Goal: Check status: Check status

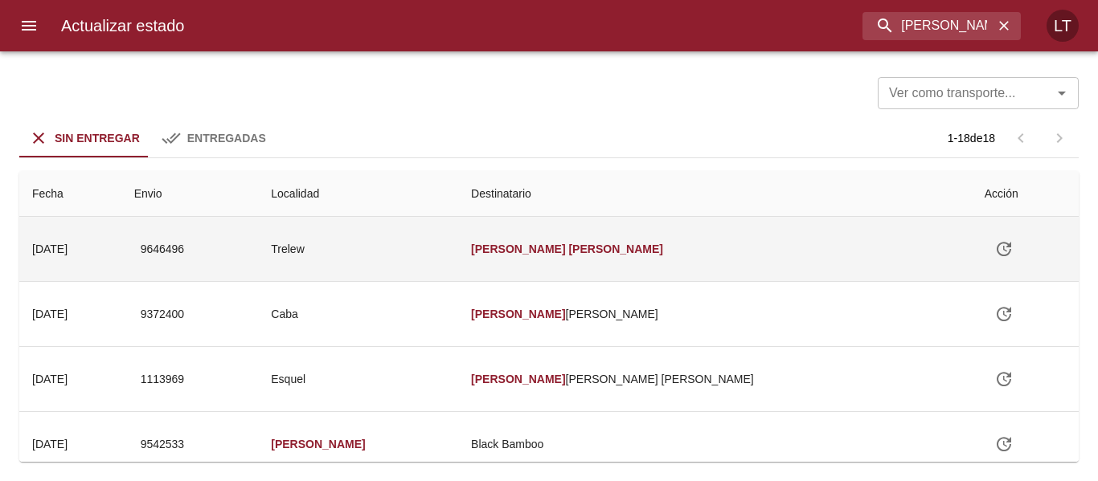
click at [458, 233] on td "Trelew" at bounding box center [358, 249] width 200 height 64
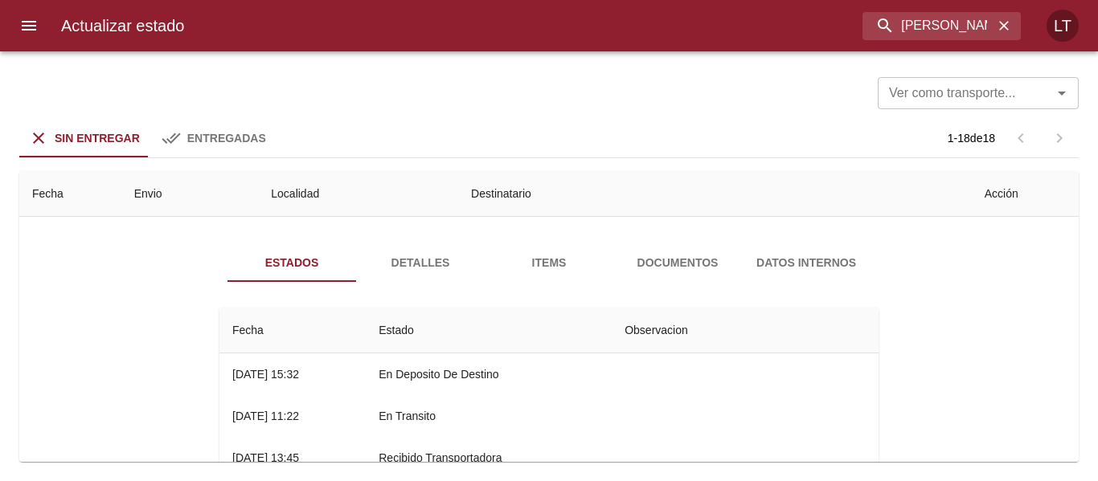
scroll to position [80, 0]
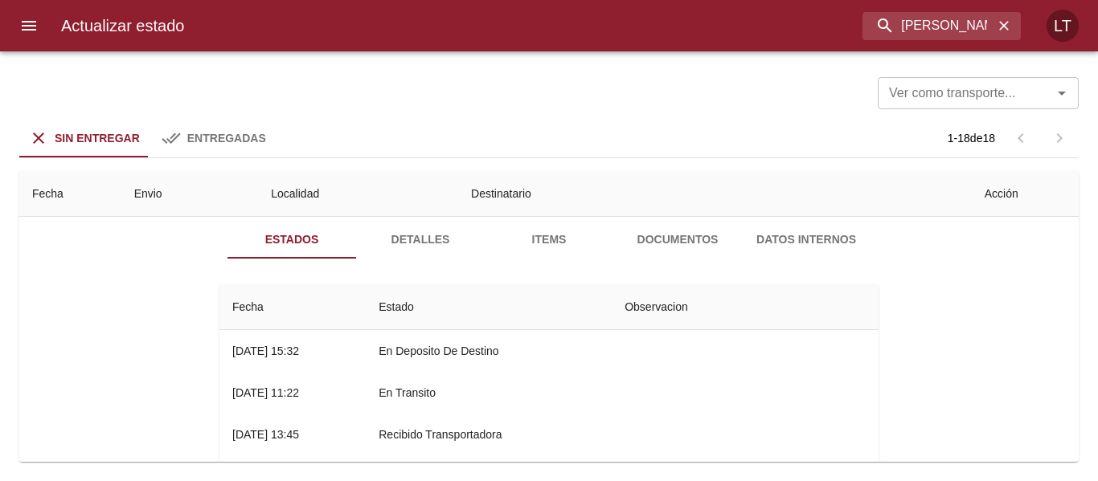
click at [410, 259] on div "Estados Detalles Items Documentos Datos Internos Fecha Estado Observacion 14/10…" at bounding box center [548, 406] width 707 height 373
click at [409, 244] on span "Detalles" at bounding box center [420, 240] width 109 height 20
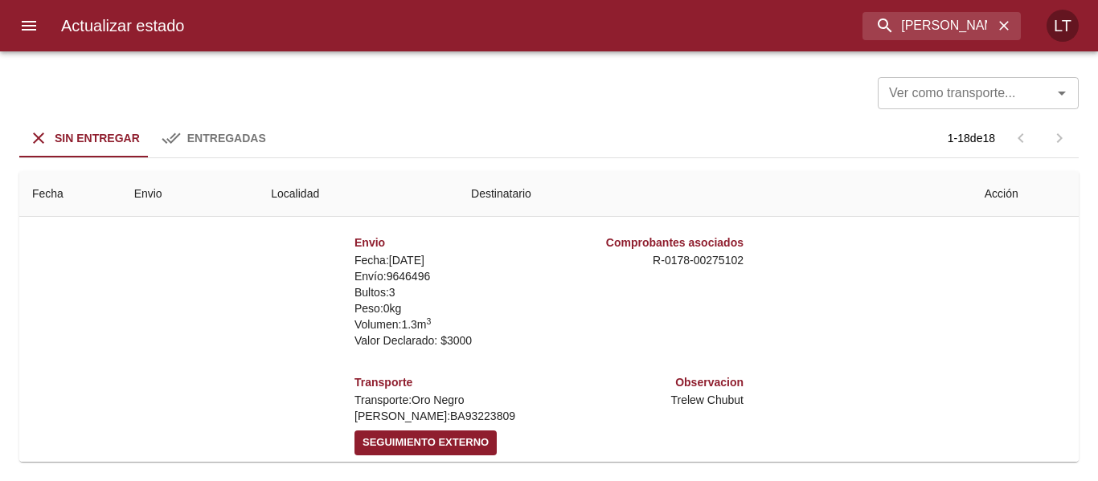
scroll to position [241, 0]
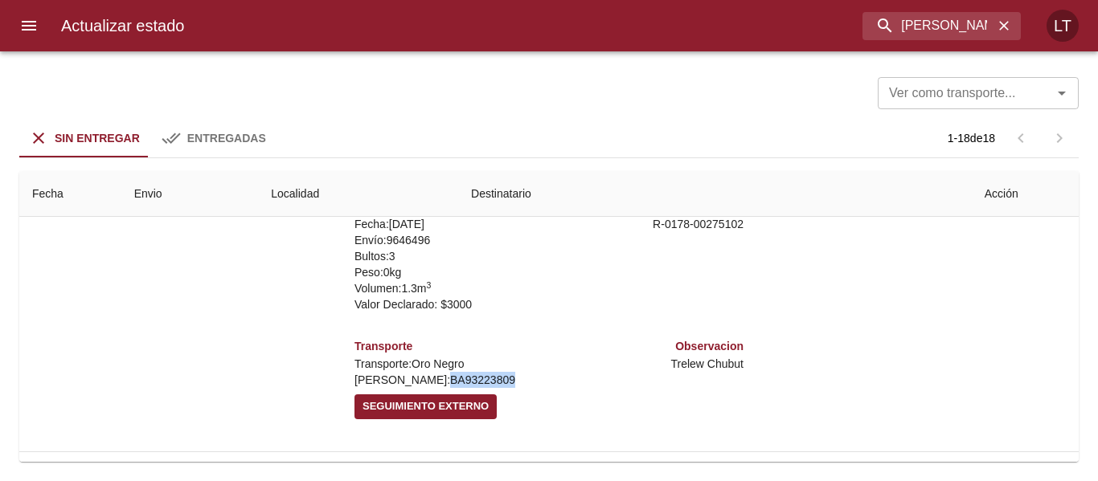
drag, startPoint x: 377, startPoint y: 379, endPoint x: 445, endPoint y: 377, distance: 68.4
click at [445, 377] on p "Oblea: BA93223809" at bounding box center [448, 380] width 188 height 16
copy p "BA93223809"
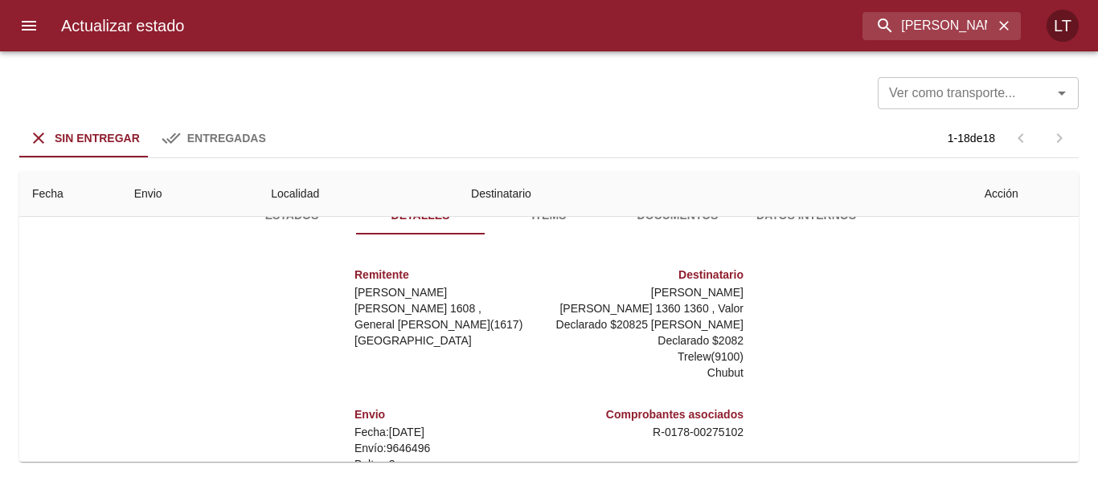
scroll to position [80, 0]
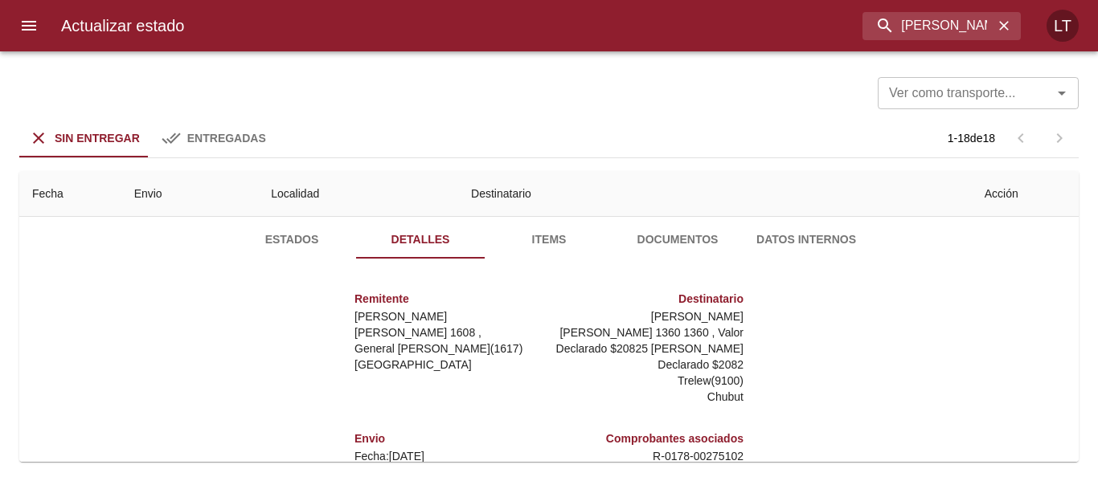
click at [552, 250] on button "Items" at bounding box center [549, 239] width 129 height 39
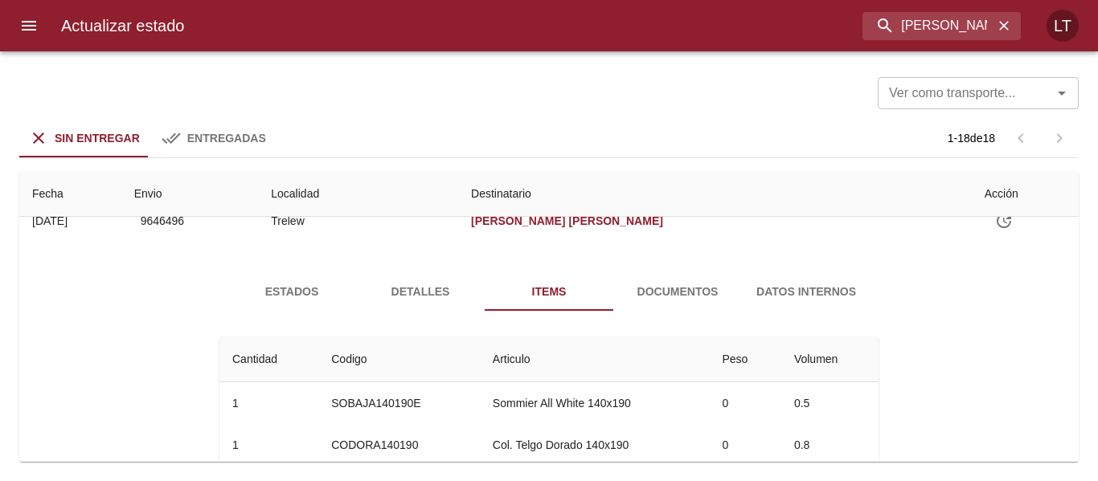
scroll to position [0, 0]
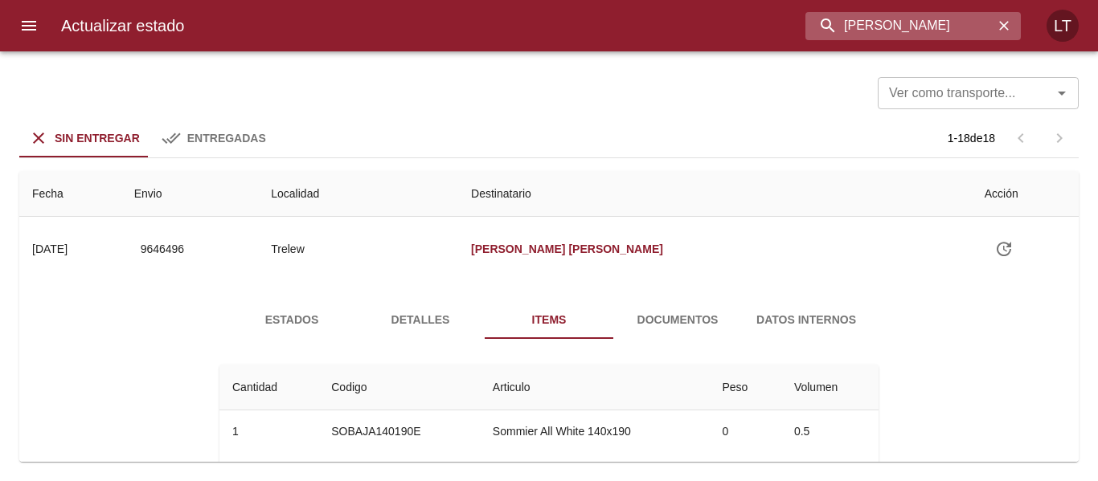
click at [928, 27] on input "jaquelina hughes" at bounding box center [899, 26] width 188 height 28
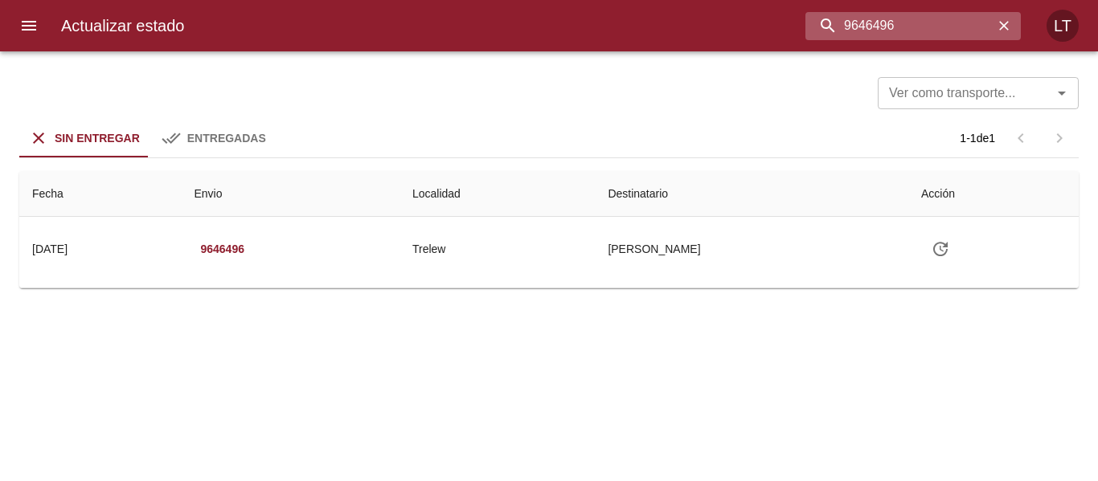
click at [940, 26] on input "9646496" at bounding box center [899, 26] width 188 height 28
click at [923, 31] on input "9646496" at bounding box center [899, 26] width 188 height 28
paste input "30989"
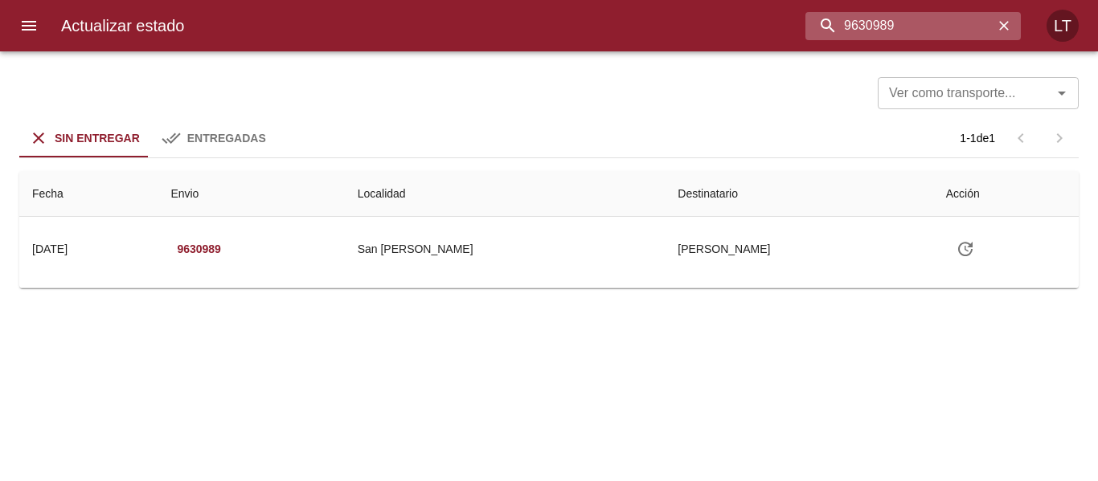
click at [858, 20] on input "9630989" at bounding box center [899, 26] width 188 height 28
paste input "555812"
type input "9555812"
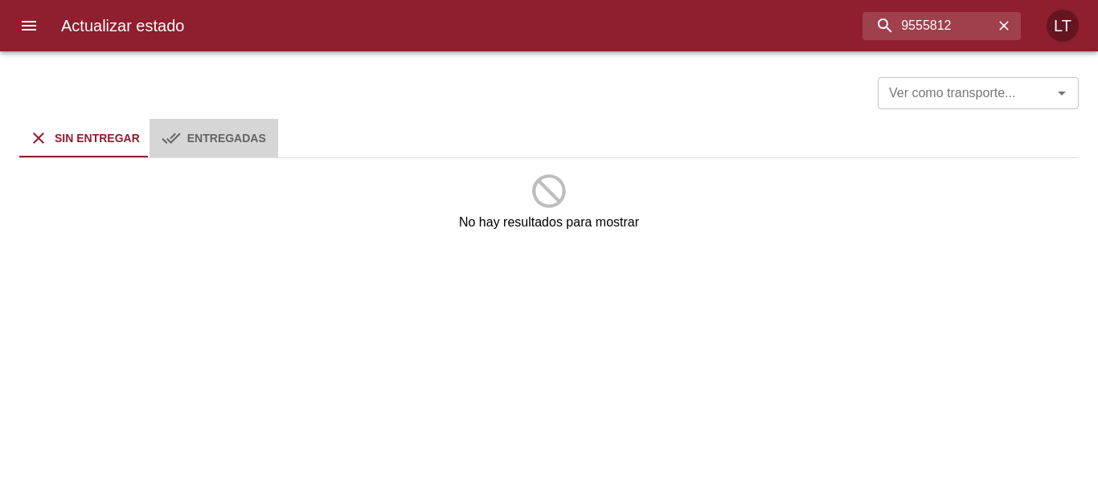
click at [241, 123] on button "Entregadas" at bounding box center [213, 138] width 129 height 39
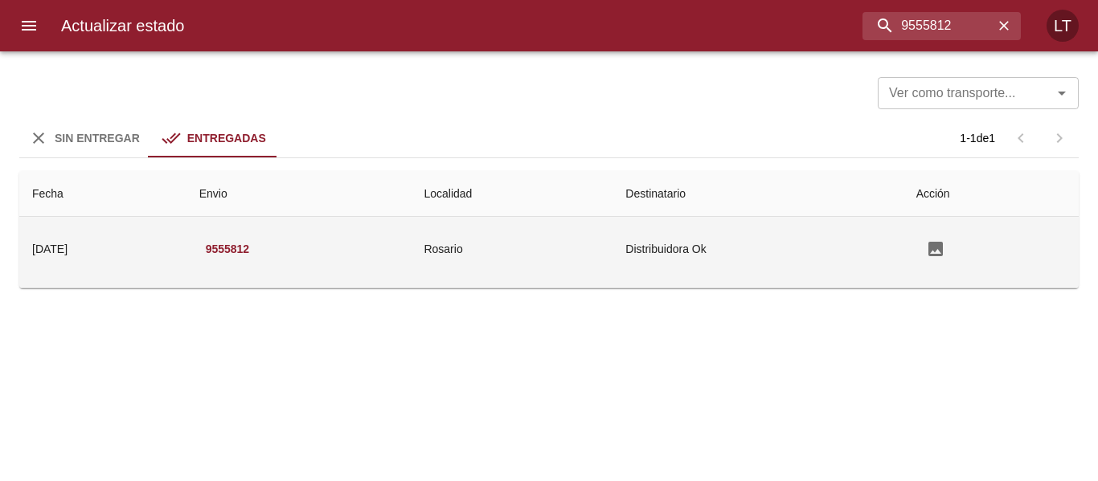
click at [583, 235] on td "Rosario" at bounding box center [512, 249] width 202 height 64
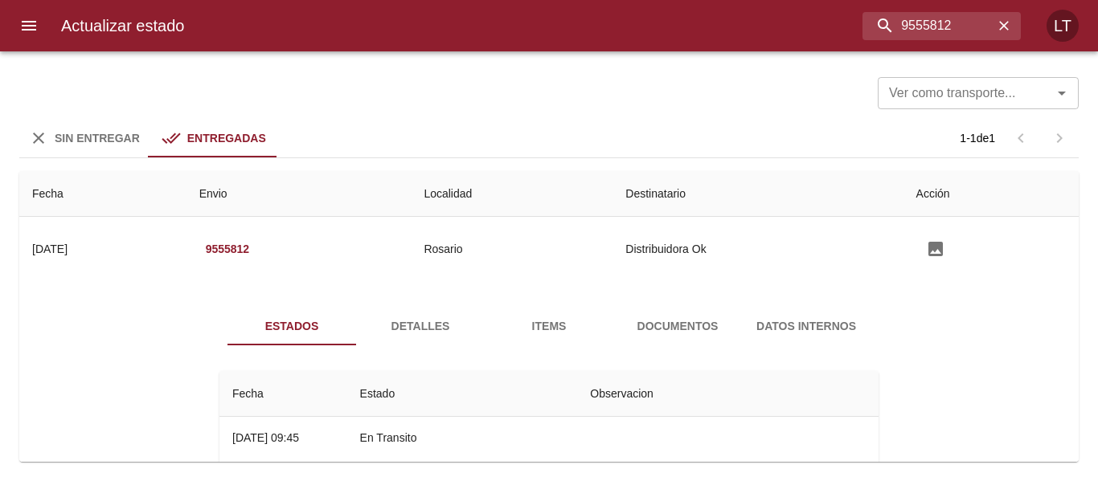
scroll to position [80, 0]
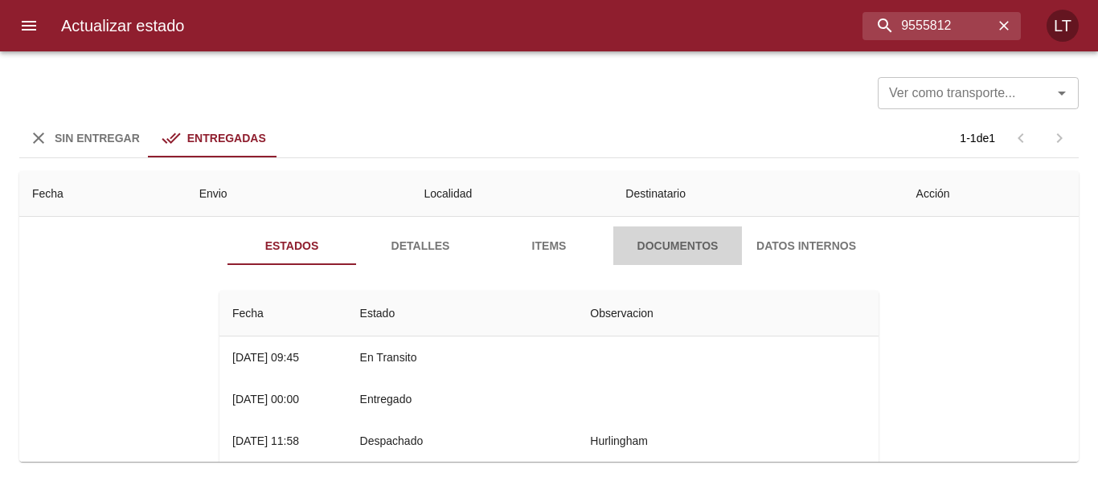
click at [656, 246] on span "Documentos" at bounding box center [677, 246] width 109 height 20
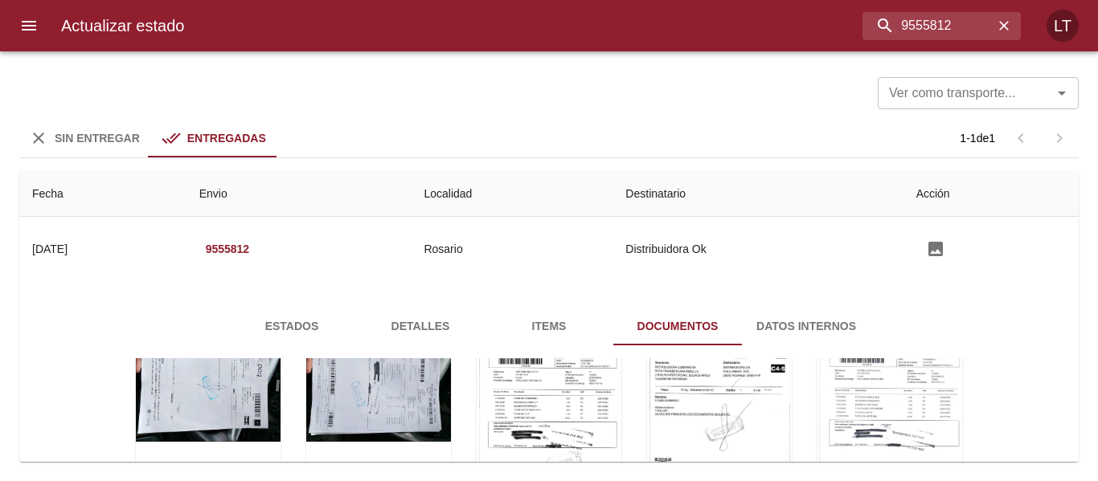
scroll to position [78, 0]
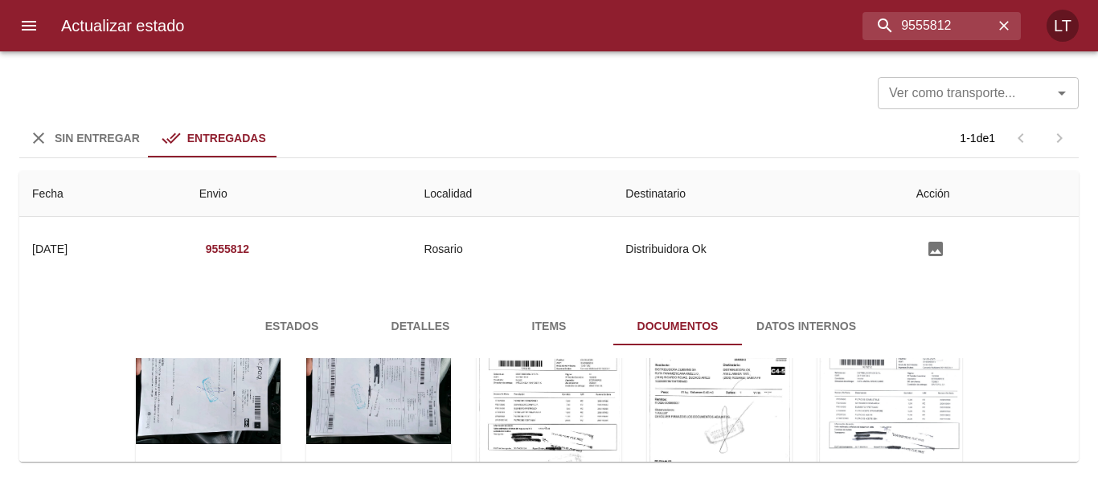
click at [254, 324] on span "Estados" at bounding box center [291, 327] width 109 height 20
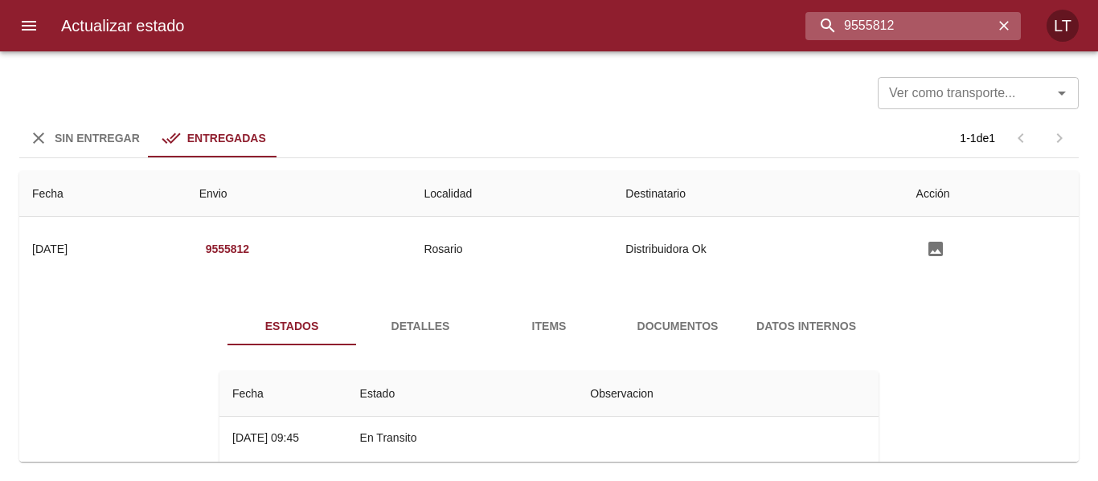
click at [897, 35] on input "9555812" at bounding box center [899, 26] width 188 height 28
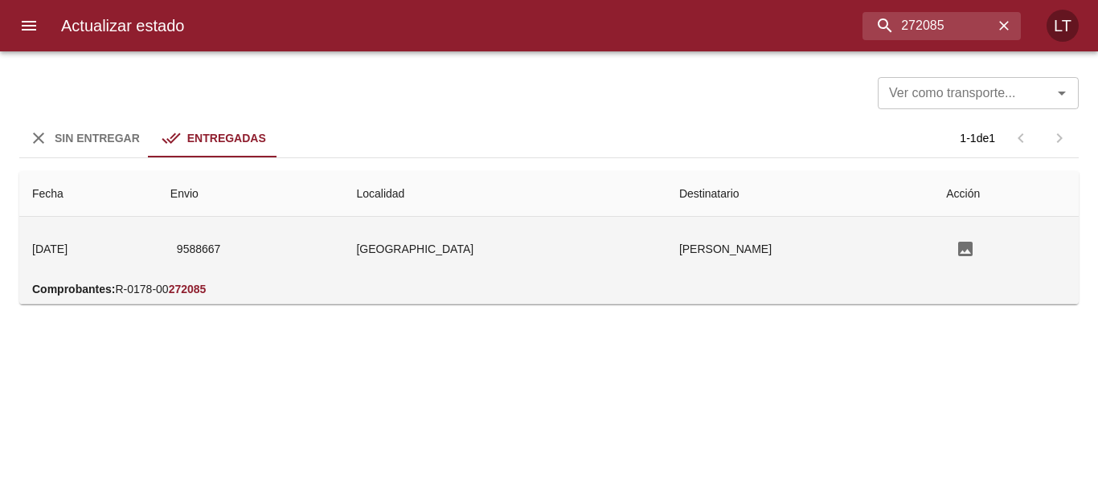
click at [559, 235] on td "Villa Nueva De Guaymallen" at bounding box center [504, 249] width 322 height 64
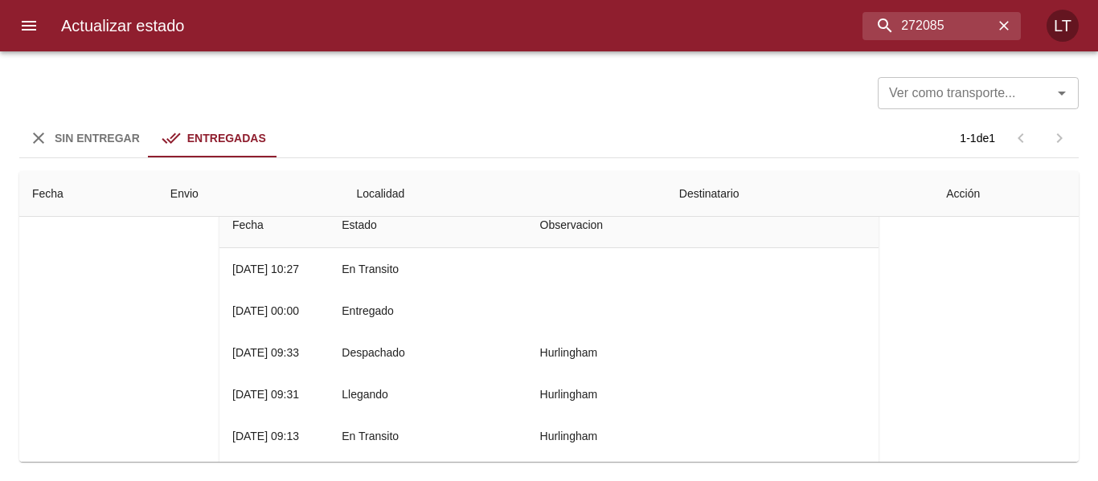
scroll to position [161, 0]
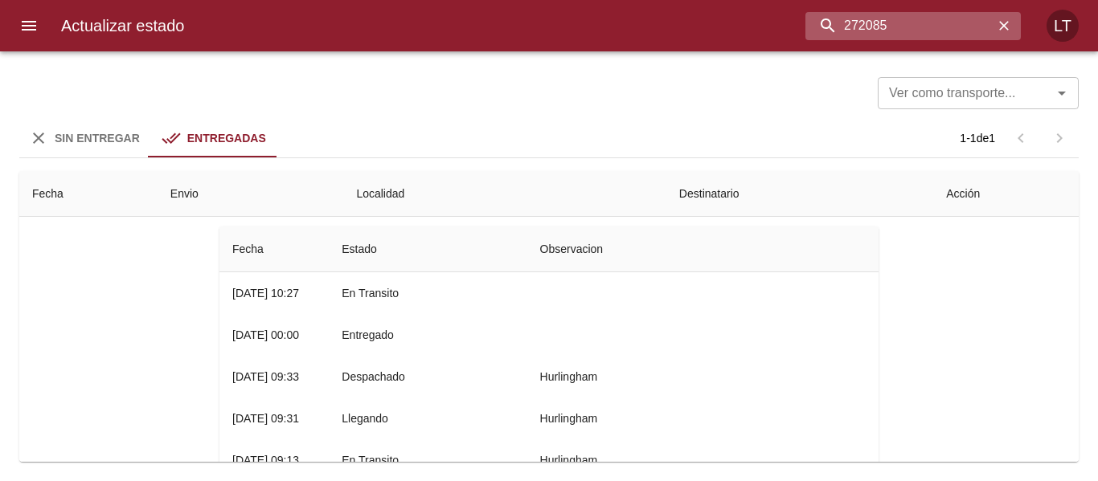
click at [906, 21] on input "272085" at bounding box center [899, 26] width 188 height 28
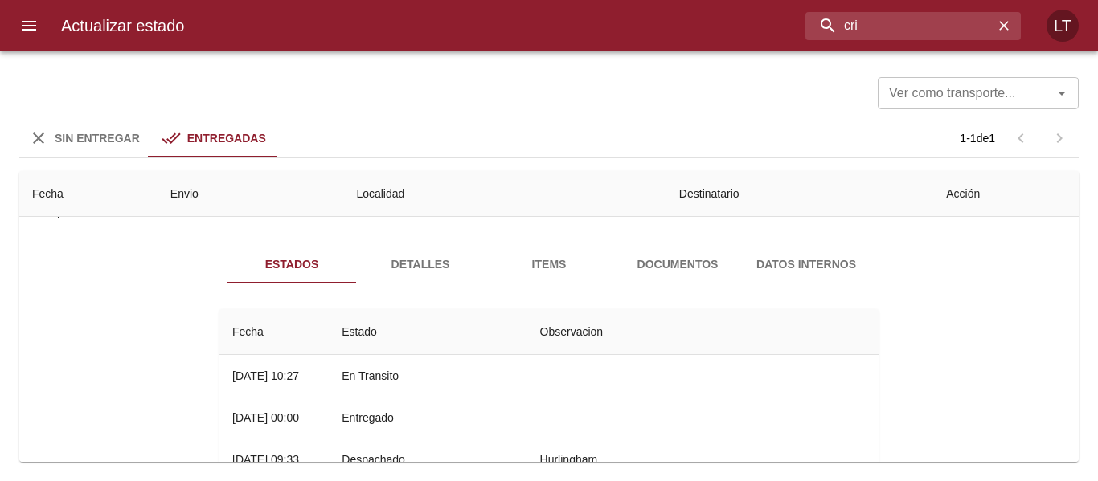
scroll to position [0, 0]
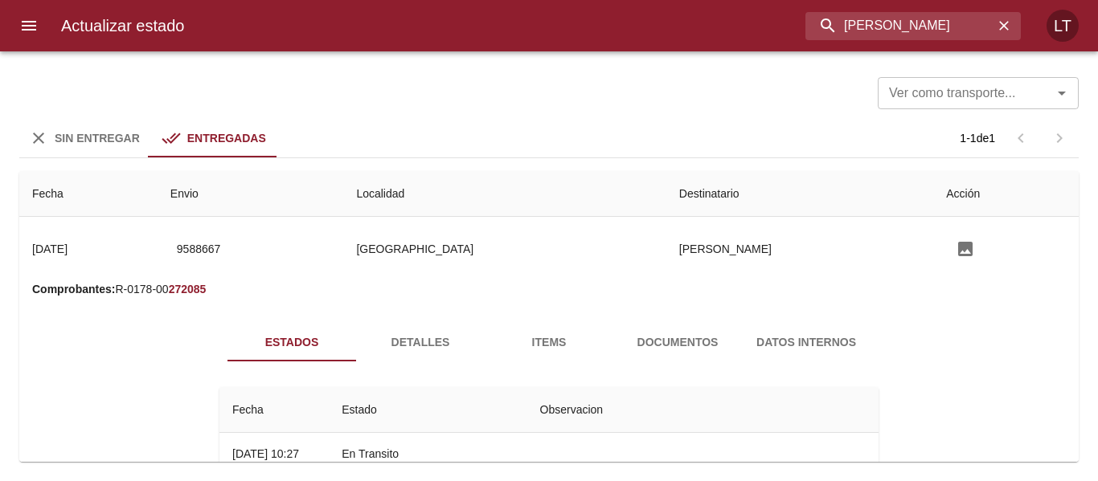
type input "cristina fernandez"
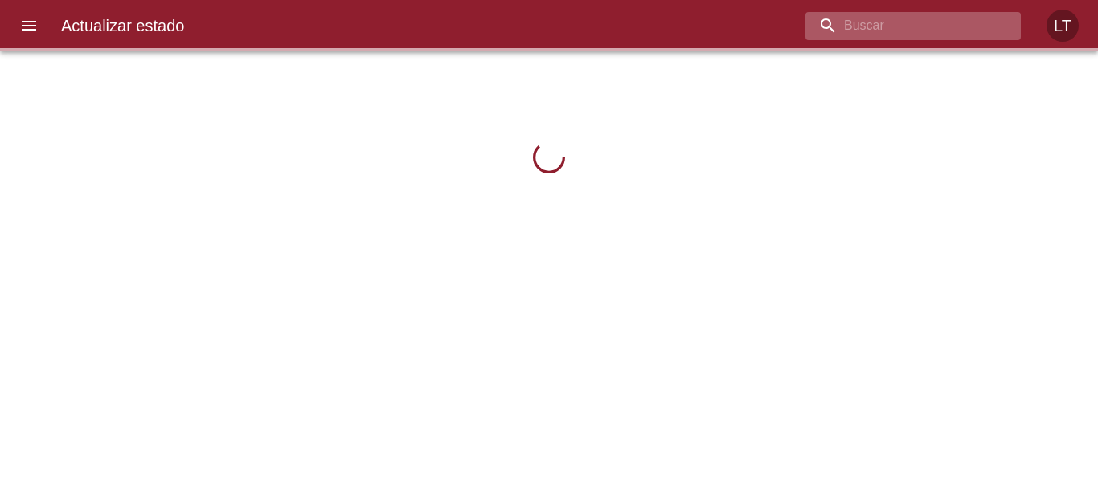
click at [920, 28] on input "buscar" at bounding box center [899, 26] width 188 height 28
click at [876, 31] on input "buscar" at bounding box center [899, 26] width 188 height 28
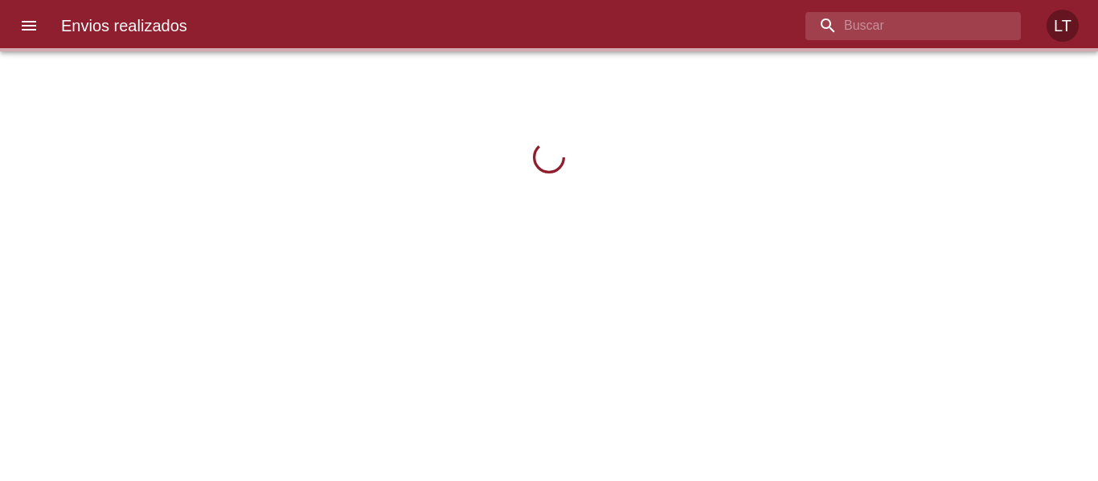
click at [923, 29] on input "buscar" at bounding box center [899, 26] width 188 height 28
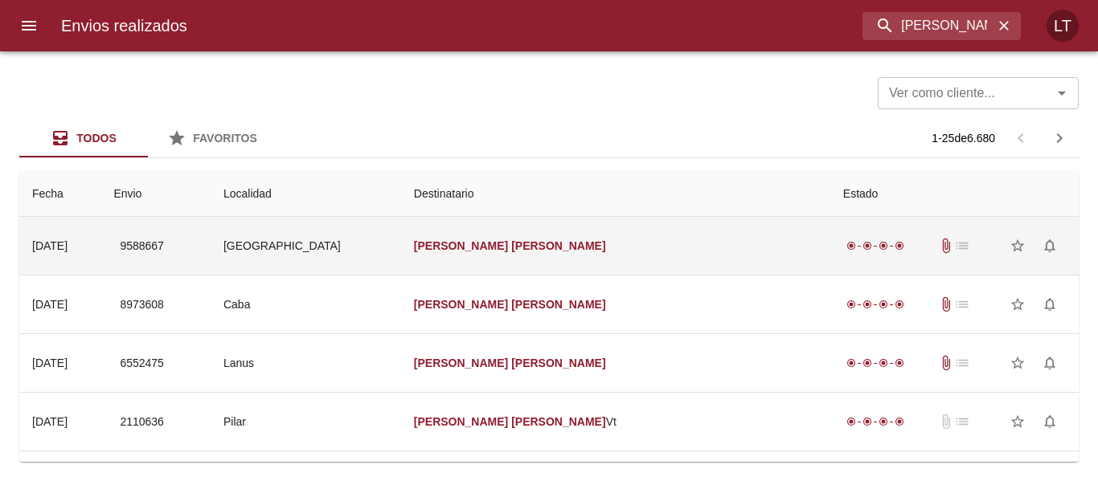
click at [401, 252] on td "Villa Nueva De Guaymallen" at bounding box center [306, 246] width 190 height 58
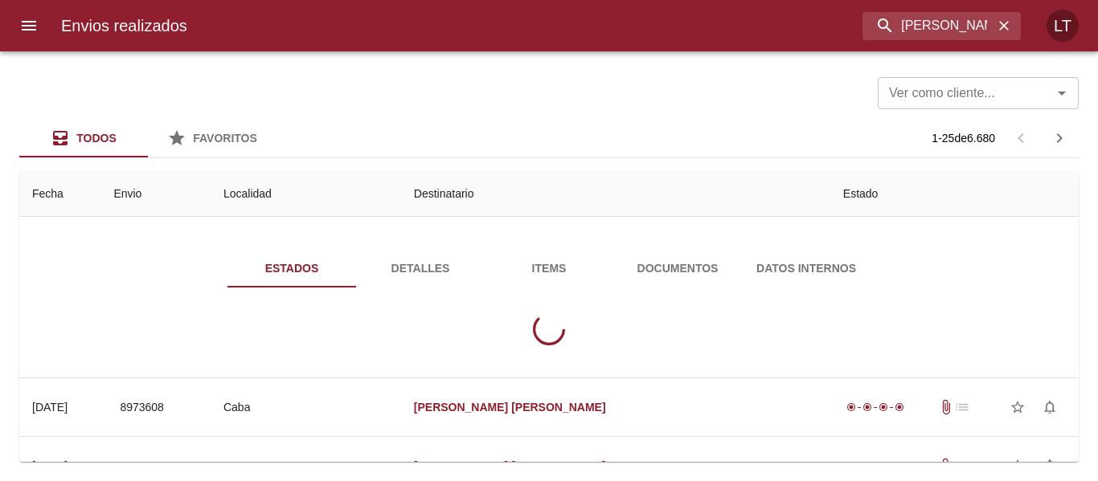
scroll to position [80, 0]
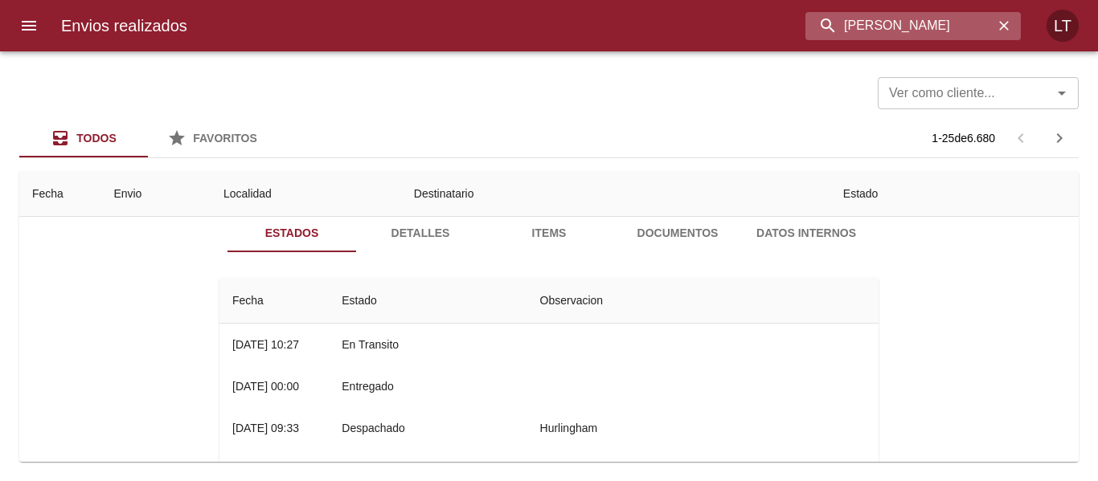
click at [933, 36] on input "cristina fernandez" at bounding box center [899, 26] width 188 height 28
paste input "9555812"
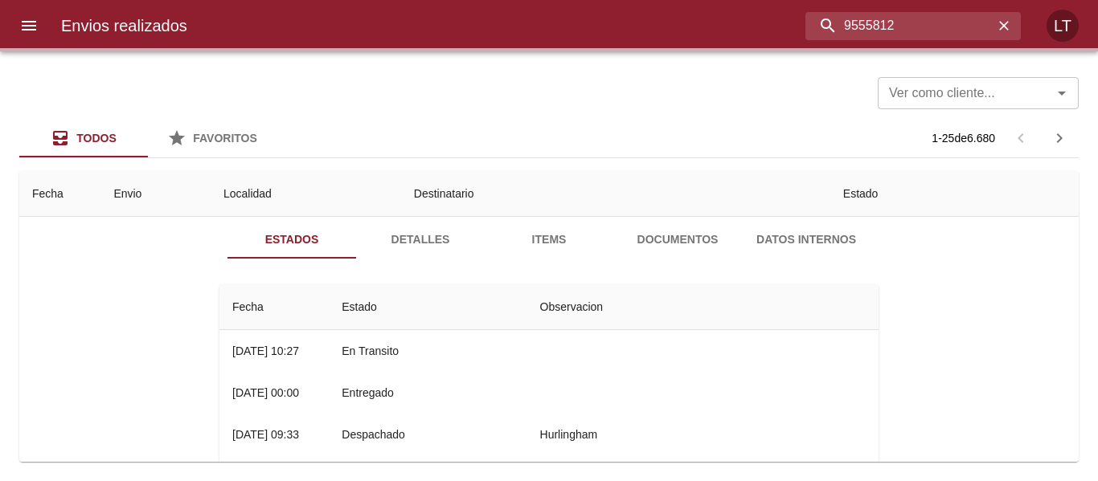
scroll to position [0, 0]
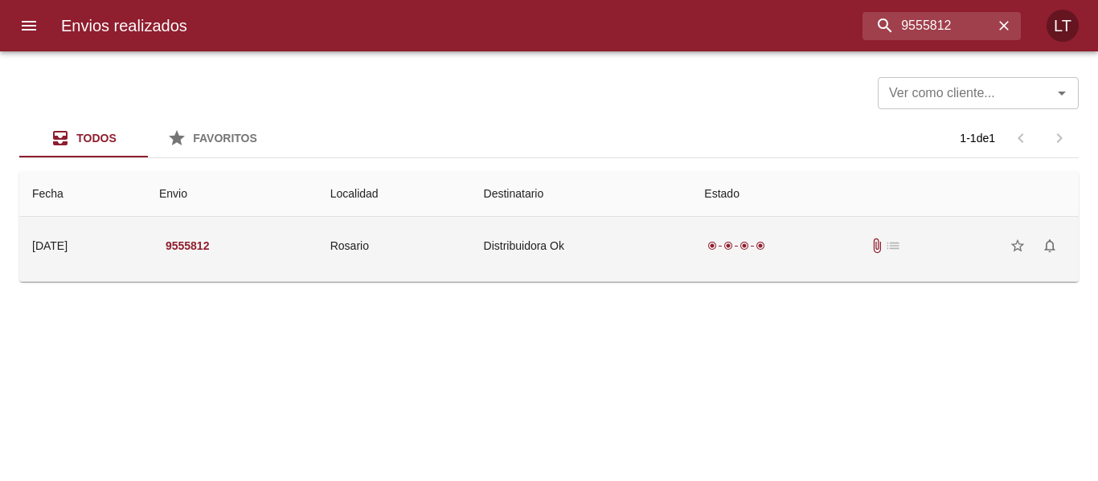
click at [471, 244] on td "Rosario" at bounding box center [394, 246] width 154 height 58
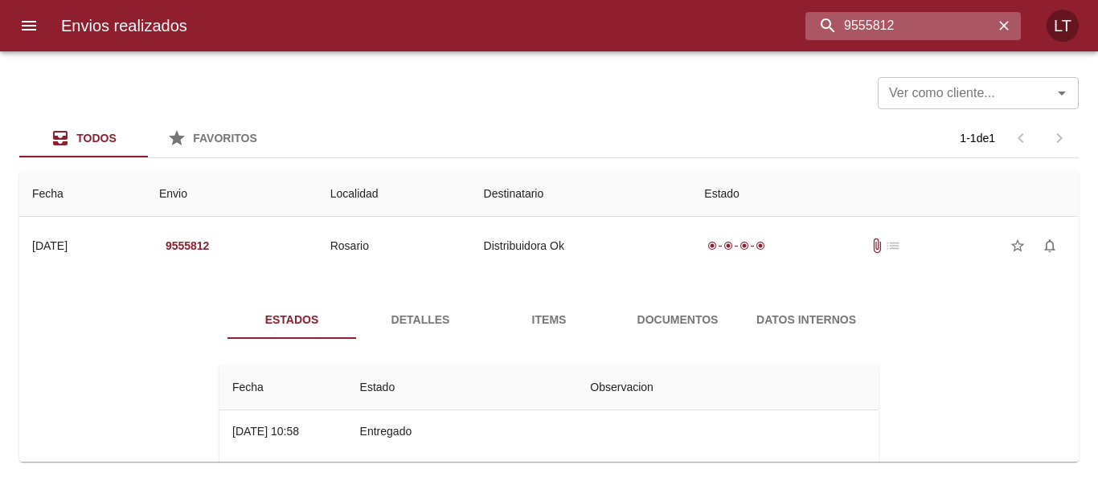
click at [942, 31] on input "9555812" at bounding box center [899, 26] width 188 height 28
paste input "25"
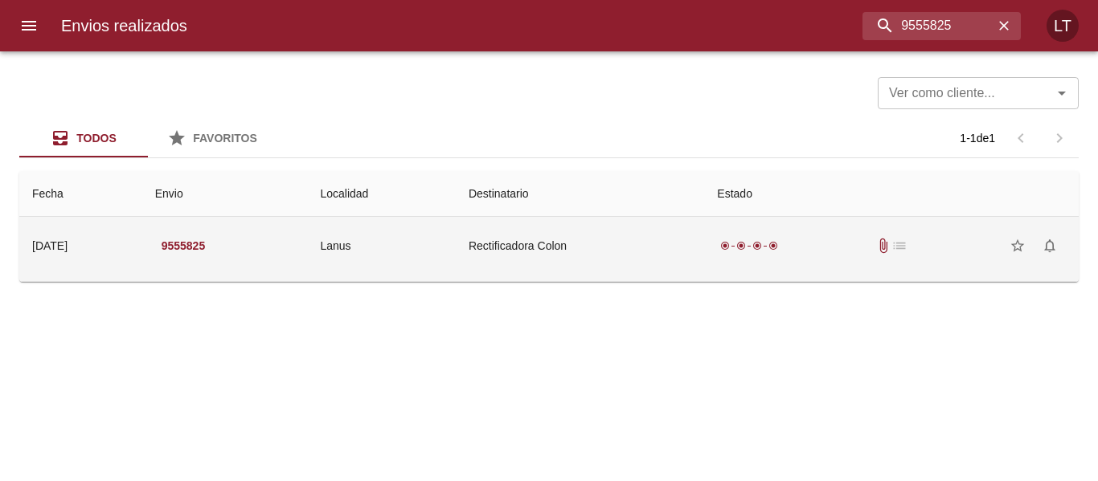
click at [506, 267] on td "Rectificadora Colon" at bounding box center [580, 246] width 248 height 58
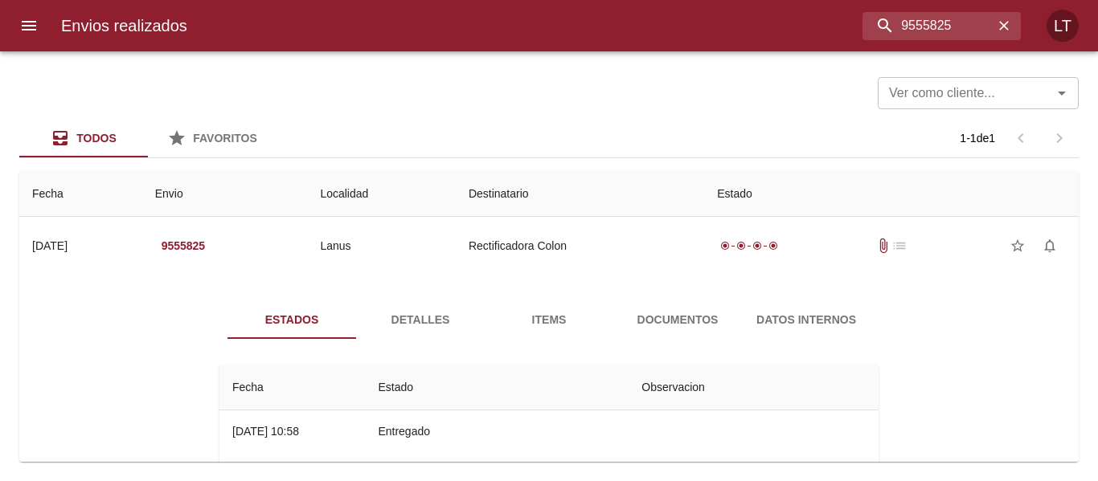
scroll to position [80, 0]
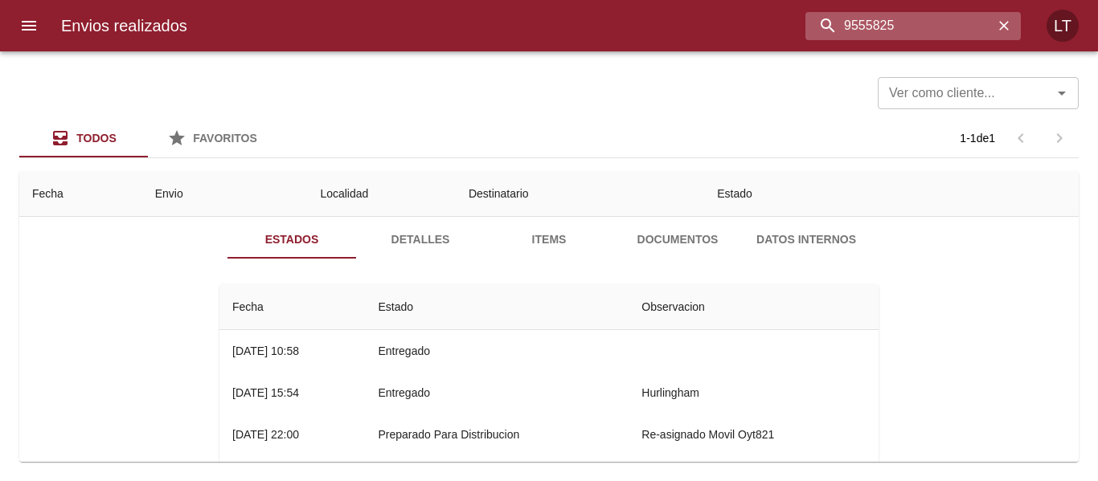
click at [960, 27] on input "9555825" at bounding box center [899, 26] width 188 height 28
paste input "44"
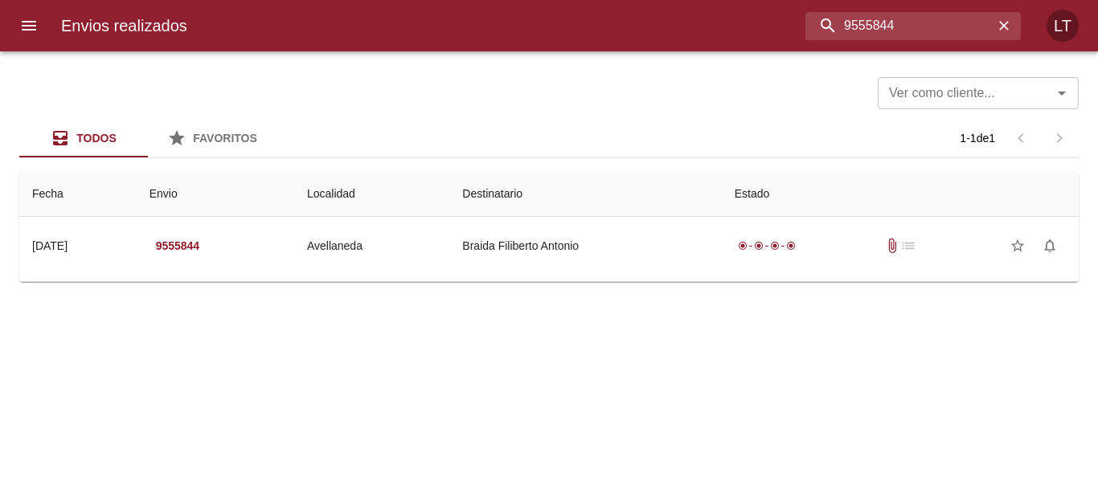
scroll to position [0, 0]
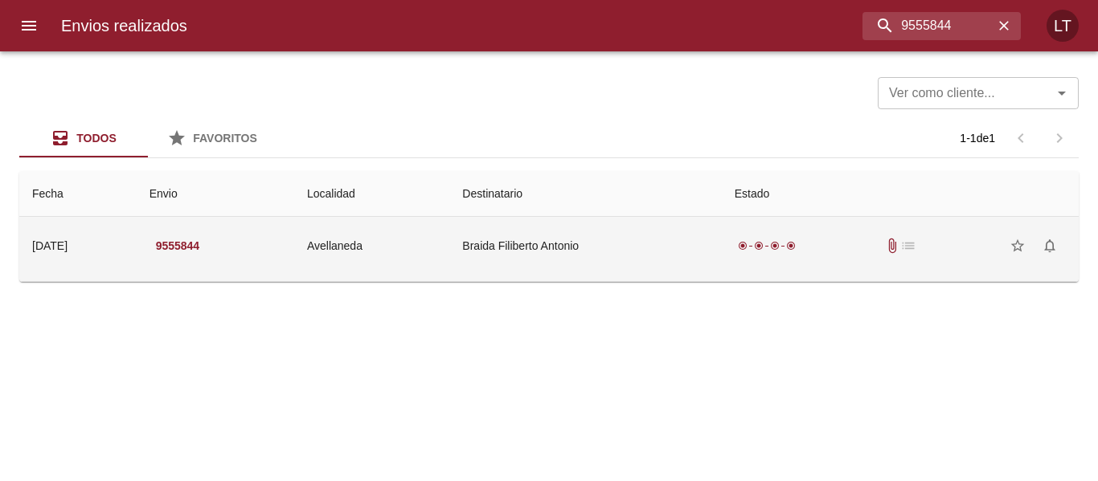
click at [416, 240] on td "Avellaneda" at bounding box center [371, 246] width 155 height 58
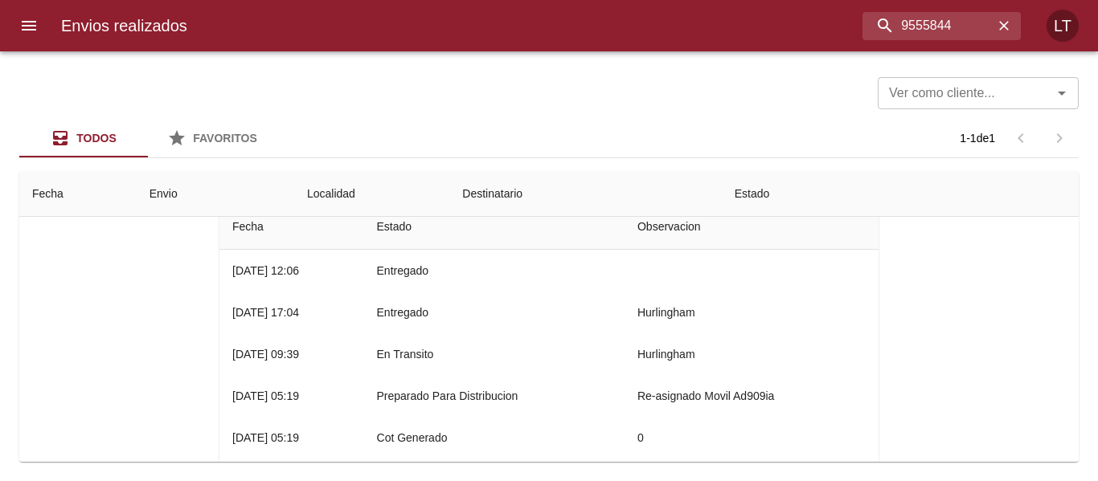
scroll to position [80, 0]
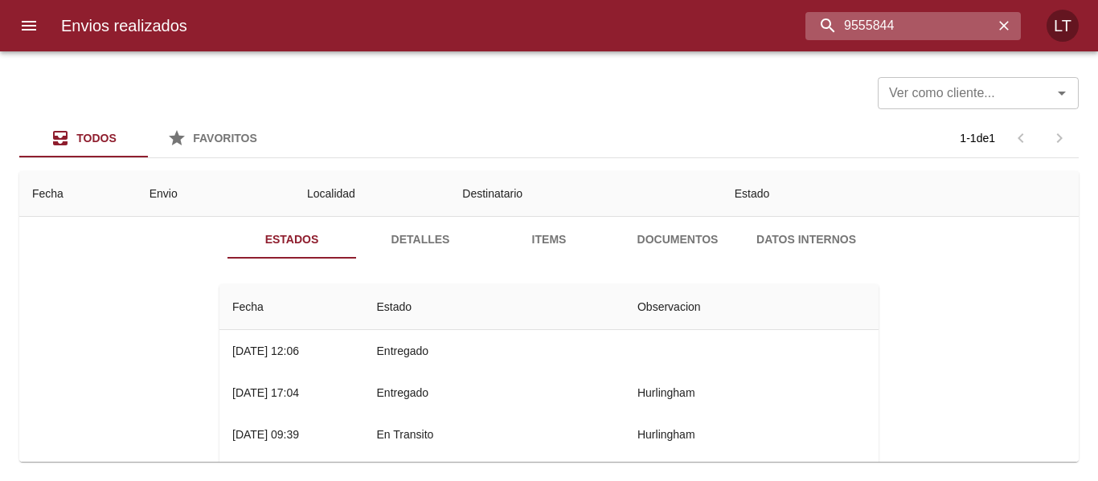
click at [903, 19] on input "9555844" at bounding box center [899, 26] width 188 height 28
paste input "51"
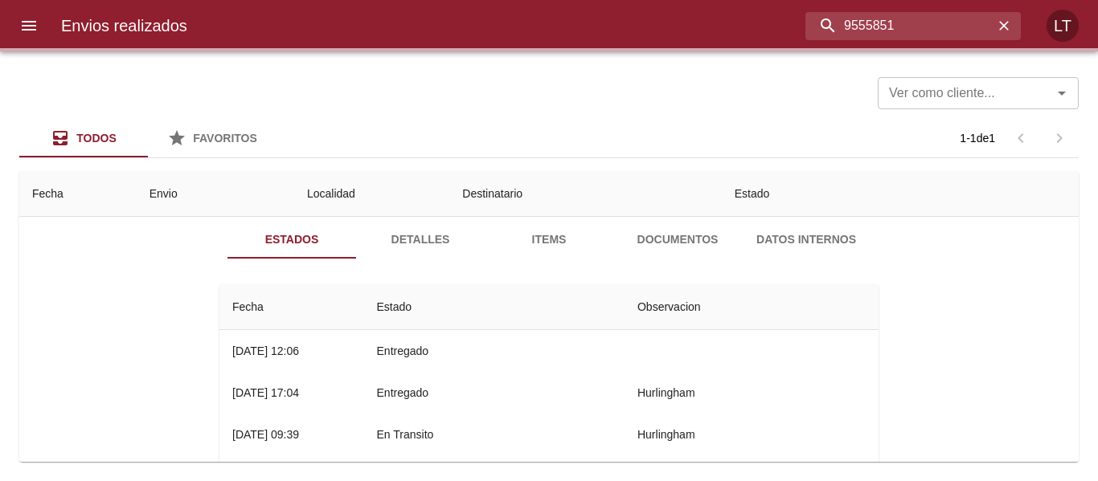
scroll to position [0, 0]
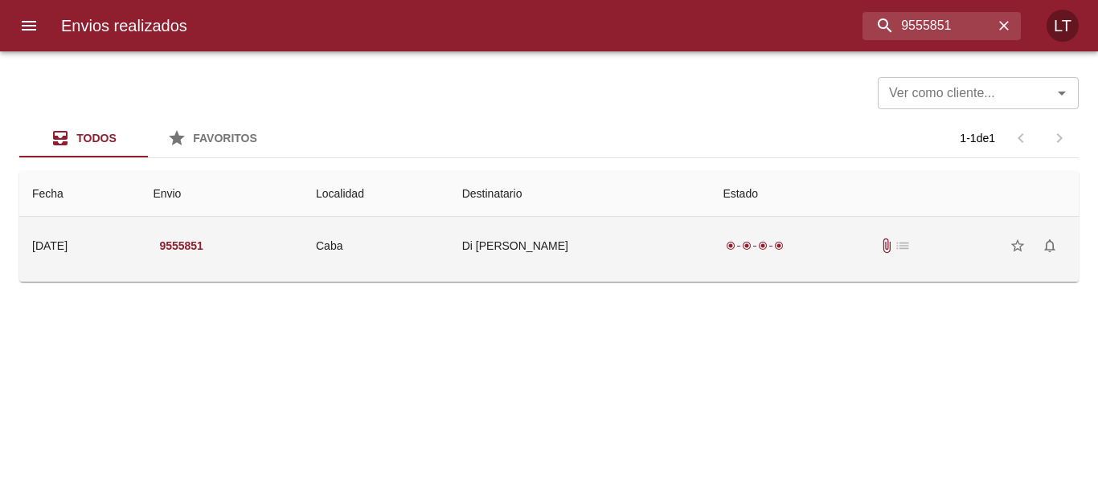
click at [369, 238] on td "Caba" at bounding box center [376, 246] width 146 height 58
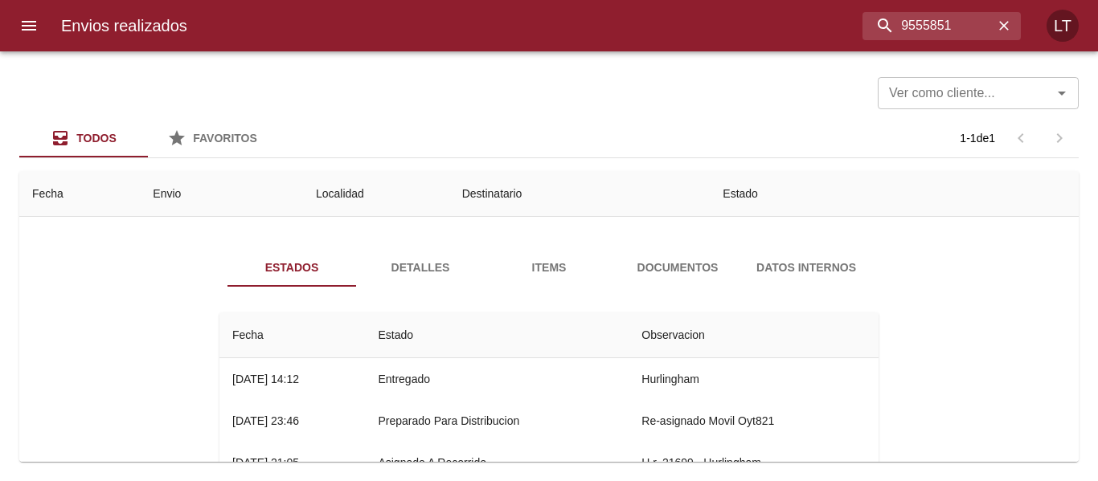
scroll to position [80, 0]
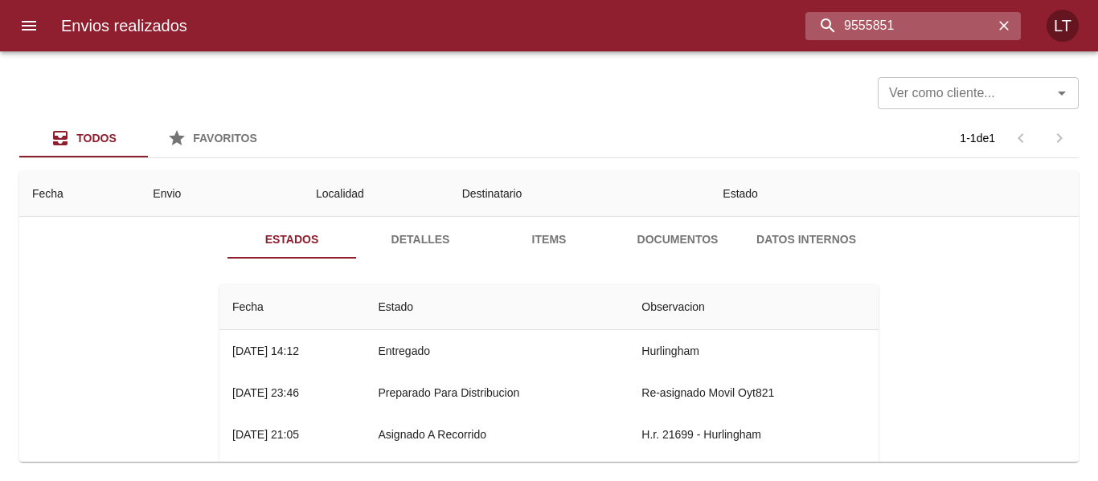
click at [923, 27] on input "9555851" at bounding box center [899, 26] width 188 height 28
paste input "34"
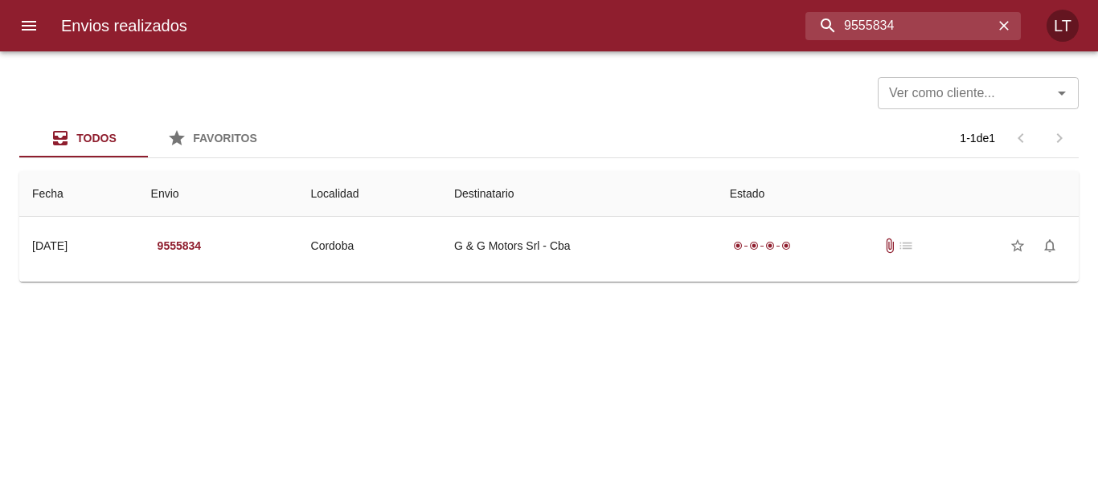
scroll to position [0, 0]
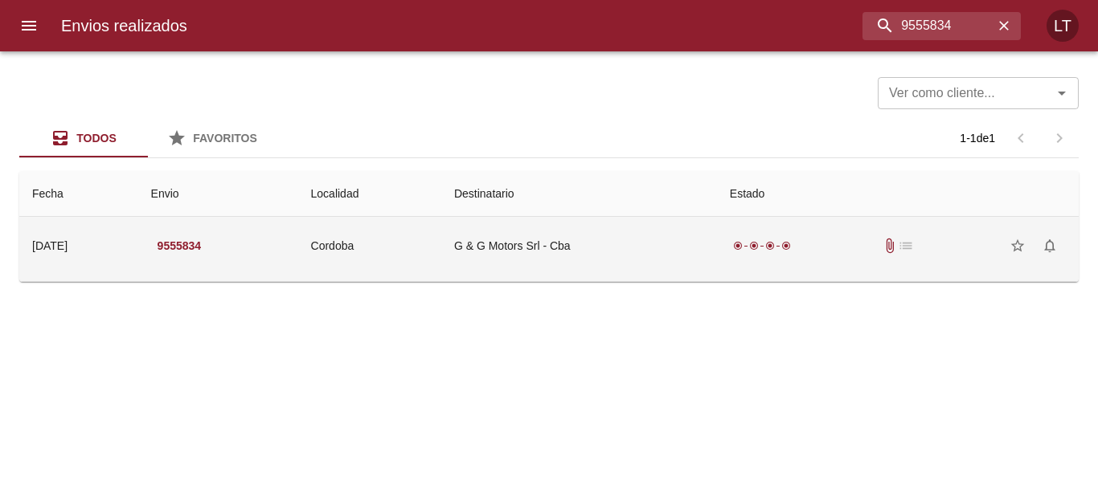
click at [625, 252] on td "G & G Motors Srl - Cba" at bounding box center [579, 246] width 276 height 58
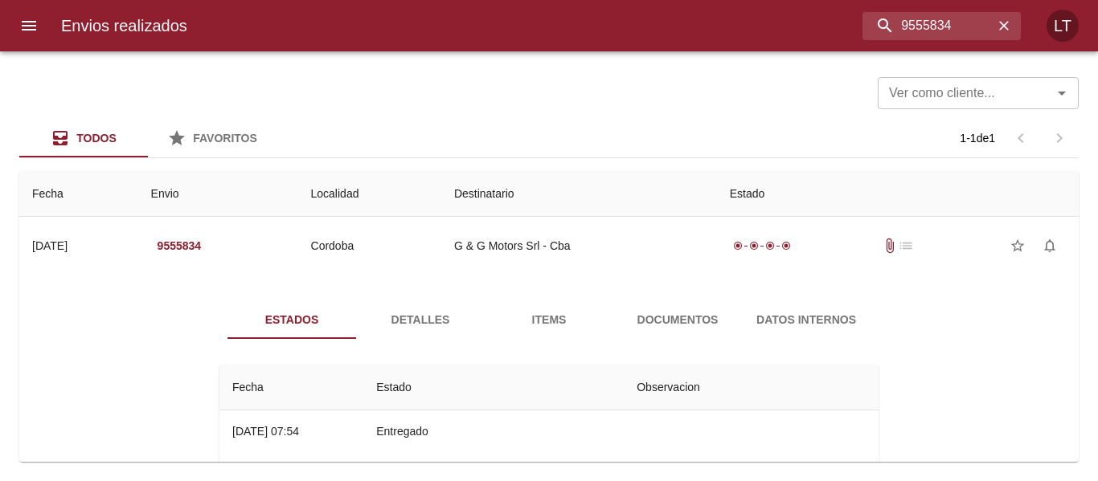
scroll to position [80, 0]
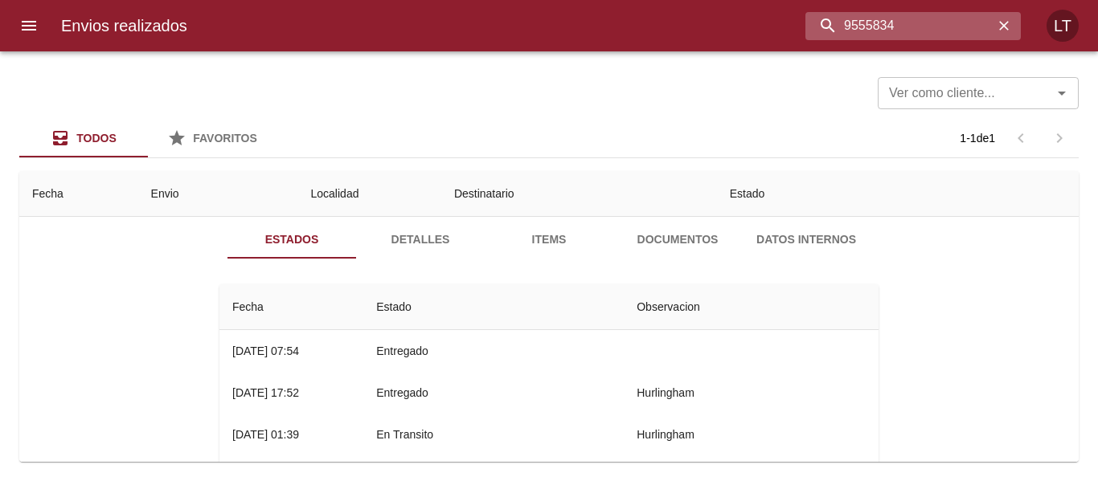
click at [917, 31] on input "9555834" at bounding box center [899, 26] width 188 height 28
paste input "61"
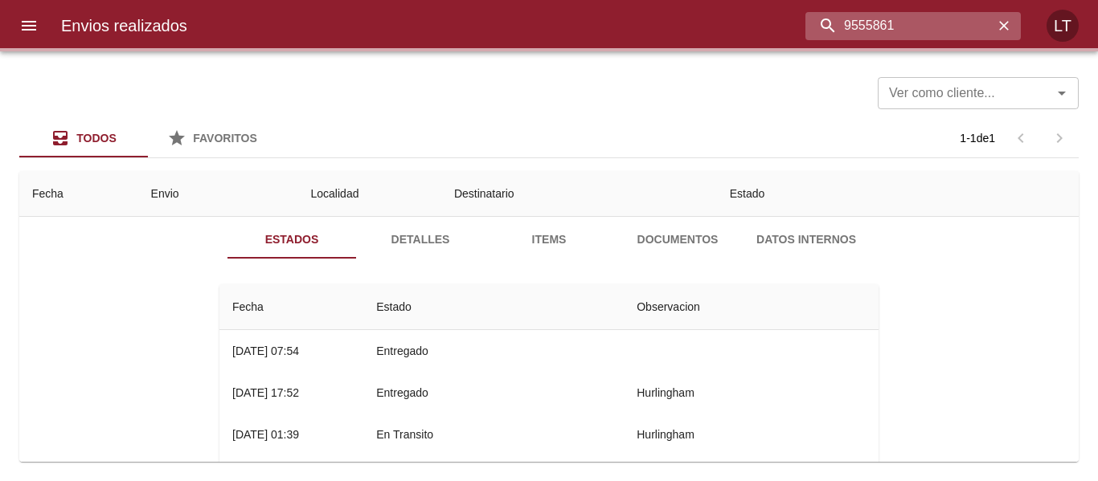
scroll to position [0, 0]
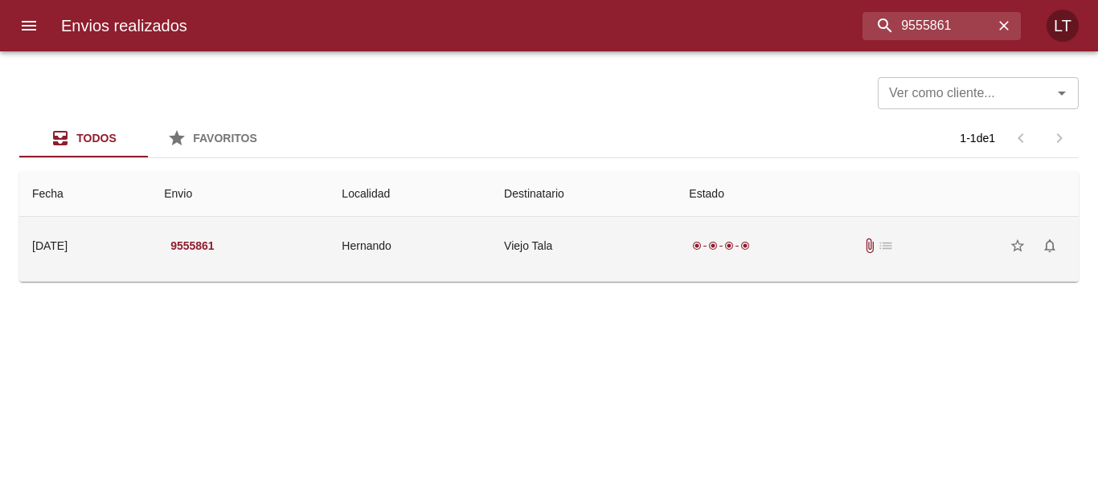
click at [610, 252] on td "Viejo Tala" at bounding box center [583, 246] width 185 height 58
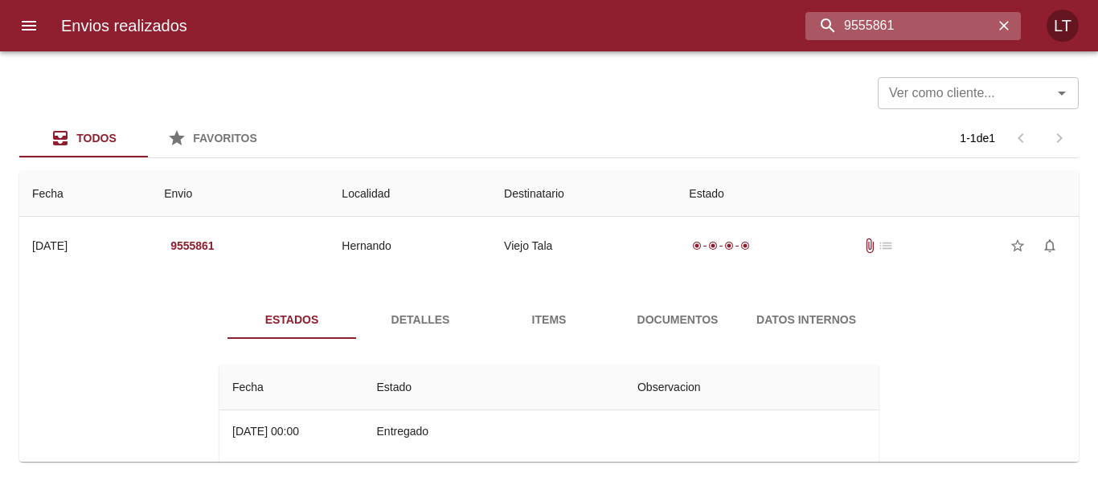
click at [903, 30] on input "9555861" at bounding box center [899, 26] width 188 height 28
paste input "61054"
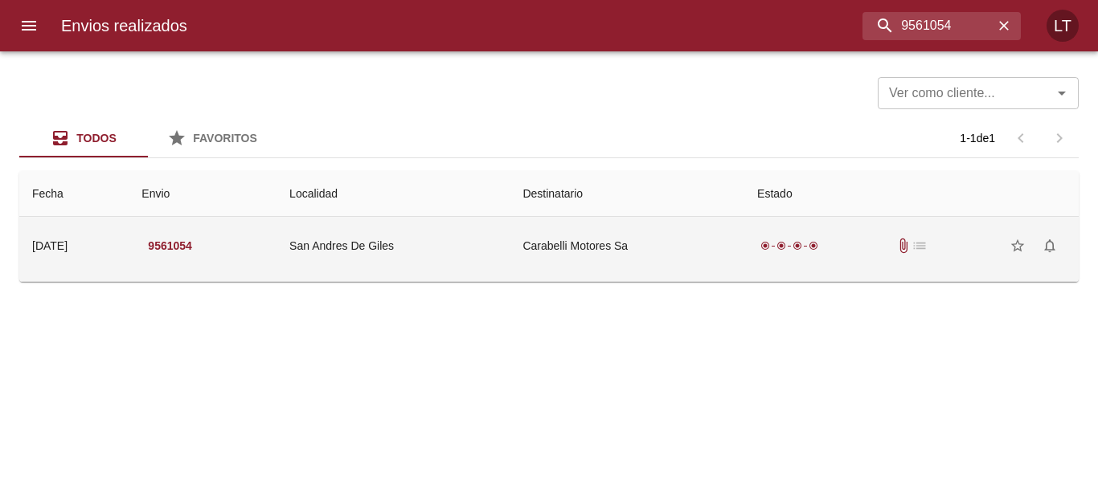
click at [539, 247] on td "Carabelli Motores Sa" at bounding box center [627, 246] width 235 height 58
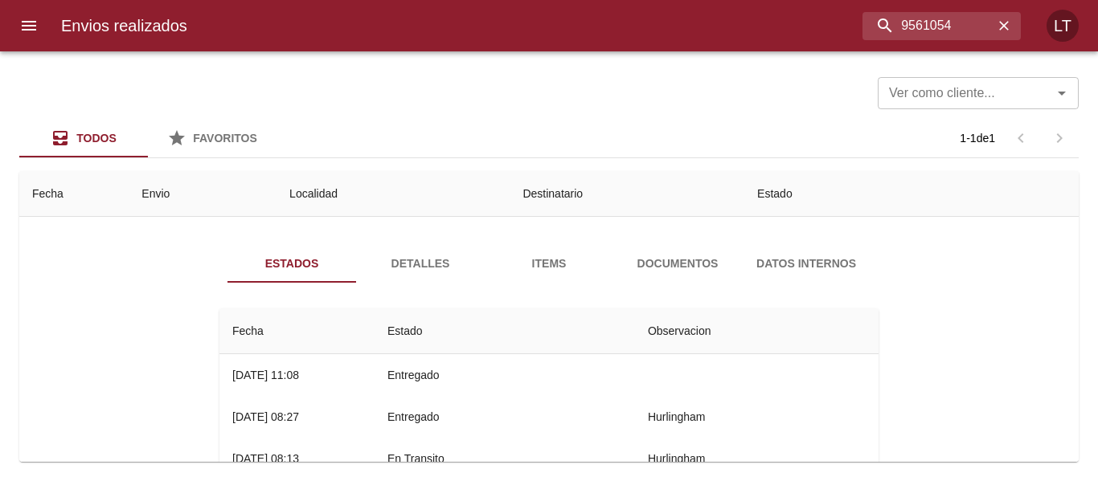
scroll to position [80, 0]
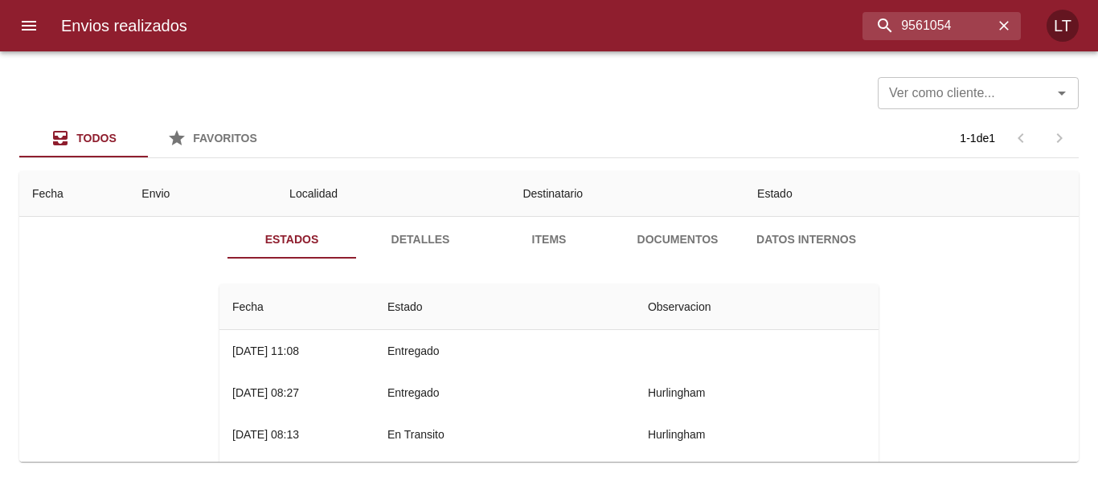
click at [962, 44] on div "Envios realizados 9561054 LT" at bounding box center [549, 25] width 1098 height 51
click at [952, 34] on input "9561054" at bounding box center [899, 26] width 188 height 28
paste input "138"
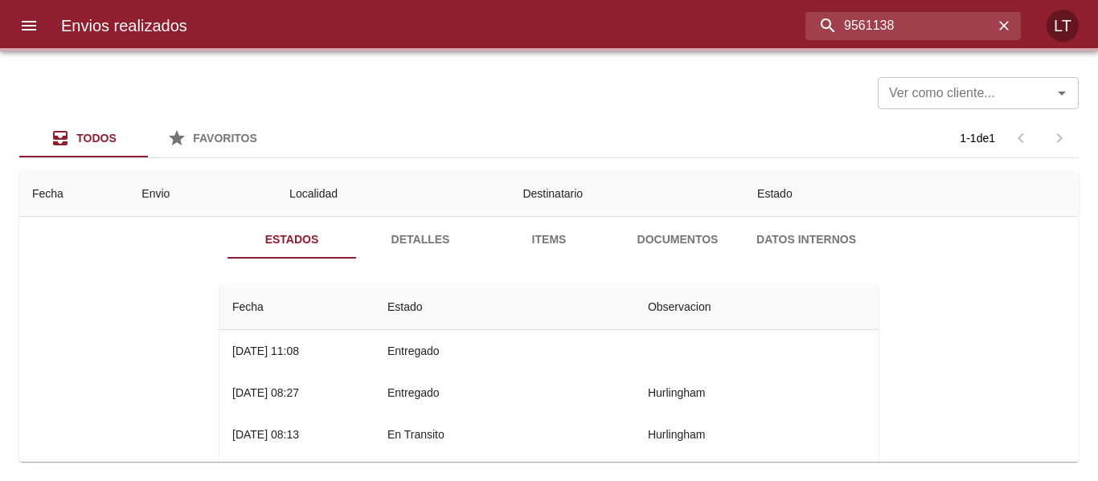
scroll to position [0, 0]
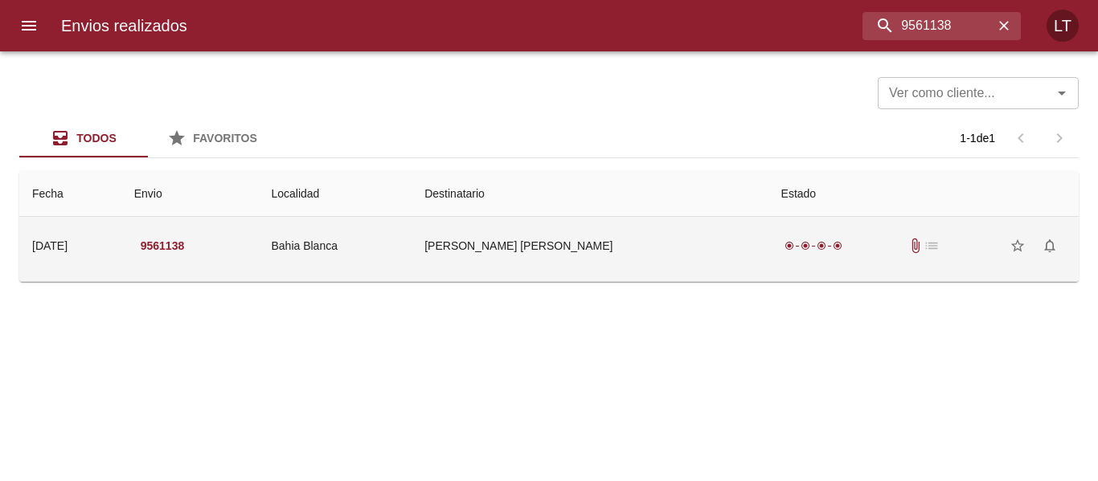
click at [397, 248] on td "Bahia Blanca" at bounding box center [335, 246] width 154 height 58
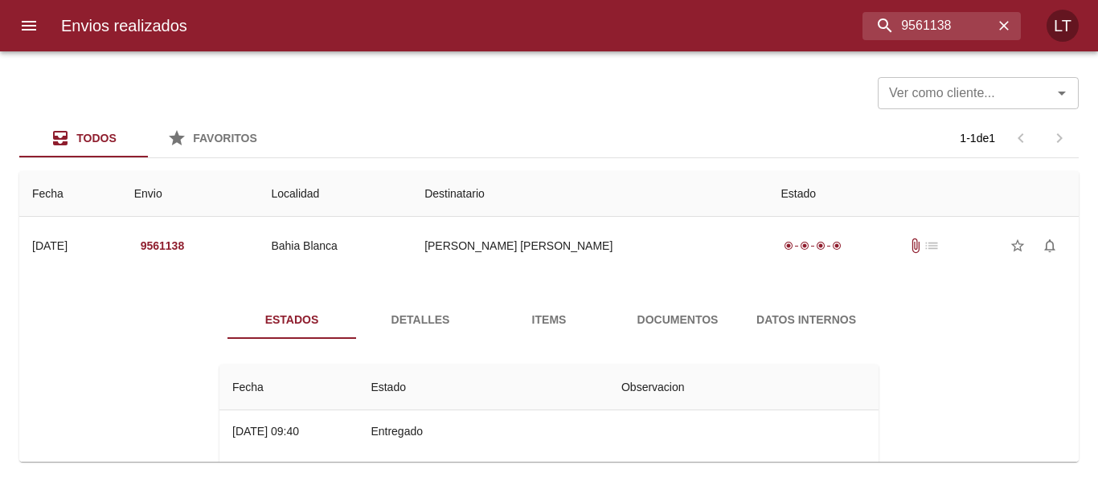
scroll to position [80, 0]
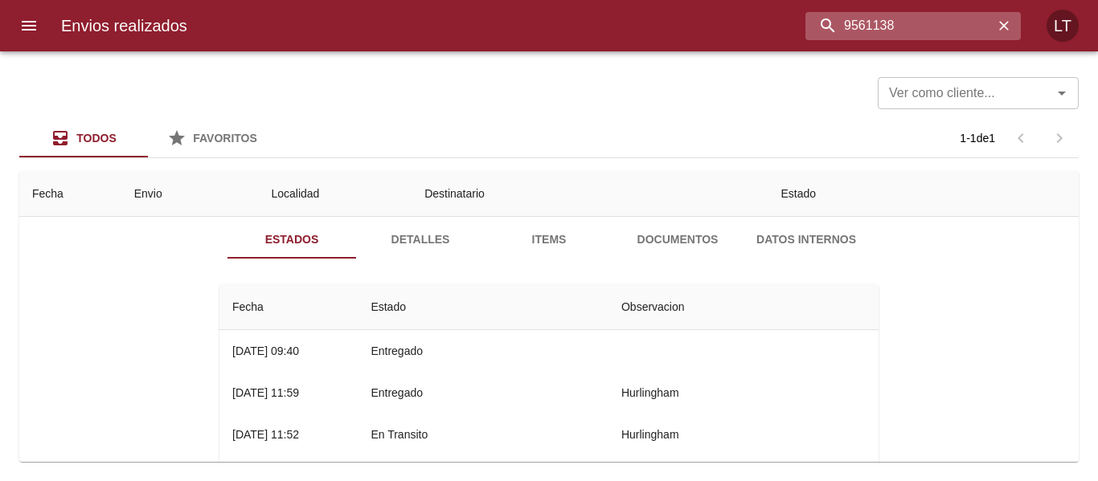
click at [980, 17] on input "9561138" at bounding box center [899, 26] width 188 height 28
paste input "41"
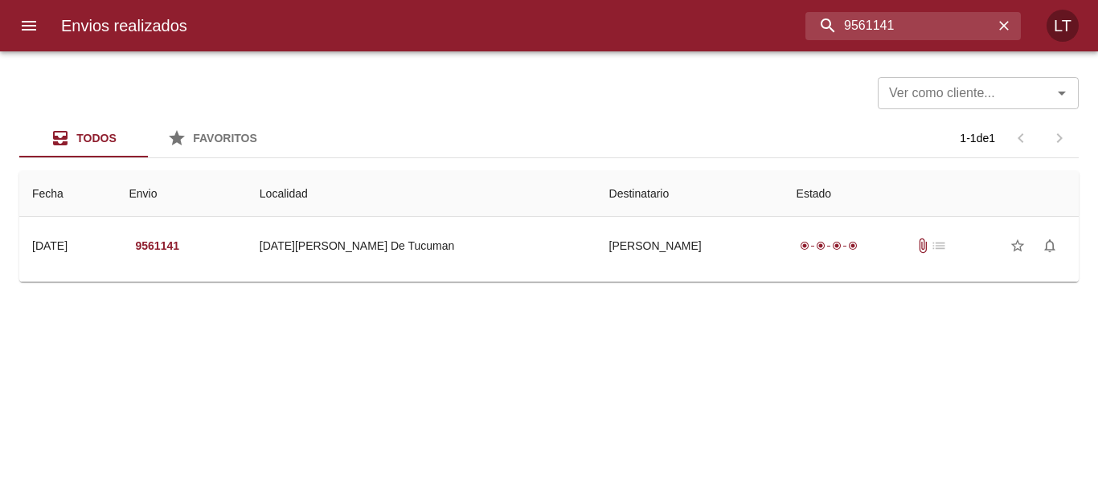
scroll to position [0, 0]
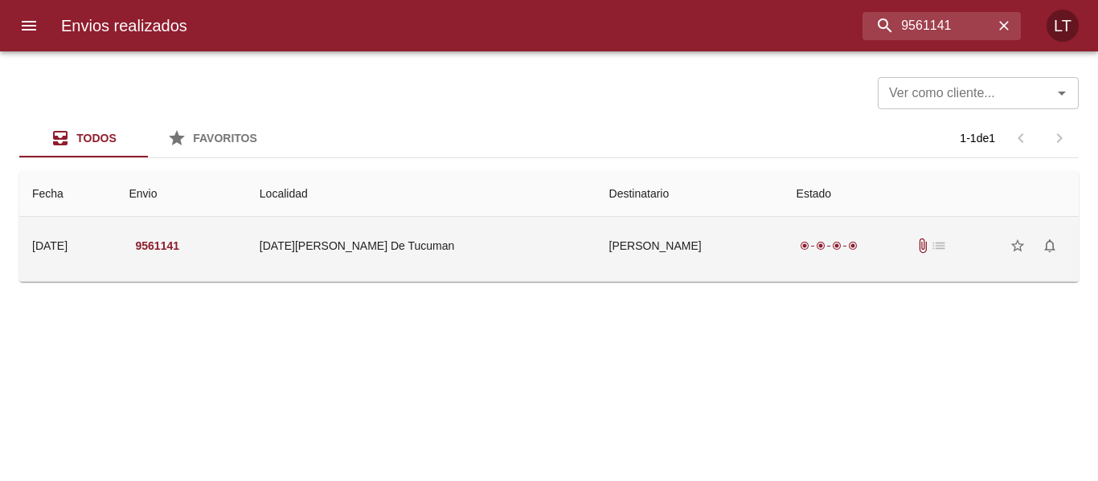
click at [517, 233] on td "San Miguel De Tucuman" at bounding box center [422, 246] width 350 height 58
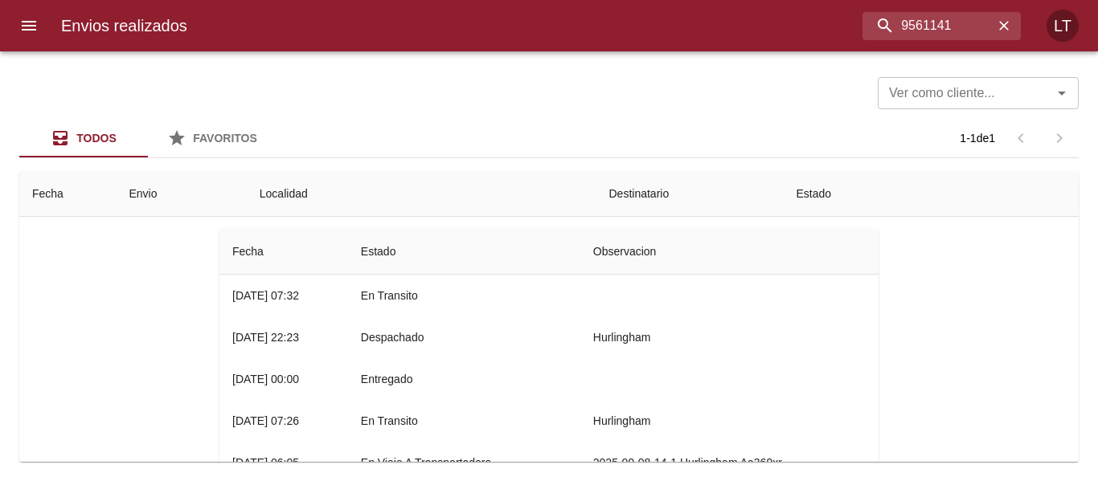
scroll to position [161, 0]
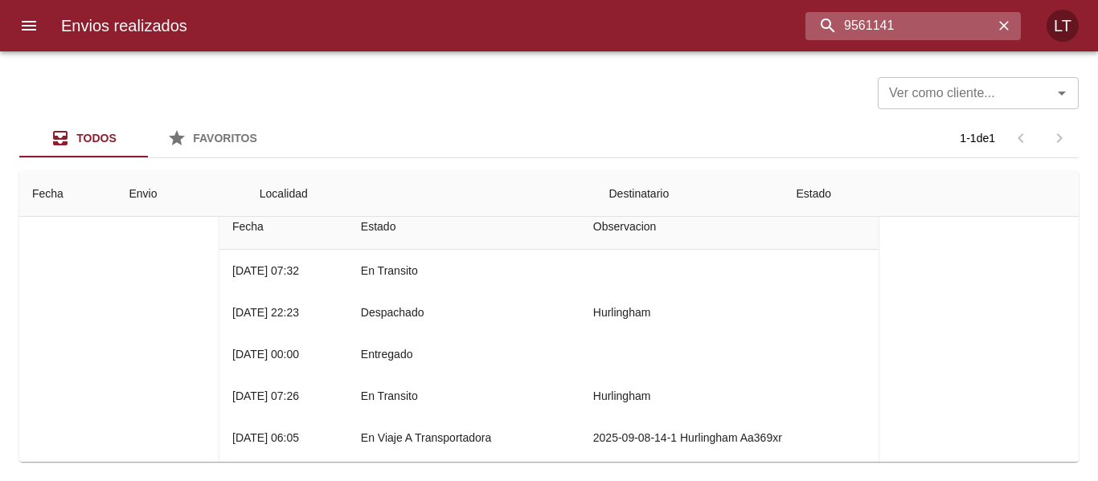
click at [956, 17] on input "9561141" at bounding box center [899, 26] width 188 height 28
paste input "064"
type input "9561064"
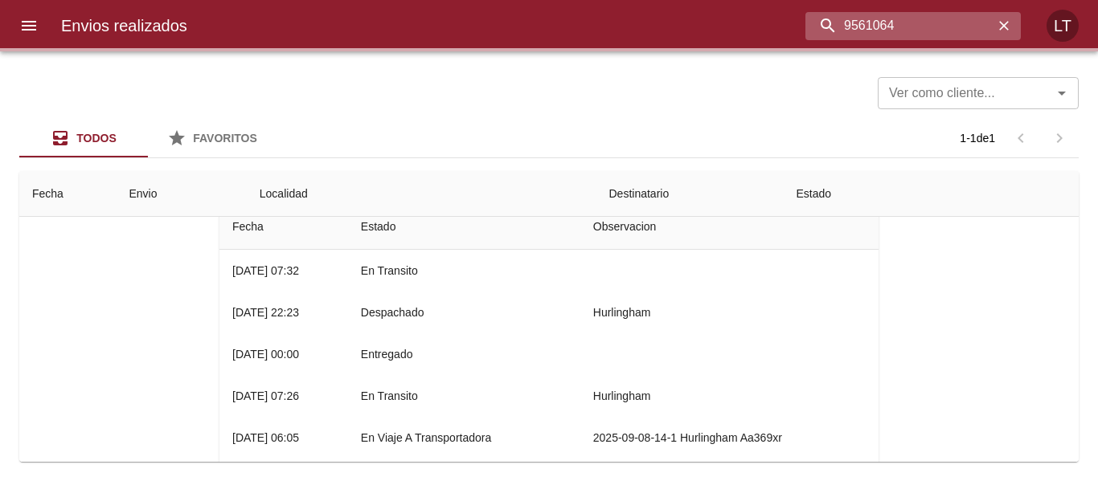
scroll to position [0, 0]
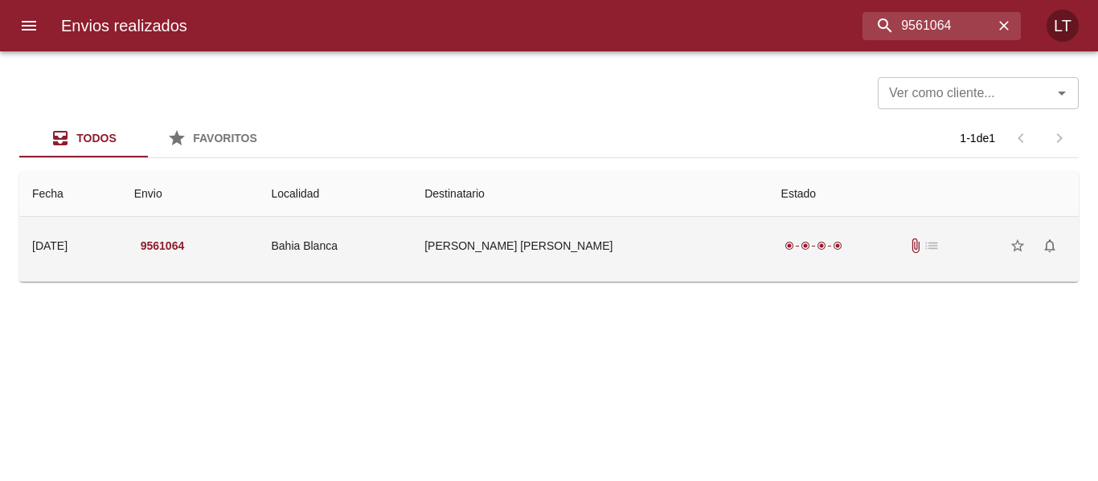
click at [646, 237] on td "Vaquero Carlos Alberto" at bounding box center [590, 246] width 356 height 58
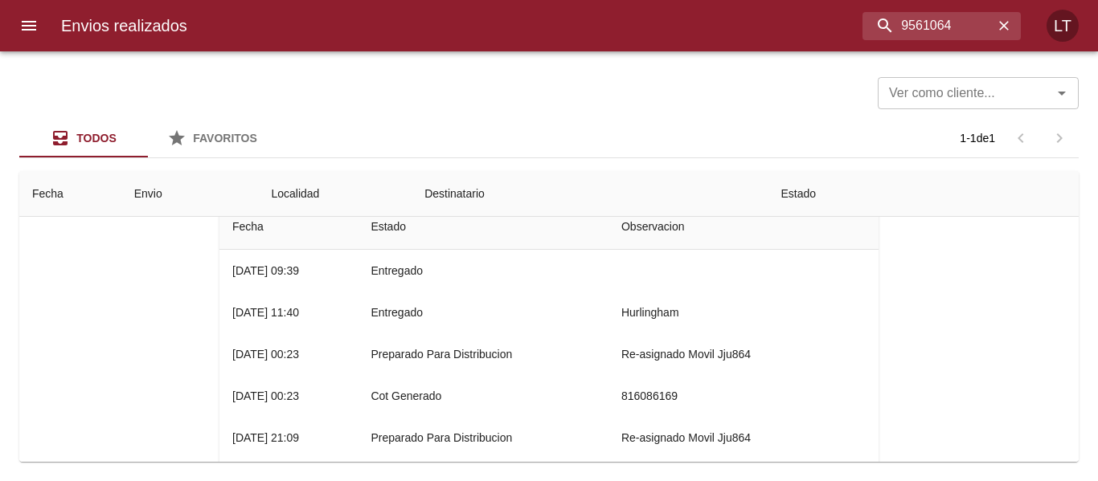
scroll to position [80, 0]
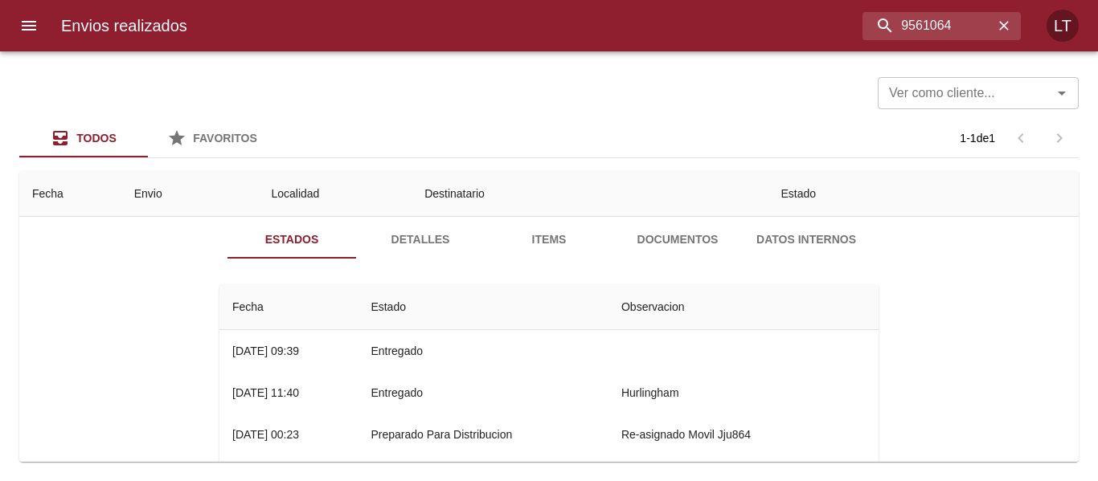
click at [674, 254] on button "Documentos" at bounding box center [677, 239] width 129 height 39
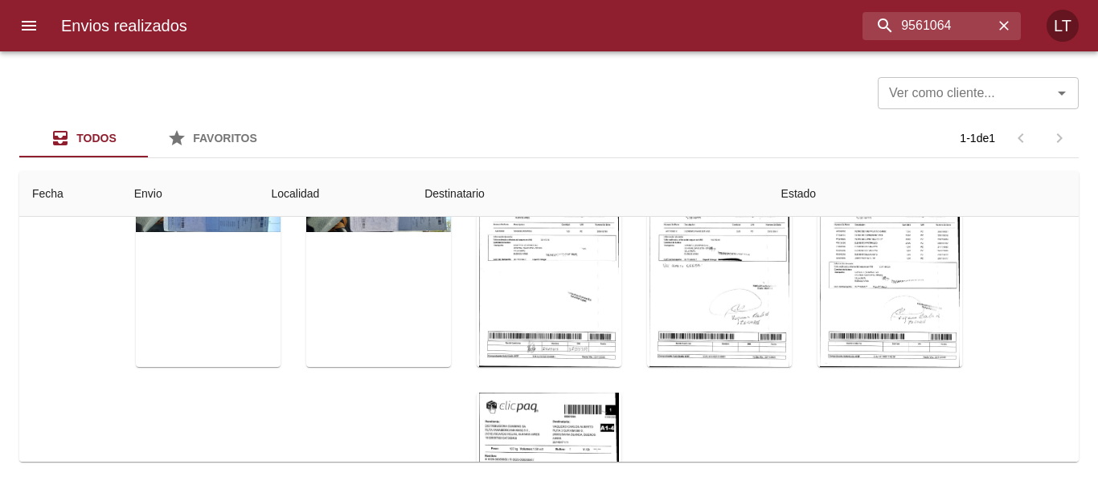
scroll to position [78, 0]
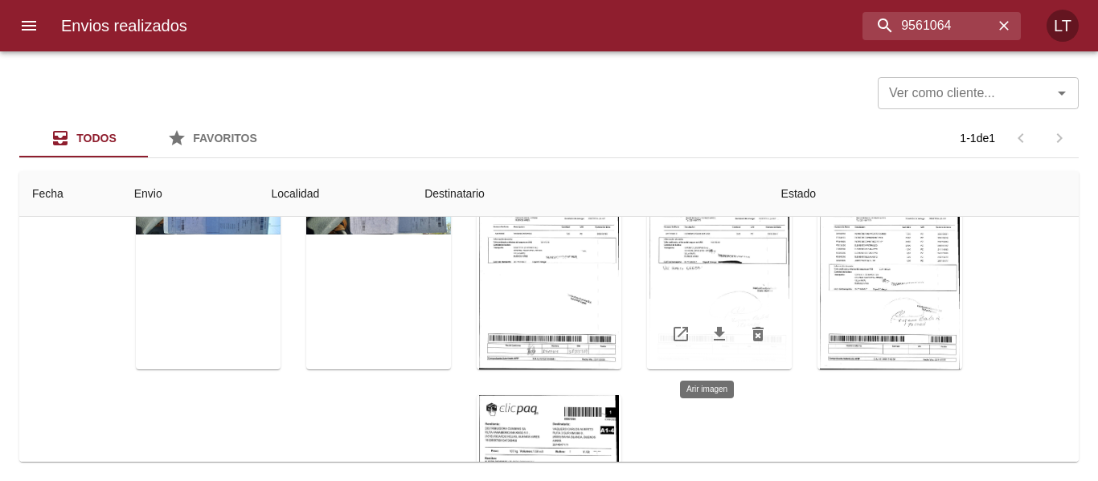
click at [725, 265] on div "Tabla de envíos del cliente" at bounding box center [719, 269] width 145 height 201
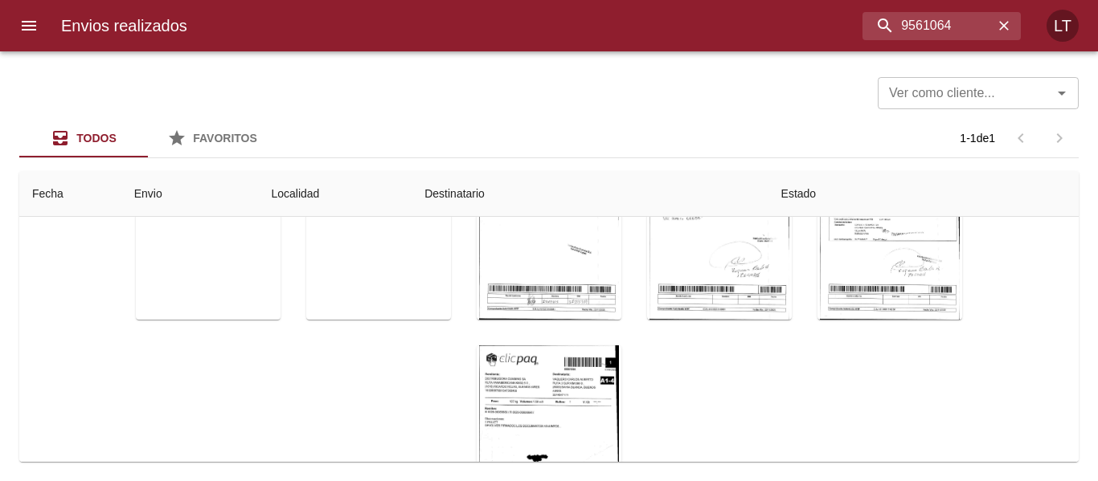
scroll to position [174, 0]
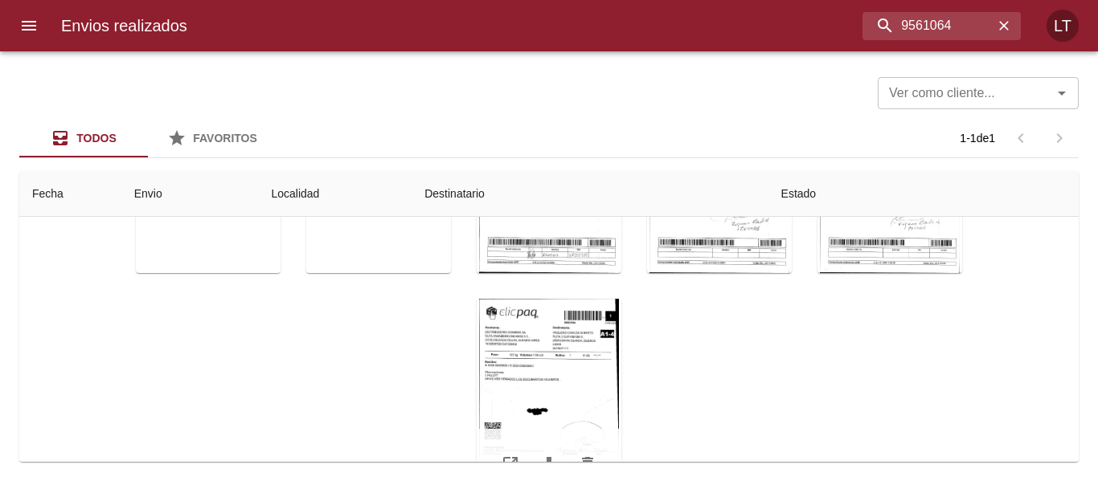
click at [564, 375] on div "Tabla de envíos del cliente" at bounding box center [549, 399] width 145 height 201
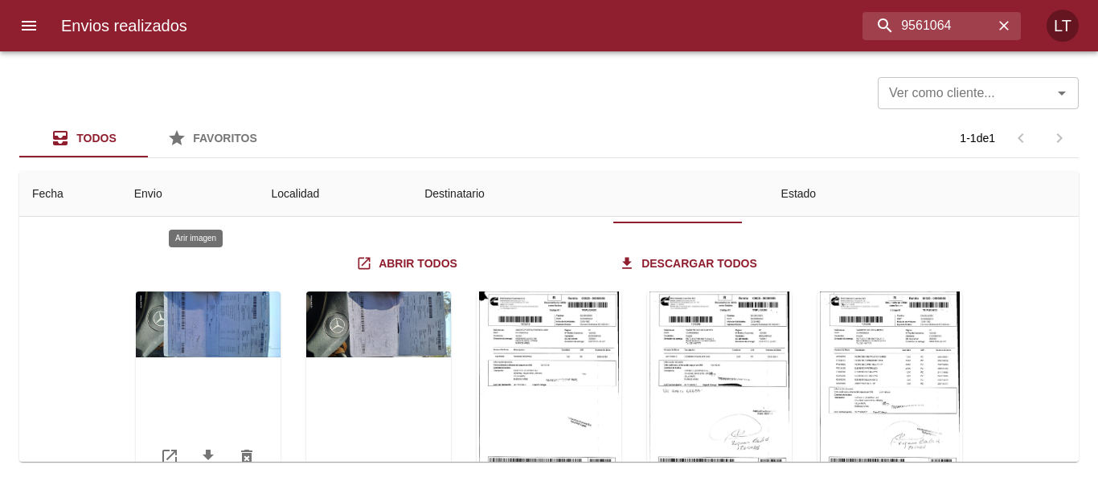
scroll to position [80, 0]
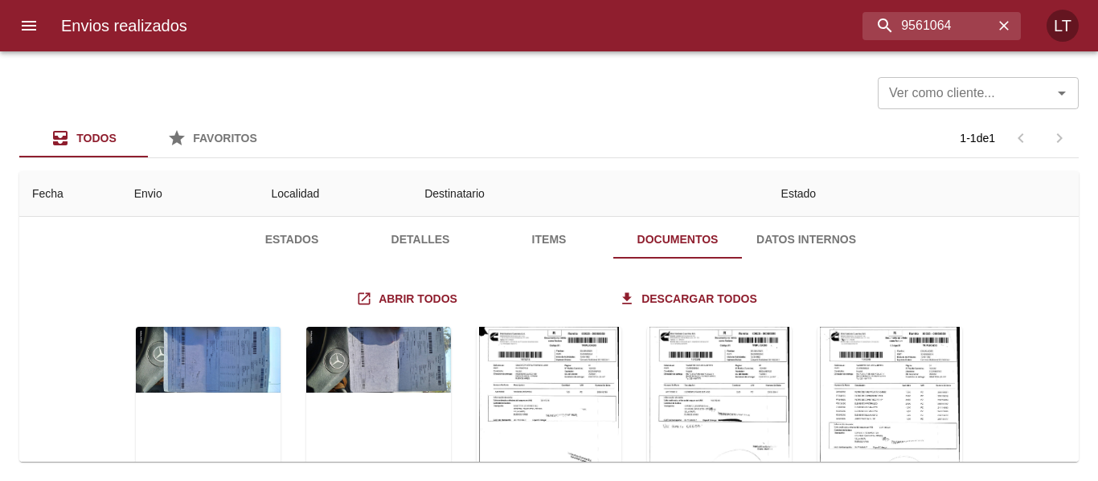
click at [257, 240] on span "Estados" at bounding box center [291, 240] width 109 height 20
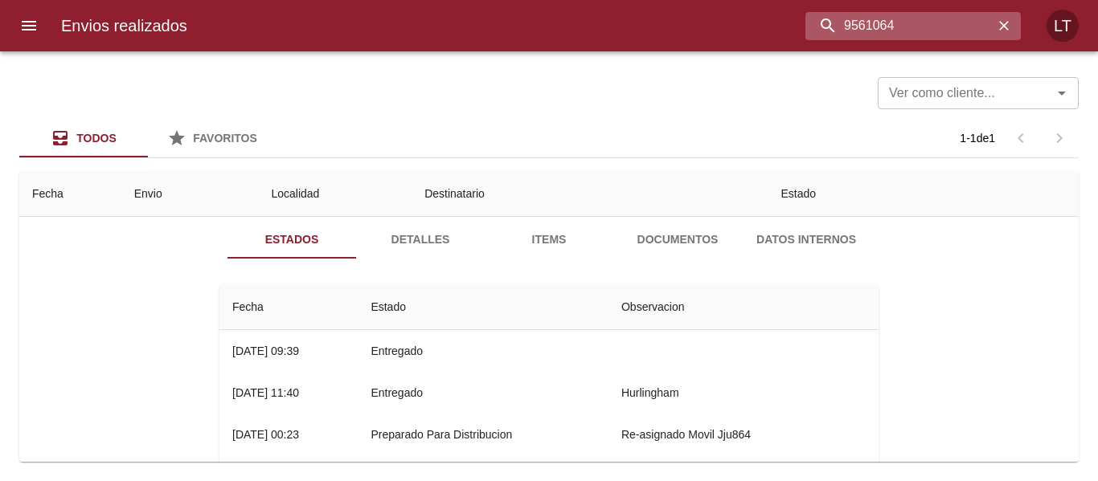
click at [960, 27] on input "9561064" at bounding box center [899, 26] width 188 height 28
paste input "153"
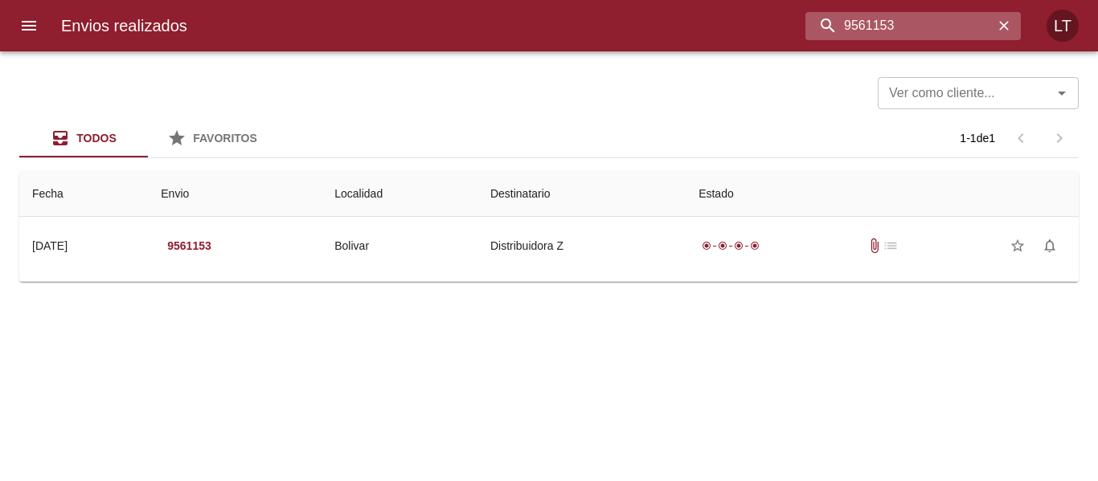
scroll to position [0, 0]
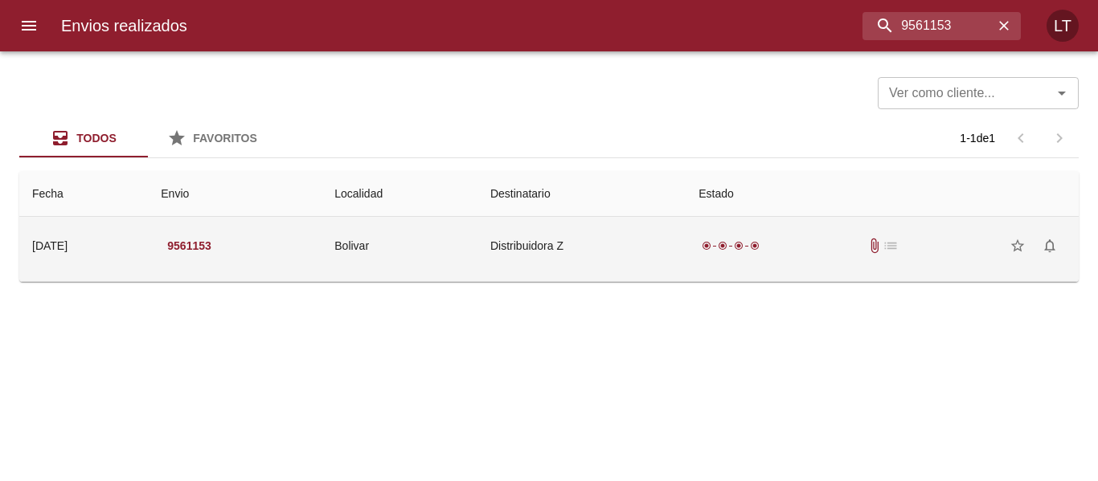
click at [592, 252] on td "Distribuidora Z" at bounding box center [581, 246] width 208 height 58
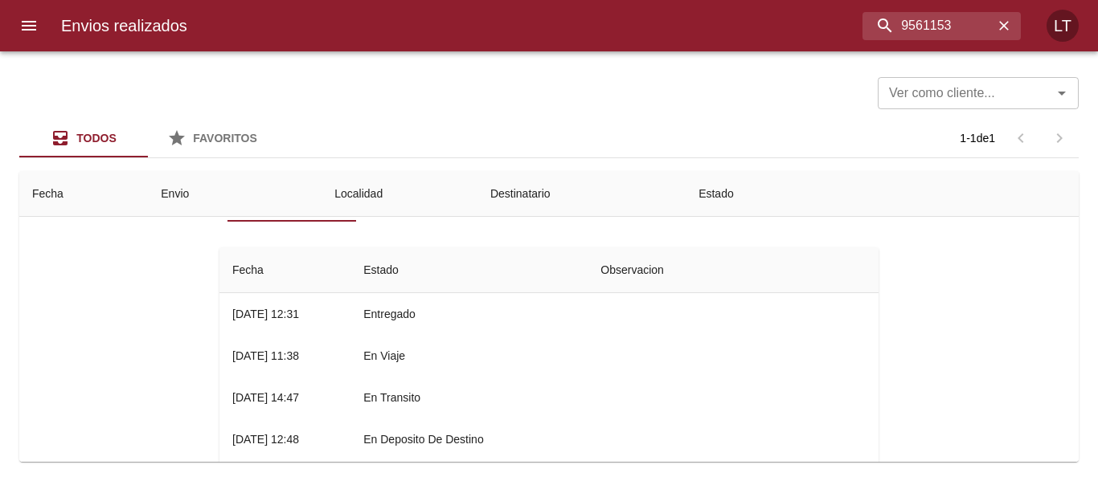
scroll to position [80, 0]
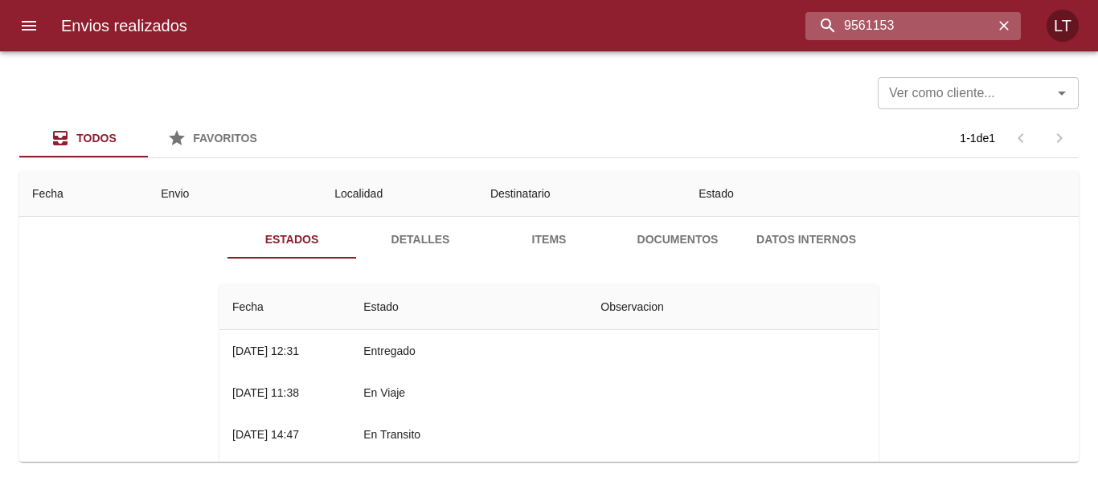
click at [940, 24] on input "9561153" at bounding box center [899, 26] width 188 height 28
paste input "66"
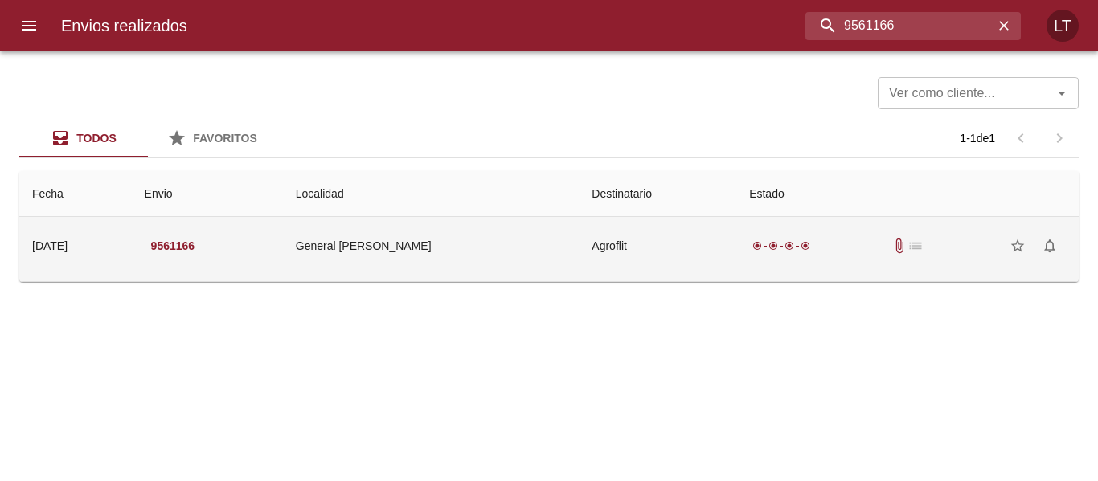
scroll to position [0, 0]
click at [450, 240] on td "General Pico" at bounding box center [431, 246] width 297 height 58
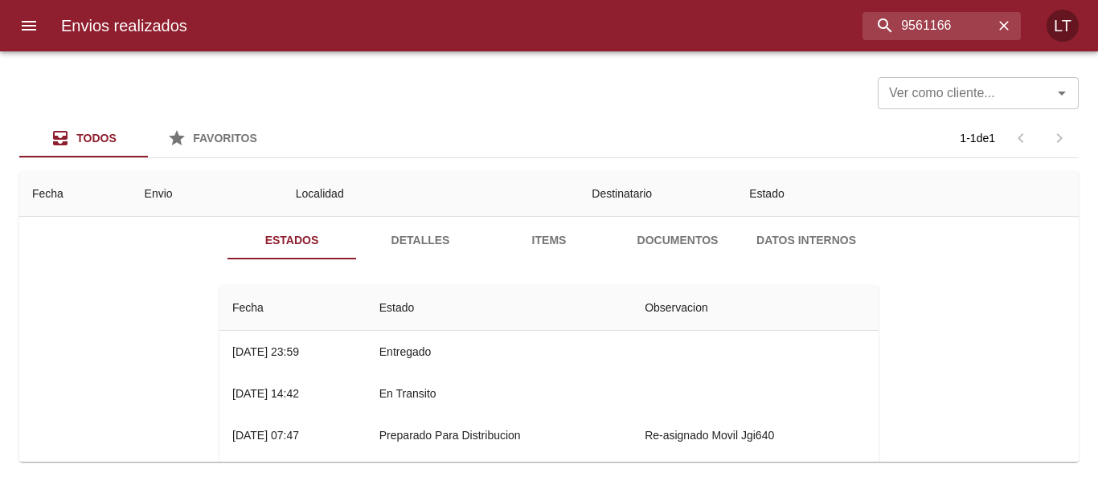
scroll to position [80, 0]
click at [917, 16] on input "9561166" at bounding box center [899, 26] width 188 height 28
paste input "074"
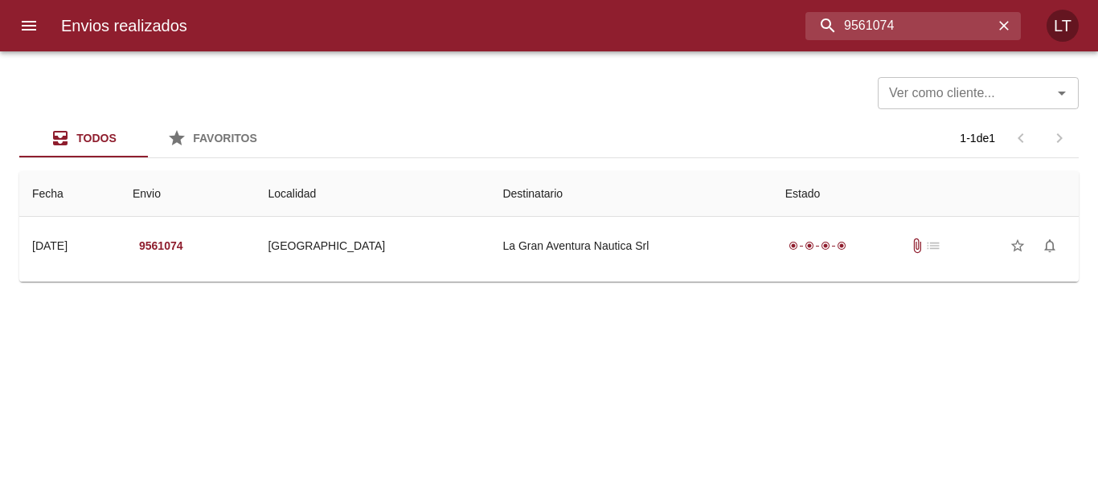
scroll to position [0, 0]
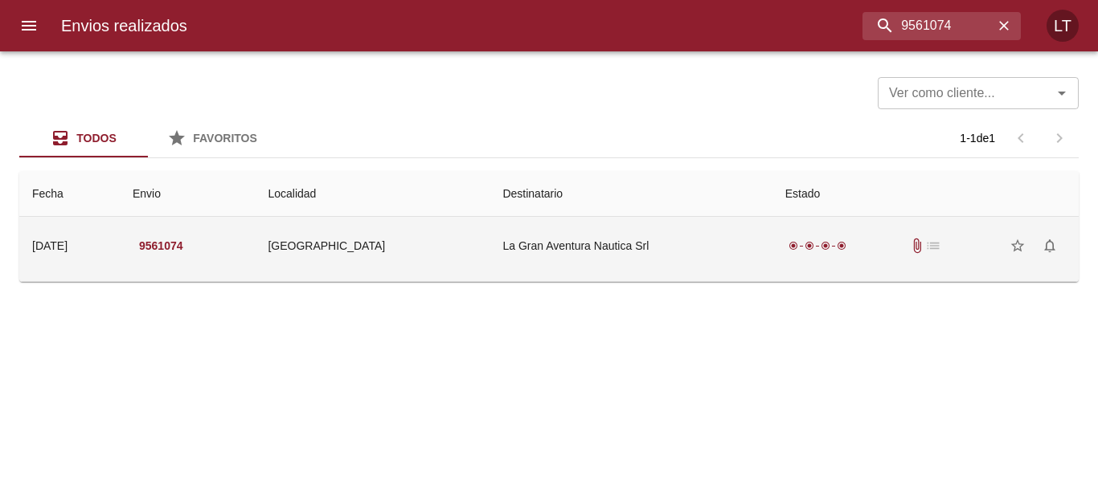
click at [444, 244] on td "Puerto Iguazu" at bounding box center [372, 246] width 235 height 58
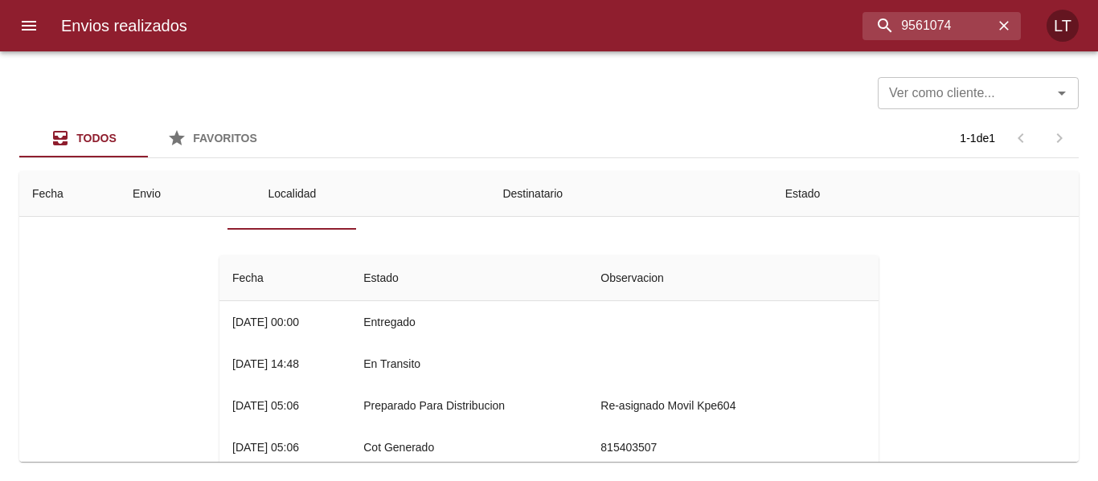
scroll to position [80, 0]
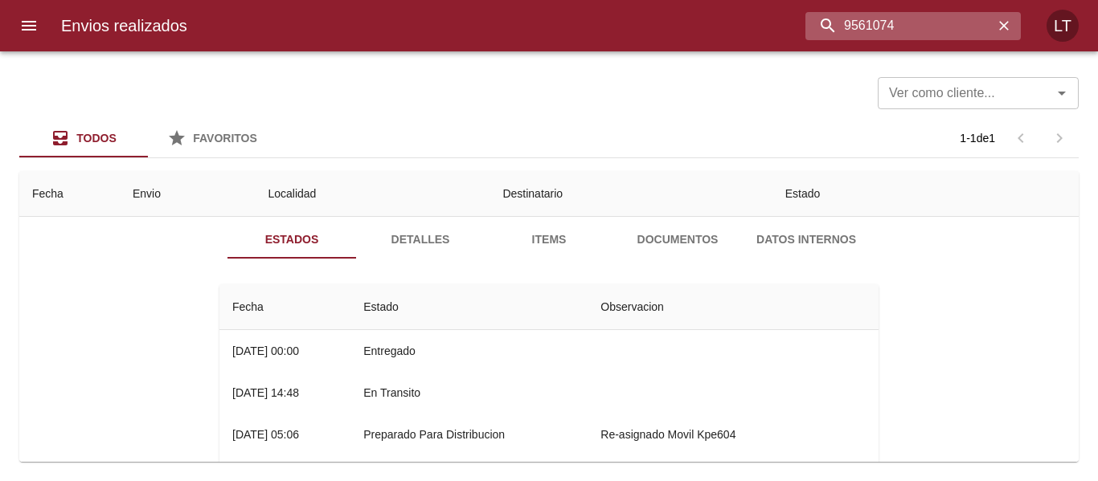
click at [915, 27] on input "9561074" at bounding box center [899, 26] width 188 height 28
paste input "172"
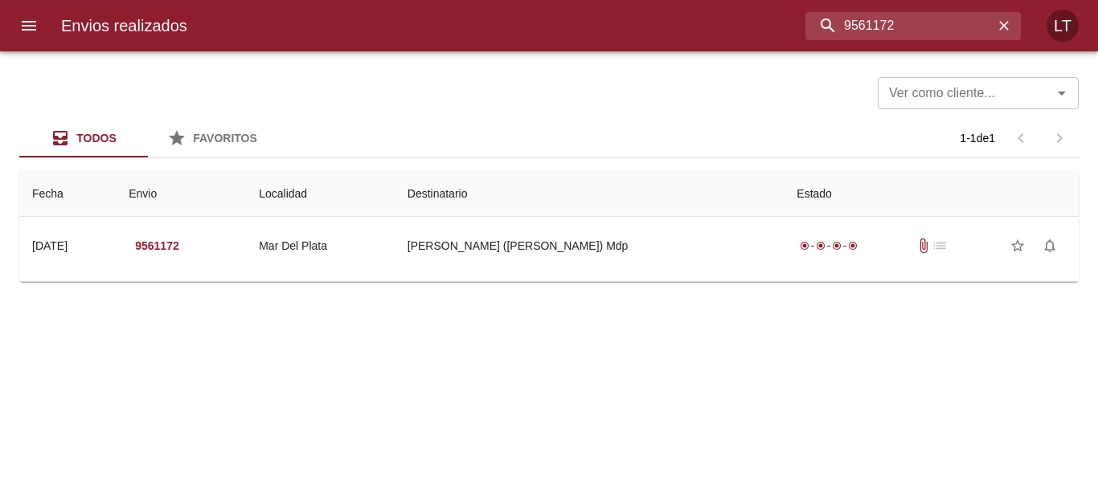
scroll to position [0, 0]
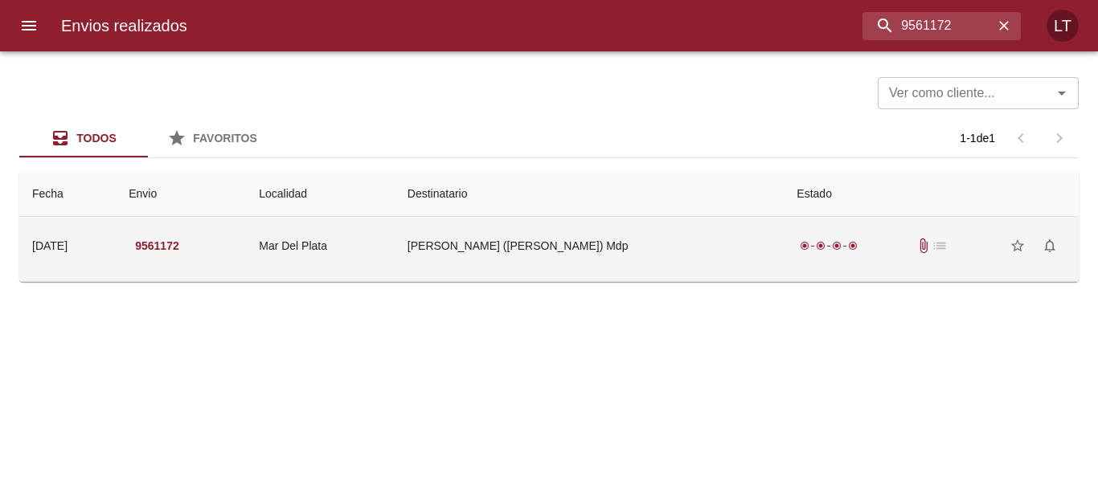
click at [593, 225] on td "Muñiz Hnos Srl (solis) Mdp" at bounding box center [590, 246] width 390 height 58
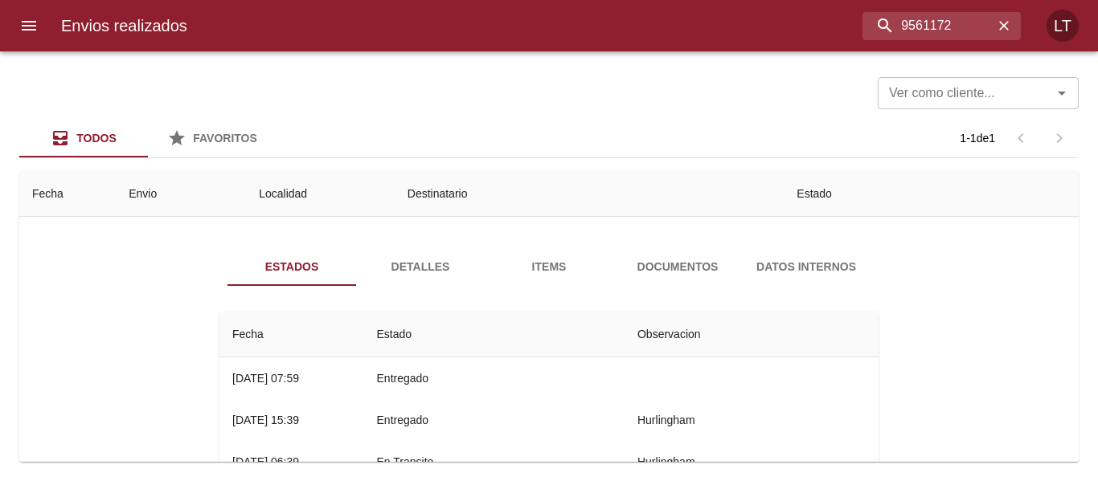
scroll to position [80, 0]
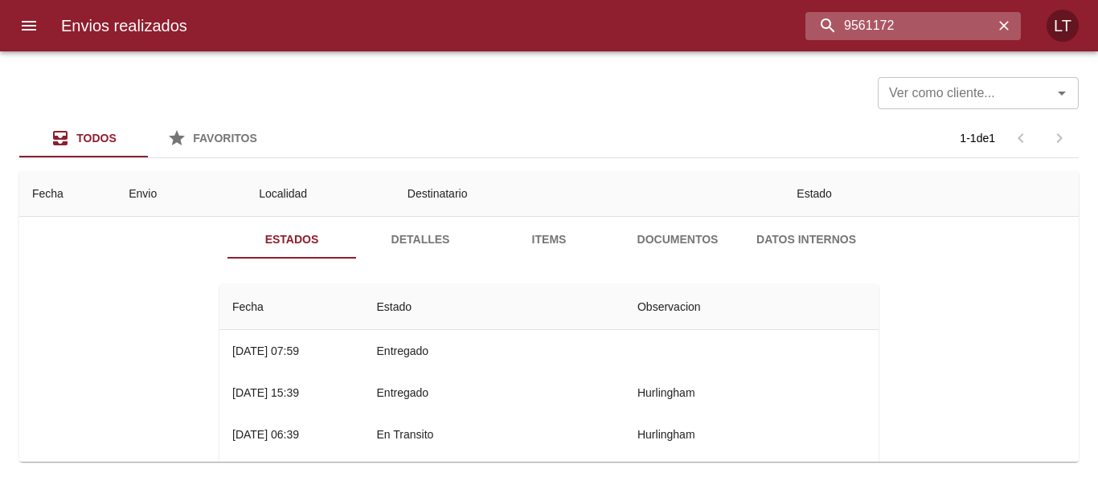
click at [908, 22] on input "9561172" at bounding box center [899, 26] width 188 height 28
paste input "86"
type input "9561186"
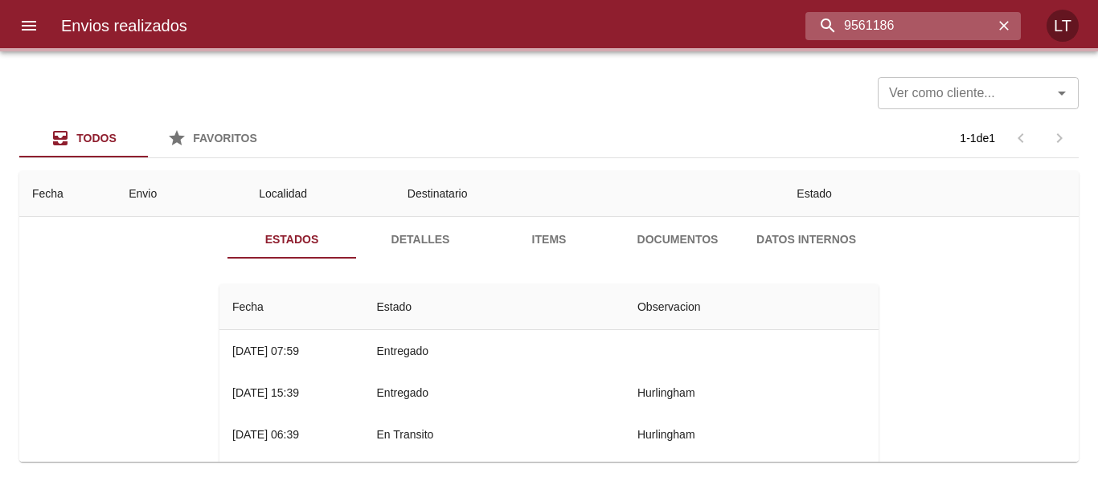
scroll to position [0, 0]
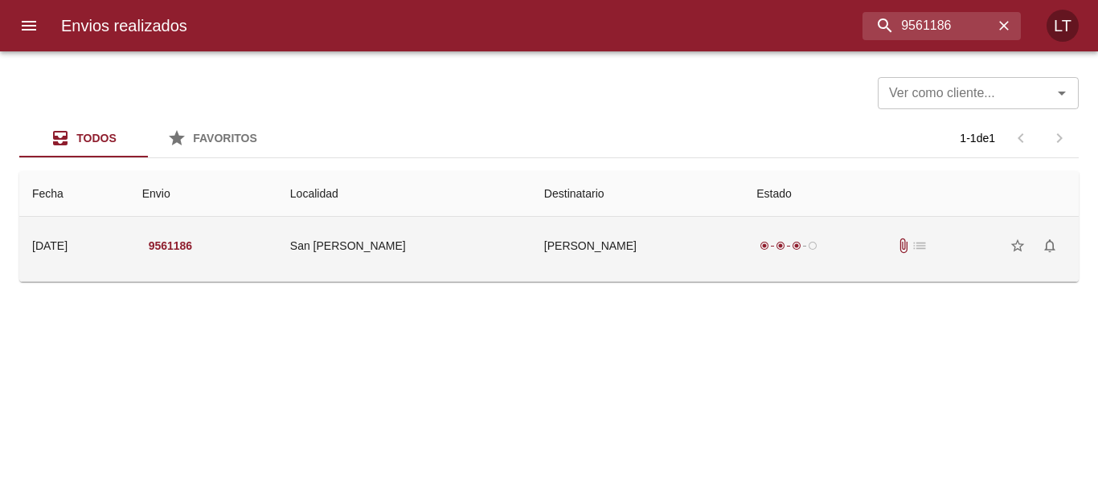
click at [653, 249] on td "[PERSON_NAME]" at bounding box center [637, 246] width 212 height 58
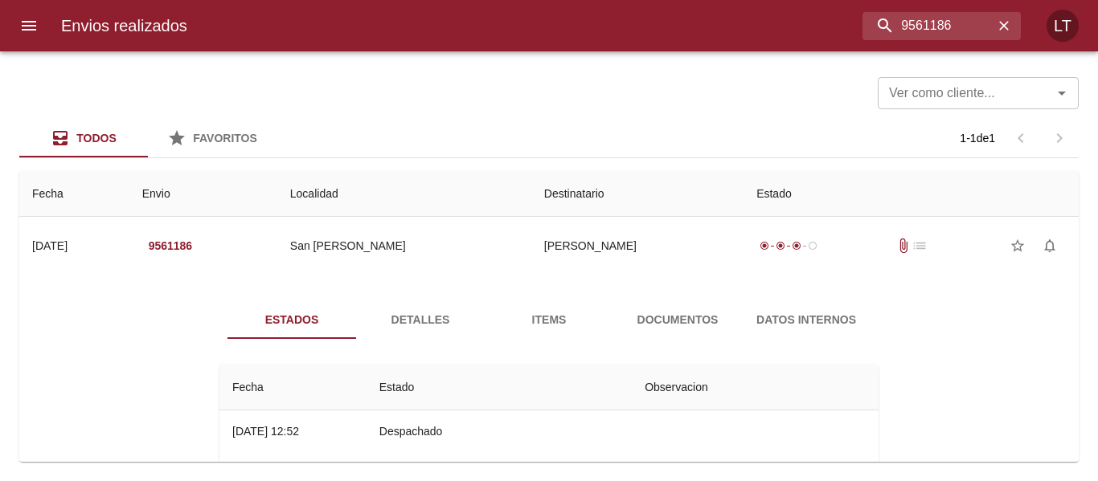
click at [407, 322] on span "Detalles" at bounding box center [420, 320] width 109 height 20
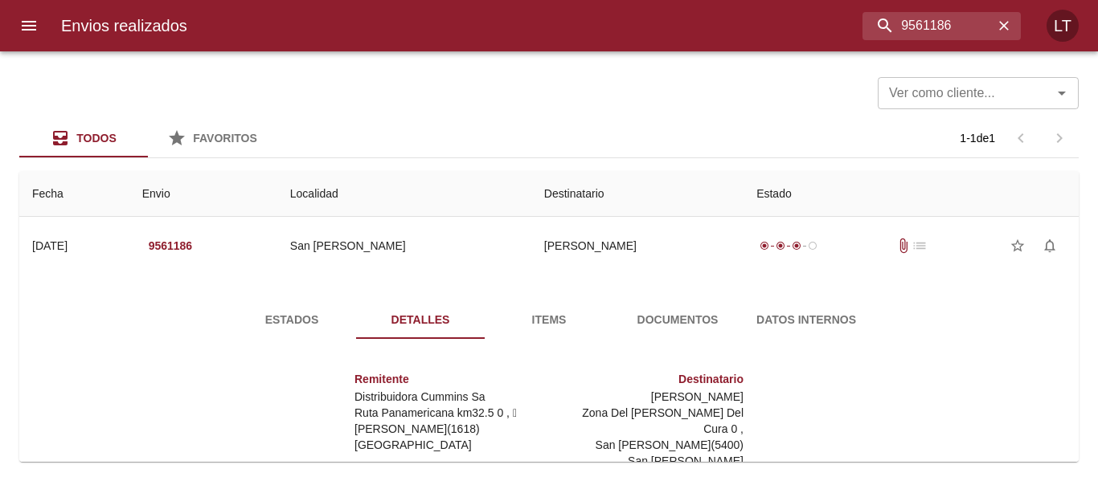
click at [286, 320] on span "Estados" at bounding box center [291, 320] width 109 height 20
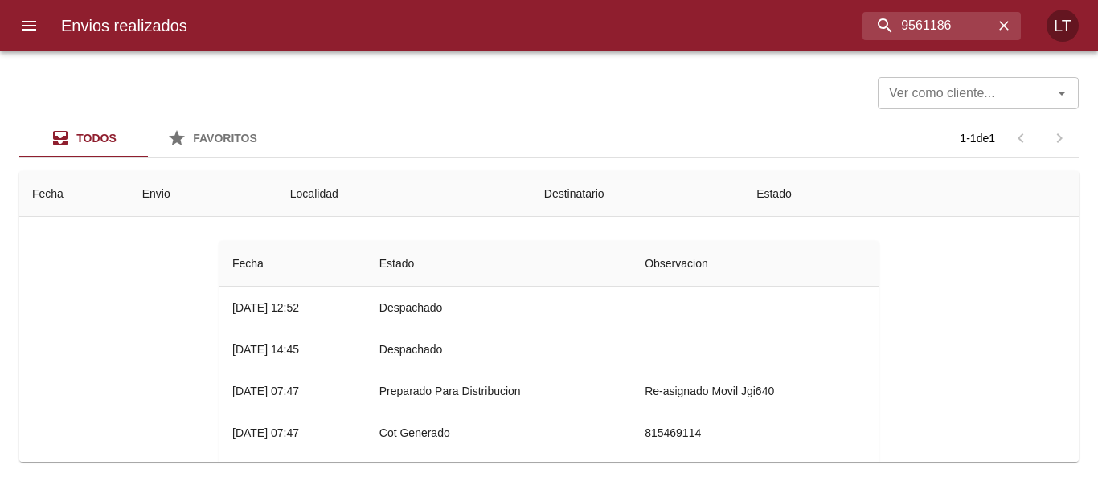
scroll to position [161, 0]
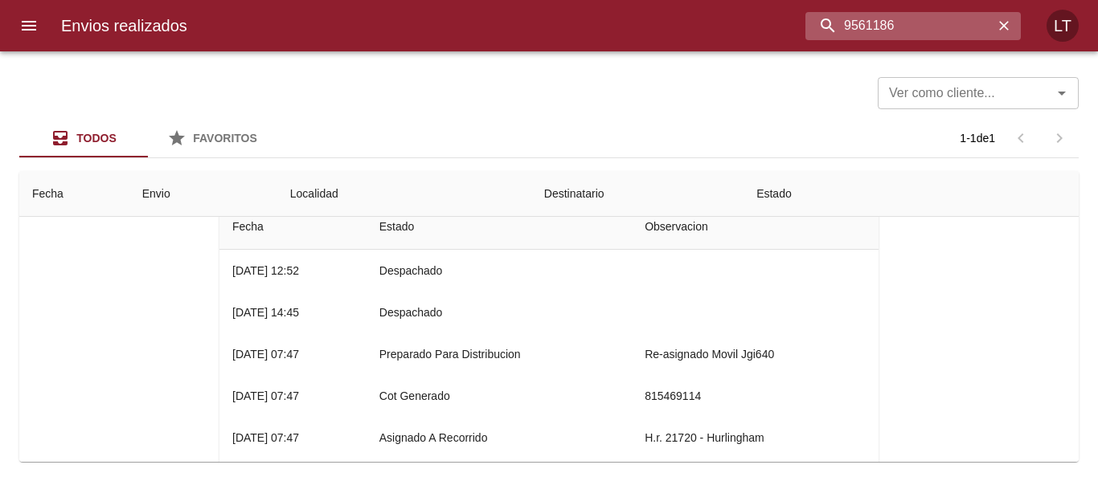
click at [917, 19] on input "9561186" at bounding box center [899, 26] width 188 height 28
paste input "0"
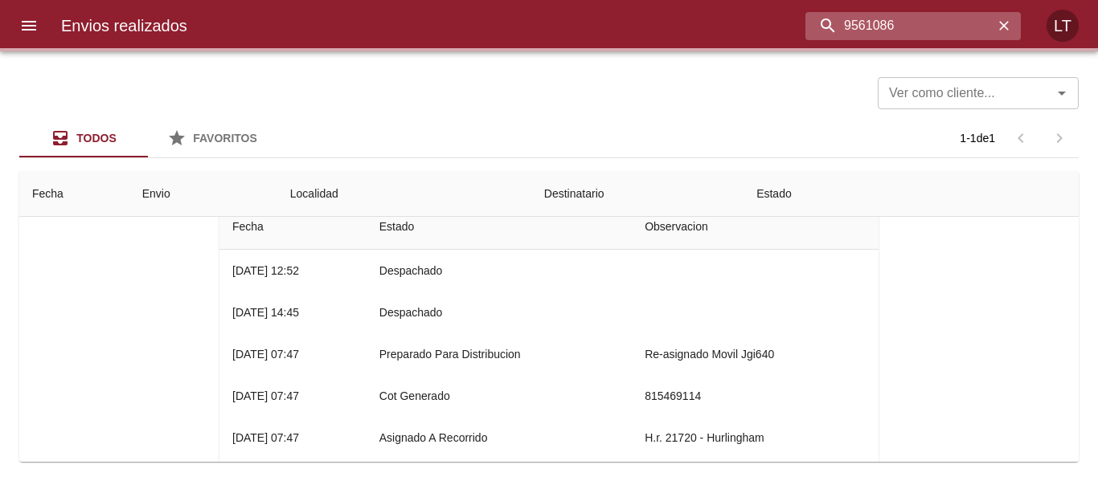
scroll to position [0, 0]
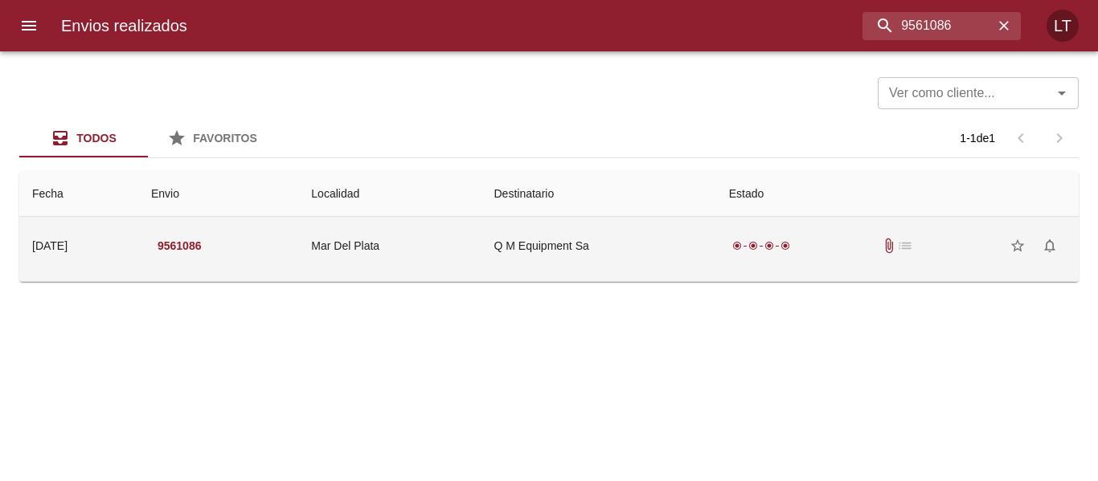
click at [645, 244] on td "Q M Equipment Sa" at bounding box center [598, 246] width 235 height 58
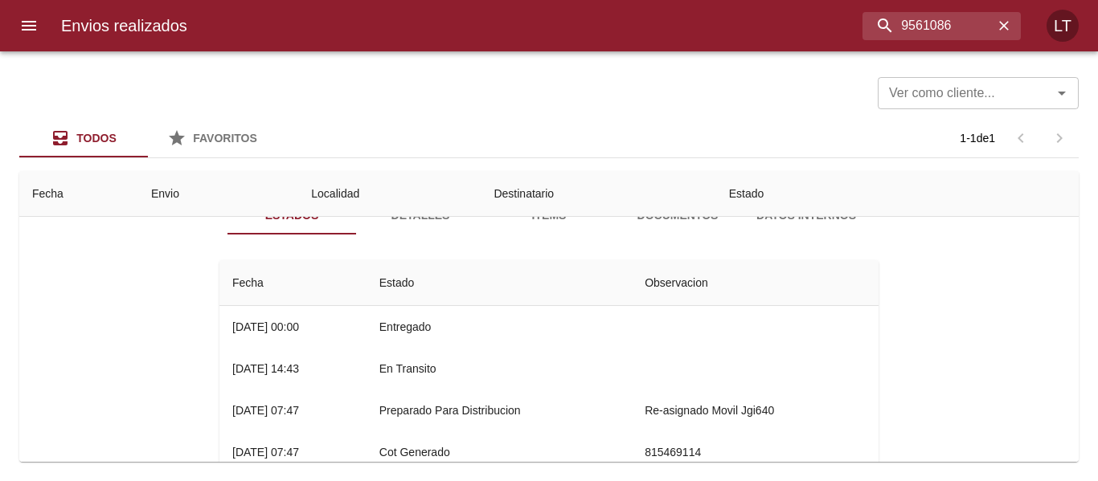
scroll to position [80, 0]
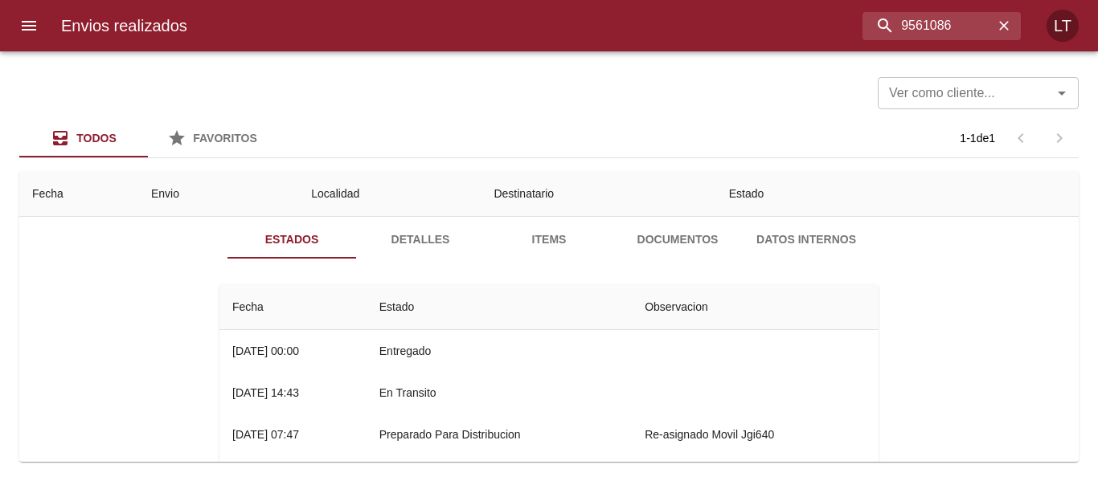
click at [640, 235] on span "Documentos" at bounding box center [677, 240] width 109 height 20
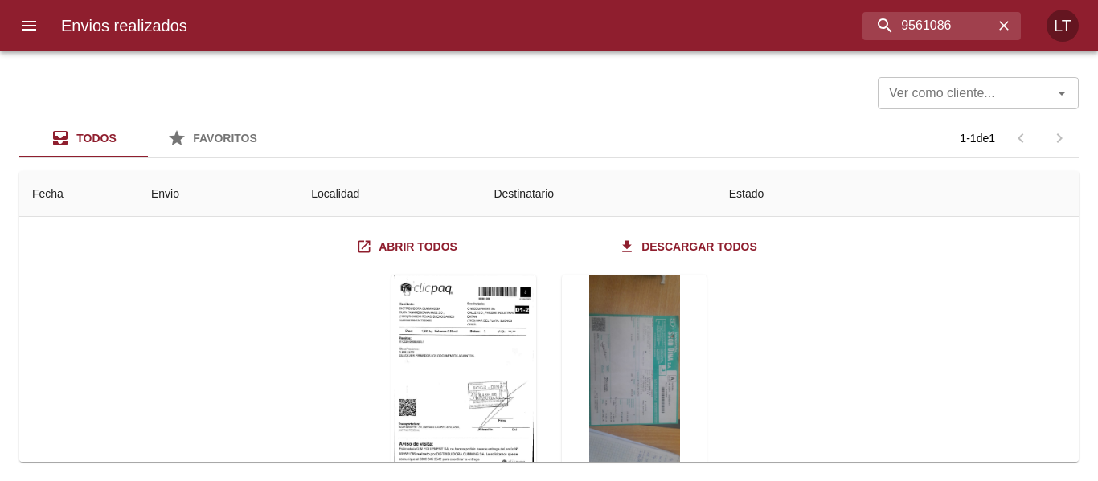
scroll to position [161, 0]
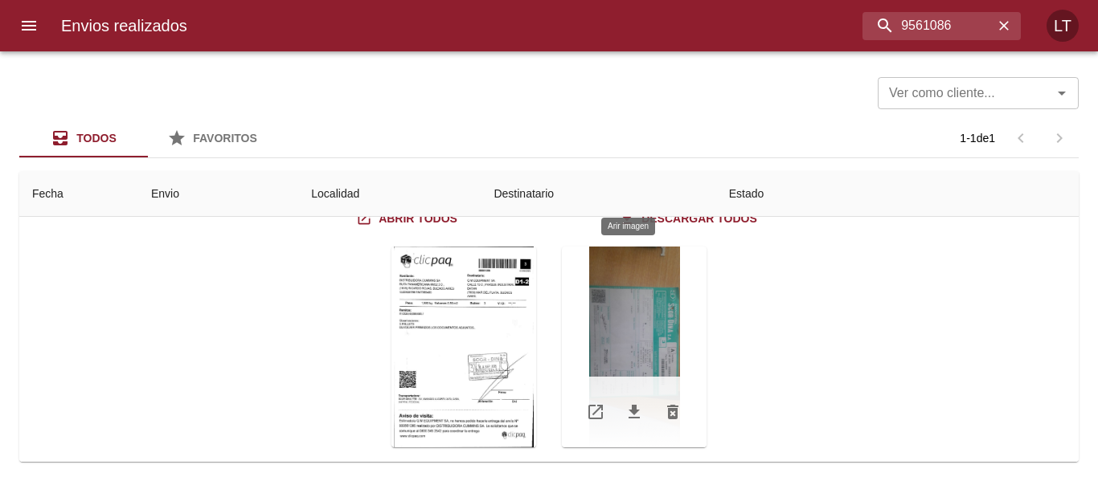
click at [619, 337] on div "Tabla de envíos del cliente" at bounding box center [634, 347] width 145 height 201
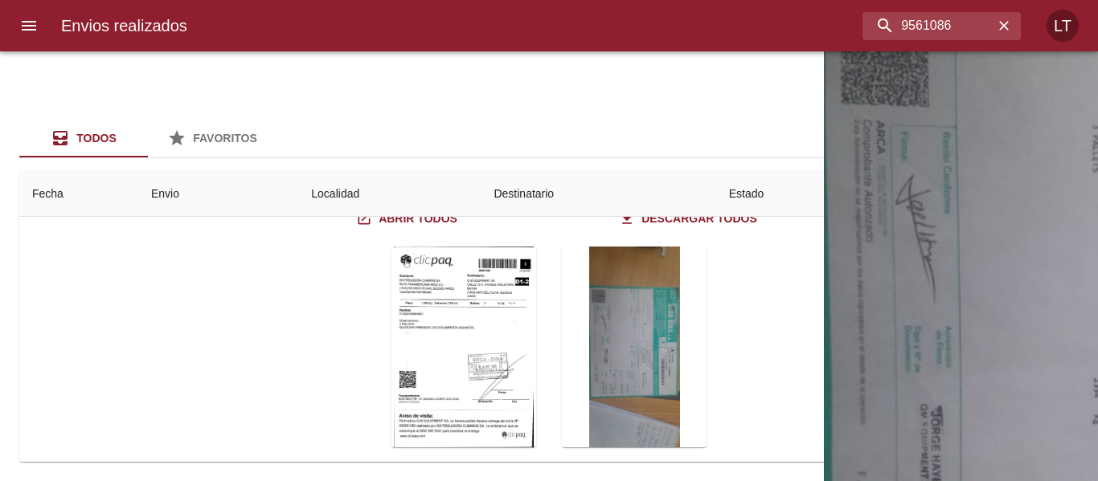
click at [824, 321] on img "Lightbox" at bounding box center [1115, 390] width 583 height 1294
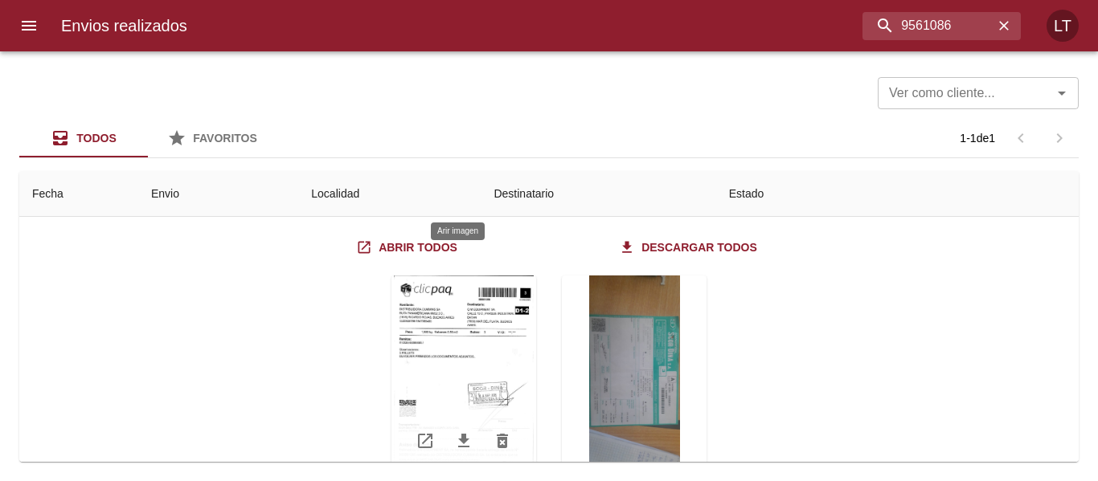
scroll to position [80, 0]
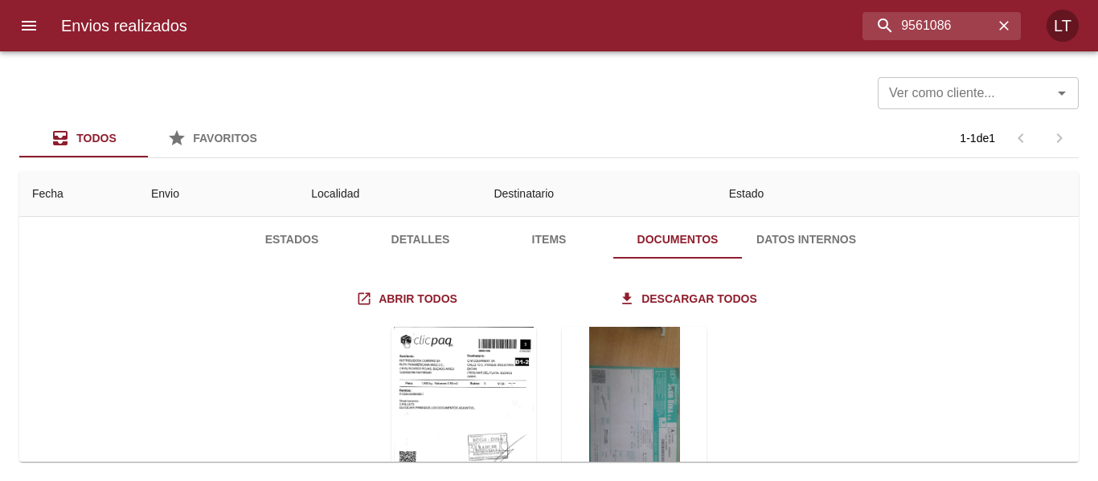
click at [289, 240] on span "Estados" at bounding box center [291, 240] width 109 height 20
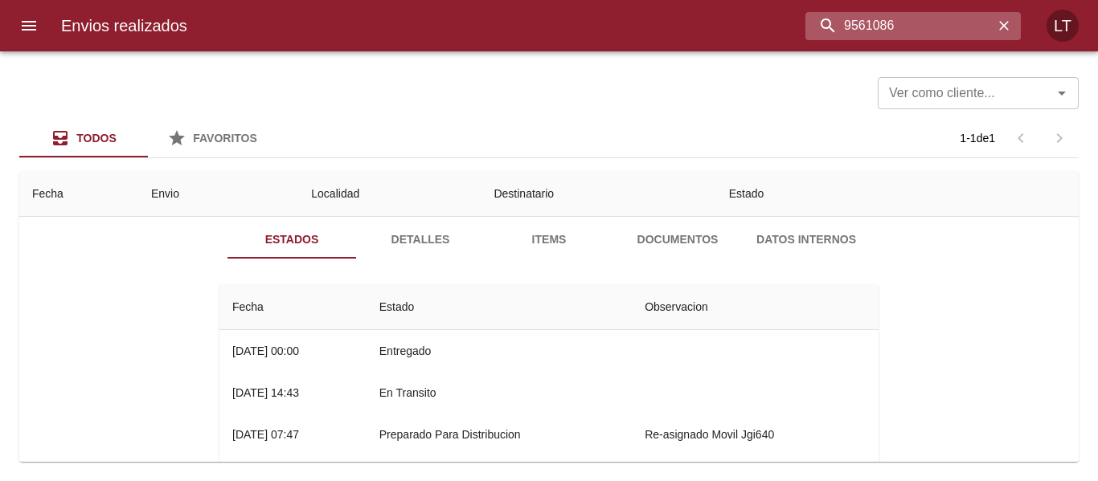
click at [937, 23] on input "9561086" at bounding box center [899, 26] width 188 height 28
paste input "94"
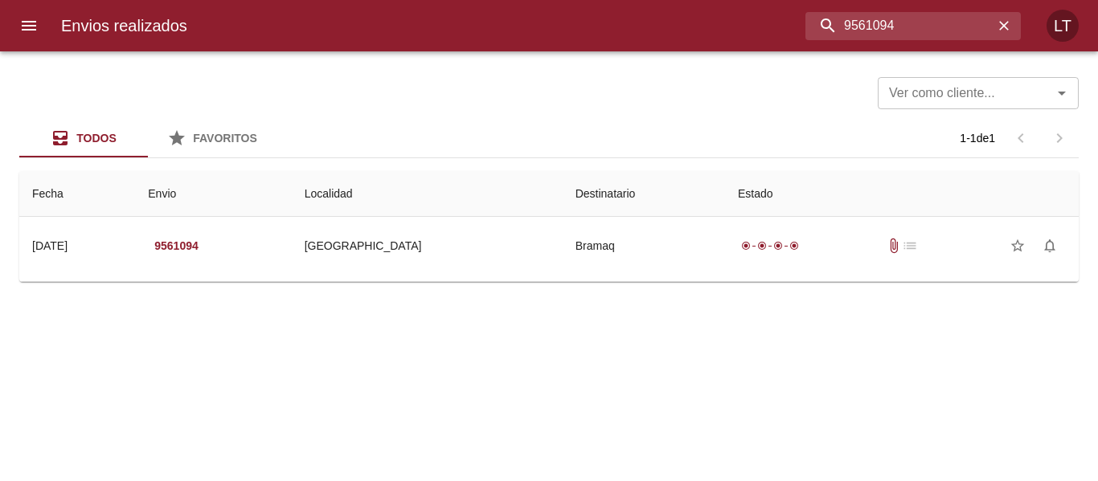
scroll to position [0, 0]
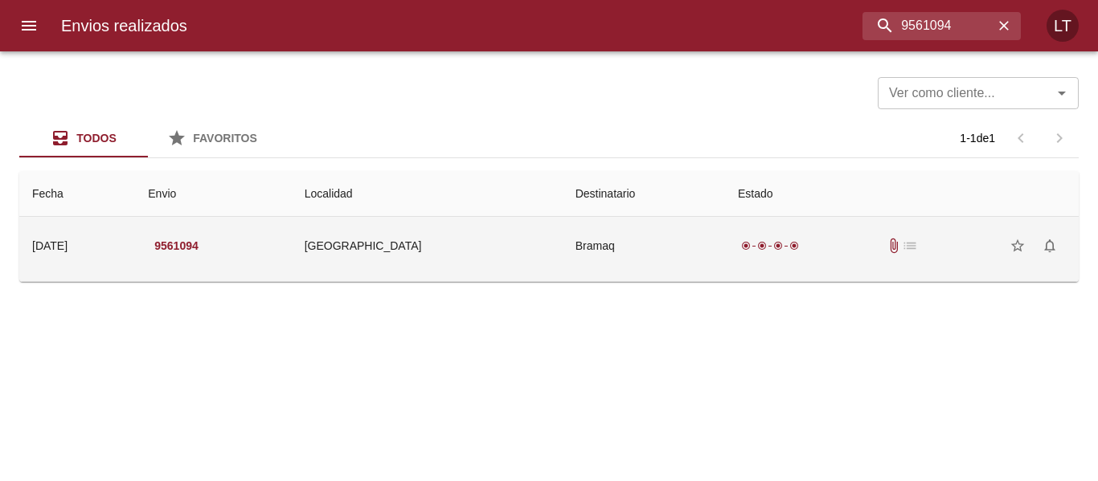
click at [787, 254] on div "radio_button_checked radio_button_checked radio_button_checked radio_button_che…" at bounding box center [902, 246] width 328 height 32
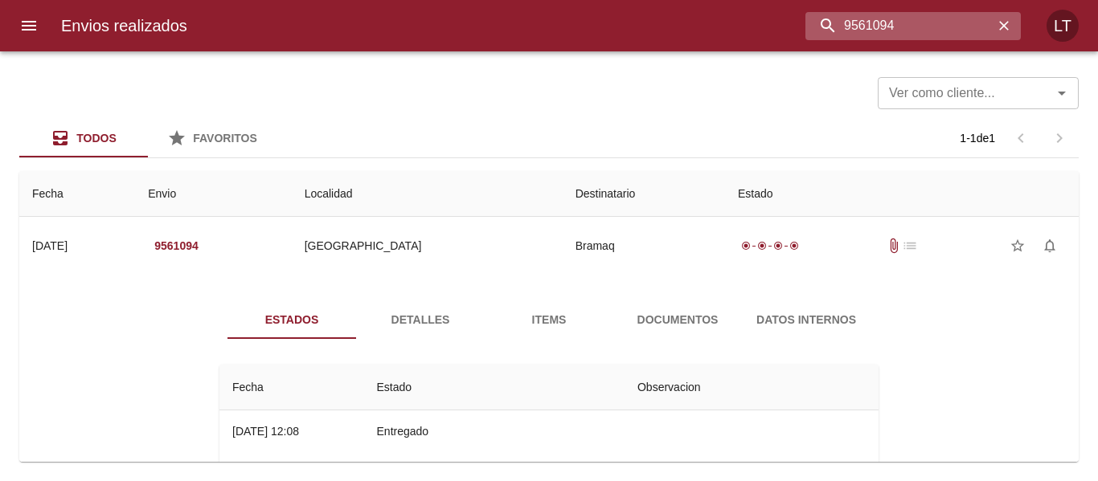
click at [932, 29] on input "9561094" at bounding box center [899, 26] width 188 height 28
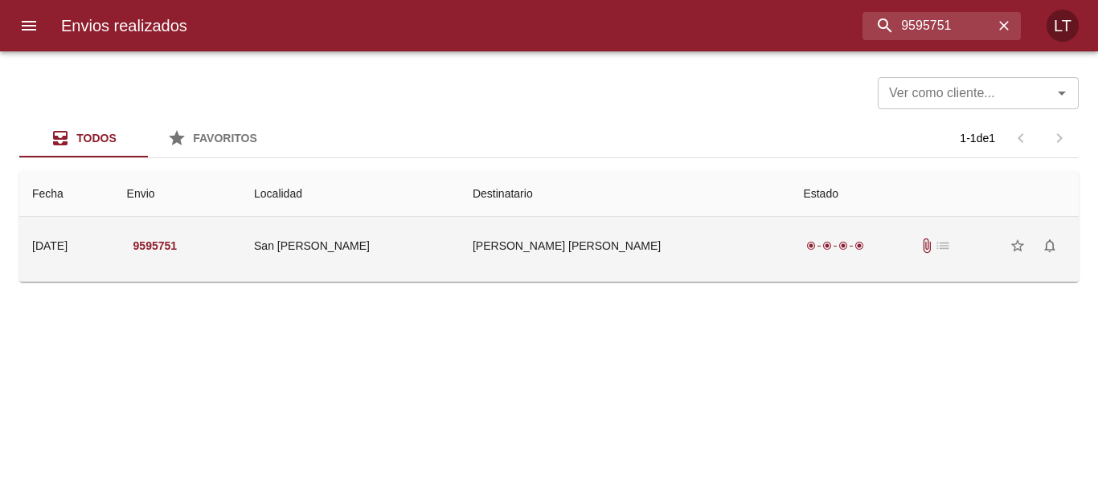
click at [646, 253] on td "Lopez Walter Hernan" at bounding box center [625, 246] width 330 height 58
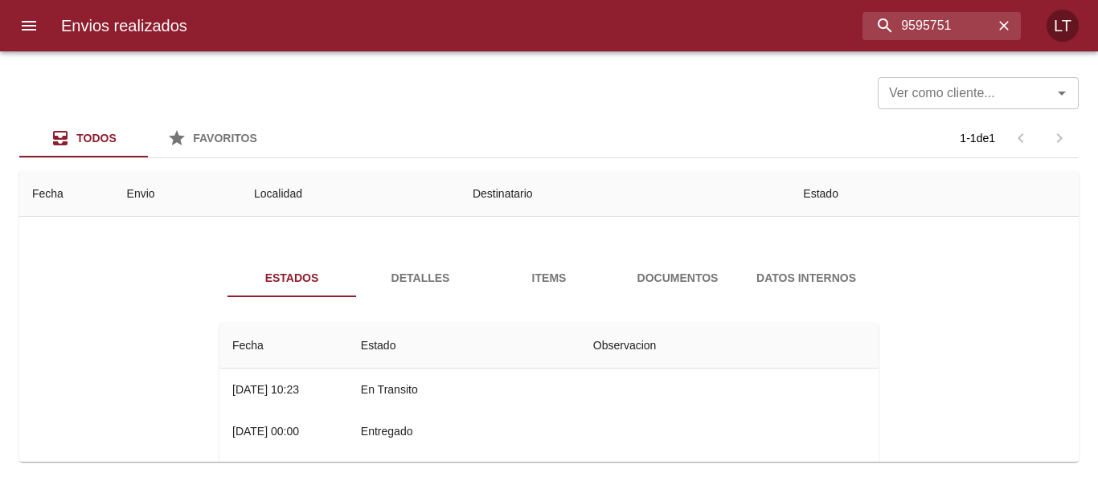
scroll to position [80, 0]
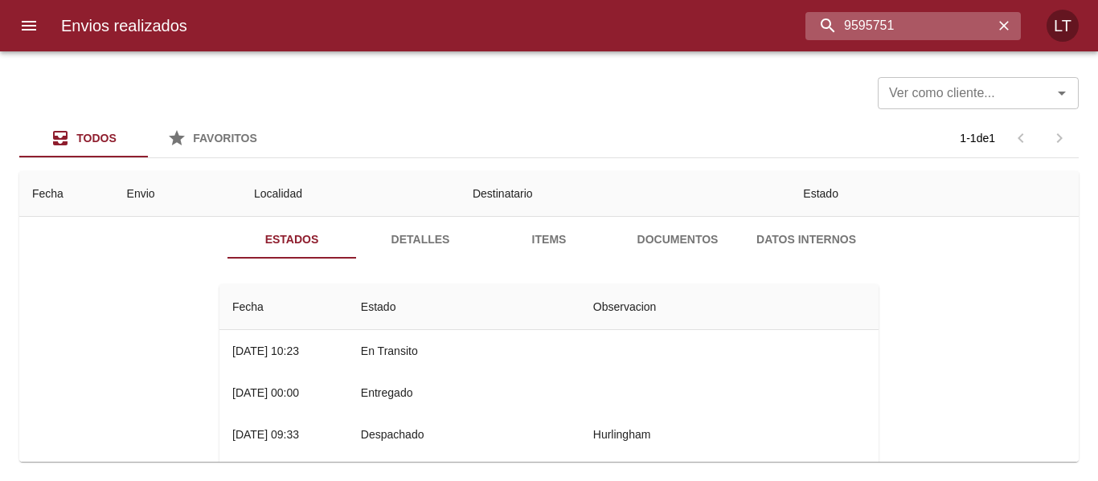
click at [982, 32] on input "9595751" at bounding box center [899, 26] width 188 height 28
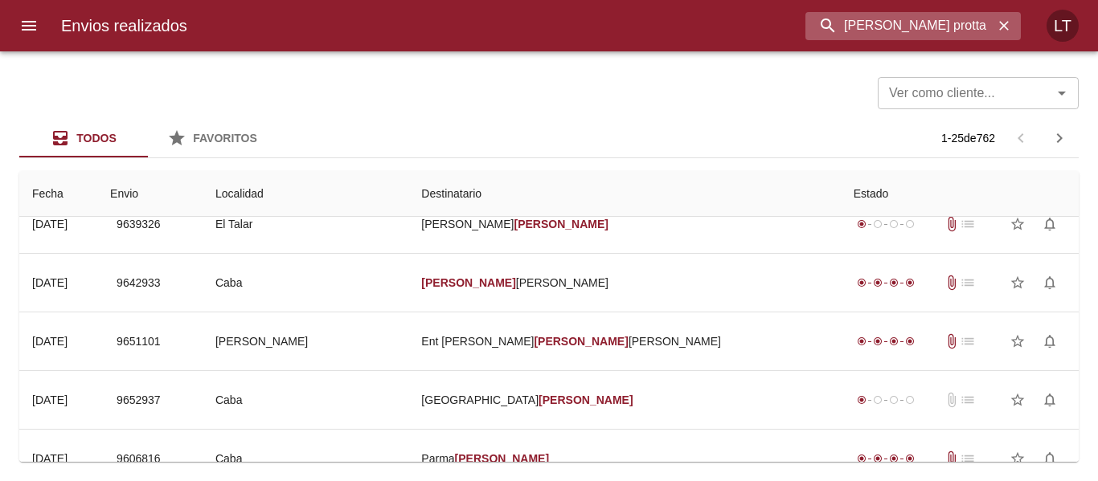
scroll to position [0, 0]
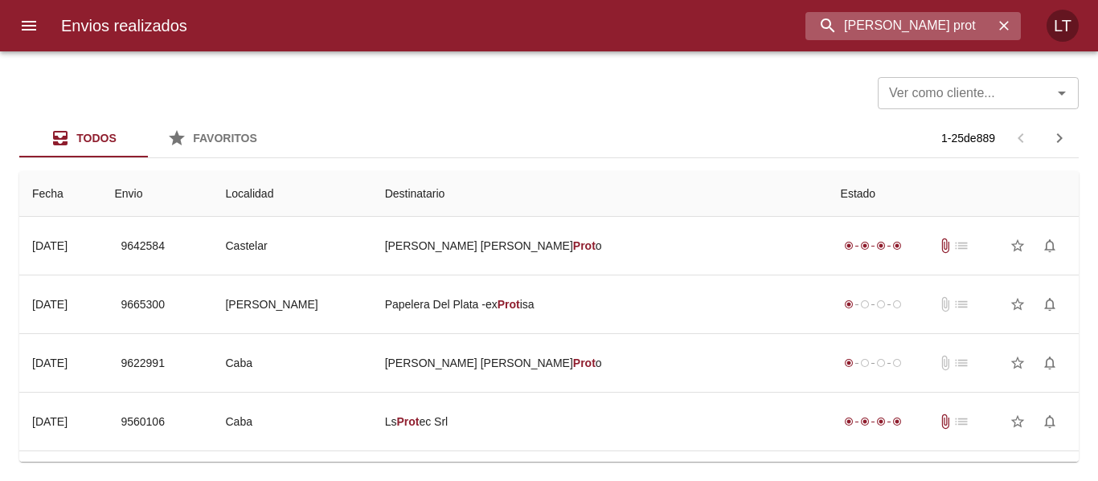
click at [896, 39] on input "roxana prot" at bounding box center [899, 26] width 188 height 28
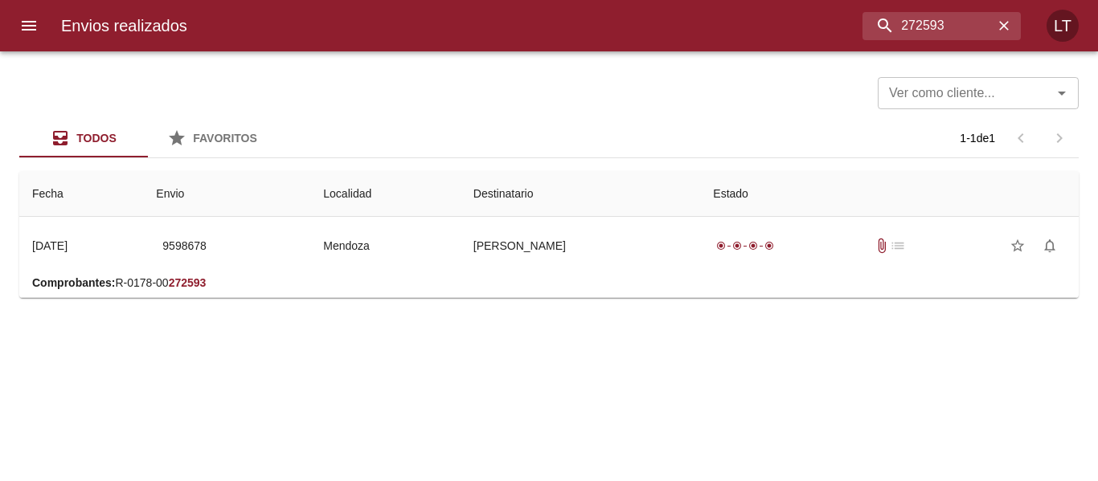
click at [661, 275] on p "Comprobantes : R-0178-00 272593" at bounding box center [549, 283] width 1034 height 16
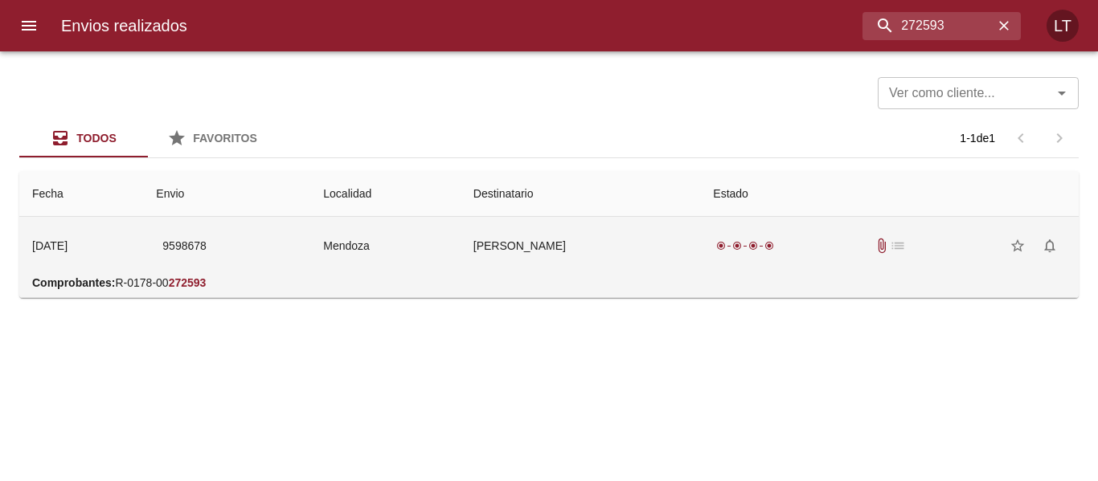
click at [651, 260] on td "Roxana Piottante" at bounding box center [581, 246] width 240 height 58
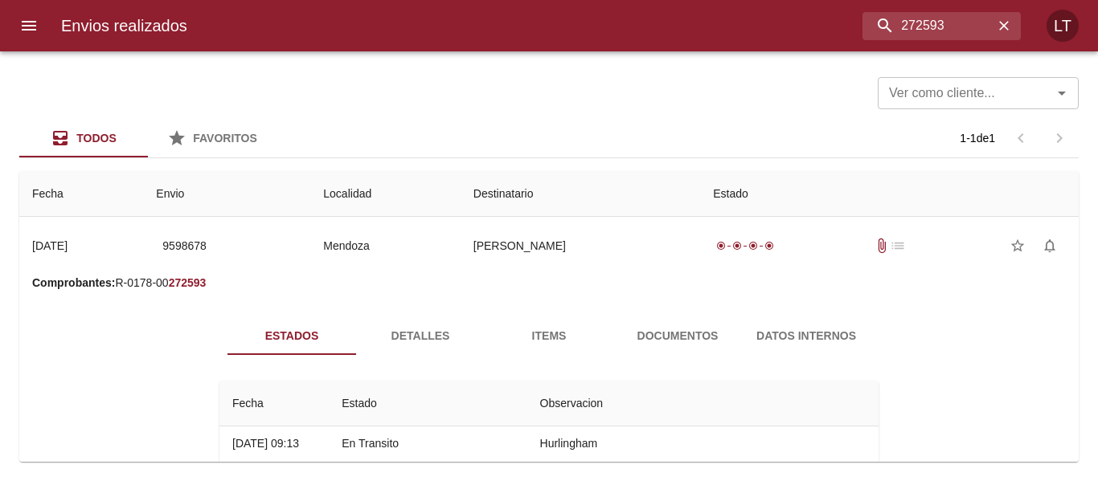
click at [666, 324] on button "Documentos" at bounding box center [677, 336] width 129 height 39
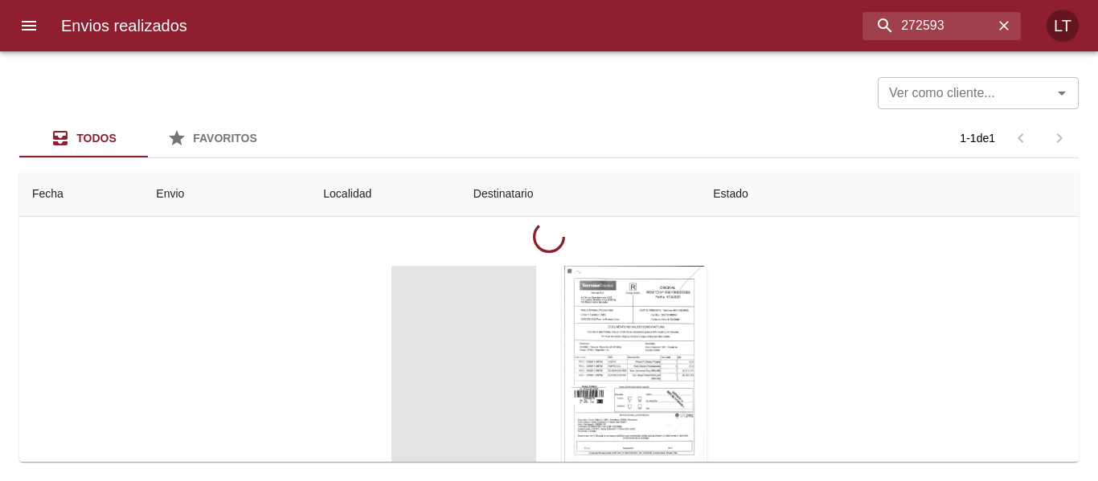
scroll to position [161, 0]
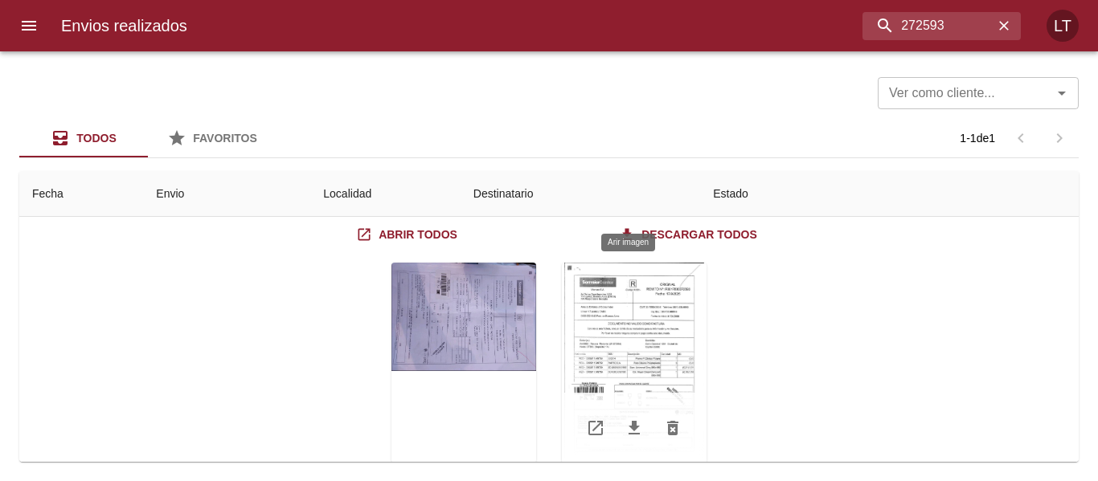
click at [641, 318] on div "Tabla de envíos del cliente" at bounding box center [634, 363] width 145 height 201
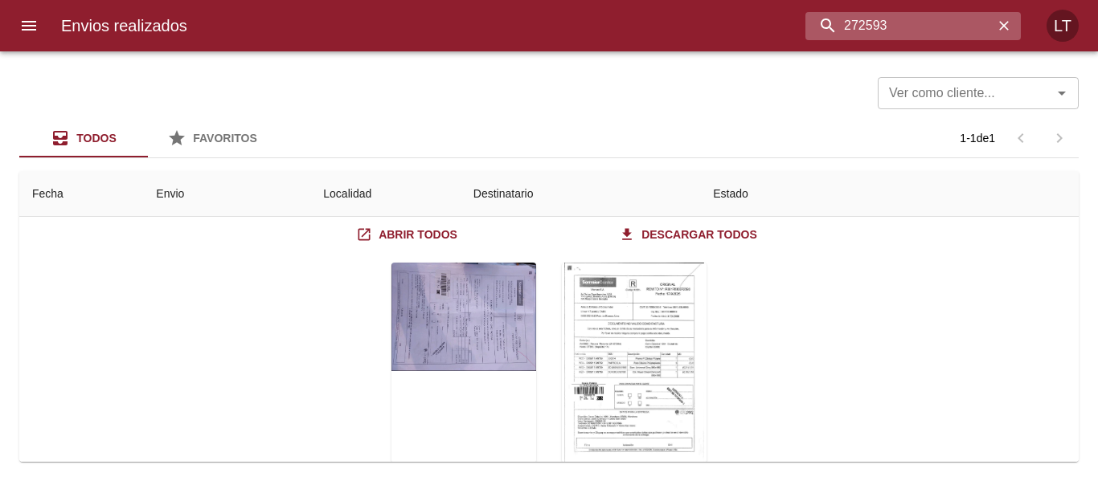
click at [908, 27] on input "272593" at bounding box center [899, 26] width 188 height 28
paste input "9561101"
type input "9561101"
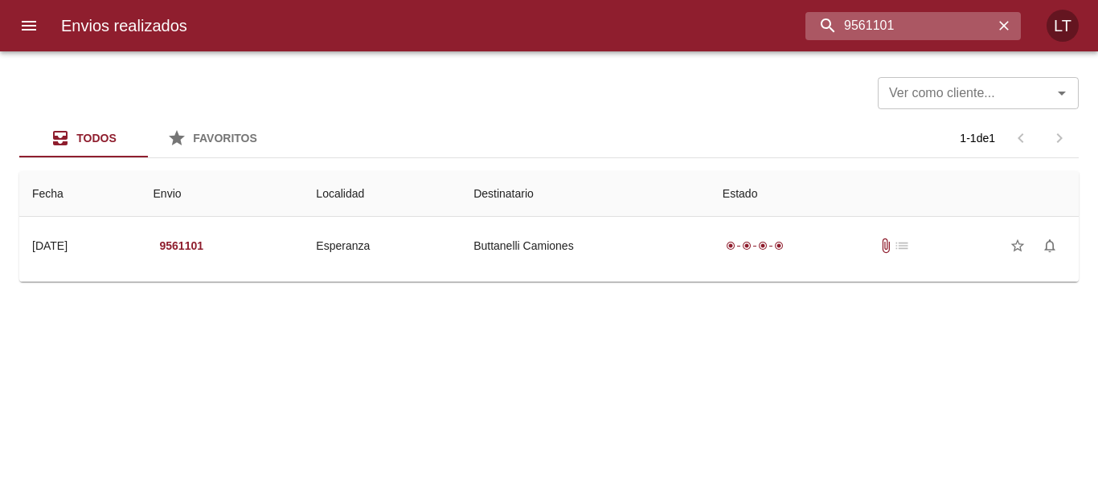
scroll to position [0, 0]
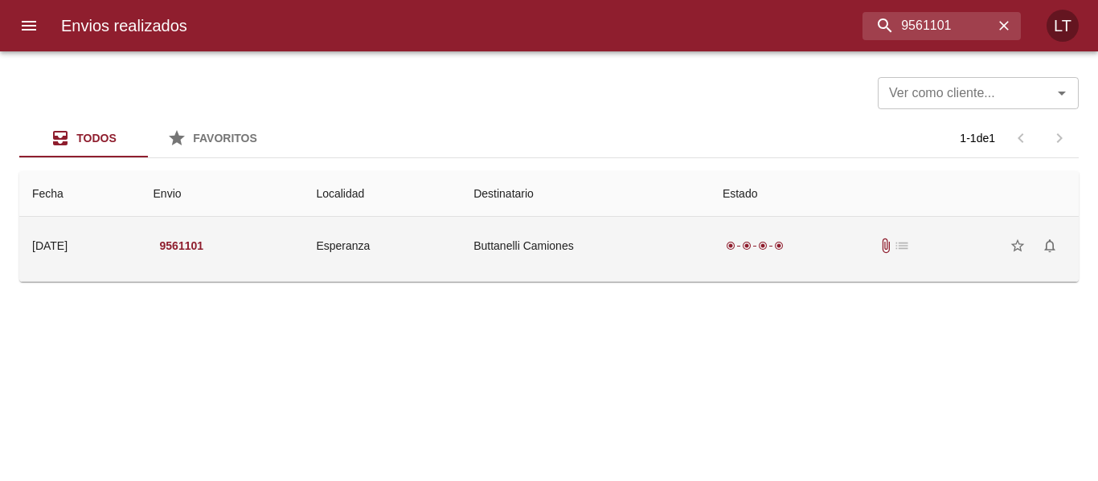
click at [574, 233] on td "Buttanelli Camiones" at bounding box center [585, 246] width 249 height 58
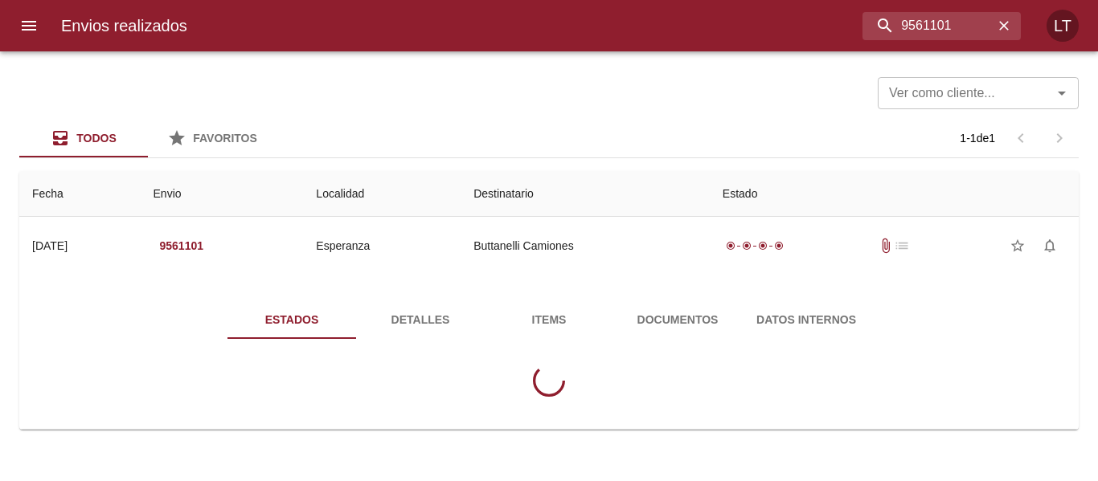
click at [408, 317] on span "Detalles" at bounding box center [420, 320] width 109 height 20
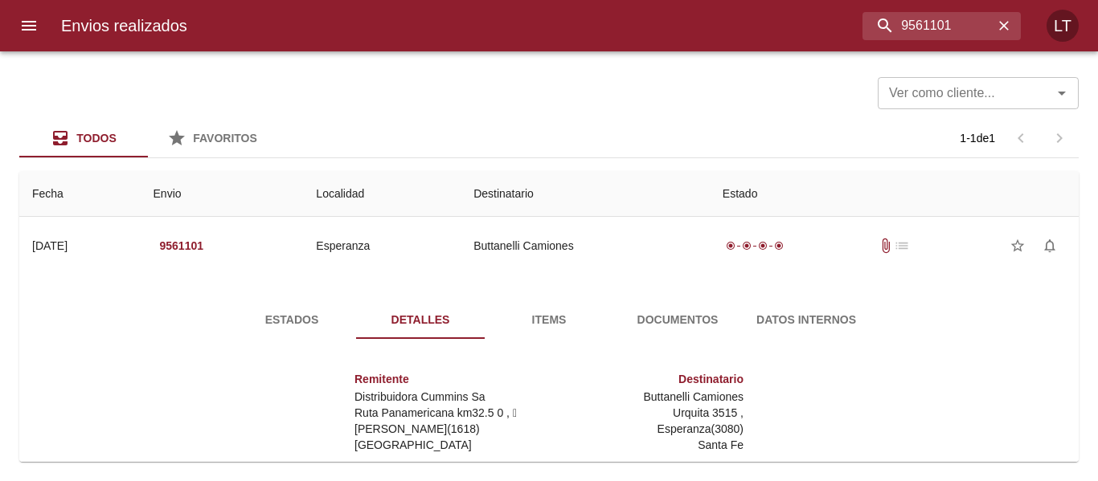
click at [293, 310] on span "Estados" at bounding box center [291, 320] width 109 height 20
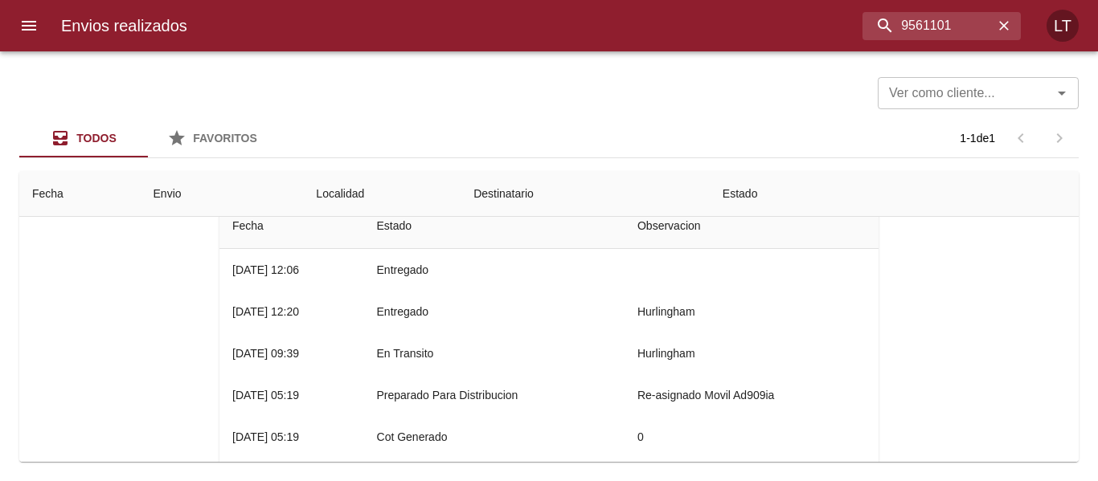
scroll to position [151, 0]
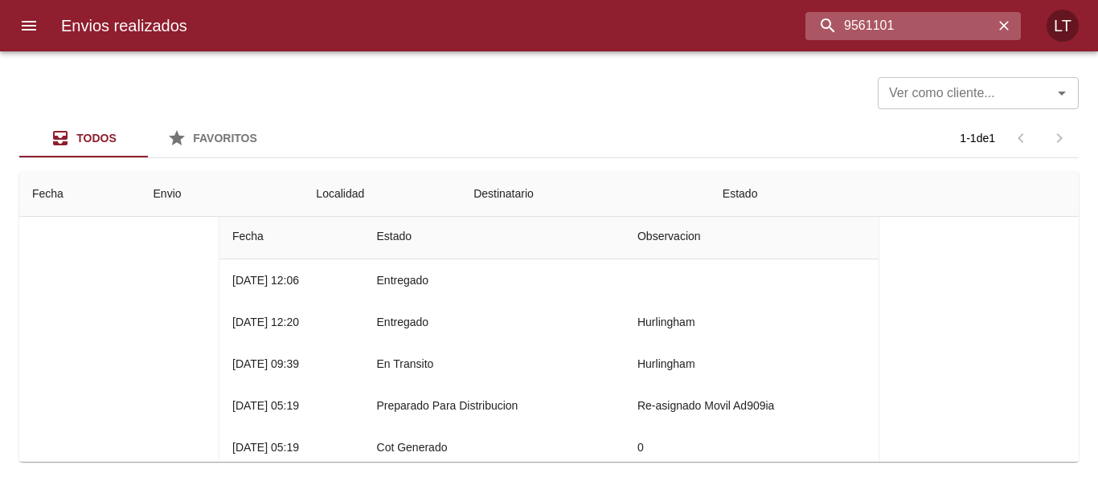
click at [896, 18] on input "9561101" at bounding box center [899, 26] width 188 height 28
paste input "047"
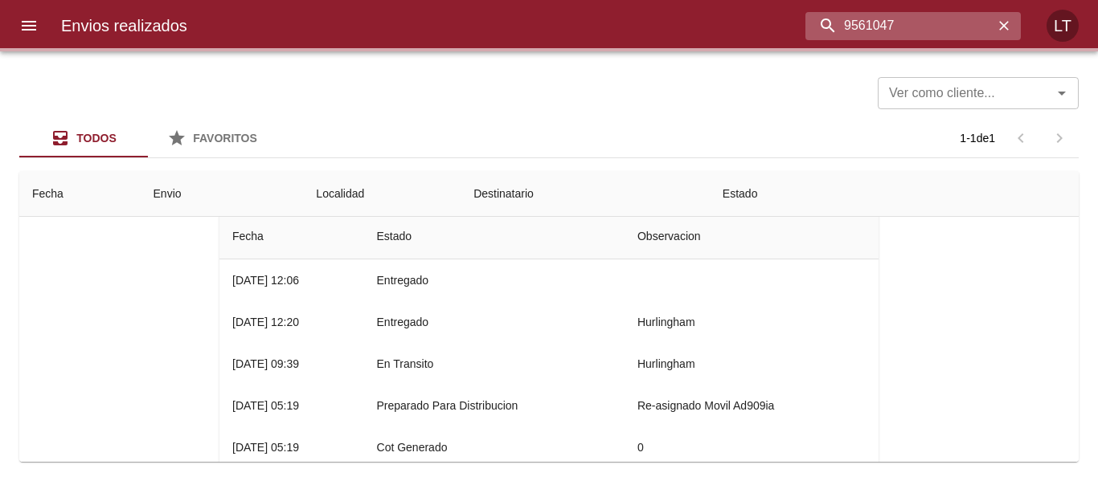
scroll to position [0, 0]
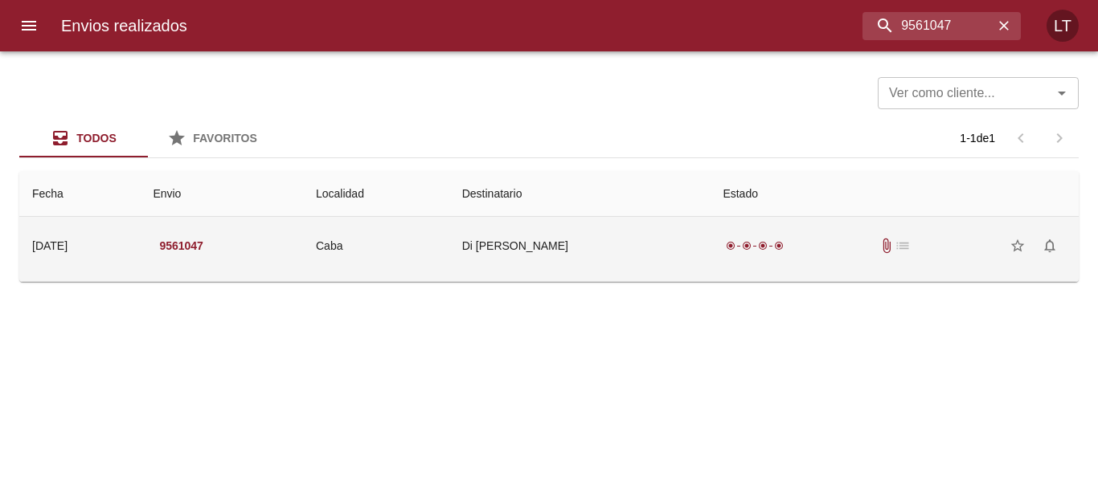
click at [586, 218] on td "Di Chiara Nicolas" at bounding box center [579, 246] width 261 height 58
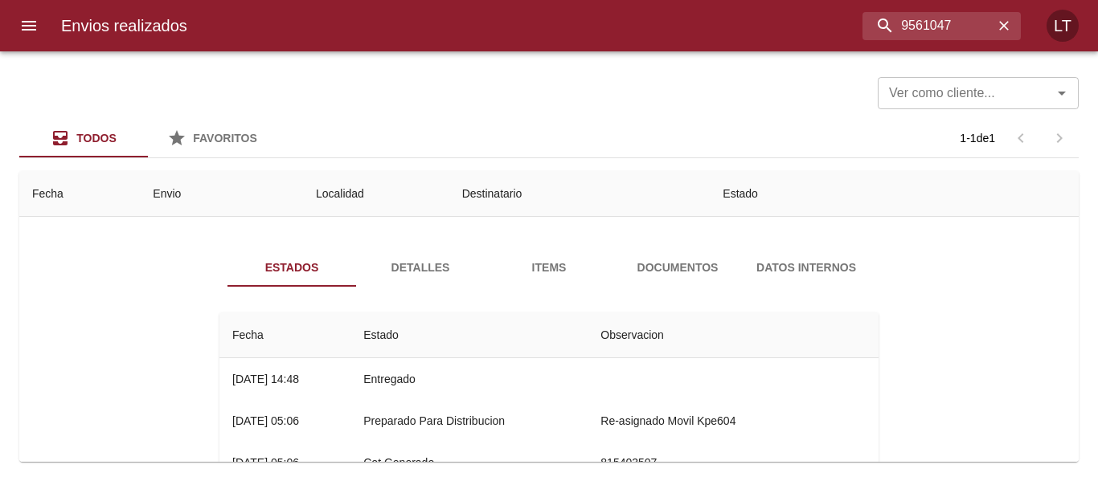
scroll to position [80, 0]
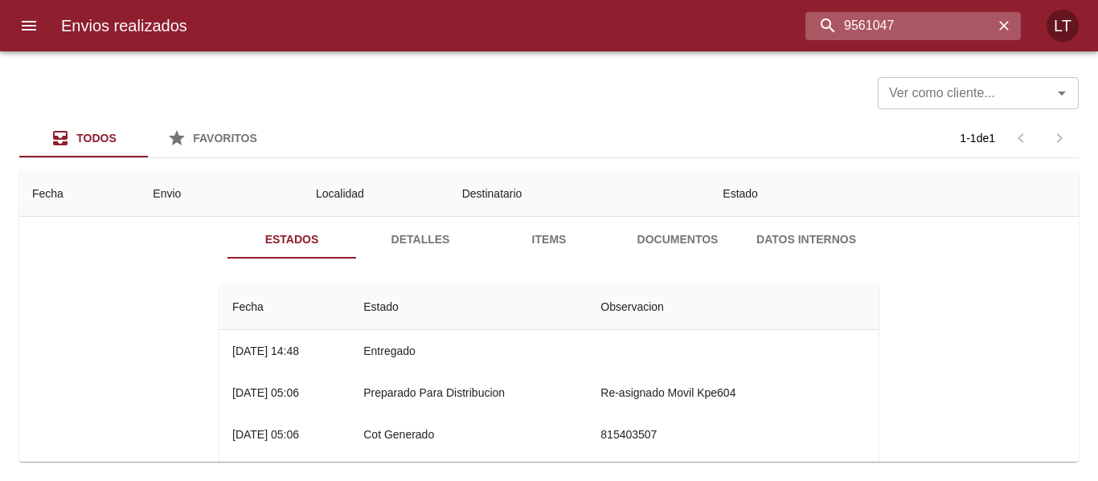
click at [948, 24] on input "9561047" at bounding box center [899, 26] width 188 height 28
paste input "112"
type input "9561112"
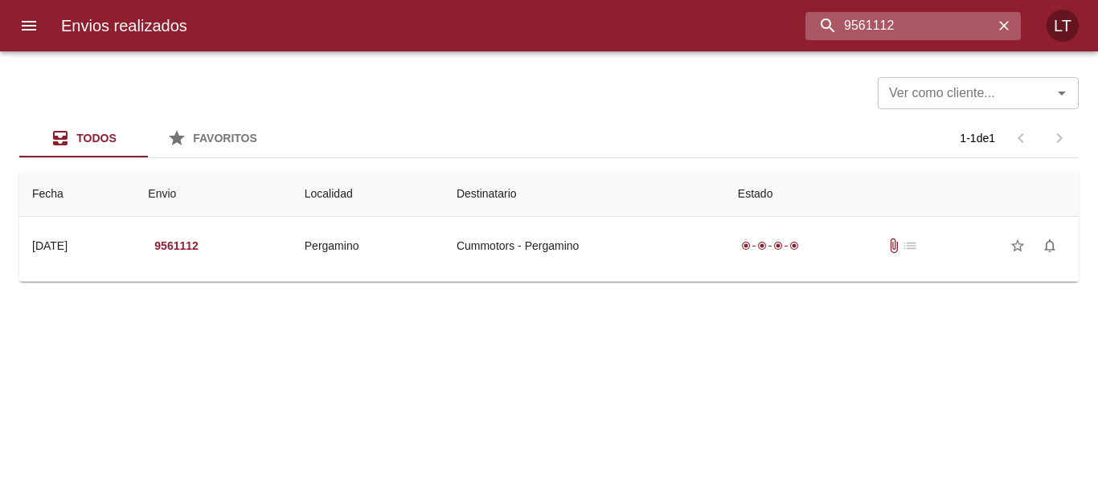
scroll to position [0, 0]
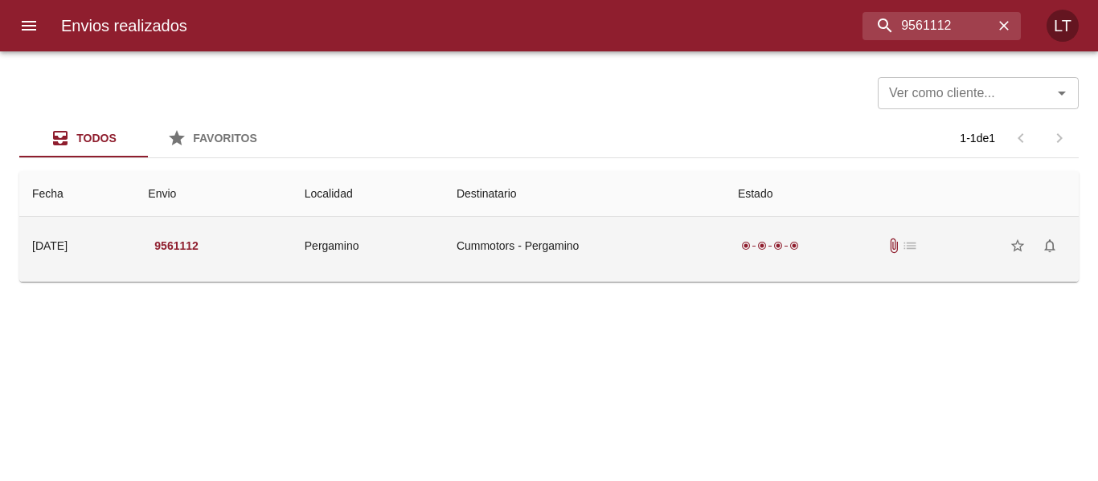
click at [665, 244] on td "Cummotors - Pergamino" at bounding box center [584, 246] width 281 height 58
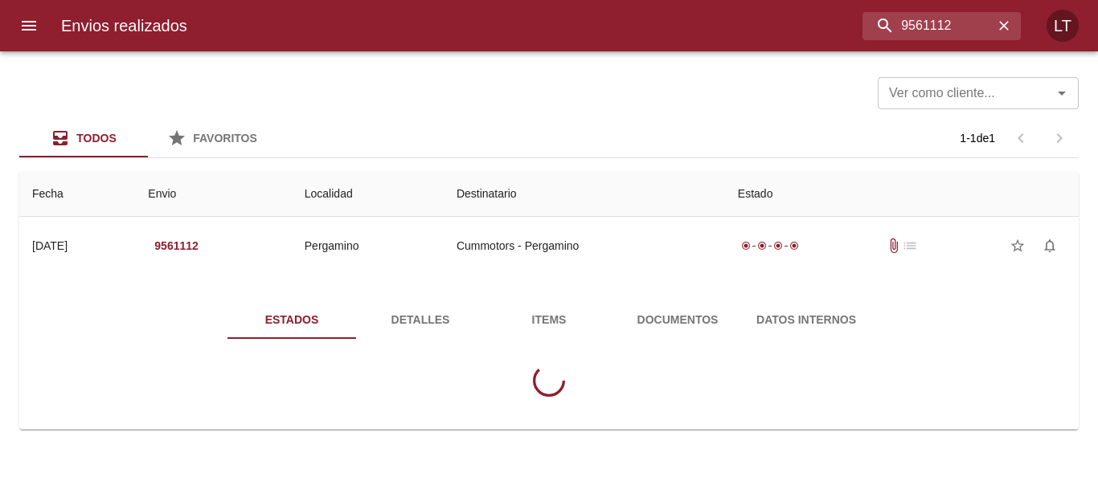
click at [658, 314] on span "Documentos" at bounding box center [677, 320] width 109 height 20
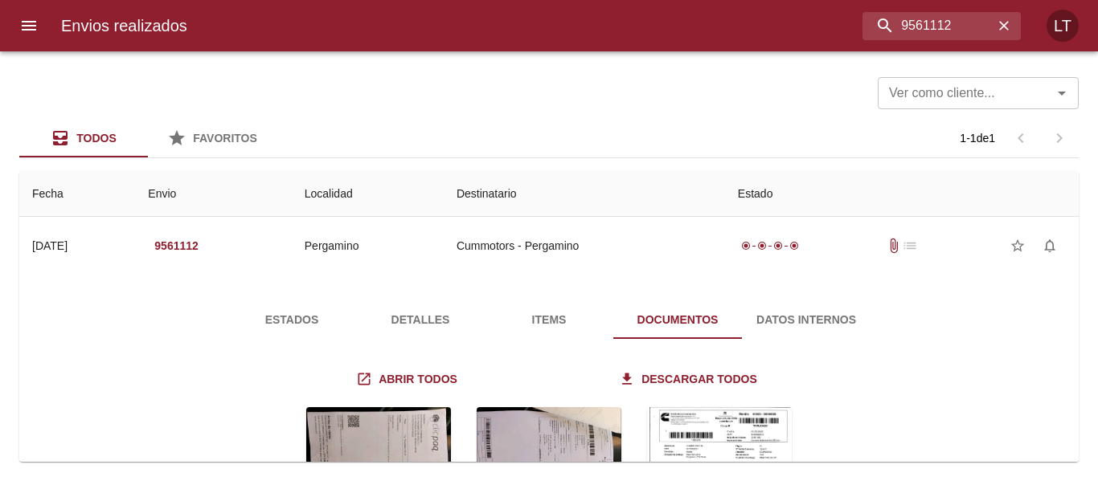
click at [293, 314] on span "Estados" at bounding box center [291, 320] width 109 height 20
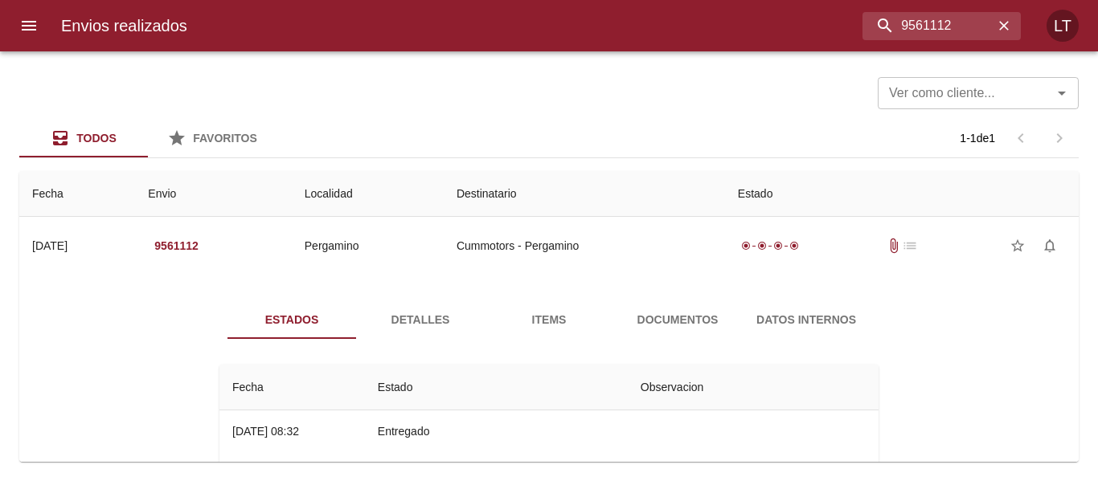
scroll to position [80, 0]
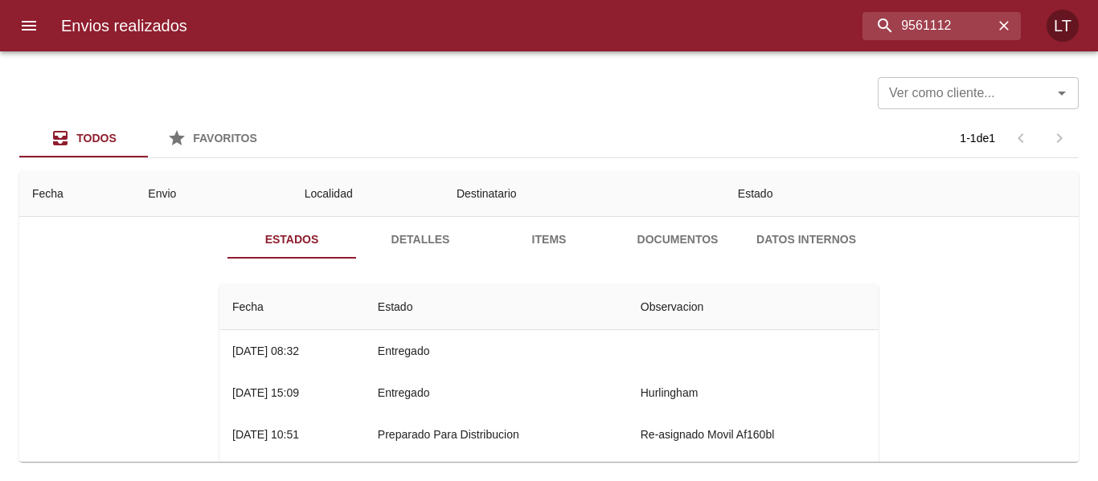
click at [977, 10] on div "Envios realizados 9561112 LT" at bounding box center [549, 25] width 1098 height 51
click at [973, 35] on input "9561112" at bounding box center [899, 26] width 188 height 28
paste input "2"
type input "9561122"
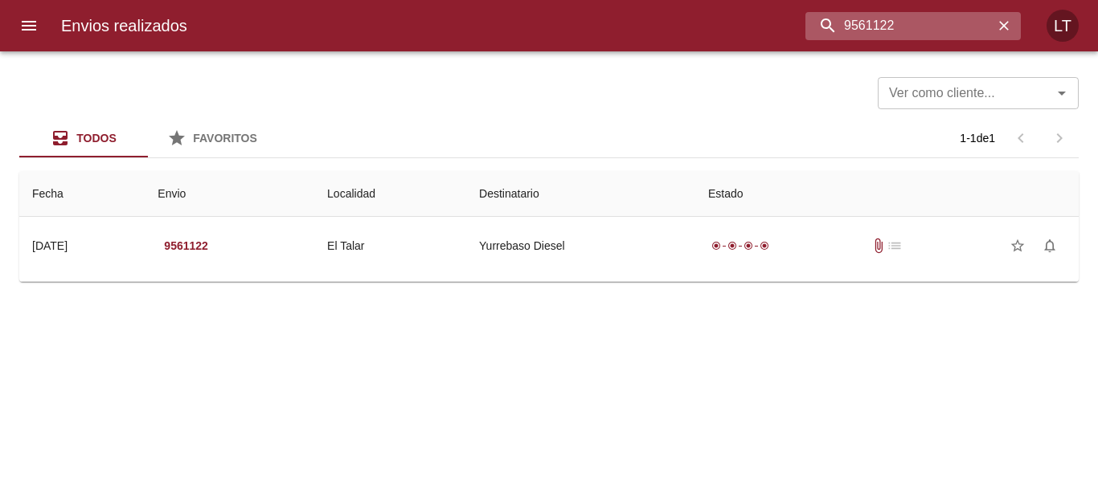
scroll to position [0, 0]
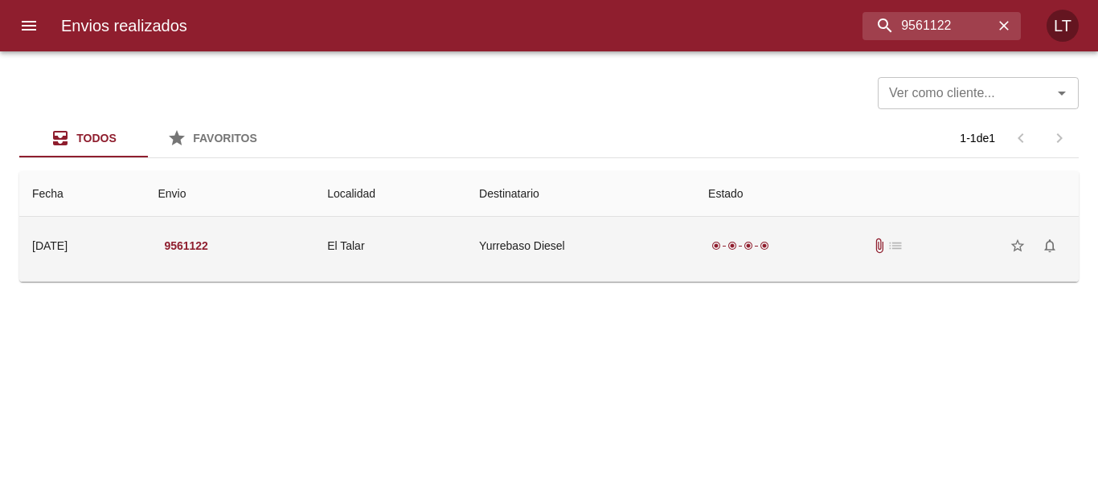
click at [659, 244] on td "Yurrebaso Diesel" at bounding box center [580, 246] width 229 height 58
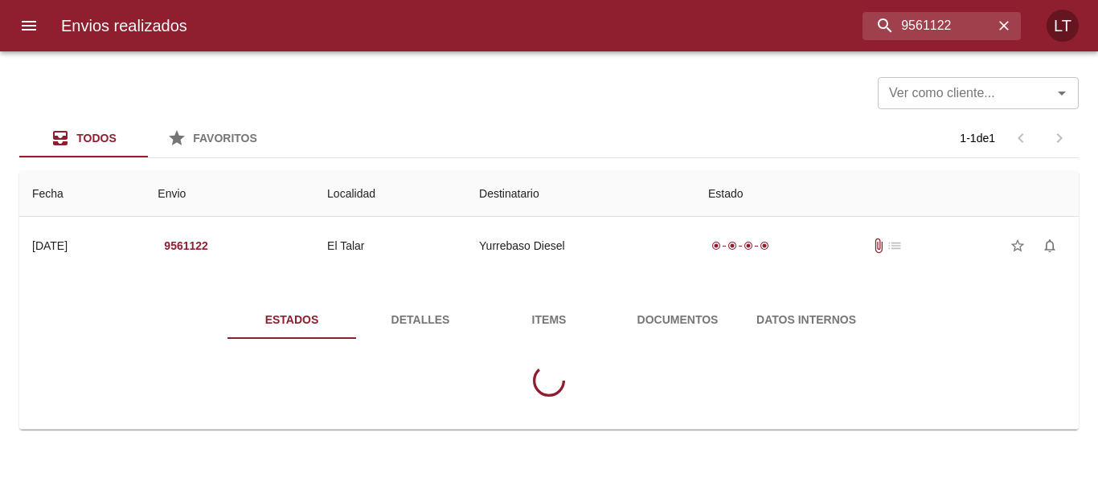
click at [677, 317] on span "Documentos" at bounding box center [677, 320] width 109 height 20
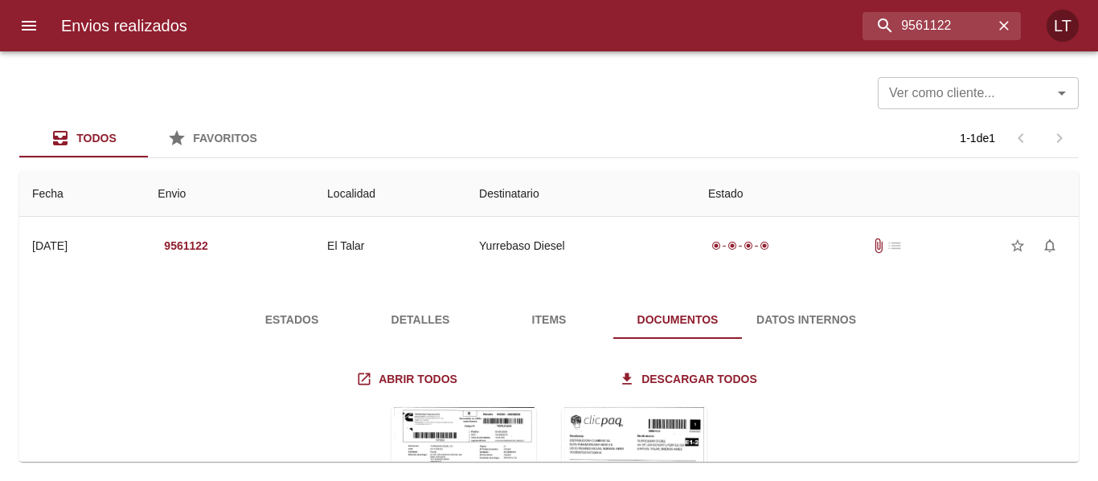
click at [291, 313] on span "Estados" at bounding box center [291, 320] width 109 height 20
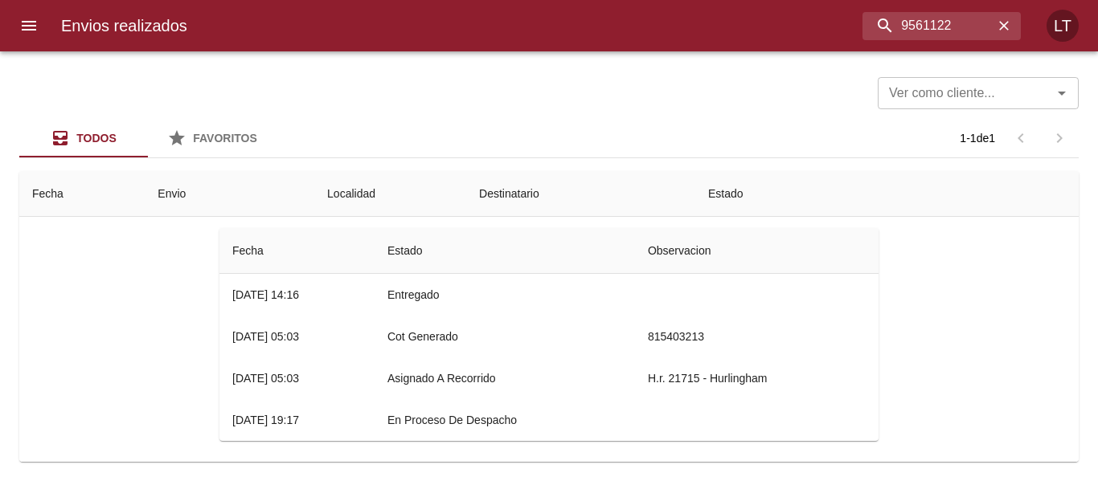
scroll to position [149, 0]
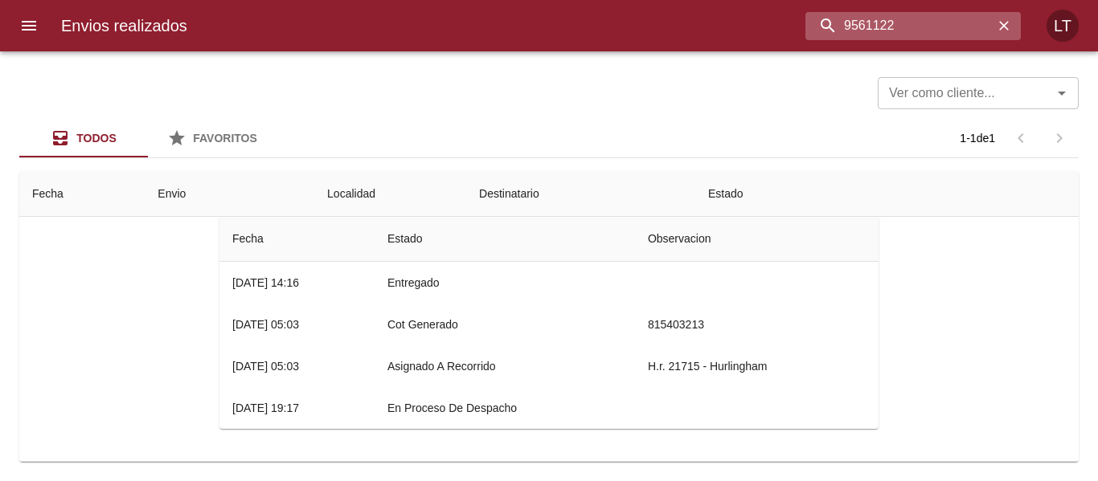
click at [928, 35] on input "9561122" at bounding box center [899, 26] width 188 height 28
paste input "5495"
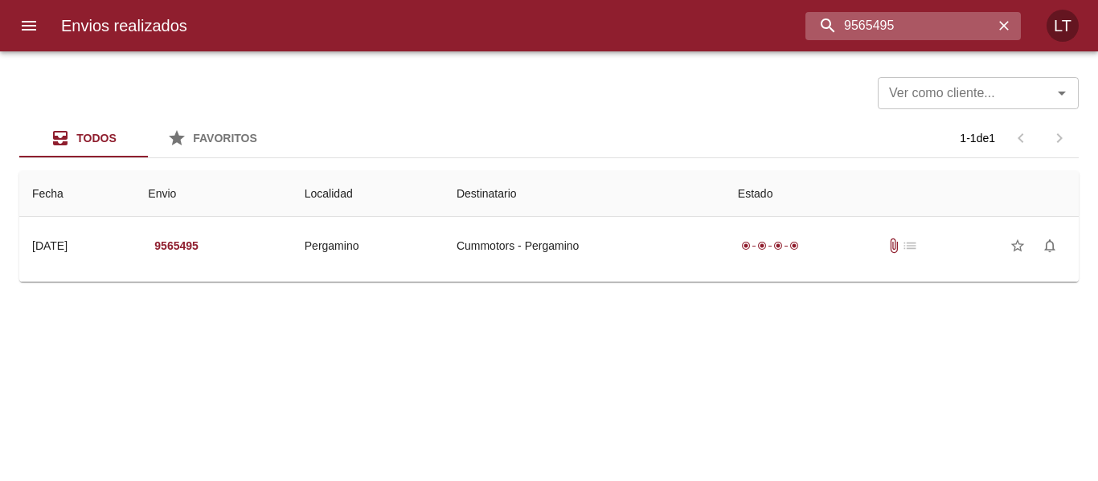
scroll to position [0, 0]
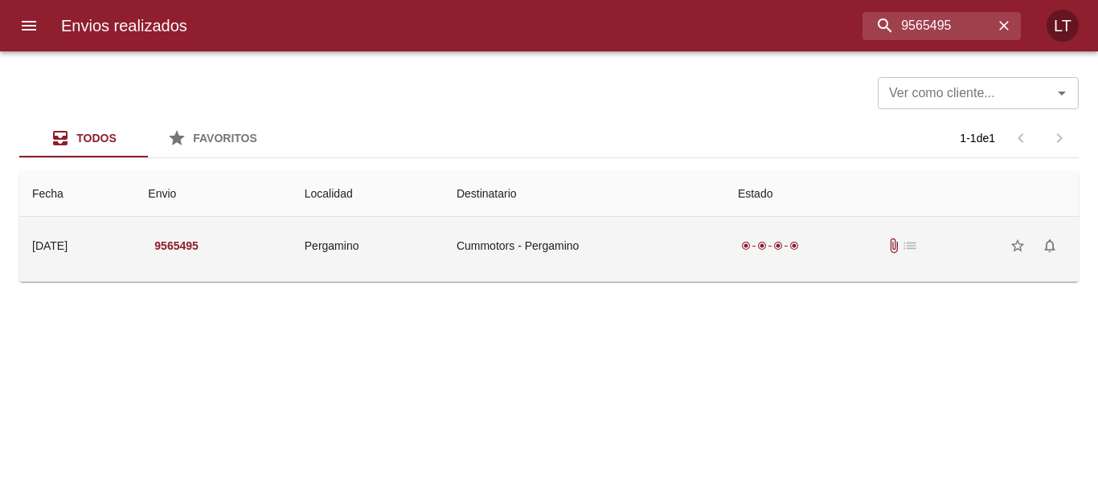
click at [644, 227] on td "Cummotors - Pergamino" at bounding box center [584, 246] width 281 height 58
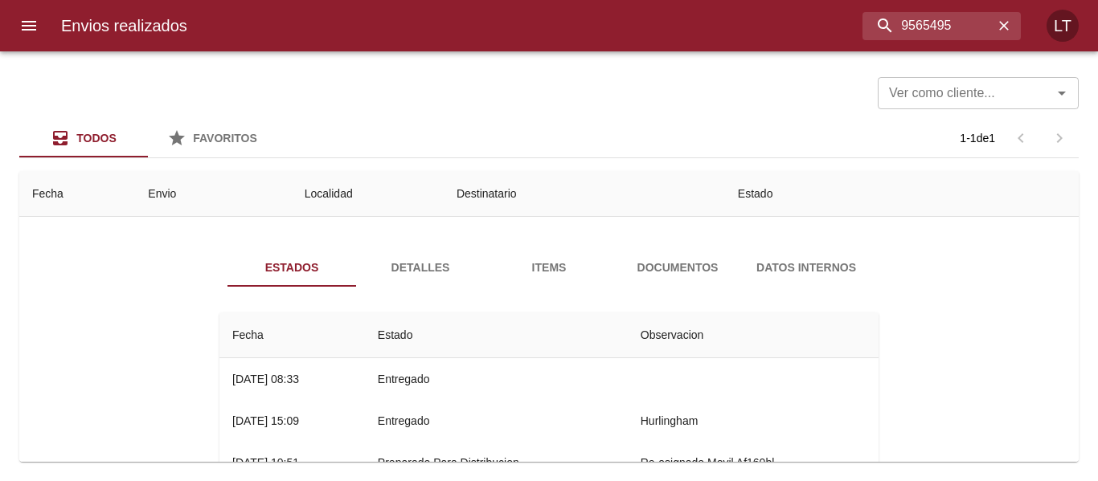
scroll to position [80, 0]
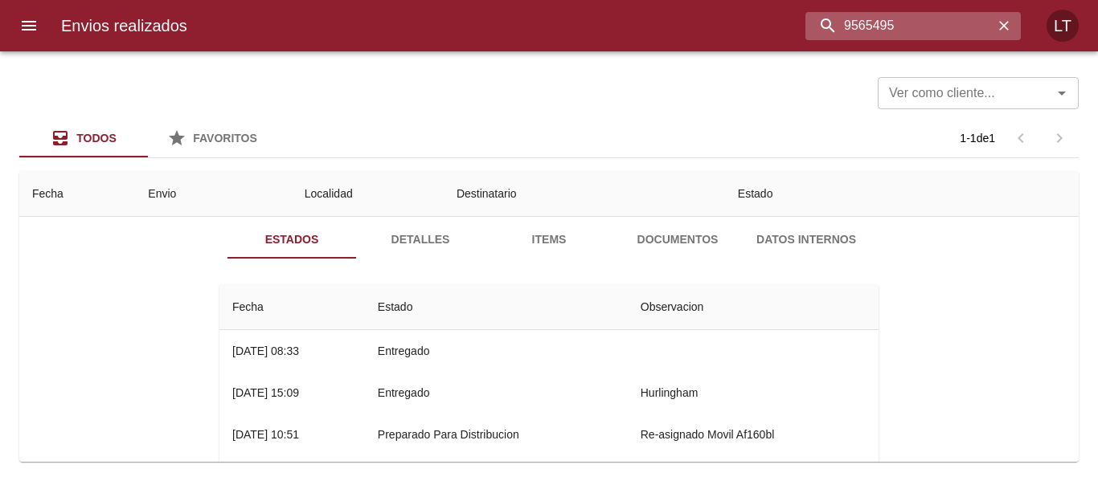
click at [936, 27] on input "9565495" at bounding box center [899, 26] width 188 height 28
paste input "502"
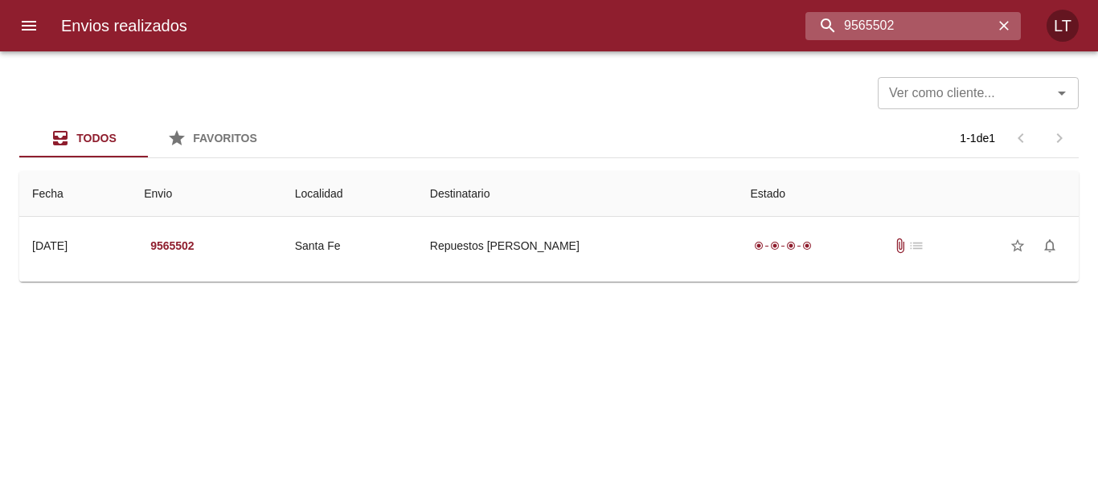
scroll to position [0, 0]
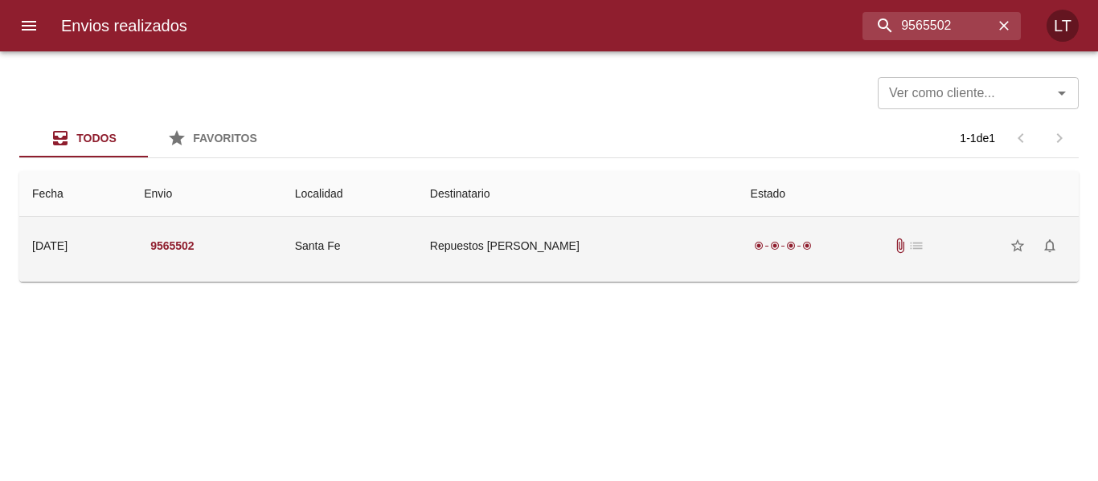
click at [625, 227] on td "Repuestos Zuquelli Hnos" at bounding box center [577, 246] width 321 height 58
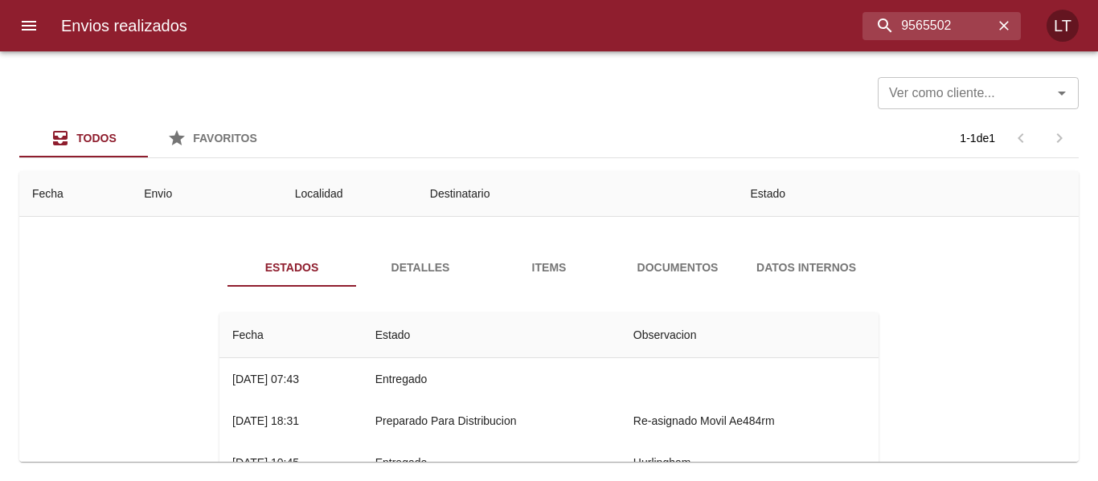
scroll to position [80, 0]
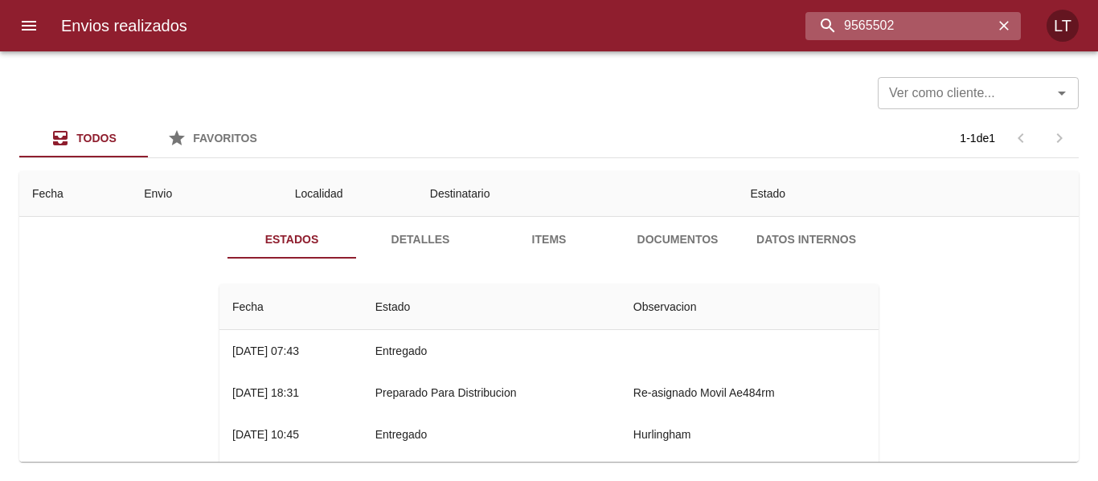
click at [957, 27] on input "9565502" at bounding box center [899, 26] width 188 height 28
paste input "9757"
type input "9569757"
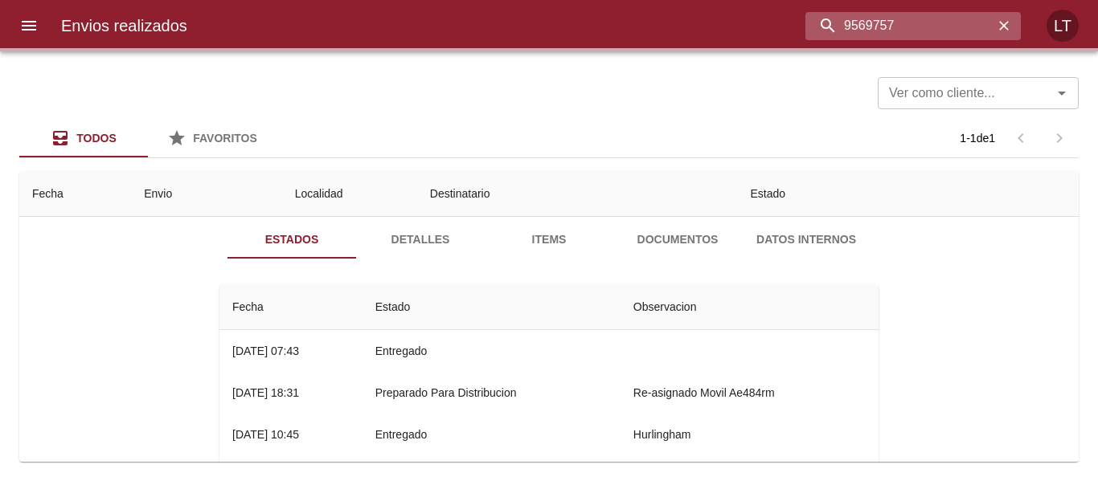
scroll to position [0, 0]
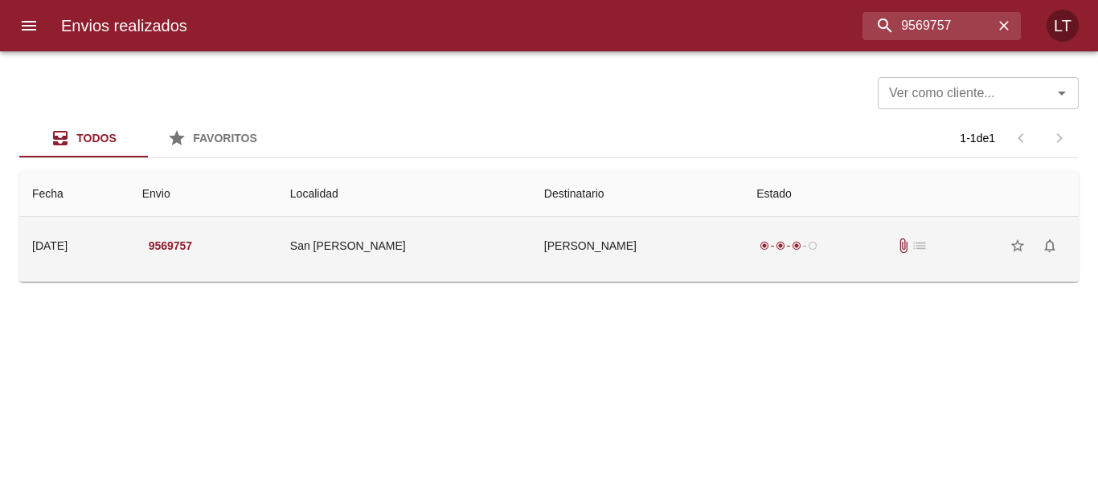
click at [600, 244] on td "Minera Andina Del Sol Srl" at bounding box center [637, 246] width 212 height 58
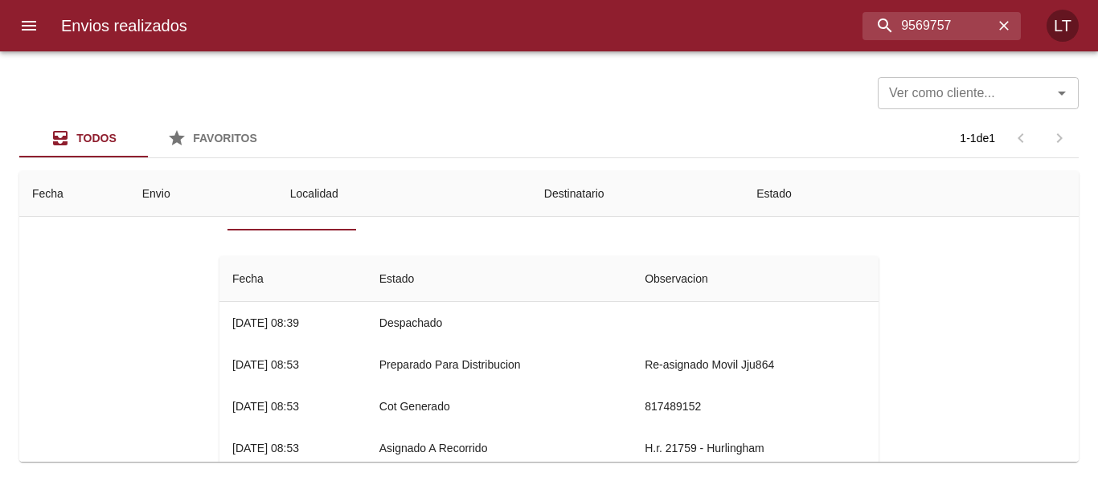
scroll to position [80, 0]
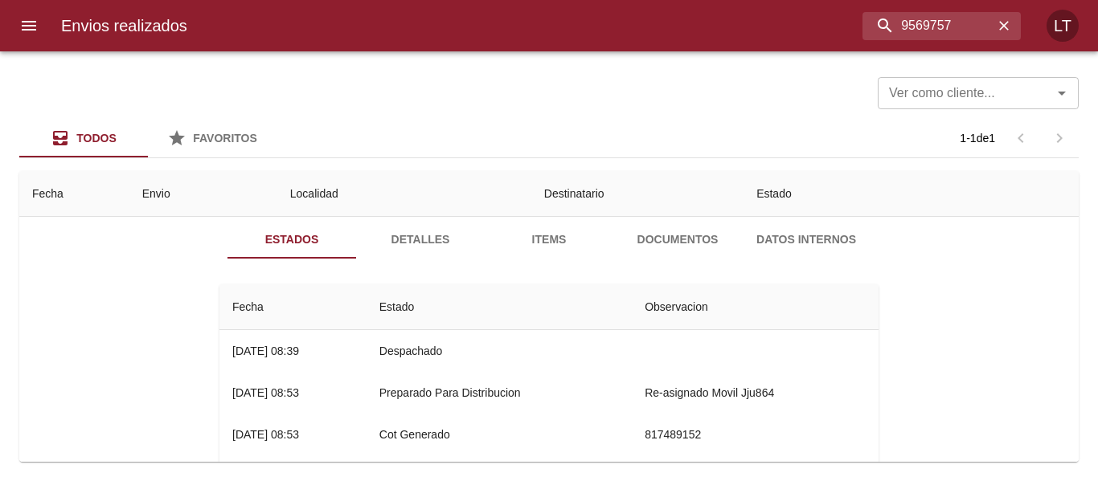
click at [409, 242] on span "Detalles" at bounding box center [420, 240] width 109 height 20
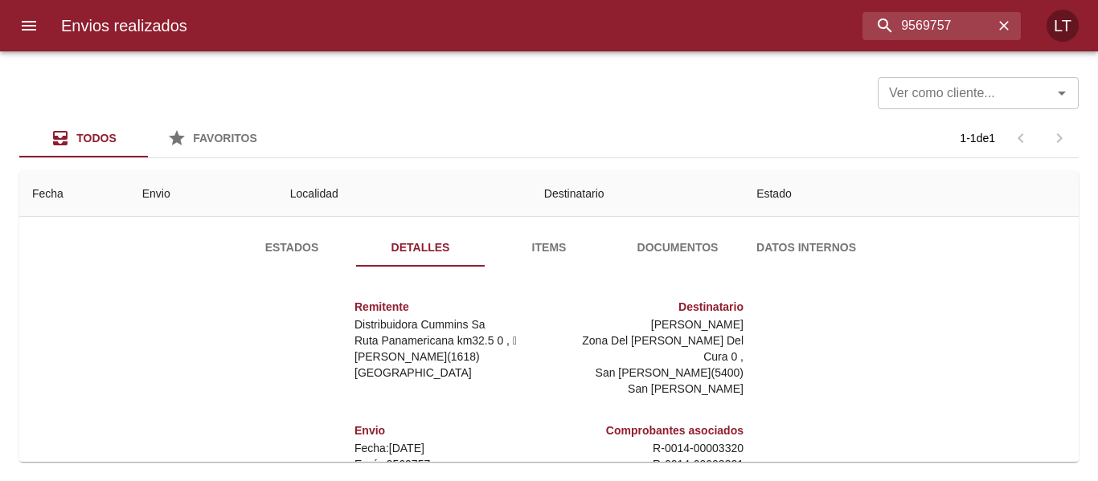
scroll to position [71, 0]
click at [301, 264] on button "Estados" at bounding box center [291, 249] width 129 height 39
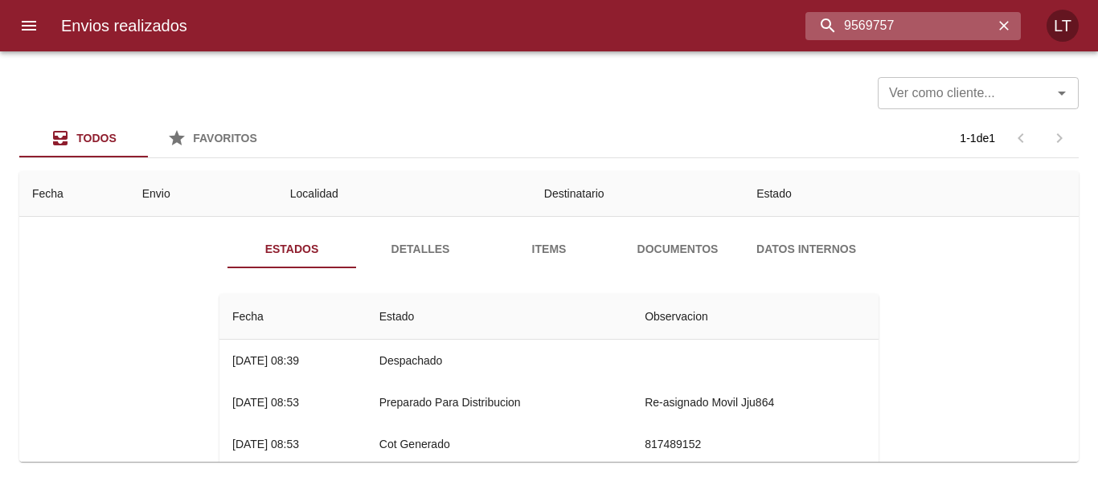
click at [934, 23] on input "9569757" at bounding box center [899, 26] width 188 height 28
paste input "69"
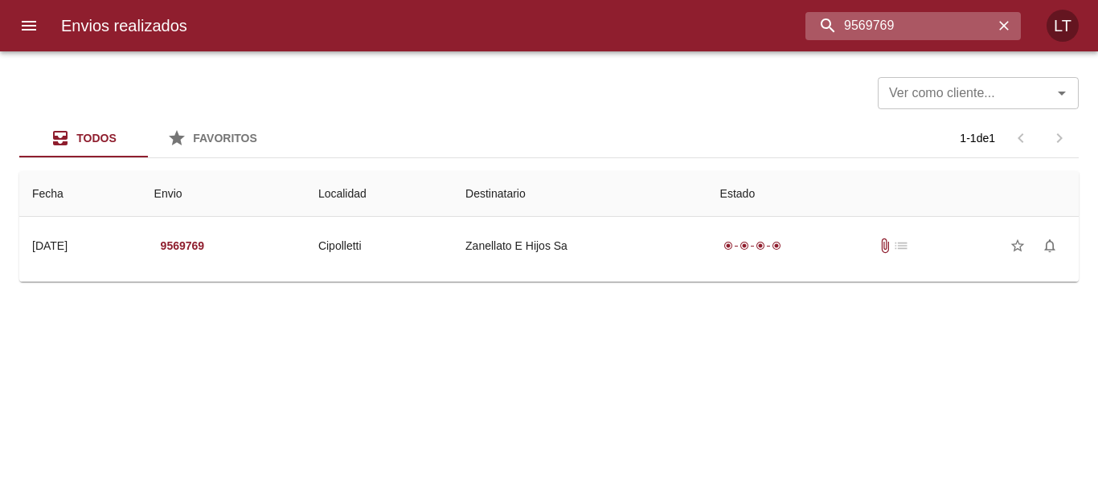
scroll to position [0, 0]
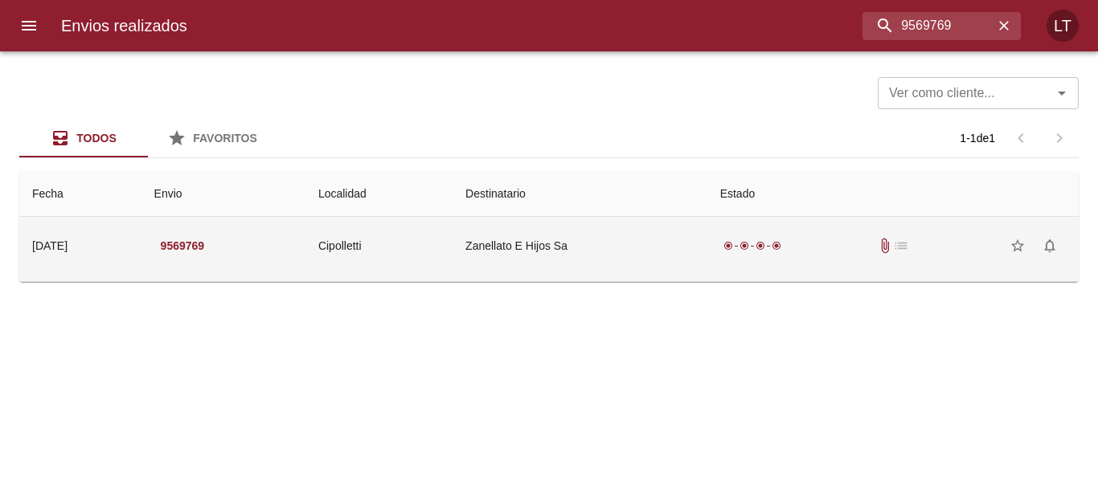
click at [653, 256] on td "Zanellato E Hijos Sa" at bounding box center [580, 246] width 255 height 58
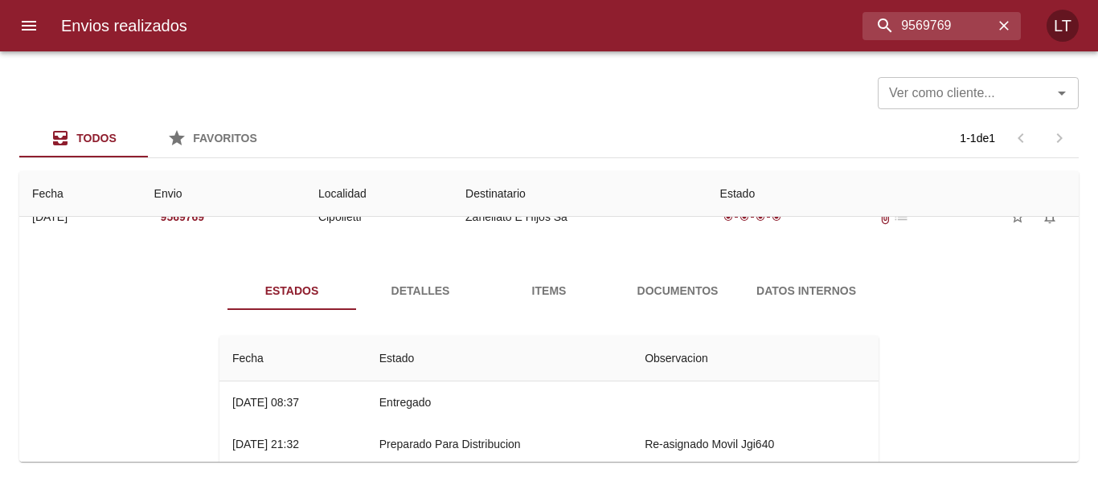
scroll to position [80, 0]
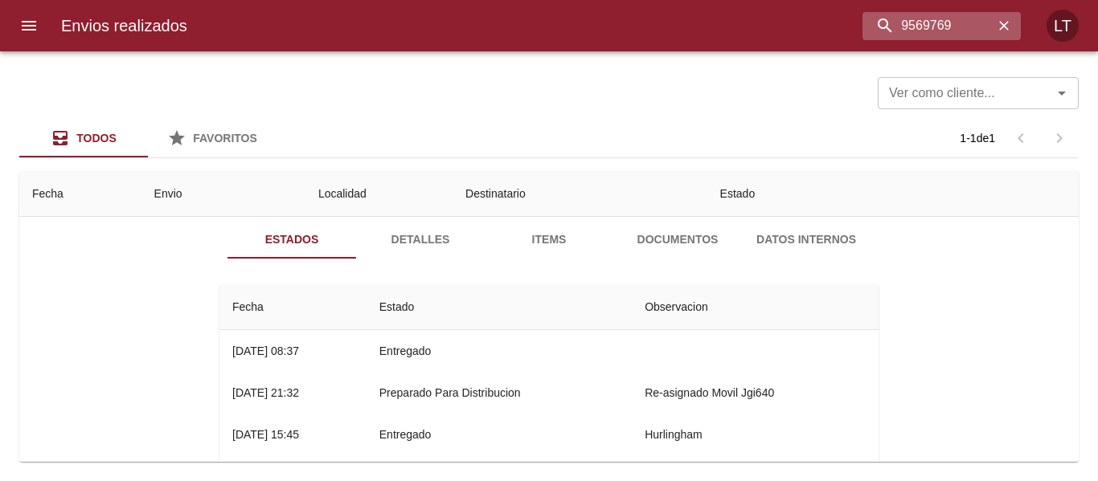
drag, startPoint x: 948, startPoint y: 41, endPoint x: 946, endPoint y: 33, distance: 8.4
click at [946, 39] on div "Envios realizados 9569769 LT" at bounding box center [549, 25] width 1098 height 51
click at [946, 33] on input "9569769" at bounding box center [899, 26] width 188 height 28
click at [945, 32] on input "9569769" at bounding box center [899, 26] width 188 height 28
paste input "71"
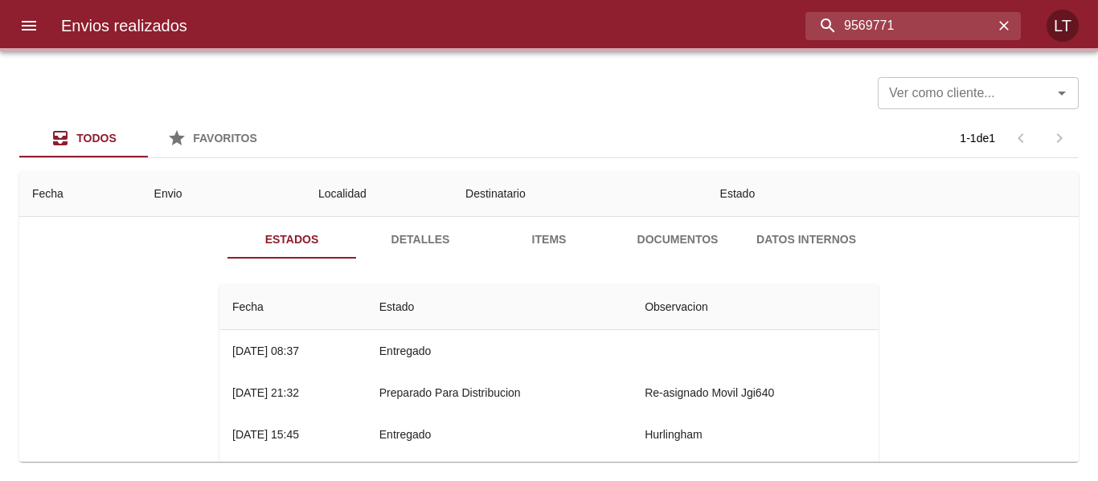
scroll to position [0, 0]
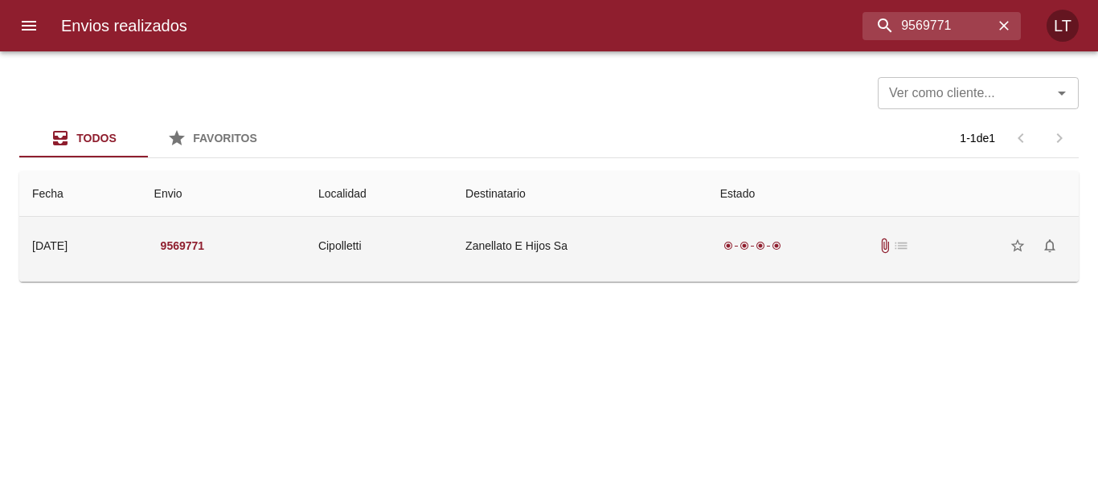
click at [591, 243] on td "Zanellato E Hijos Sa" at bounding box center [580, 246] width 255 height 58
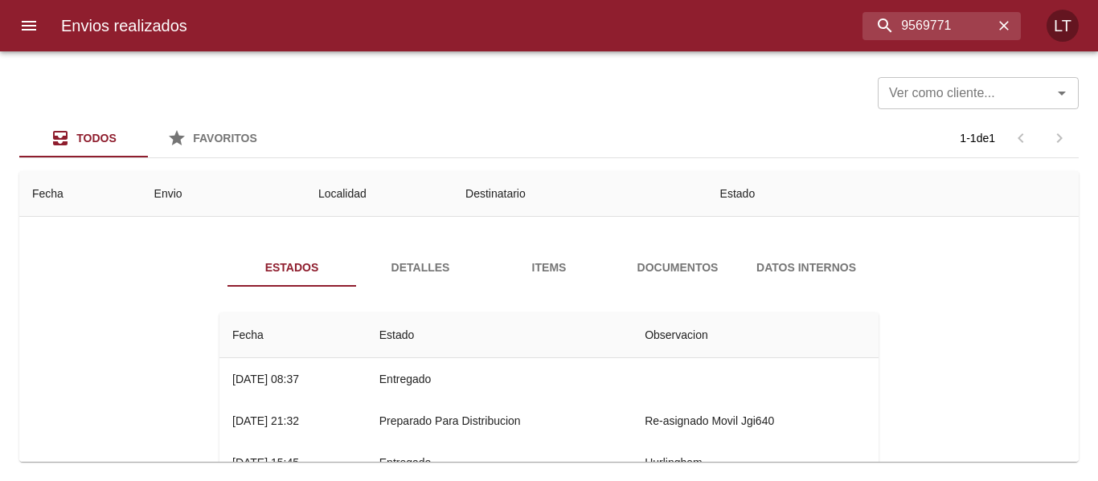
scroll to position [80, 0]
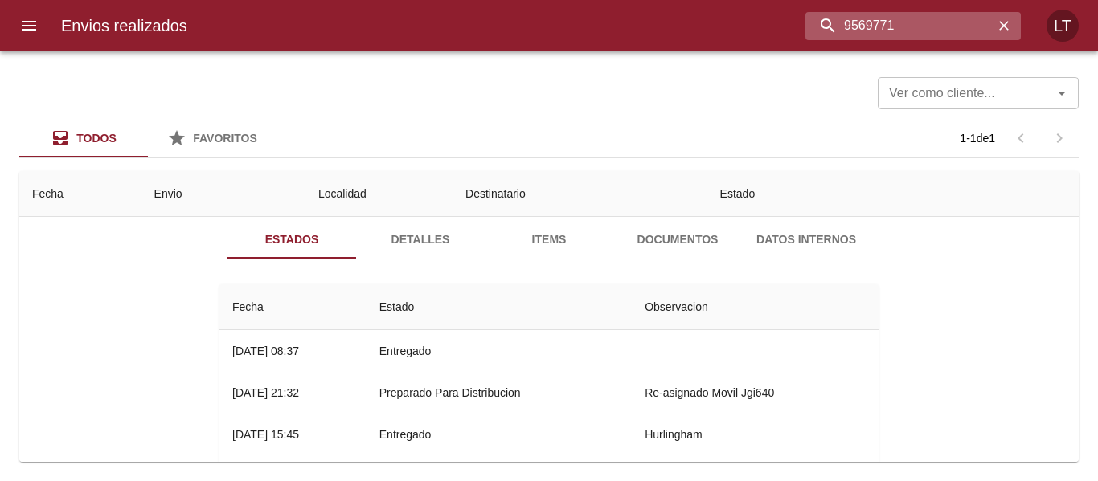
click at [915, 23] on input "9569771" at bounding box center [899, 26] width 188 height 28
paste input "85"
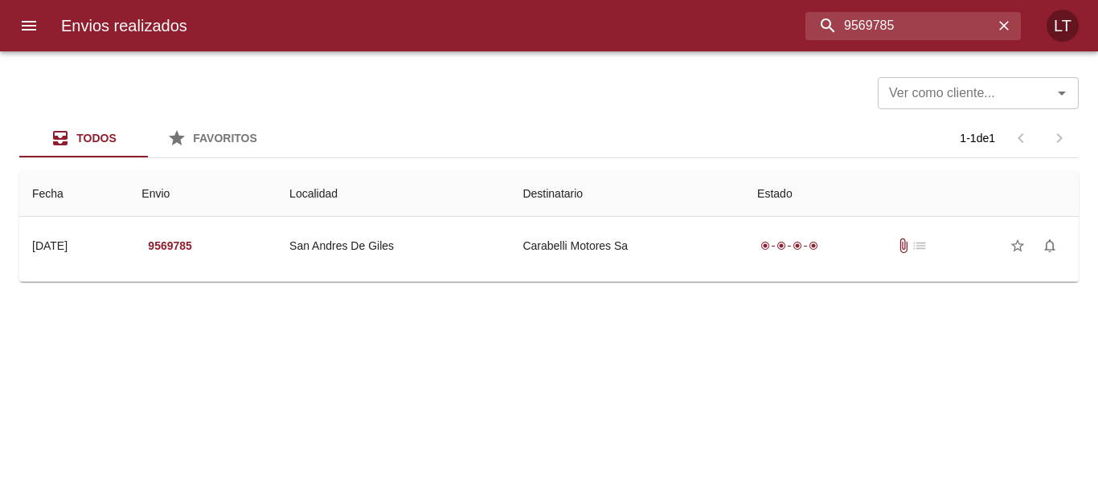
scroll to position [0, 0]
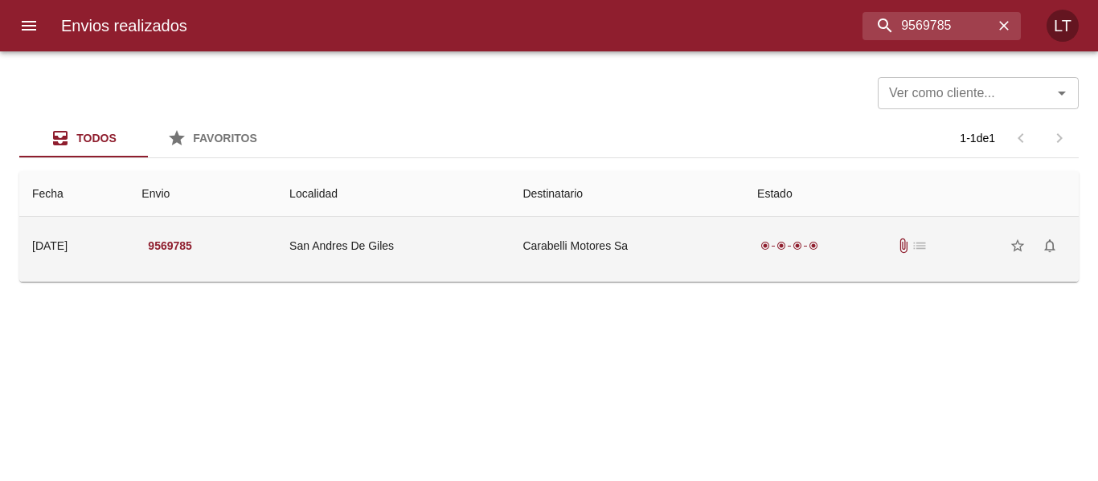
drag, startPoint x: 554, startPoint y: 219, endPoint x: 534, endPoint y: 236, distance: 25.6
click at [551, 222] on td "Carabelli Motores Sa" at bounding box center [627, 246] width 235 height 58
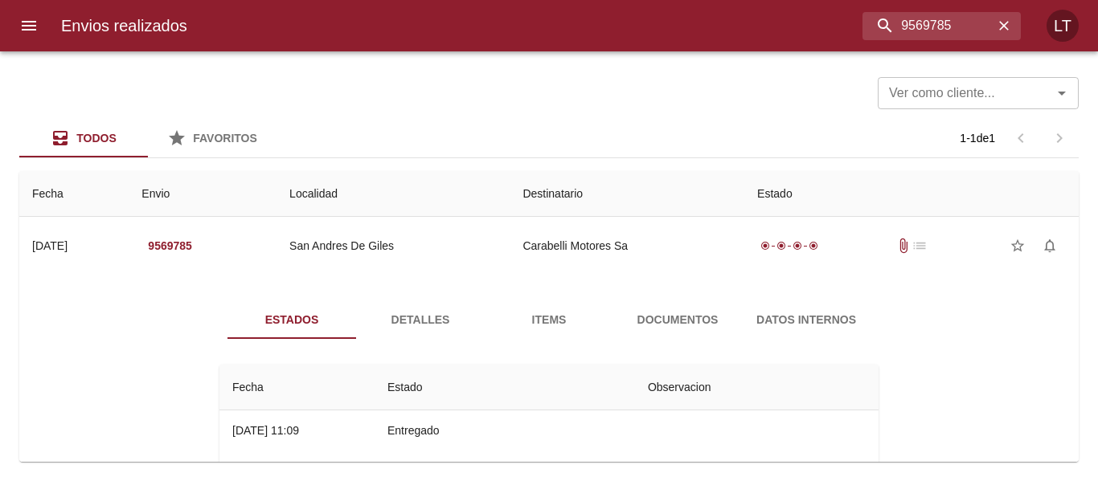
scroll to position [80, 0]
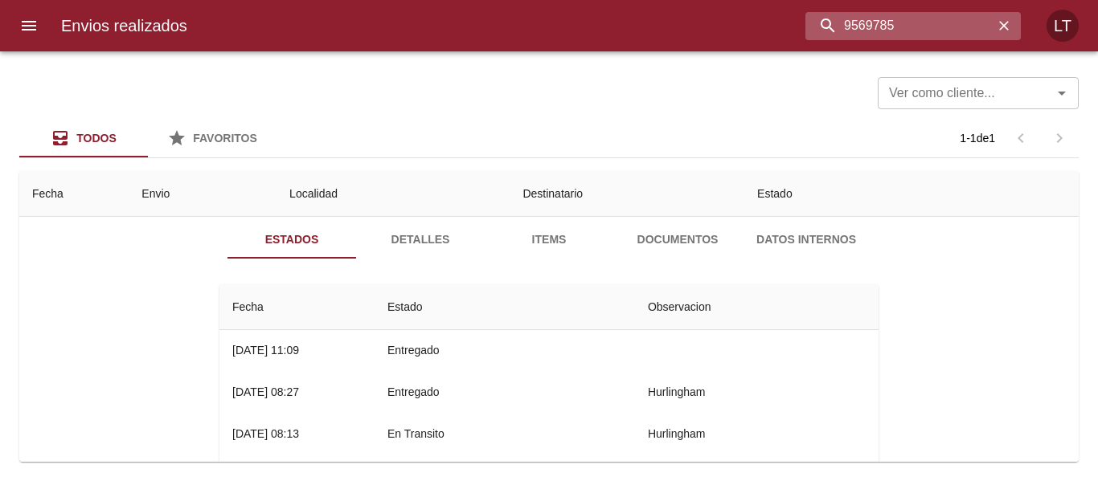
click at [903, 20] on input "9569785" at bounding box center [899, 26] width 188 height 28
click at [903, 23] on input "9569785" at bounding box center [899, 26] width 188 height 28
paste input "98"
type input "9569798"
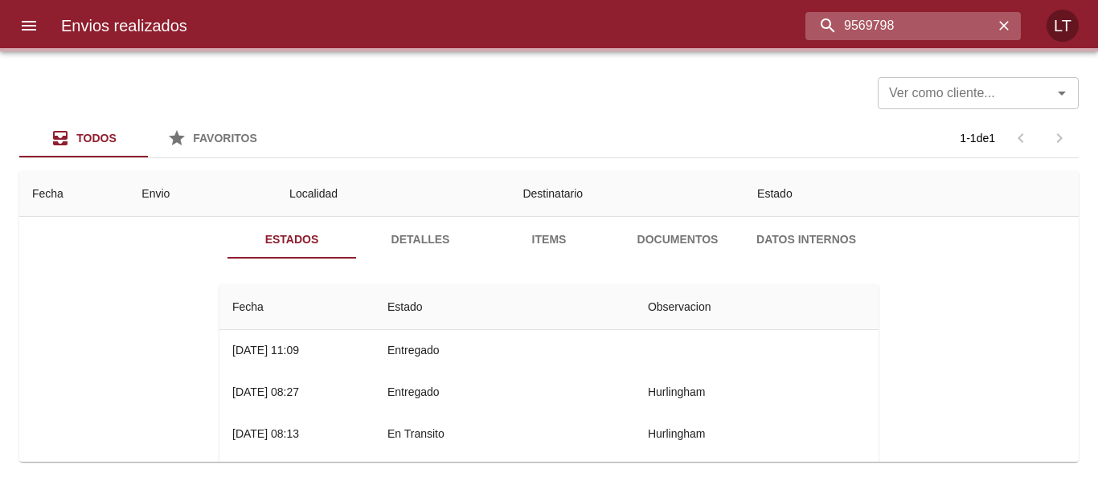
scroll to position [0, 0]
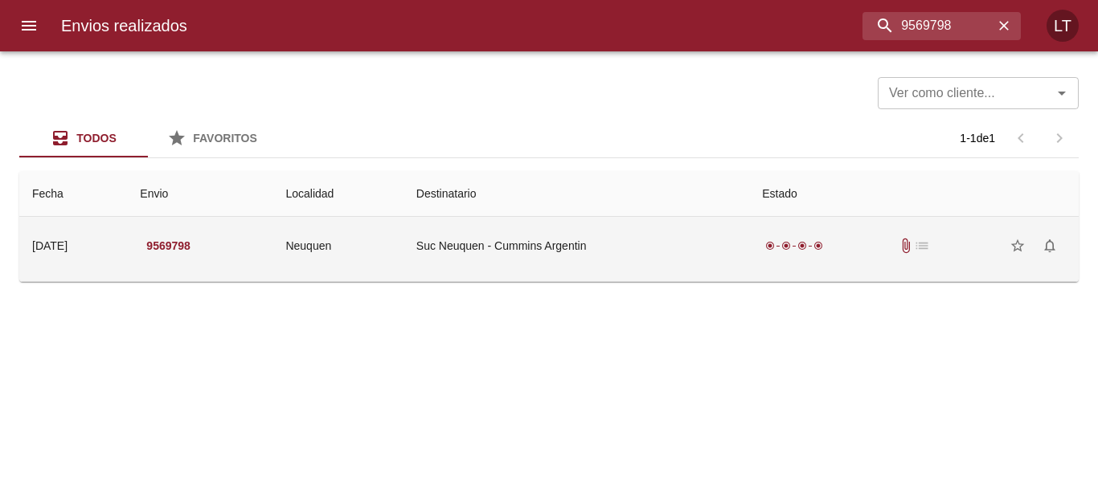
click at [581, 256] on td "Suc Neuquen - Cummins Argentin" at bounding box center [576, 246] width 346 height 58
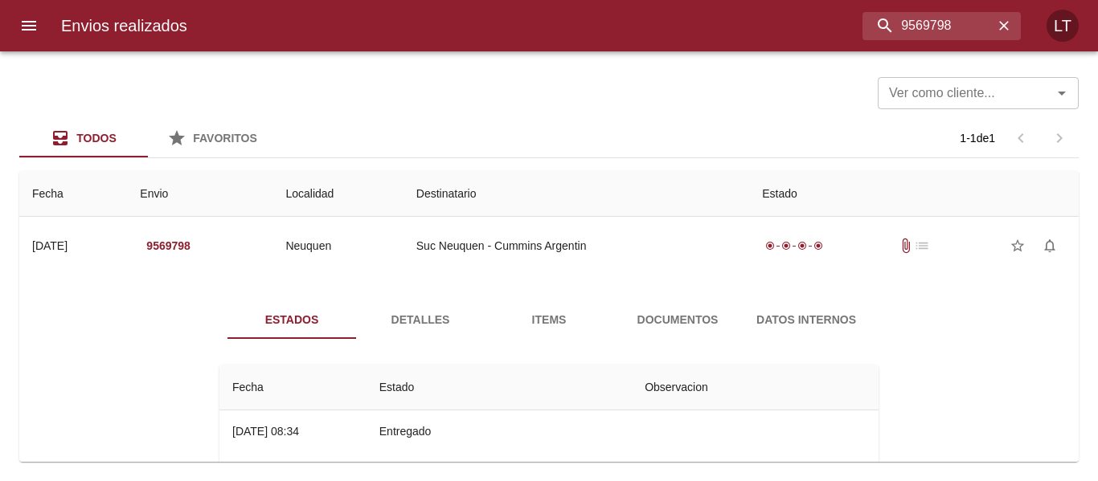
scroll to position [80, 0]
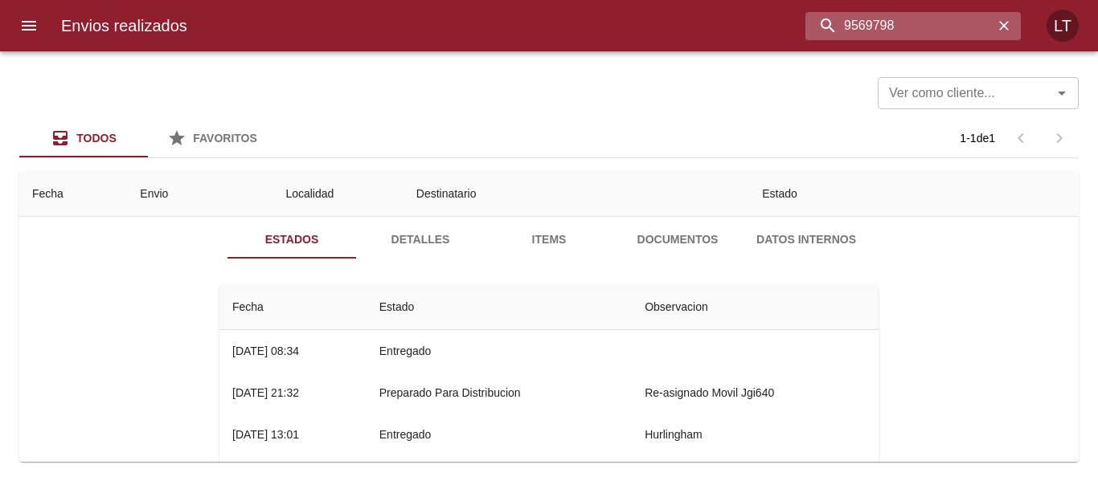
click at [954, 23] on input "9569798" at bounding box center [899, 26] width 188 height 28
paste input "01"
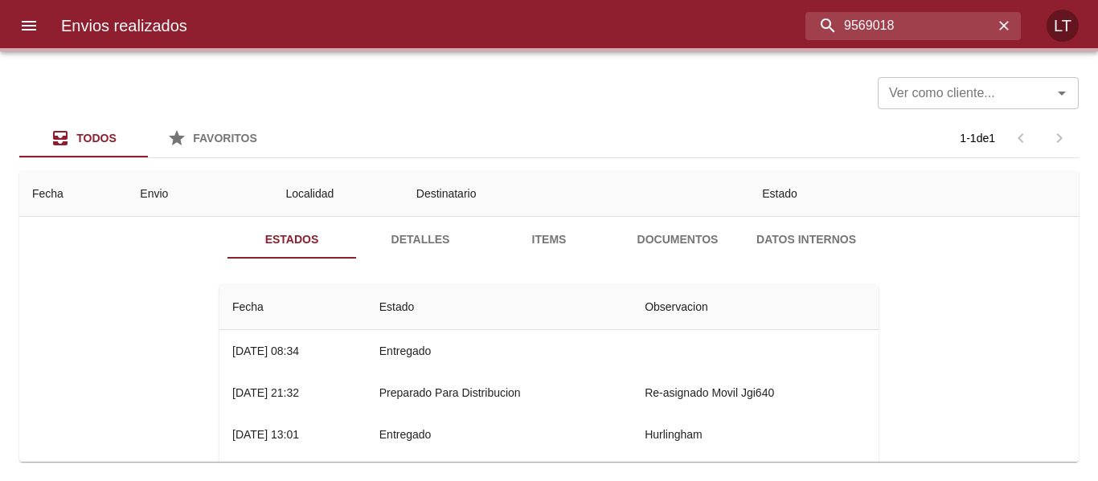
scroll to position [0, 0]
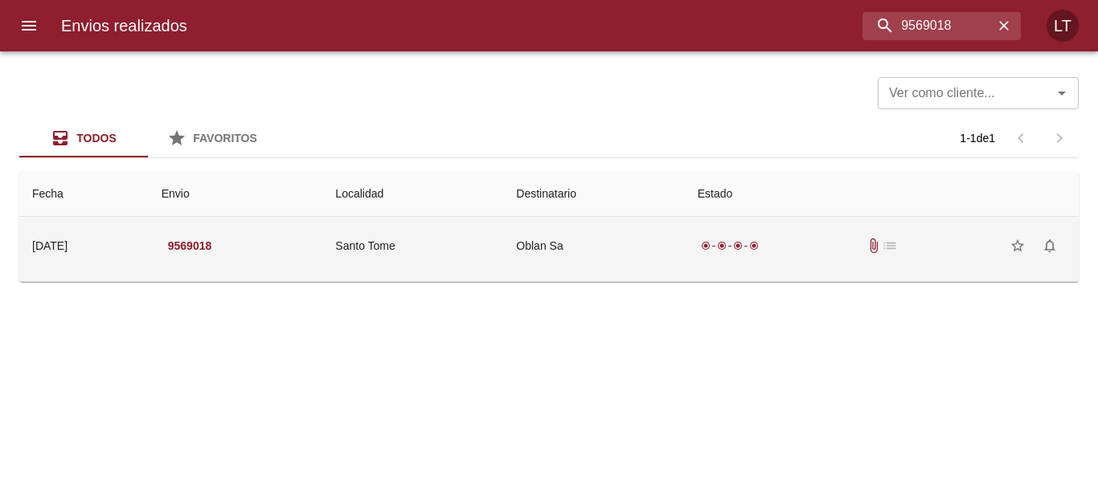
click at [503, 246] on td "Santo Tome" at bounding box center [412, 246] width 181 height 58
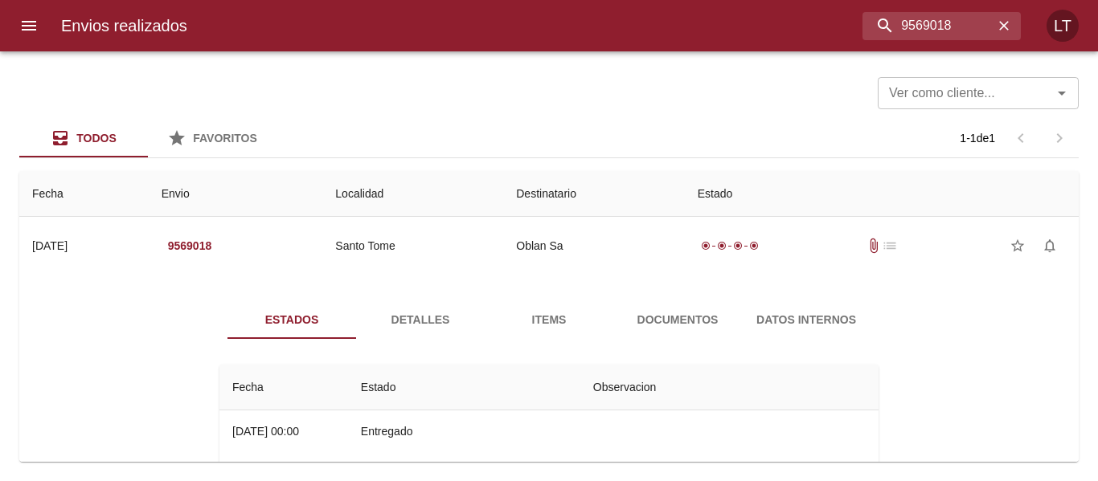
scroll to position [80, 0]
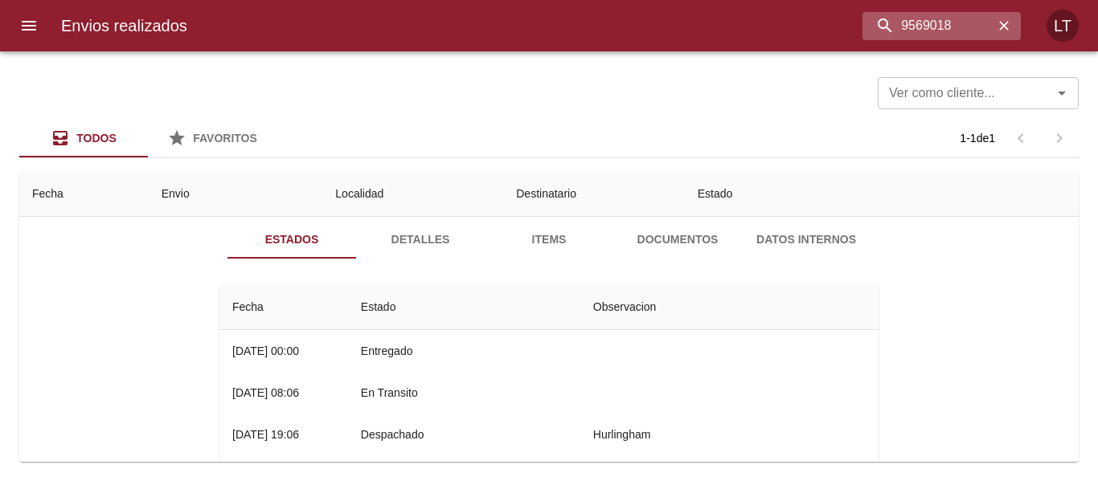
click at [945, 40] on div "Envios realizados 9569018 LT" at bounding box center [549, 25] width 1098 height 51
click at [946, 39] on input "9569018" at bounding box center [899, 26] width 188 height 28
paste input "90073"
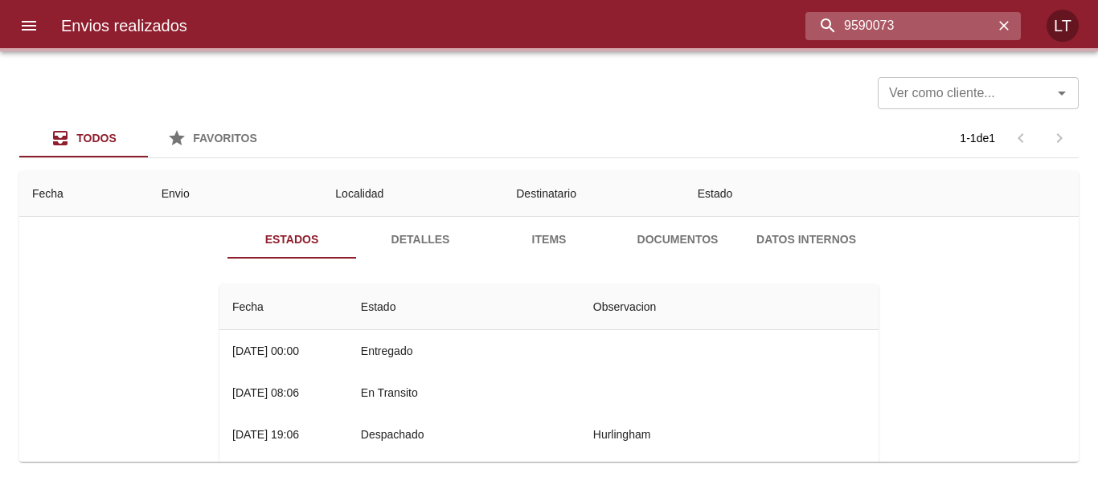
scroll to position [0, 0]
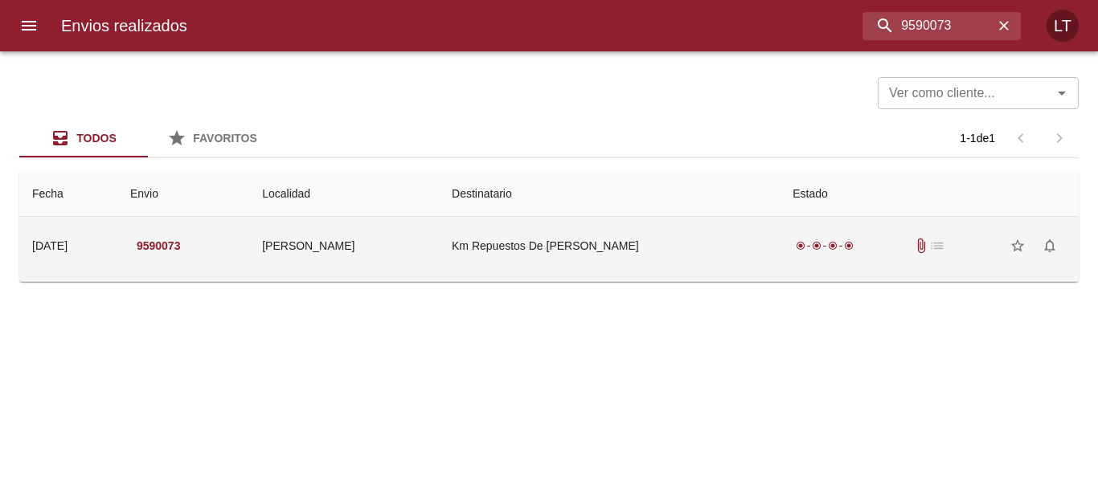
click at [540, 267] on td "Km Repuestos De Collino Javier" at bounding box center [609, 246] width 341 height 58
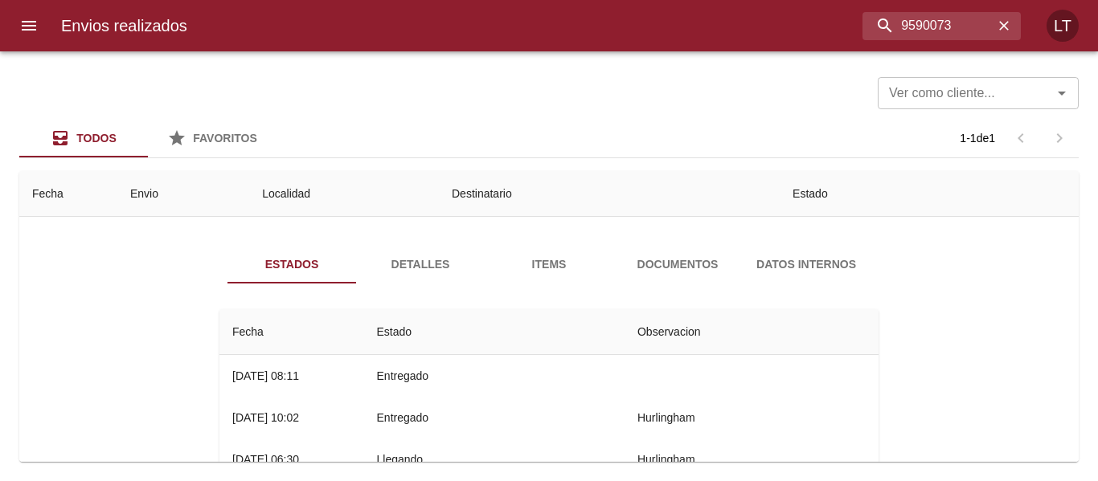
scroll to position [80, 0]
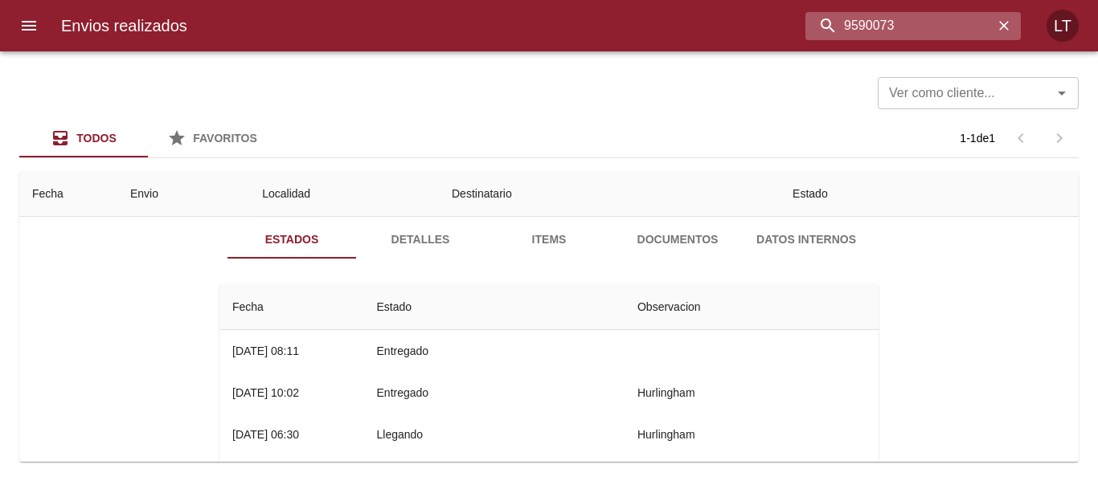
click at [935, 22] on input "9590073" at bounding box center [899, 26] width 188 height 28
click at [933, 26] on input "9590073" at bounding box center [899, 26] width 188 height 28
paste input "9590087"
click at [933, 26] on input "95900739590087" at bounding box center [899, 26] width 188 height 28
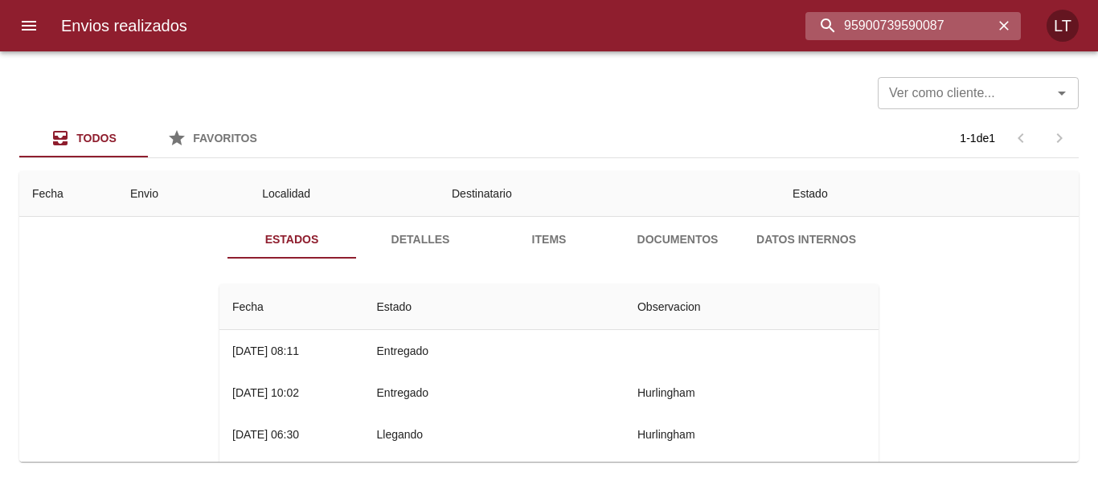
paste input "buscar"
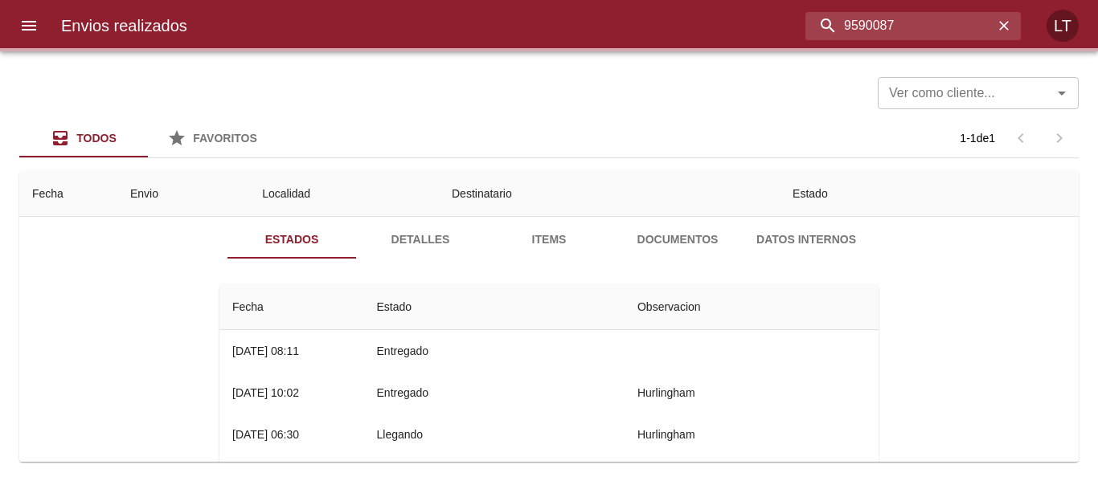
scroll to position [0, 0]
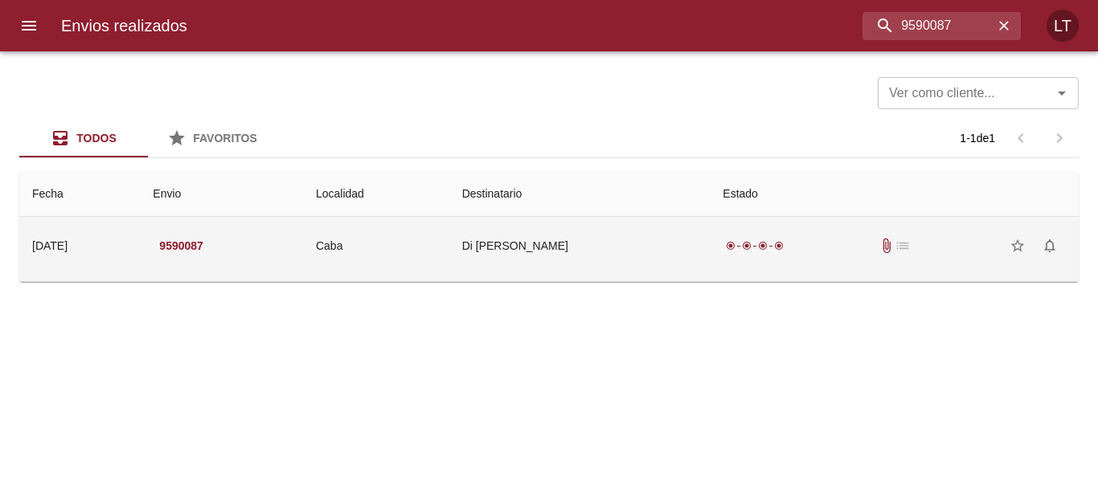
click at [530, 256] on td "Di Chiara Nicolas" at bounding box center [579, 246] width 261 height 58
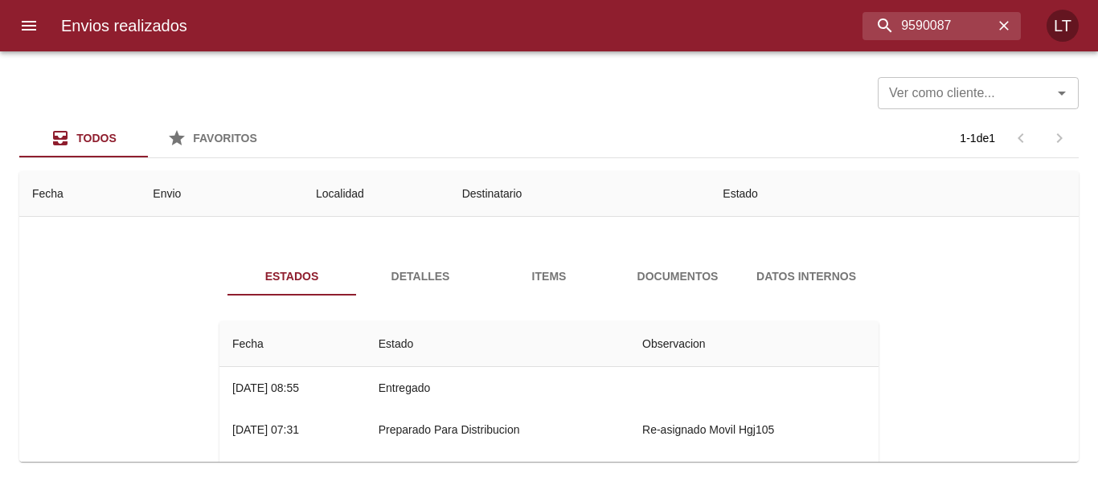
scroll to position [80, 0]
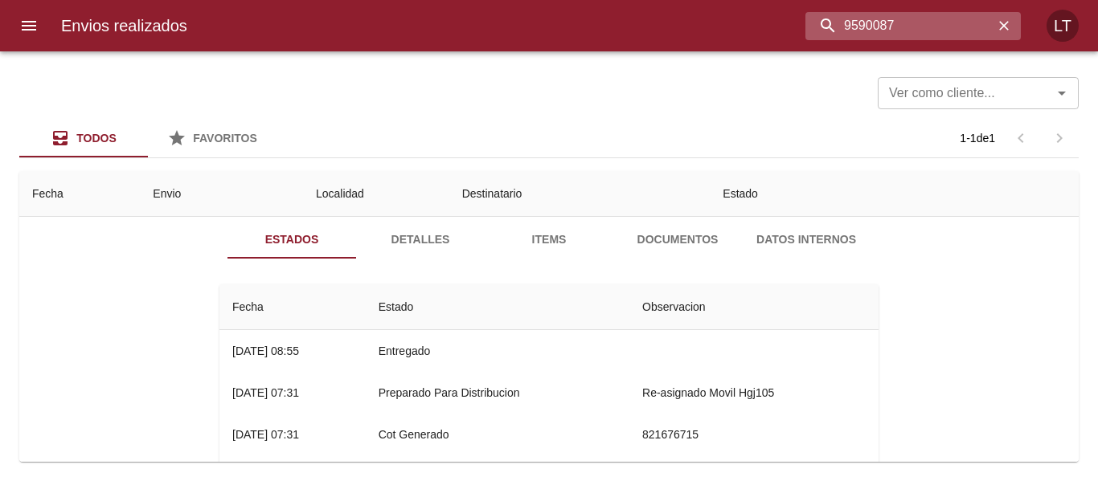
click at [951, 28] on input "9590087" at bounding box center [899, 26] width 188 height 28
paste input "109"
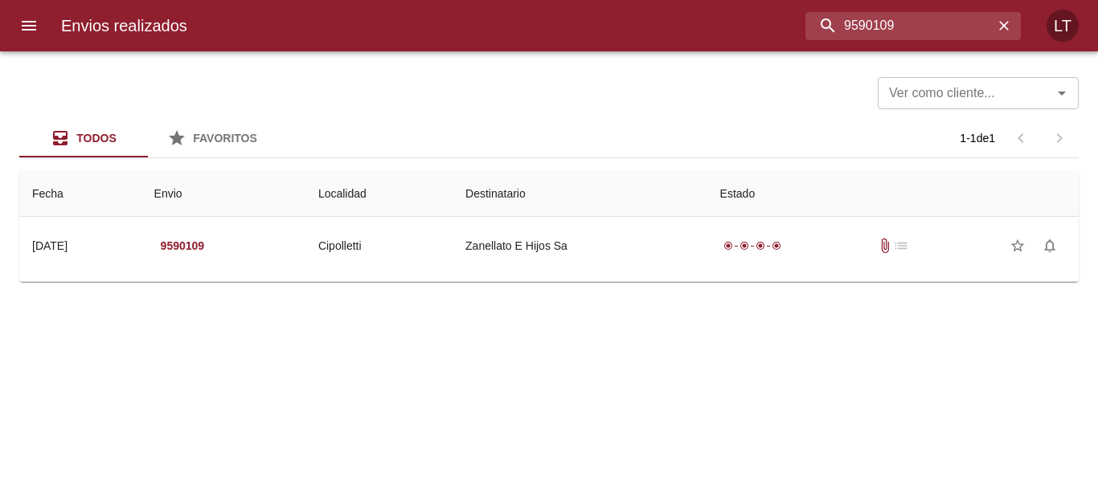
scroll to position [0, 0]
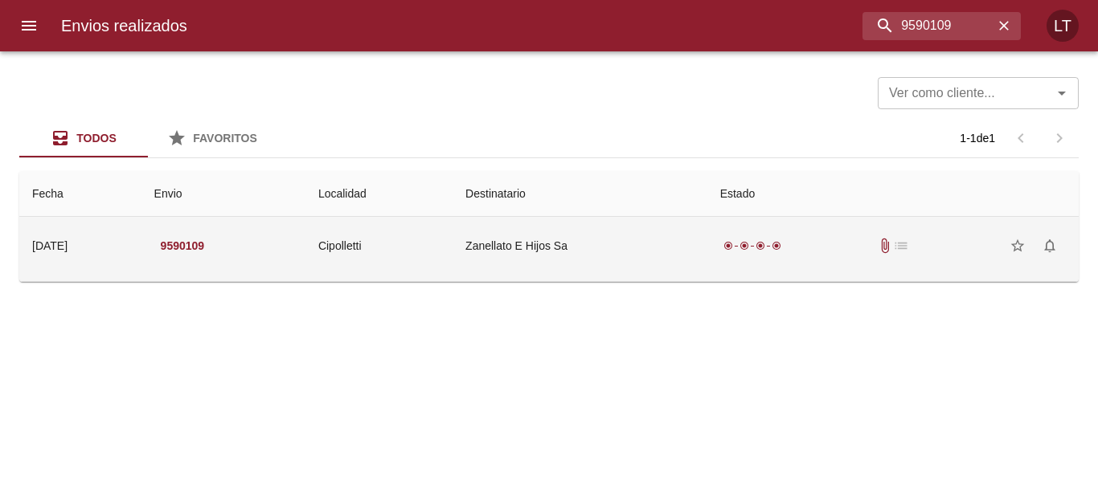
click at [581, 252] on td "Zanellato E Hijos Sa" at bounding box center [580, 246] width 255 height 58
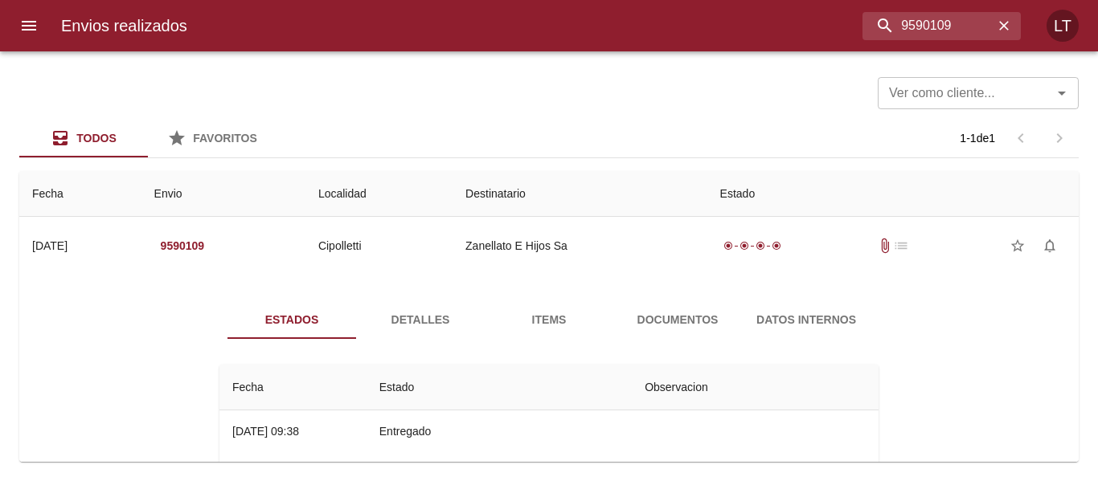
scroll to position [80, 0]
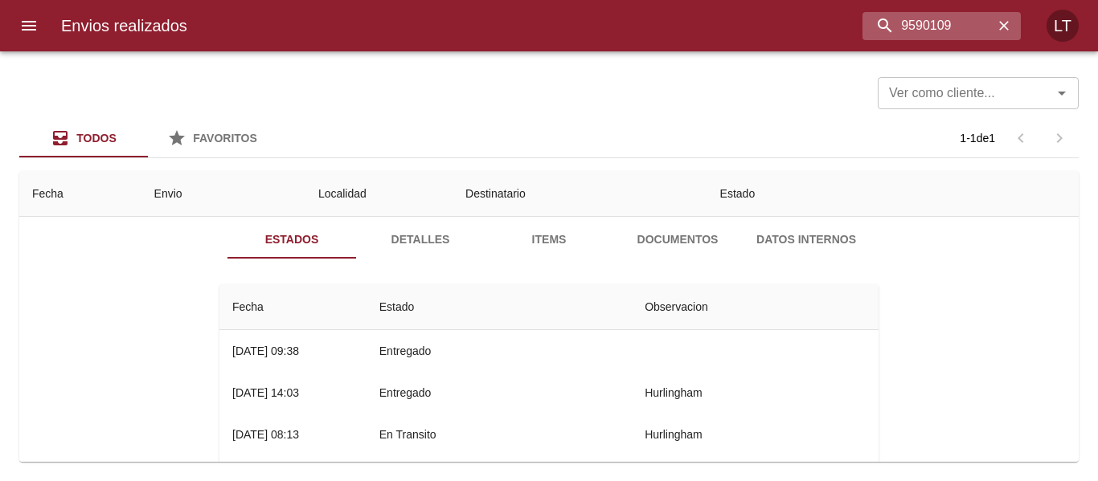
drag, startPoint x: 959, startPoint y: 7, endPoint x: 952, endPoint y: 26, distance: 19.9
click at [957, 14] on div "Envios realizados 9590109 LT" at bounding box center [549, 25] width 1098 height 51
click at [952, 27] on input "9590109" at bounding box center [899, 26] width 188 height 28
paste input "17"
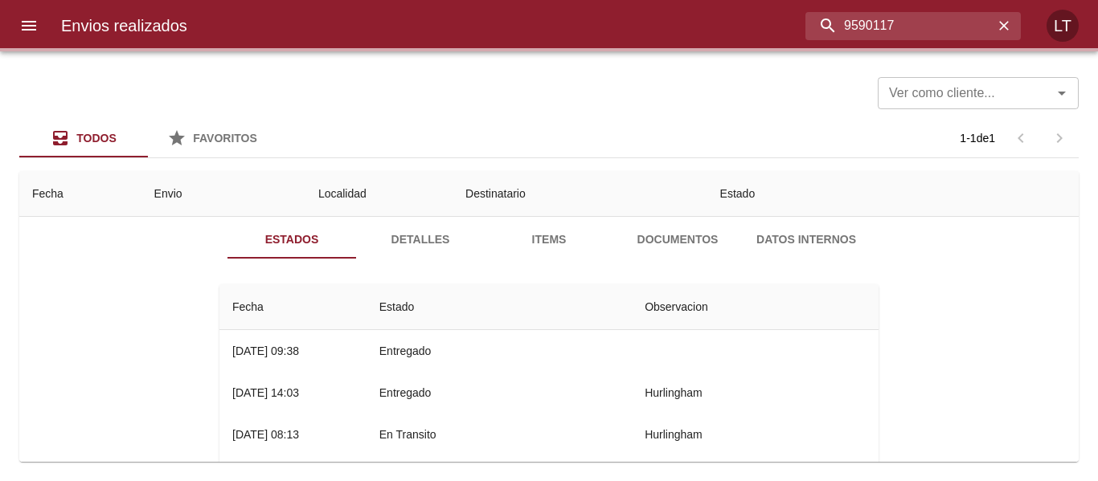
scroll to position [0, 0]
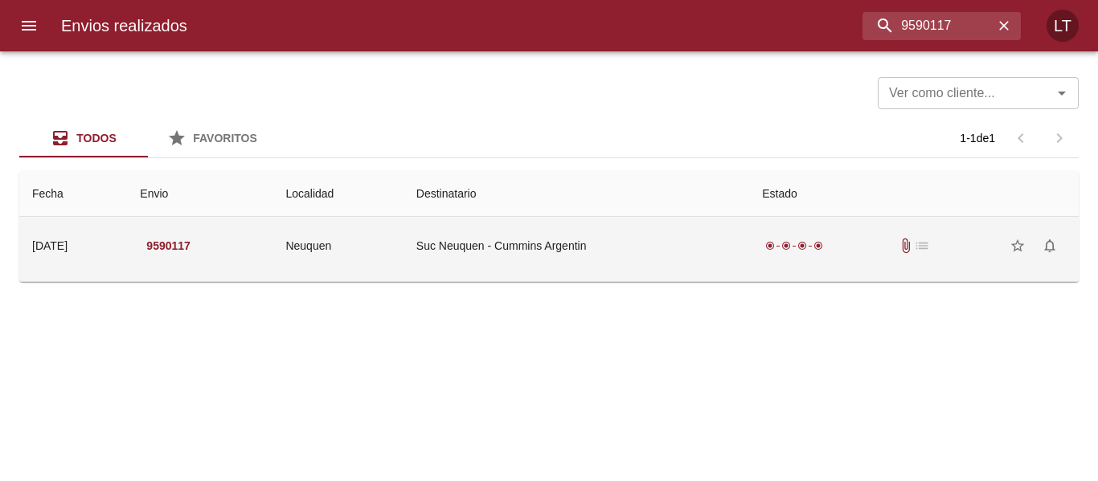
click at [559, 246] on td "Suc Neuquen - Cummins Argentin" at bounding box center [576, 246] width 346 height 58
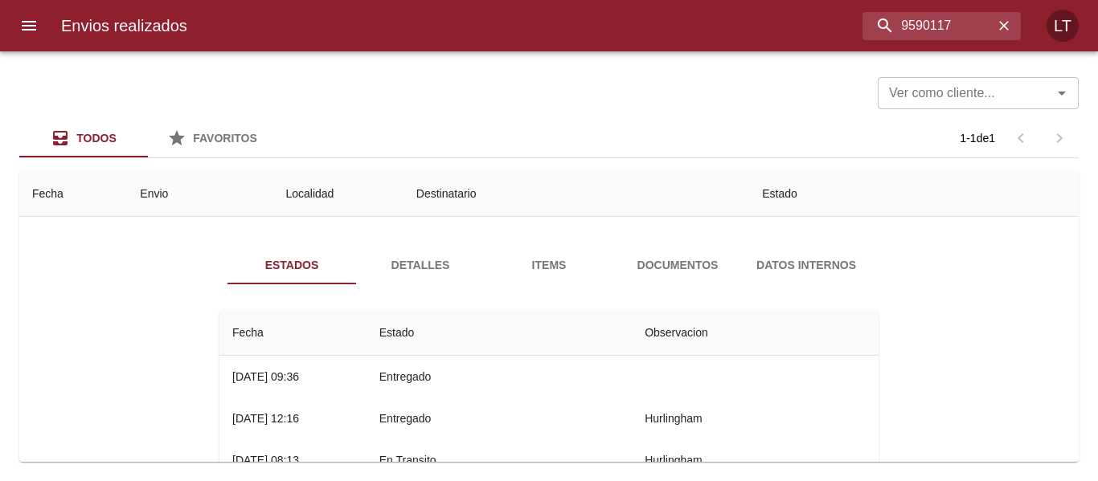
scroll to position [80, 0]
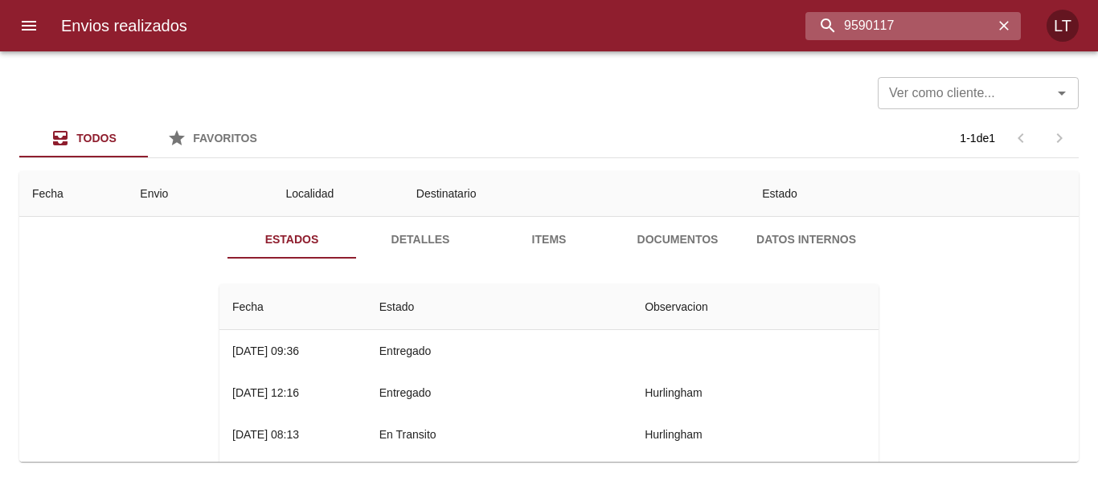
click at [960, 20] on input "9590117" at bounding box center [899, 26] width 188 height 28
paste input "4132"
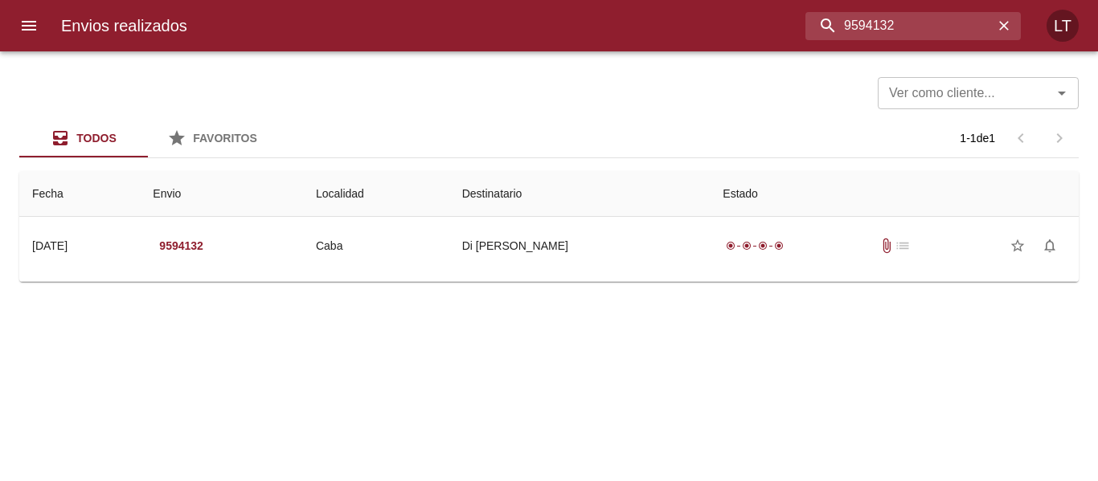
scroll to position [0, 0]
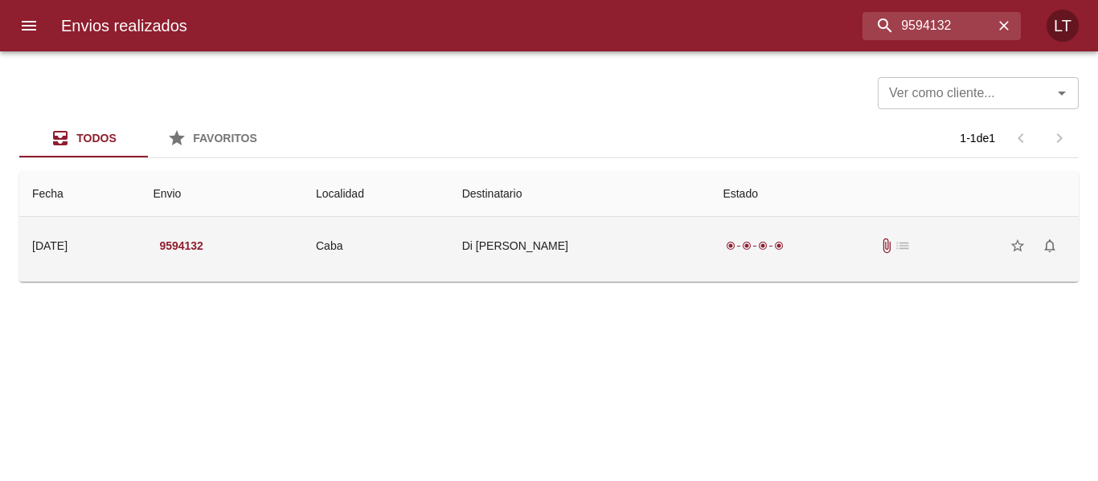
click at [449, 252] on td "Caba" at bounding box center [376, 246] width 146 height 58
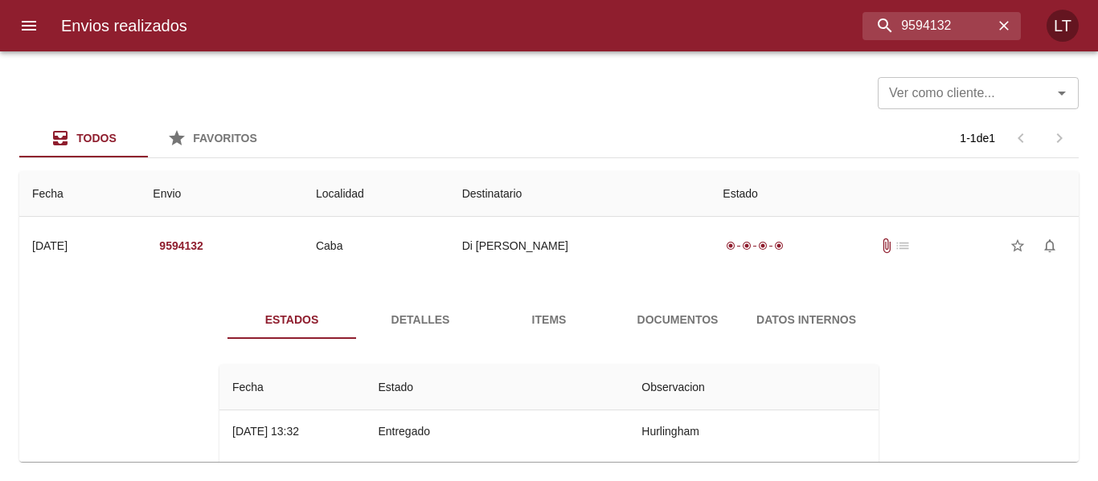
scroll to position [80, 0]
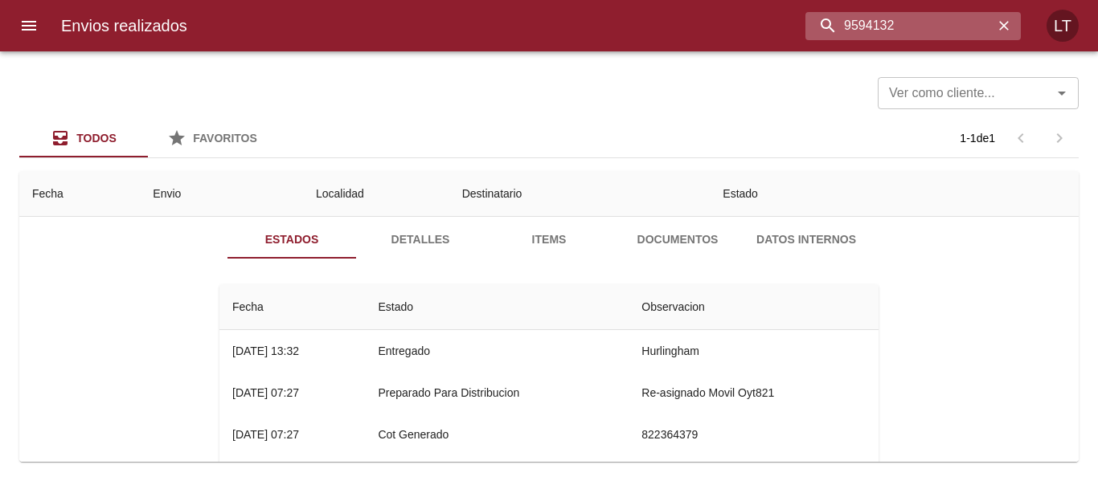
click at [899, 27] on input "9594132" at bounding box center [899, 26] width 188 height 28
paste input "45"
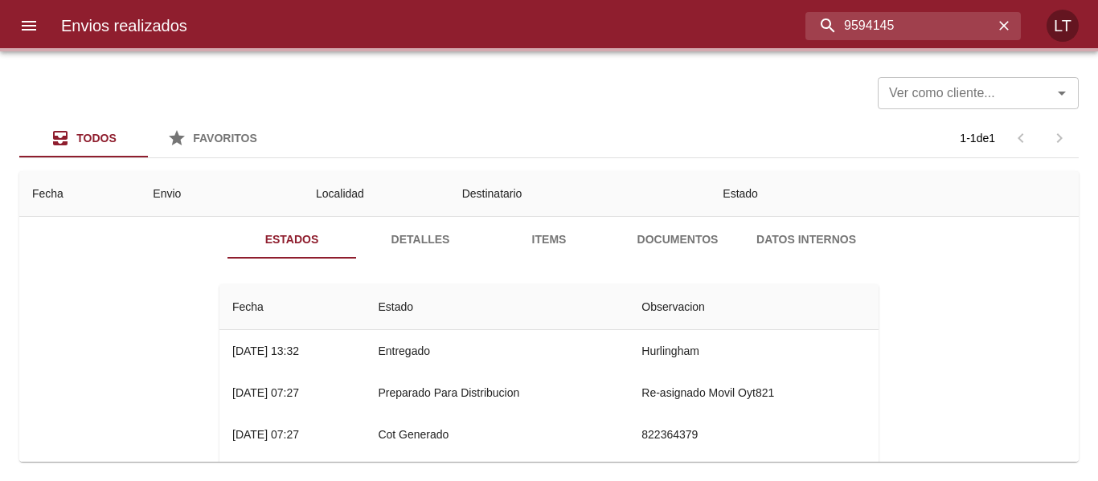
scroll to position [0, 0]
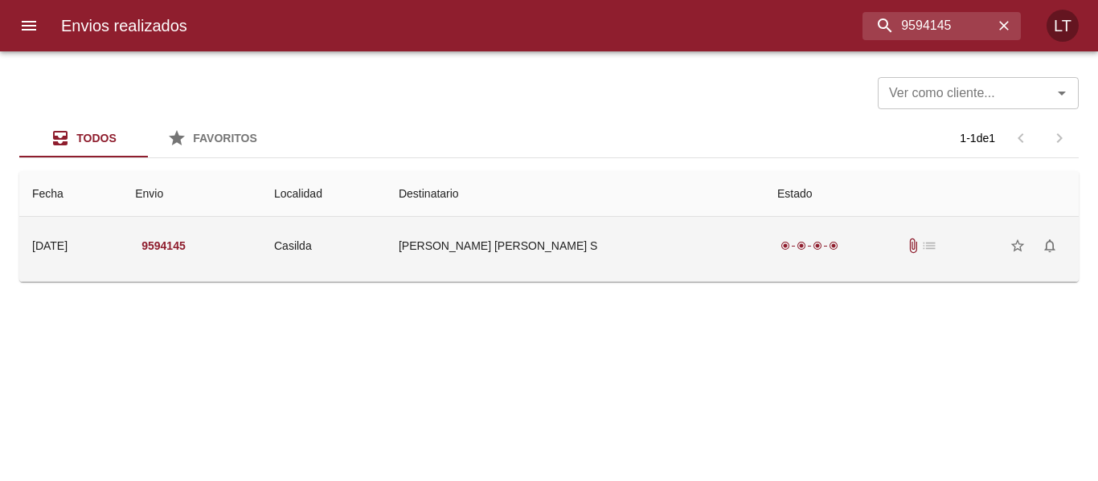
click at [607, 240] on td "Benedetti Ivan A Y Benedetti S" at bounding box center [575, 246] width 379 height 58
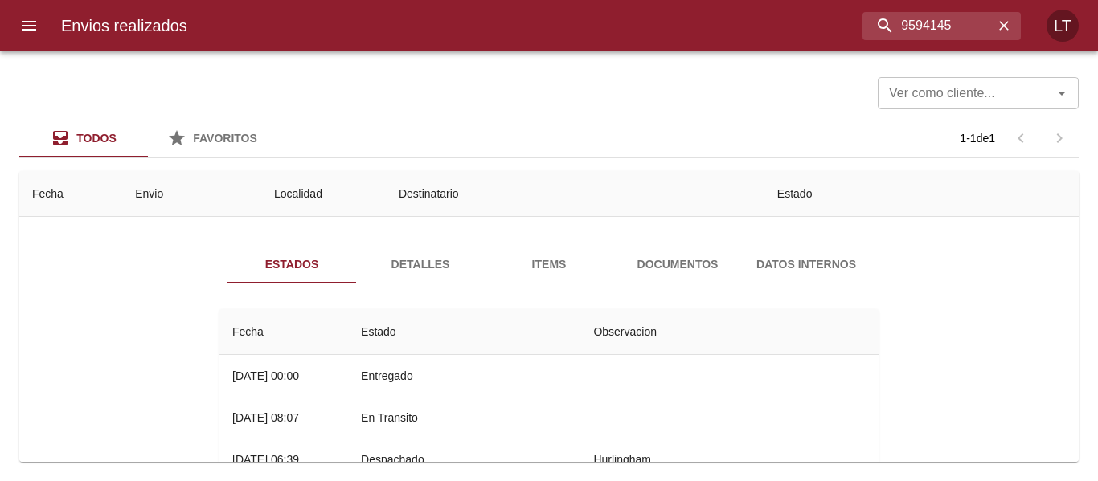
scroll to position [80, 0]
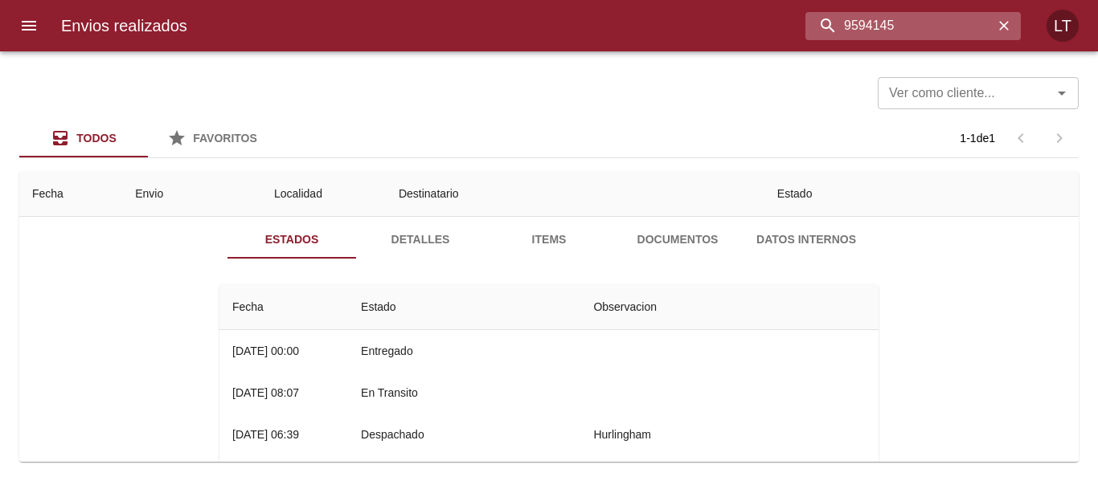
click at [891, 28] on input "9594145" at bounding box center [899, 26] width 188 height 28
paste input "58"
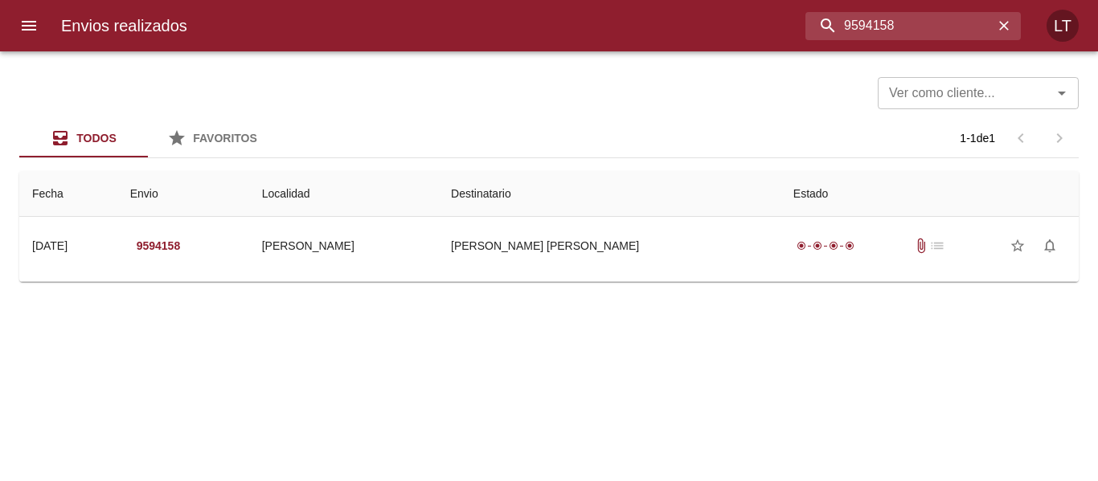
scroll to position [0, 0]
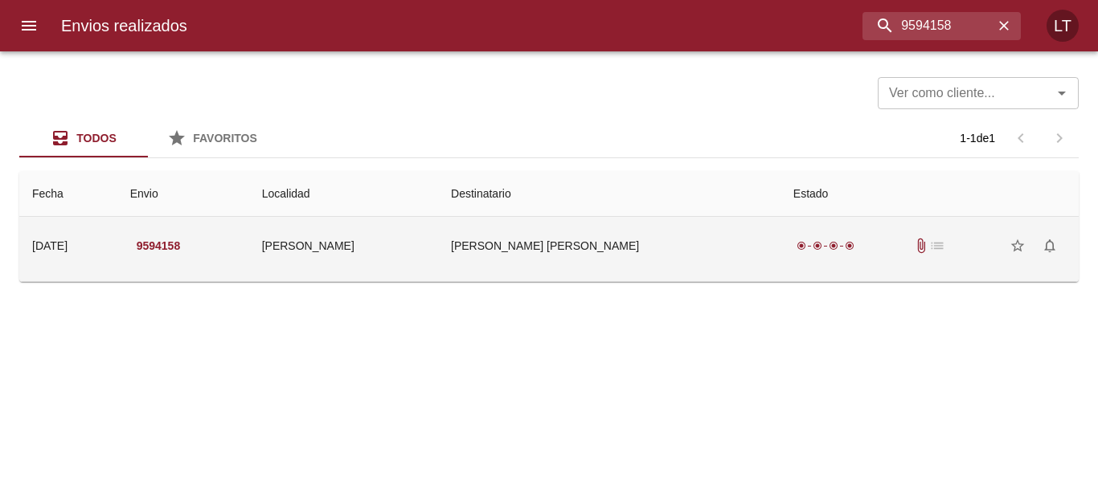
click at [542, 248] on td "Cingolani Horacio Omar" at bounding box center [609, 246] width 342 height 58
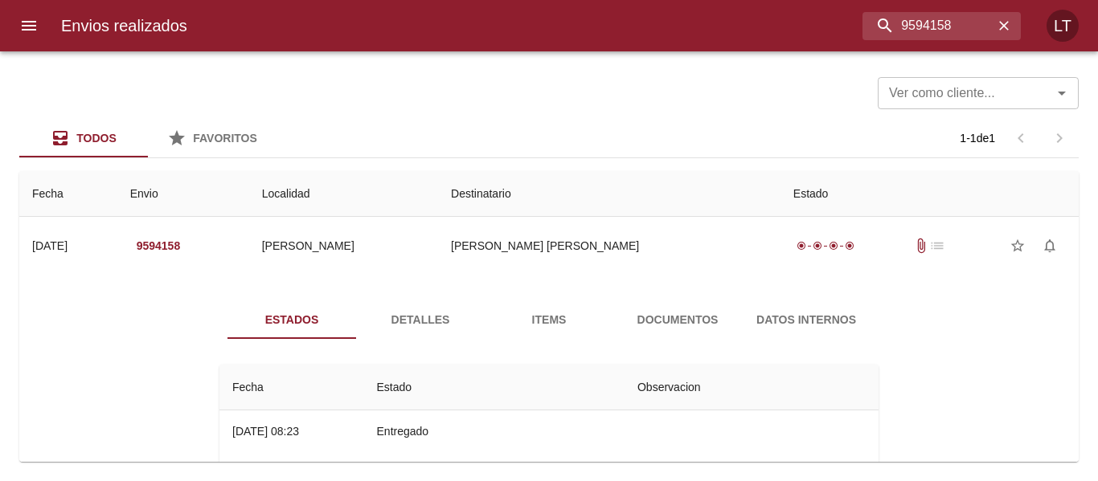
scroll to position [80, 0]
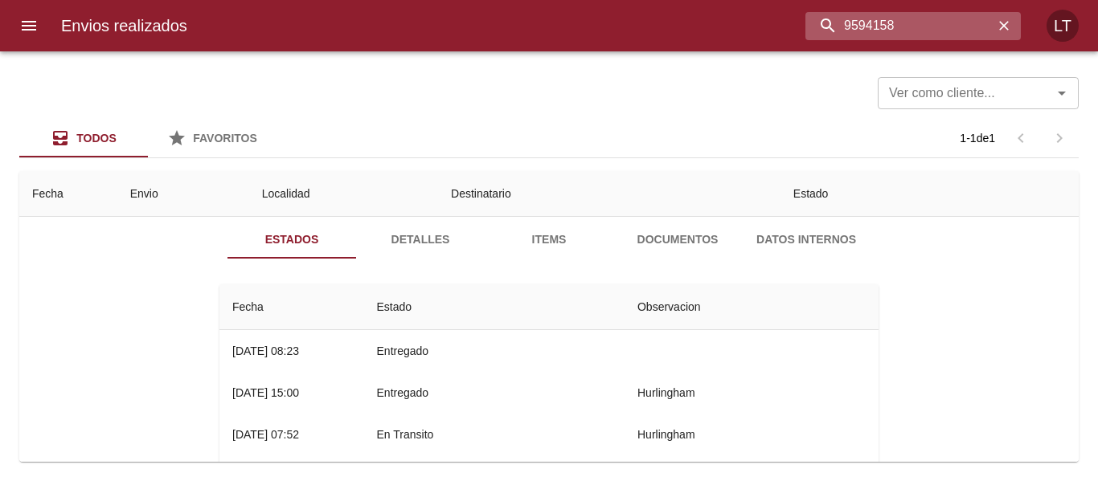
click at [940, 24] on input "9594158" at bounding box center [899, 26] width 188 height 28
paste input "62"
type input "9594162"
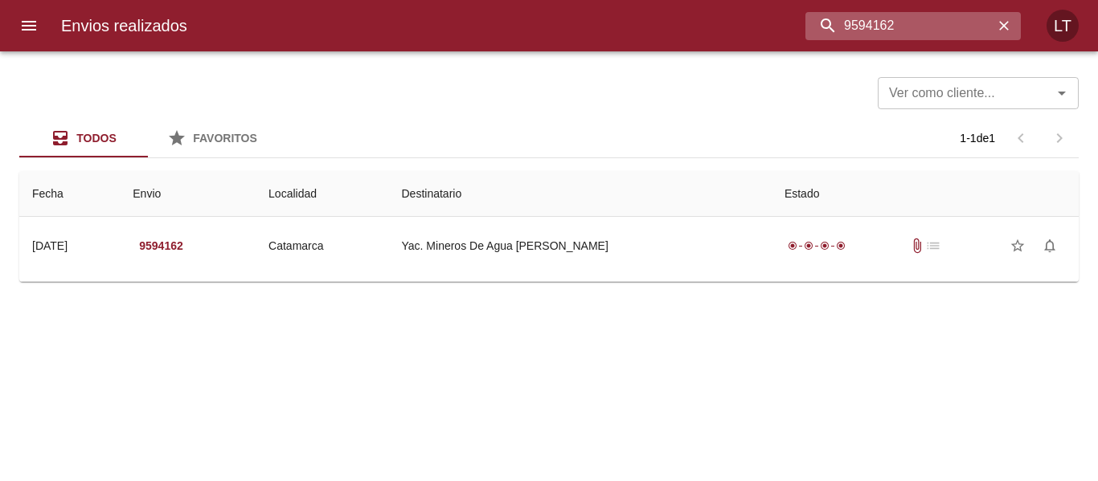
scroll to position [0, 0]
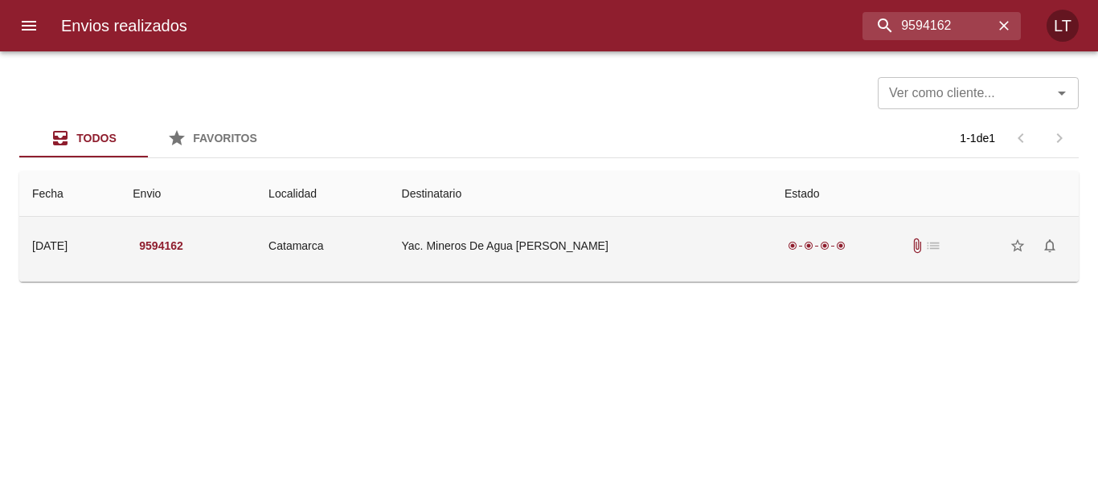
click at [681, 255] on td "Yac. Mineros De Agua De Dionis" at bounding box center [580, 246] width 383 height 58
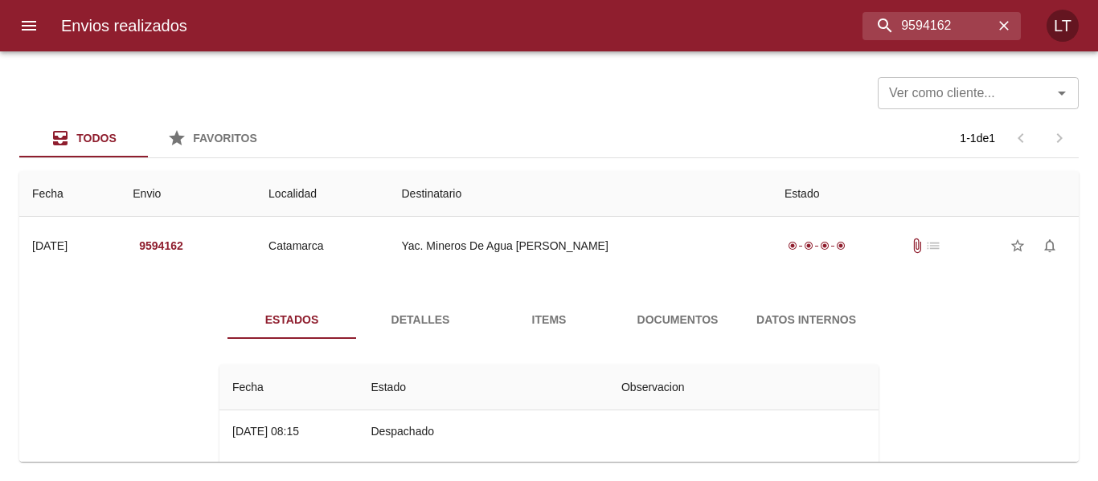
scroll to position [80, 0]
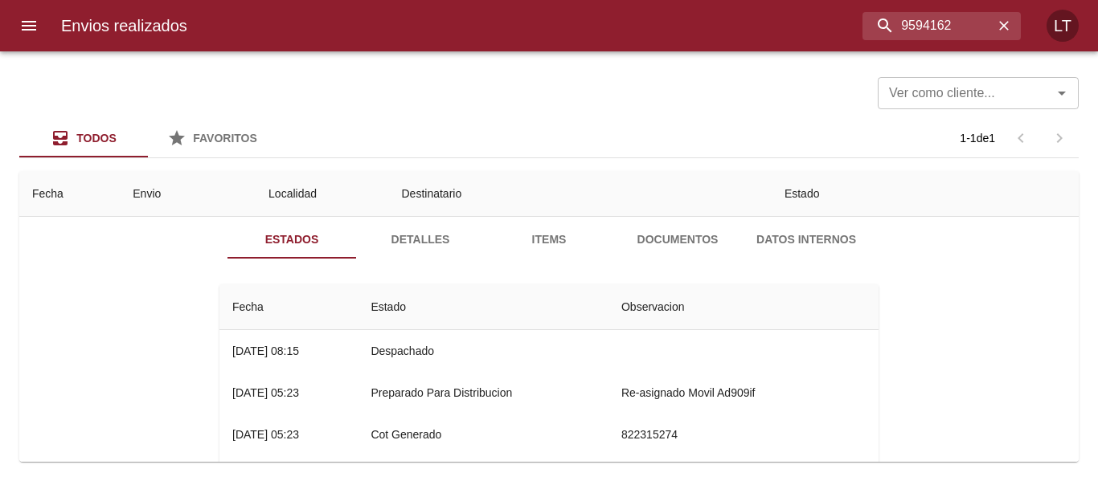
click at [399, 246] on span "Detalles" at bounding box center [420, 240] width 109 height 20
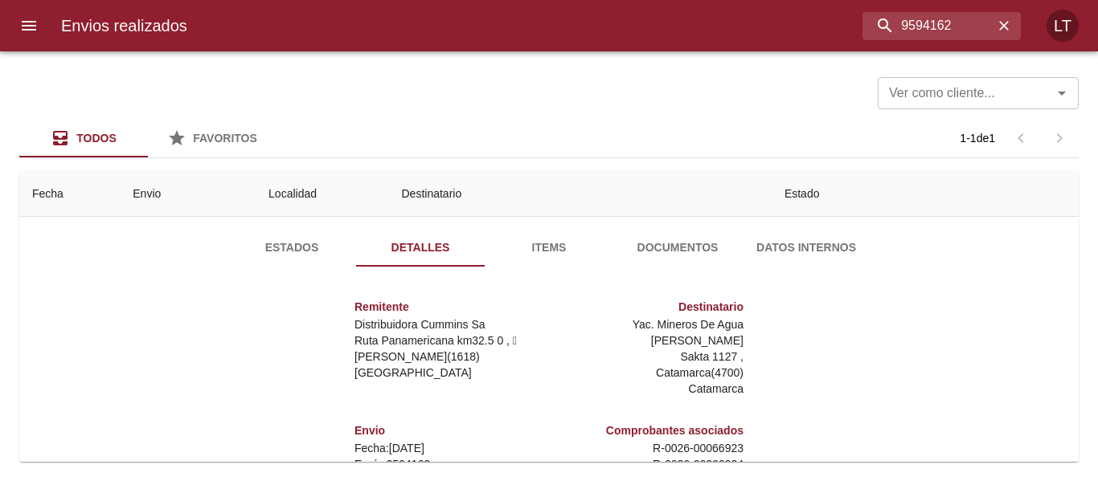
scroll to position [71, 0]
click at [635, 237] on button "Documentos" at bounding box center [677, 249] width 129 height 39
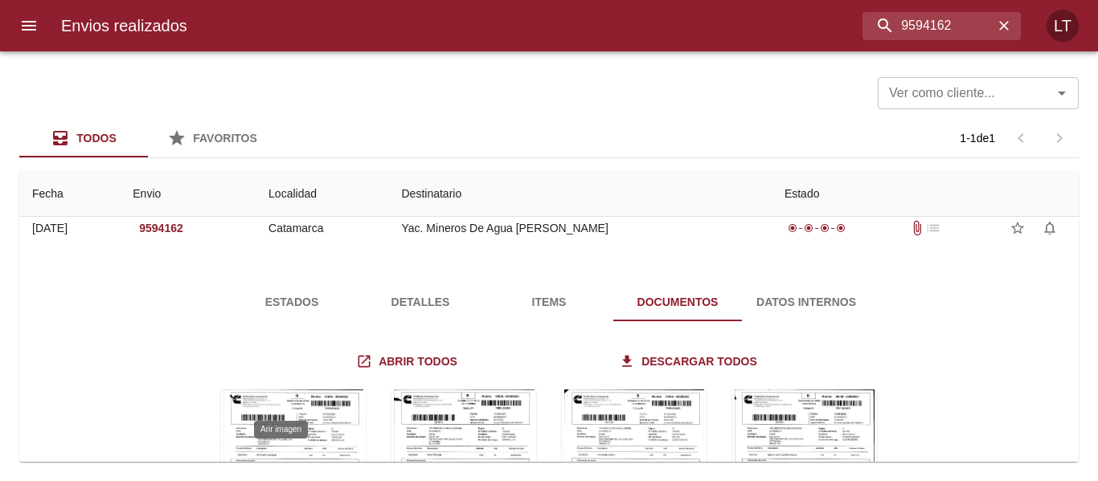
scroll to position [0, 0]
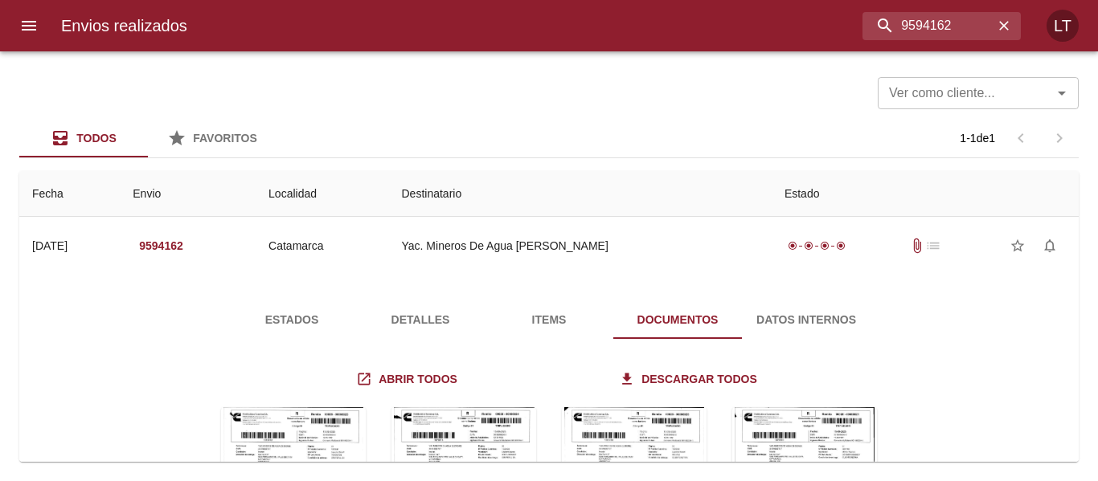
click at [272, 311] on span "Estados" at bounding box center [291, 320] width 109 height 20
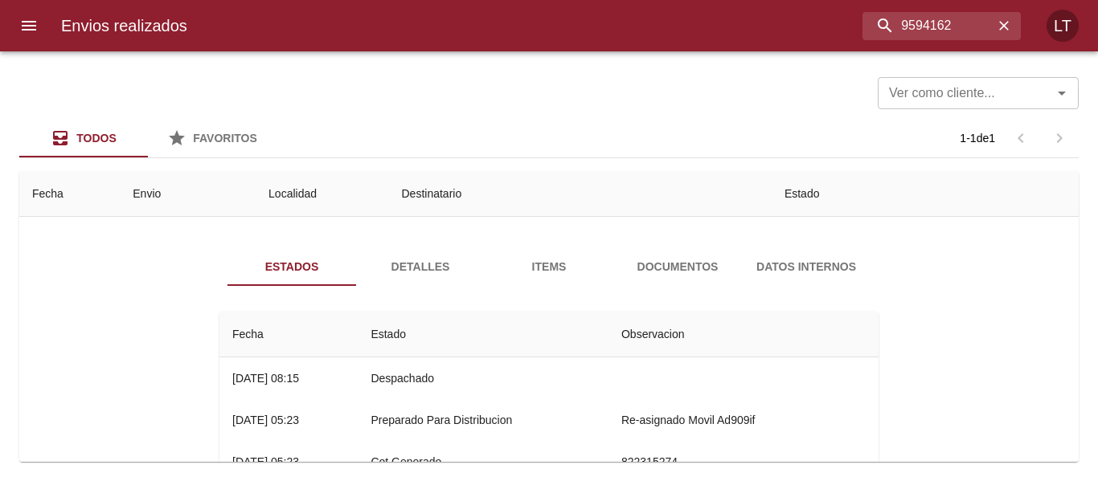
scroll to position [80, 0]
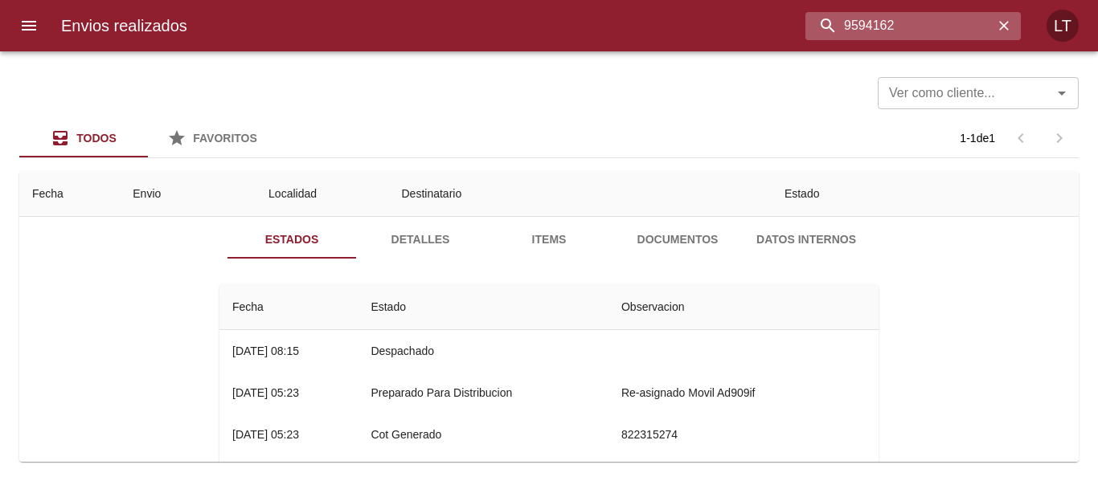
click at [926, 23] on input "9594162" at bounding box center [899, 26] width 188 height 28
paste input "5561"
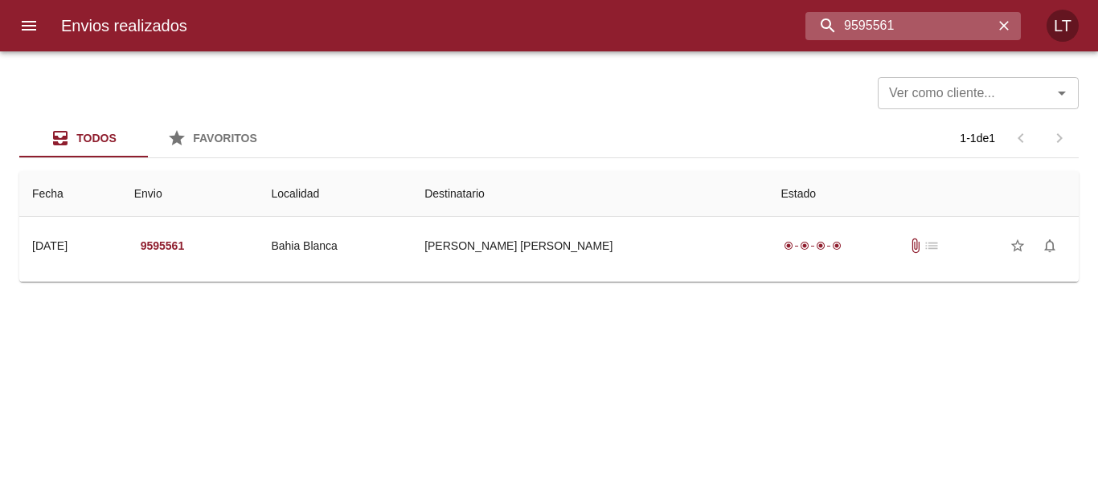
scroll to position [0, 0]
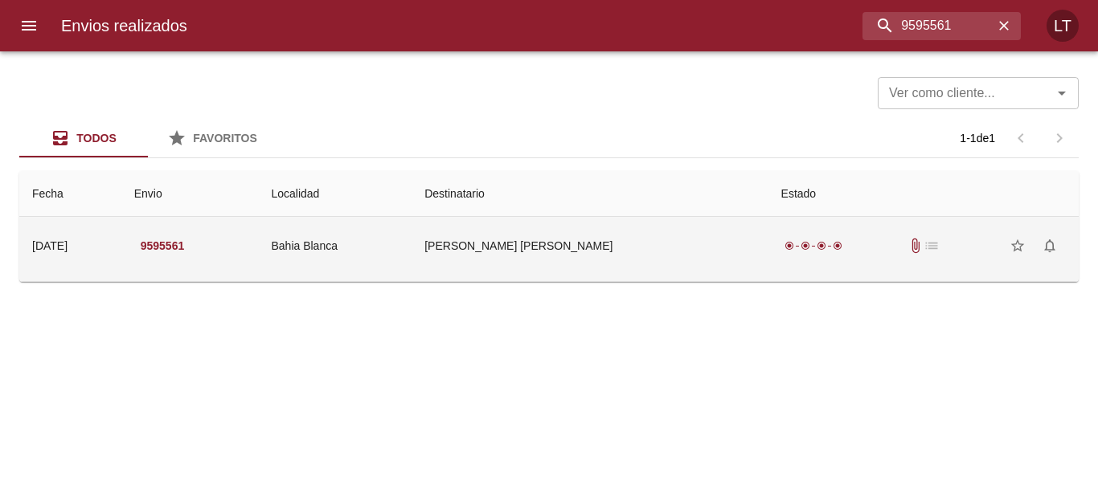
click at [510, 259] on td "Vaquero Carlos Alberto" at bounding box center [590, 246] width 356 height 58
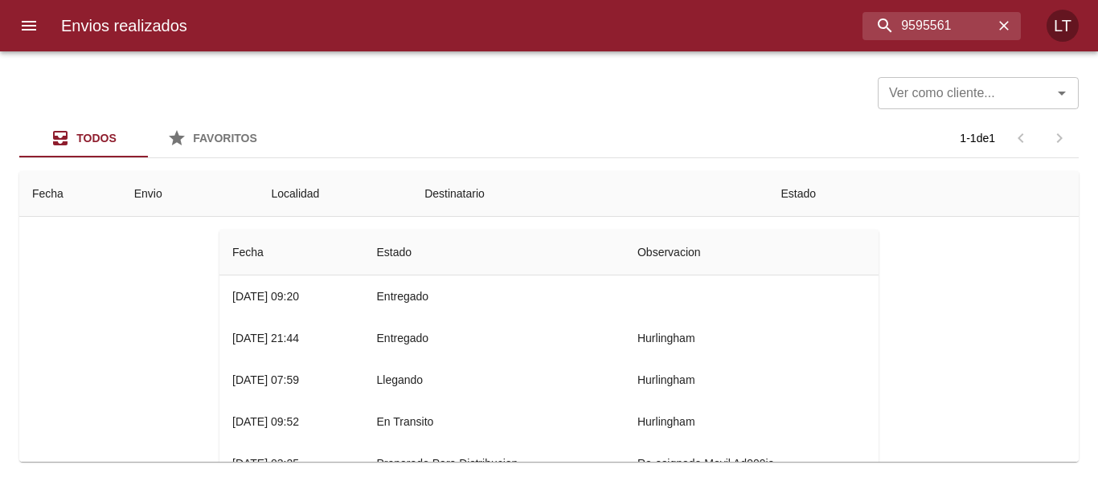
scroll to position [161, 0]
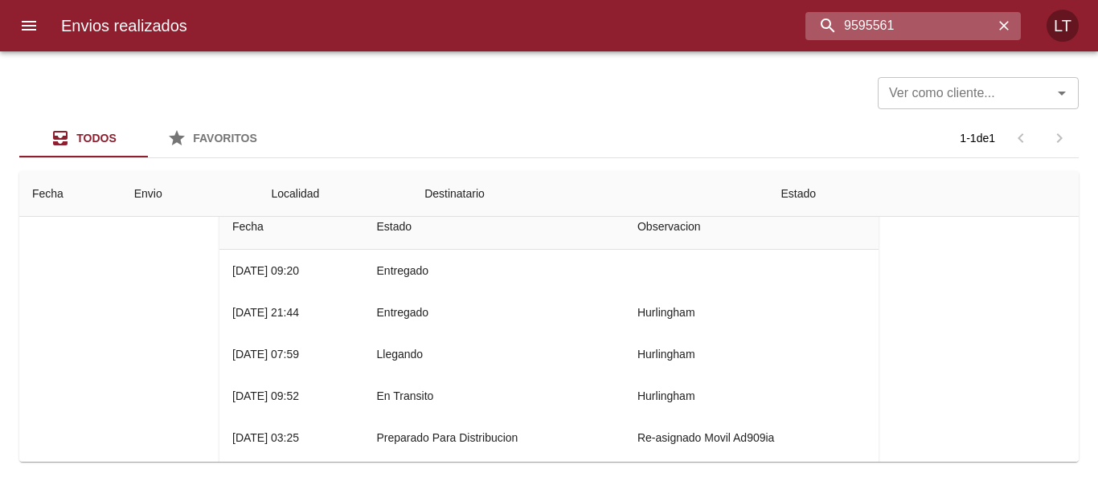
click at [919, 25] on input "9595561" at bounding box center [899, 26] width 188 height 28
paste input "7138"
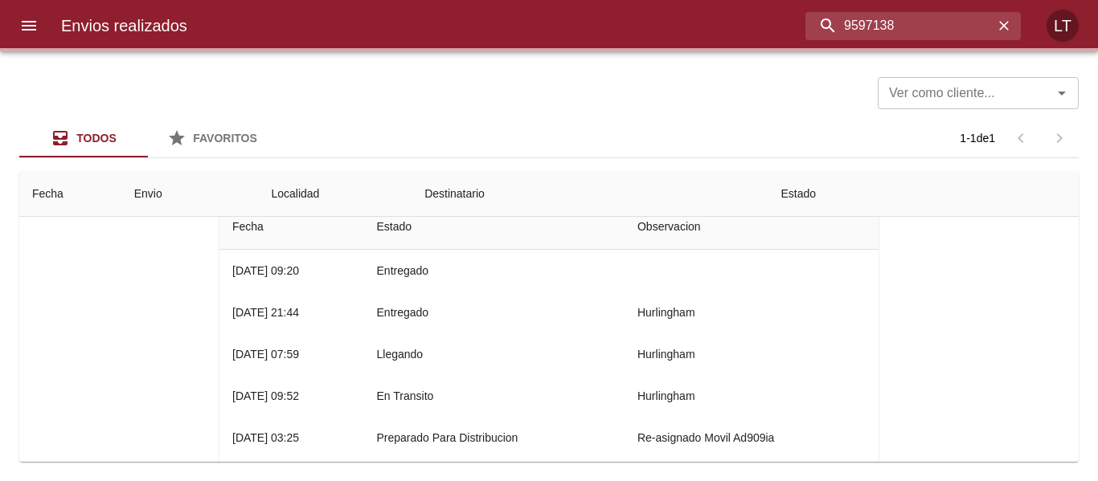
scroll to position [0, 0]
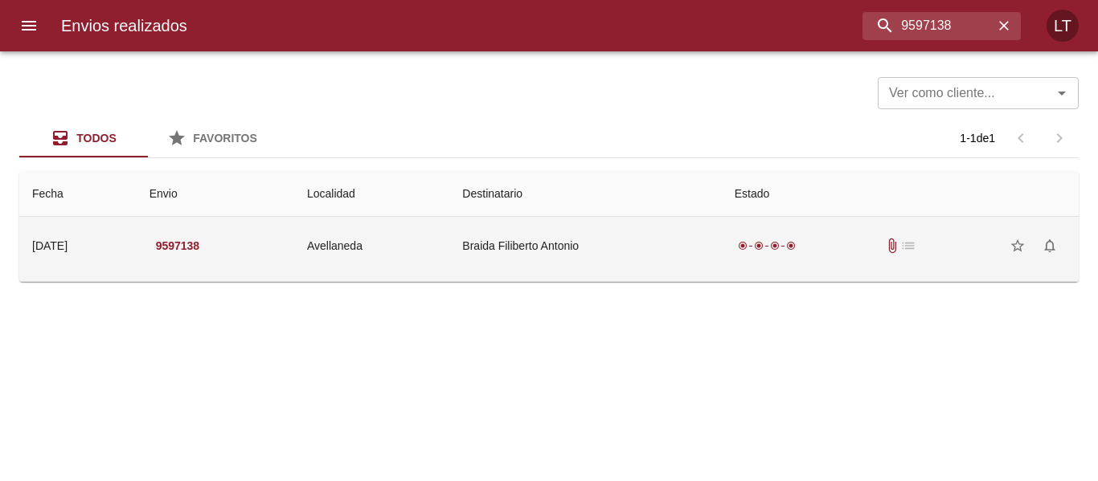
click at [616, 242] on td "Braida Filiberto Antonio" at bounding box center [585, 246] width 272 height 58
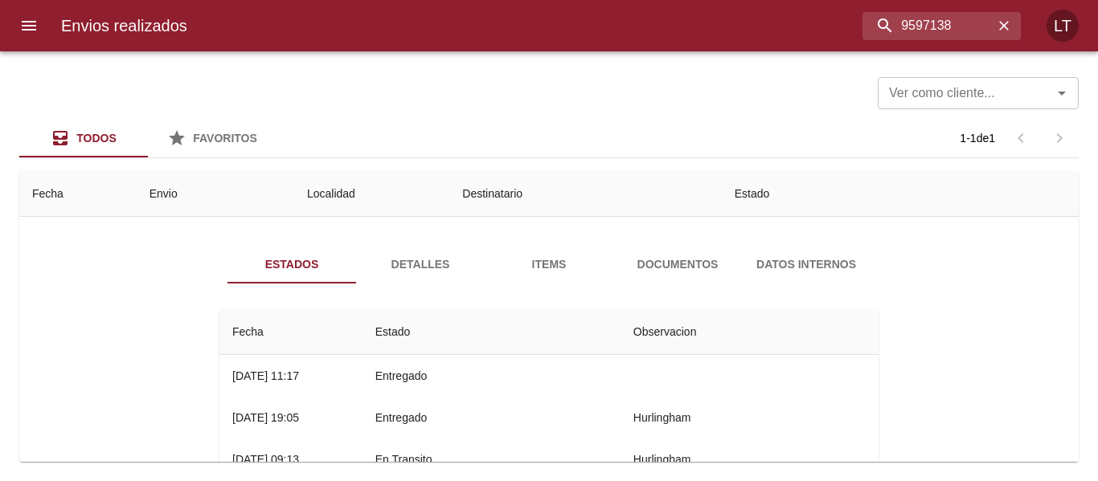
scroll to position [80, 0]
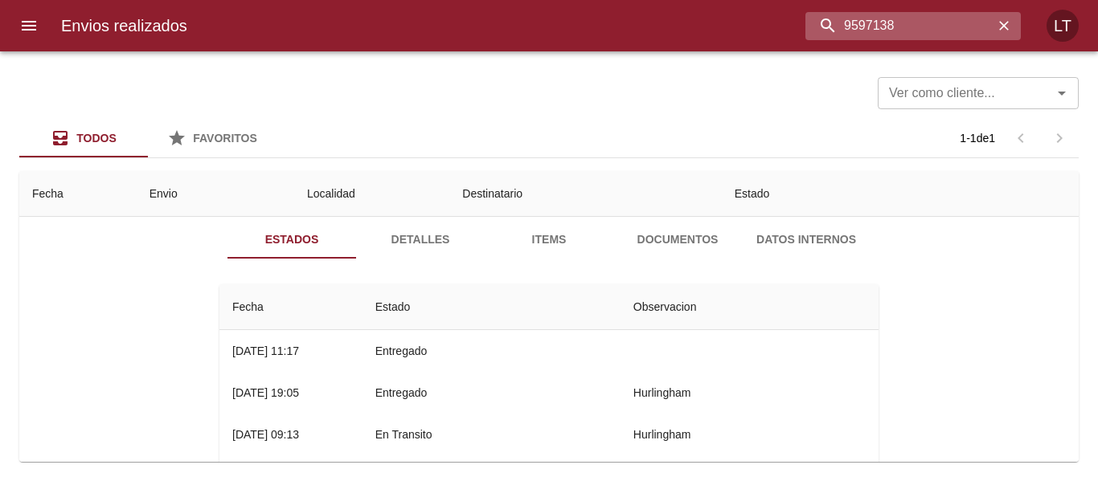
click at [952, 25] on input "9597138" at bounding box center [899, 26] width 188 height 28
paste input "44"
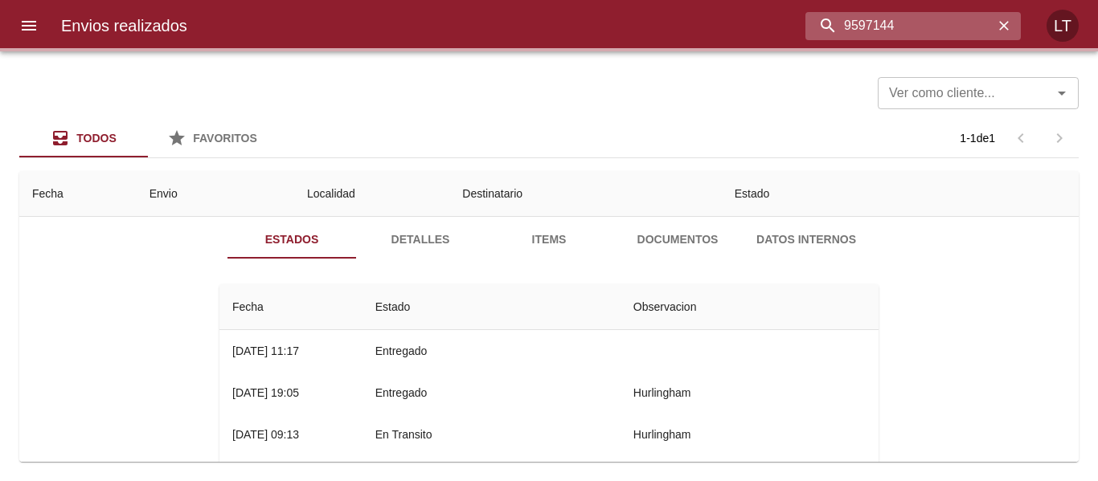
scroll to position [0, 0]
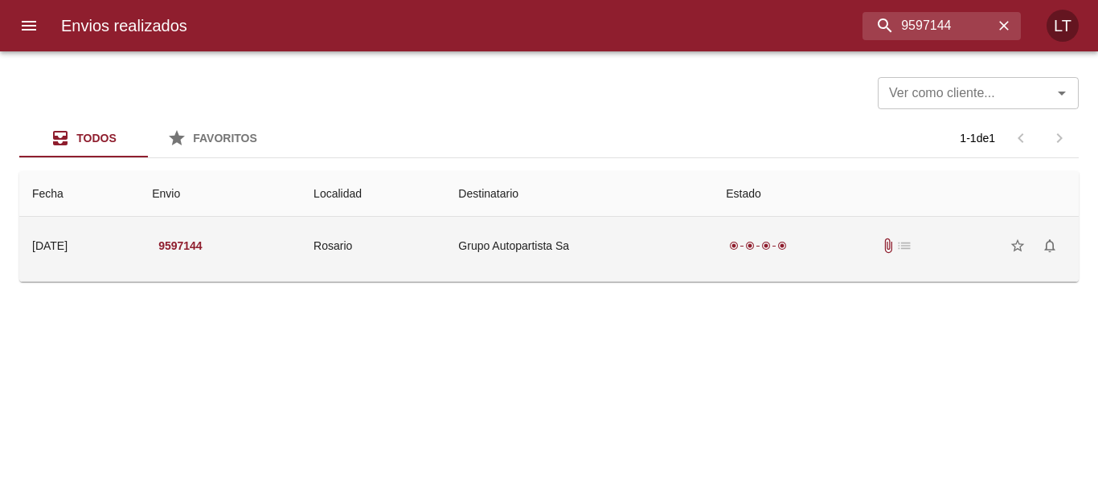
click at [636, 238] on td "Grupo Autopartista Sa" at bounding box center [579, 246] width 268 height 58
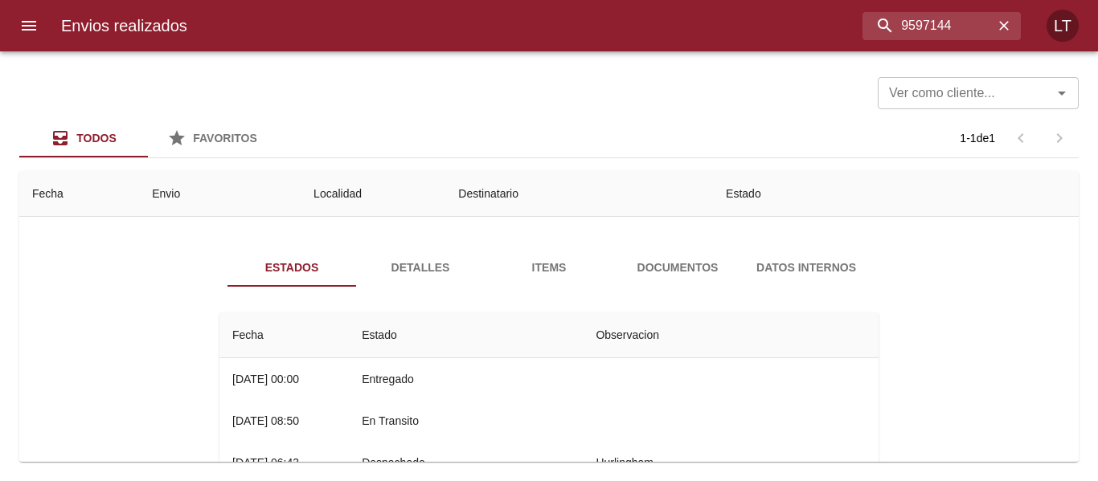
scroll to position [80, 0]
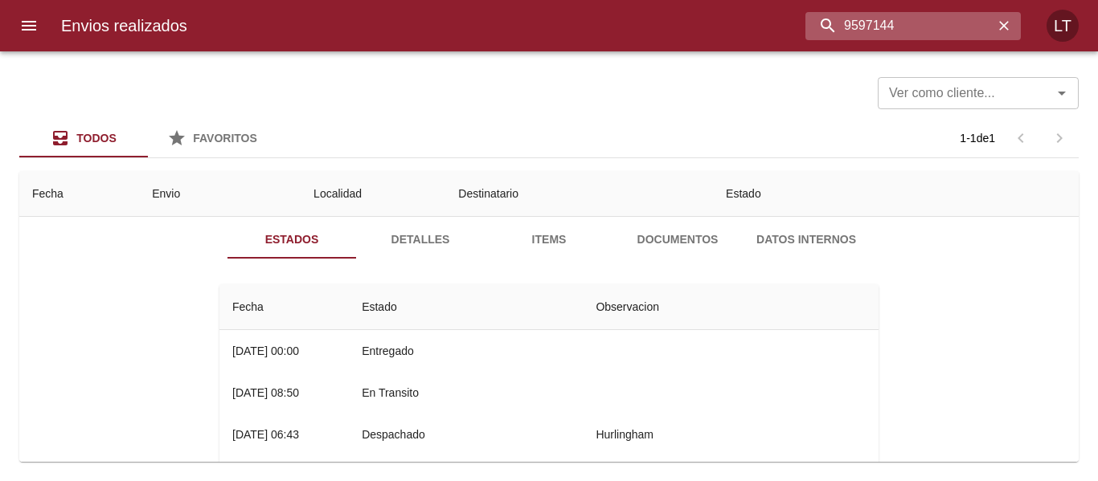
click at [978, 27] on input "9597144" at bounding box center [899, 26] width 188 height 28
paste input "58"
type input "9597158"
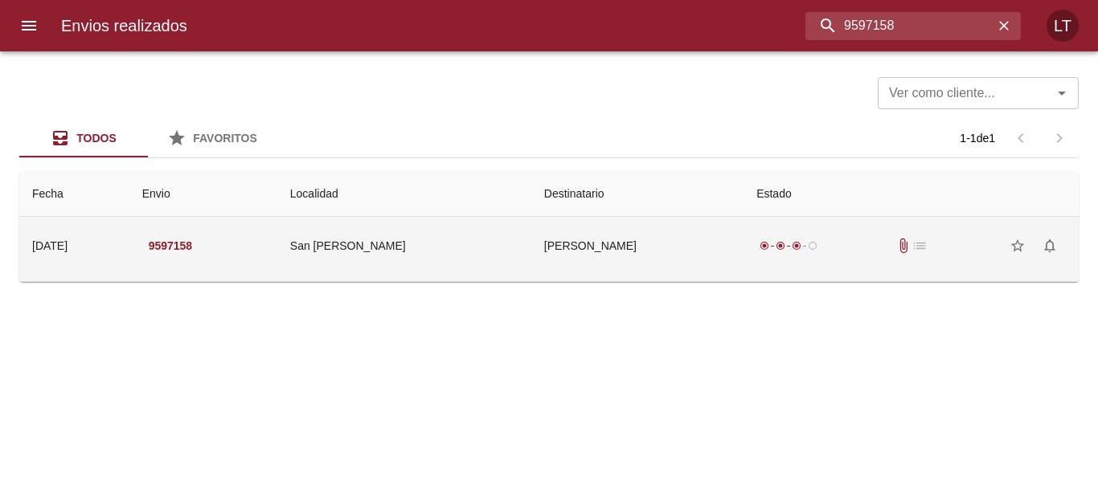
scroll to position [0, 0]
click at [571, 247] on td "[PERSON_NAME]" at bounding box center [637, 246] width 212 height 58
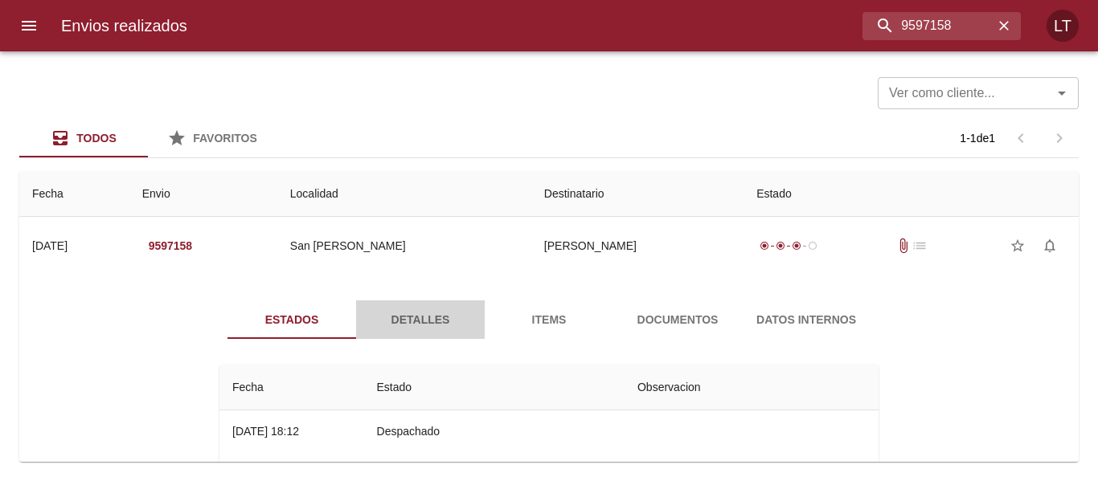
click at [395, 301] on button "Detalles" at bounding box center [420, 320] width 129 height 39
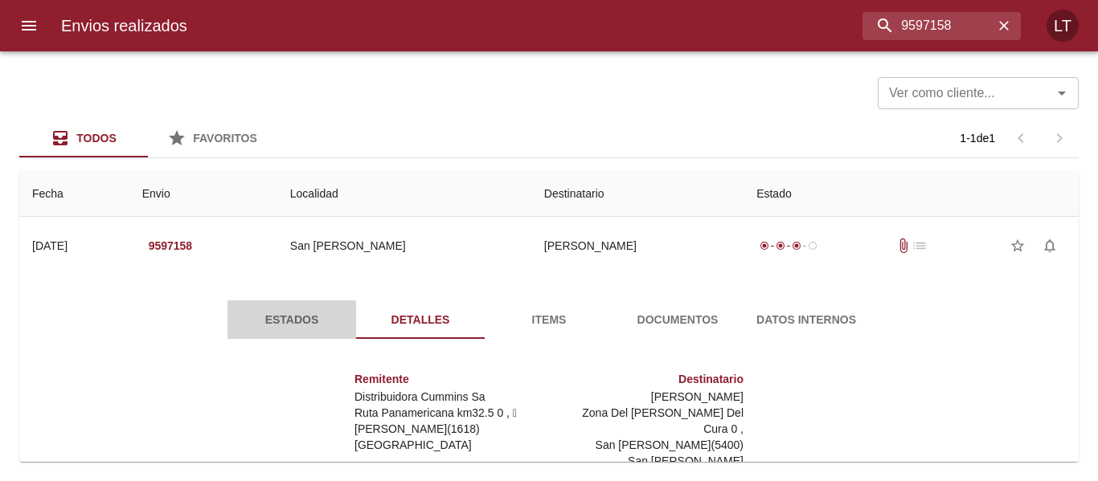
click at [285, 308] on button "Estados" at bounding box center [291, 320] width 129 height 39
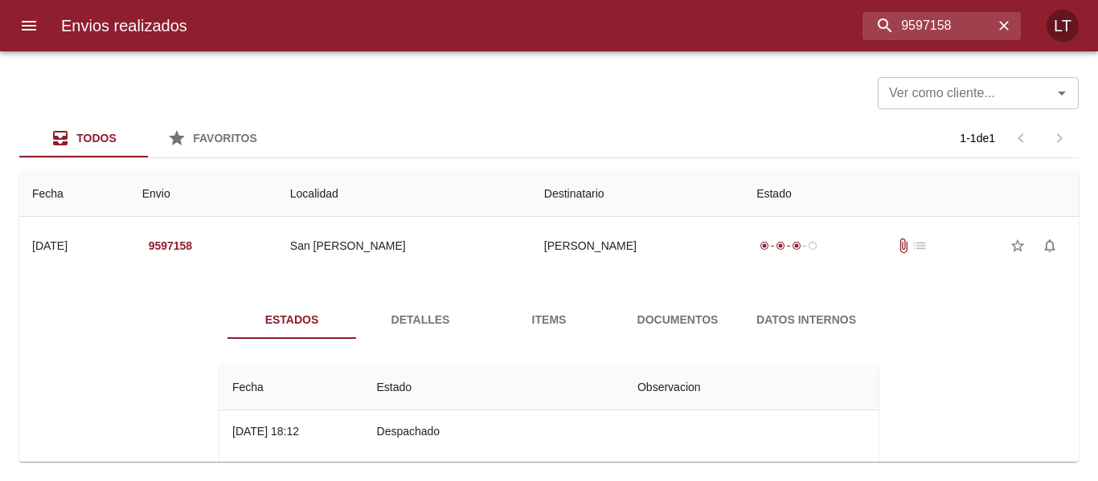
scroll to position [80, 0]
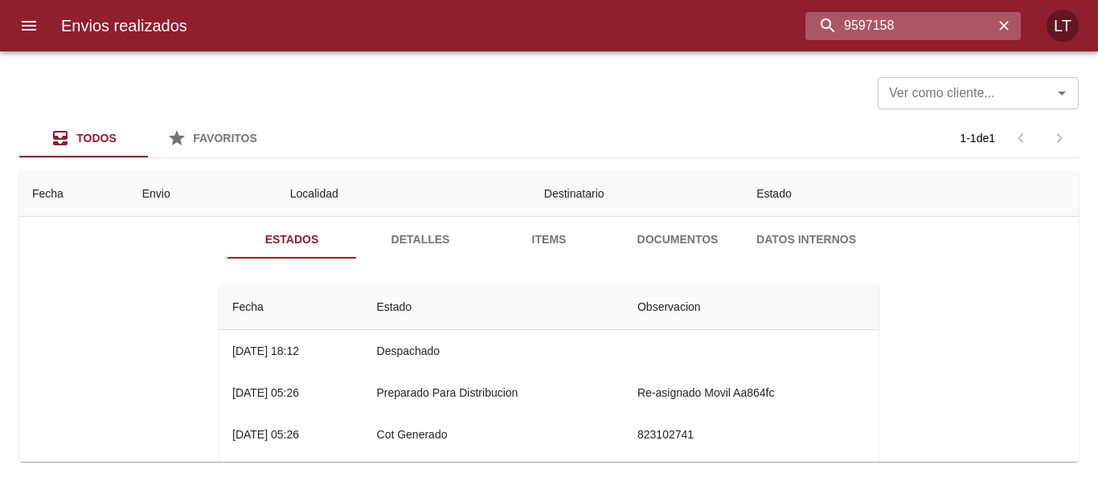
click at [947, 33] on input "9597158" at bounding box center [899, 26] width 188 height 28
paste input "62"
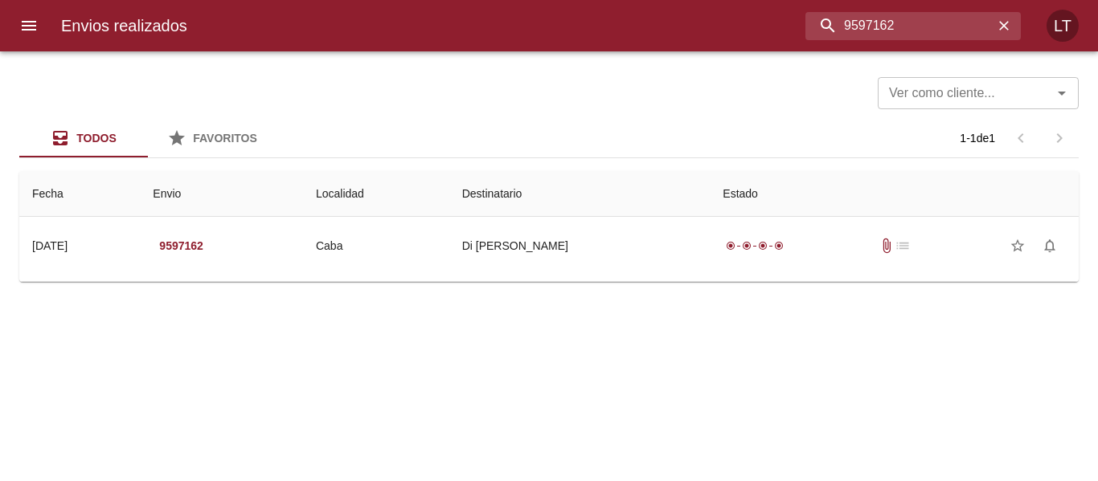
scroll to position [0, 0]
drag, startPoint x: 560, startPoint y: 256, endPoint x: 527, endPoint y: 276, distance: 38.6
click at [558, 257] on td "Di Chiara Nicolas" at bounding box center [579, 246] width 261 height 58
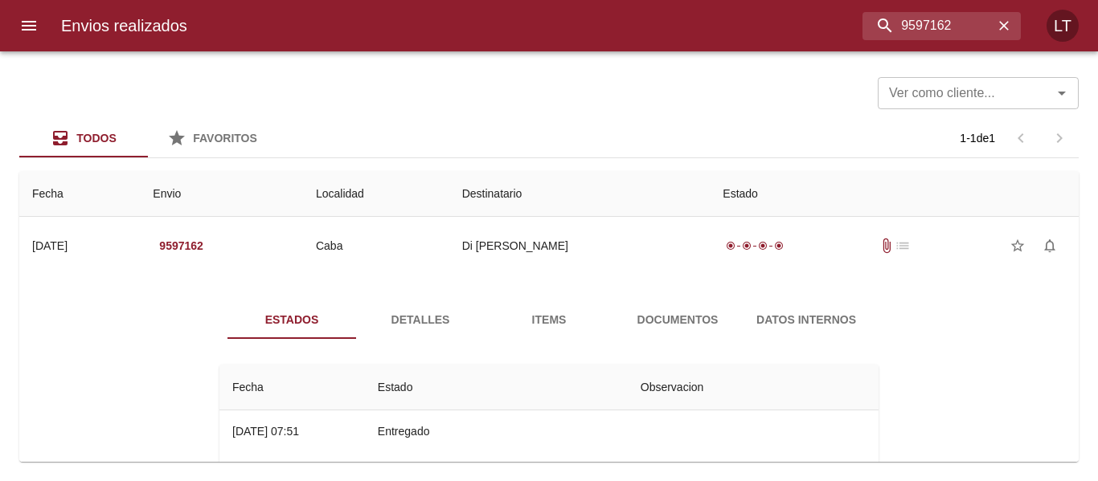
scroll to position [80, 0]
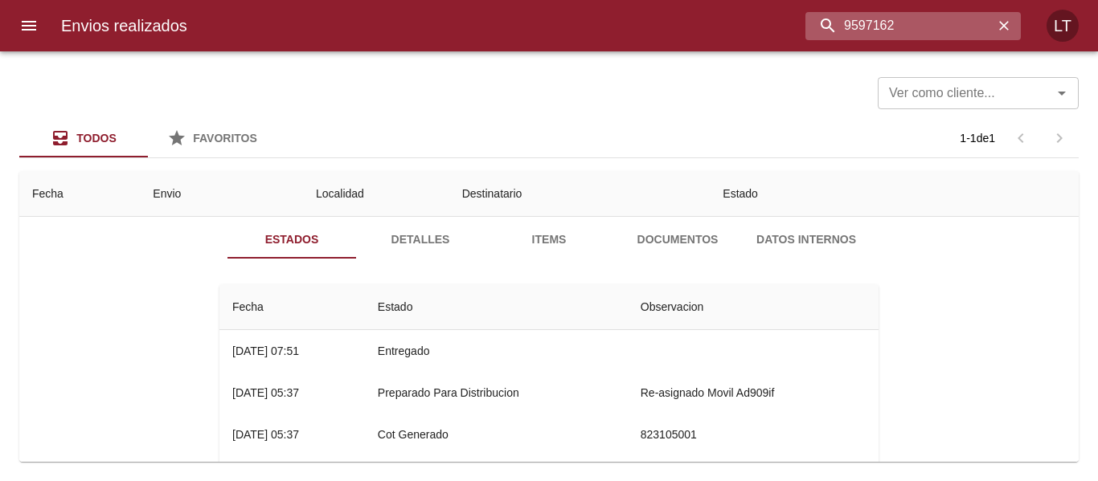
click at [911, 25] on input "9597162" at bounding box center [899, 26] width 188 height 28
paste input "79"
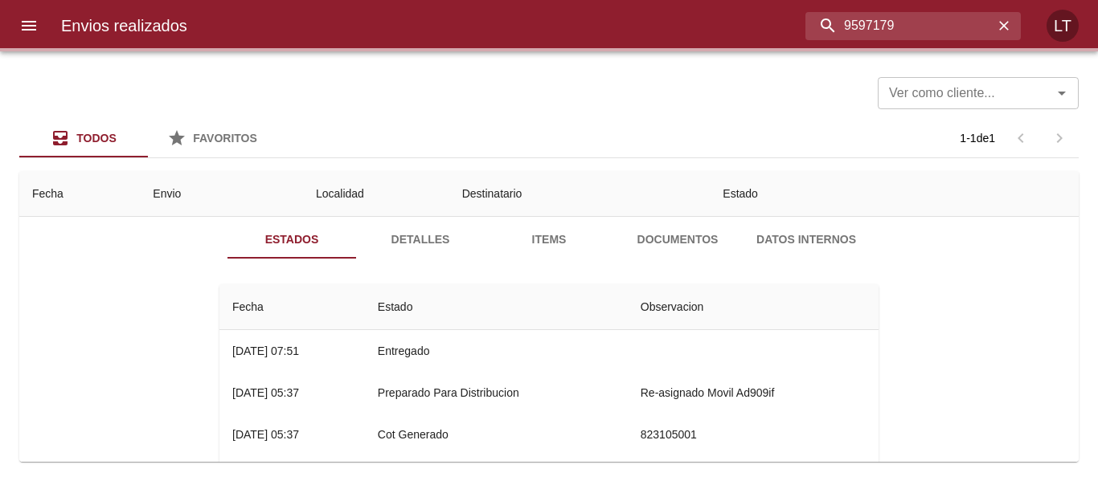
scroll to position [0, 0]
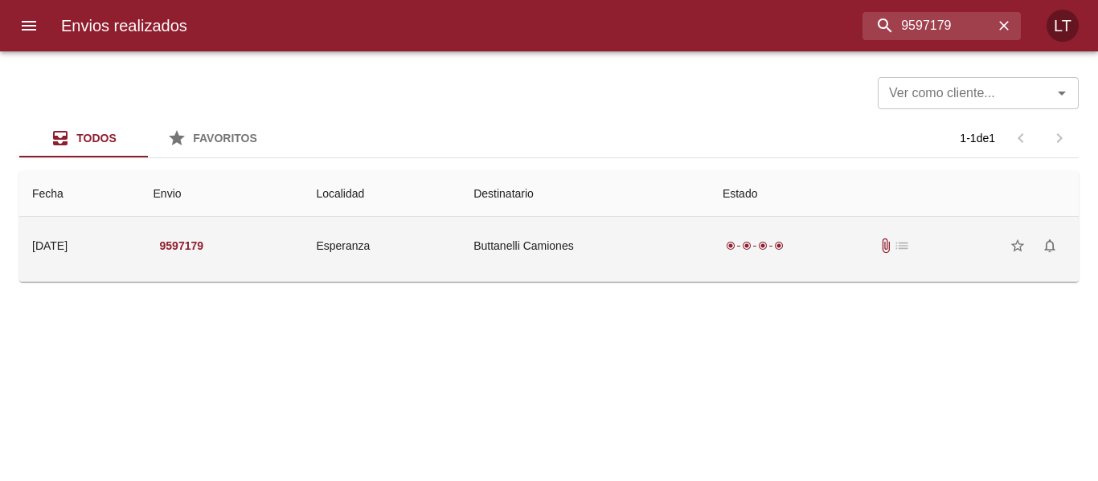
click at [609, 254] on td "Buttanelli Camiones" at bounding box center [585, 246] width 249 height 58
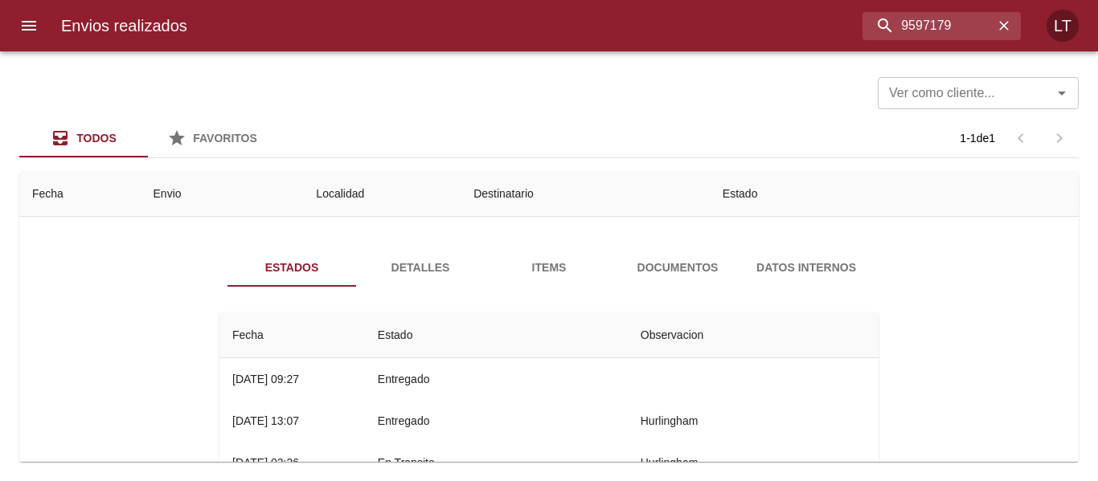
scroll to position [80, 0]
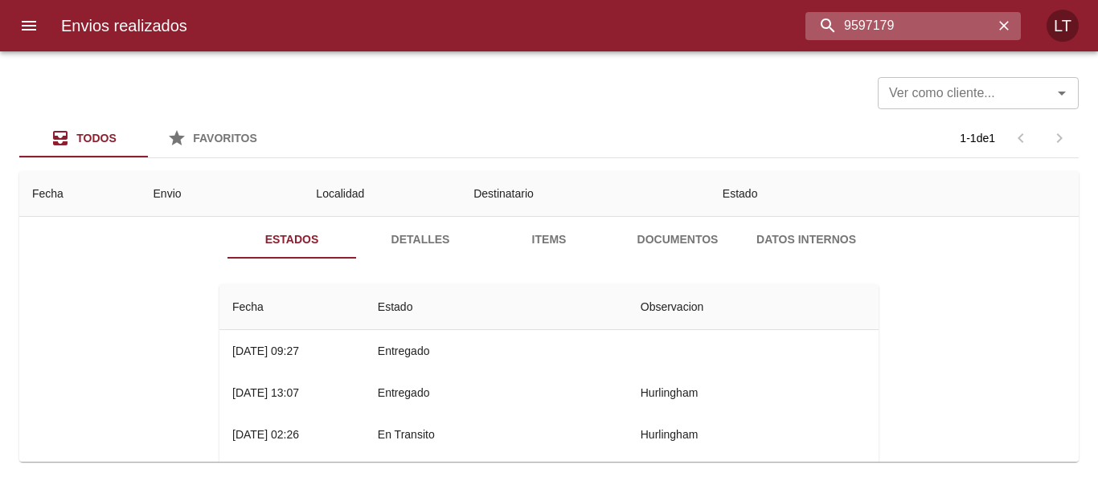
click at [946, 32] on input "9597179" at bounding box center [899, 26] width 188 height 28
paste input "86"
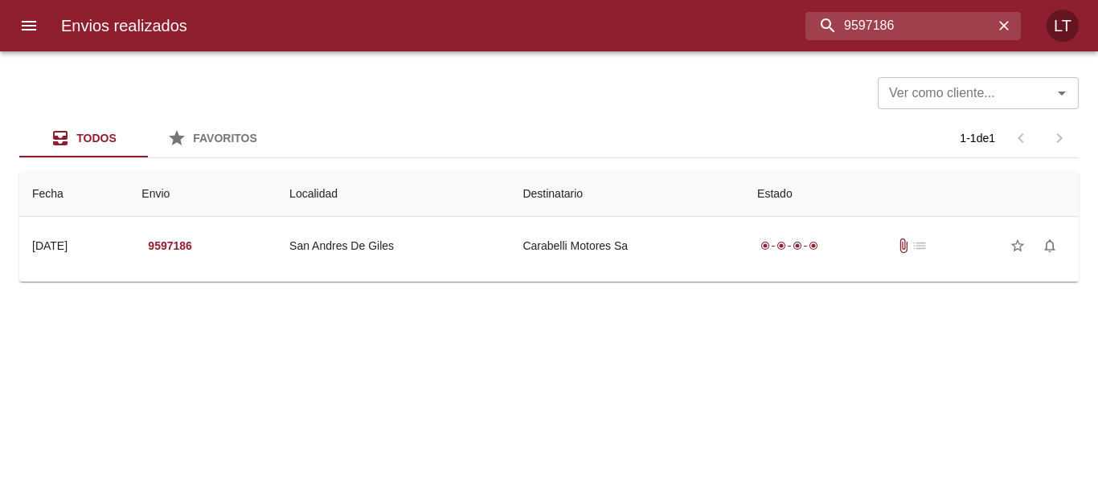
scroll to position [0, 0]
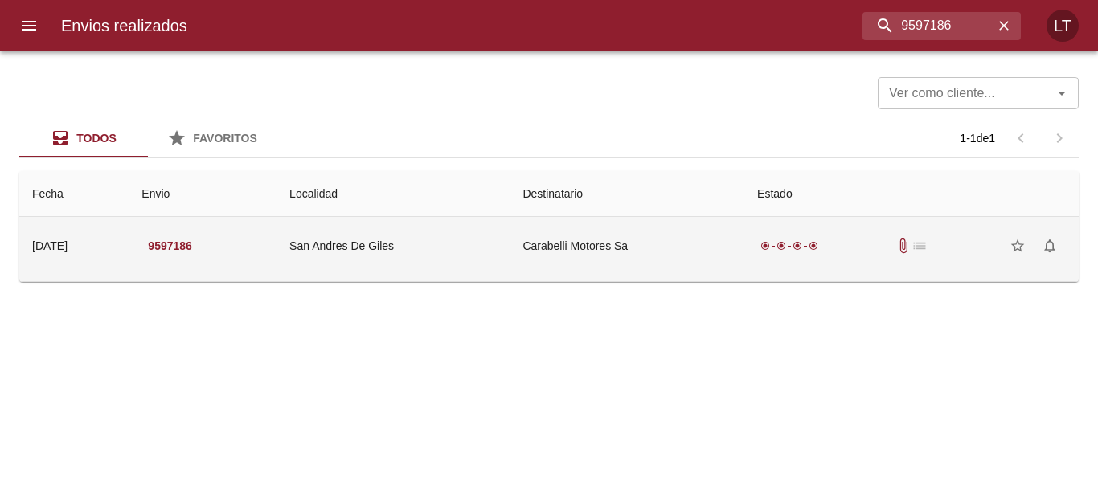
click at [530, 256] on td "Carabelli Motores Sa" at bounding box center [627, 246] width 235 height 58
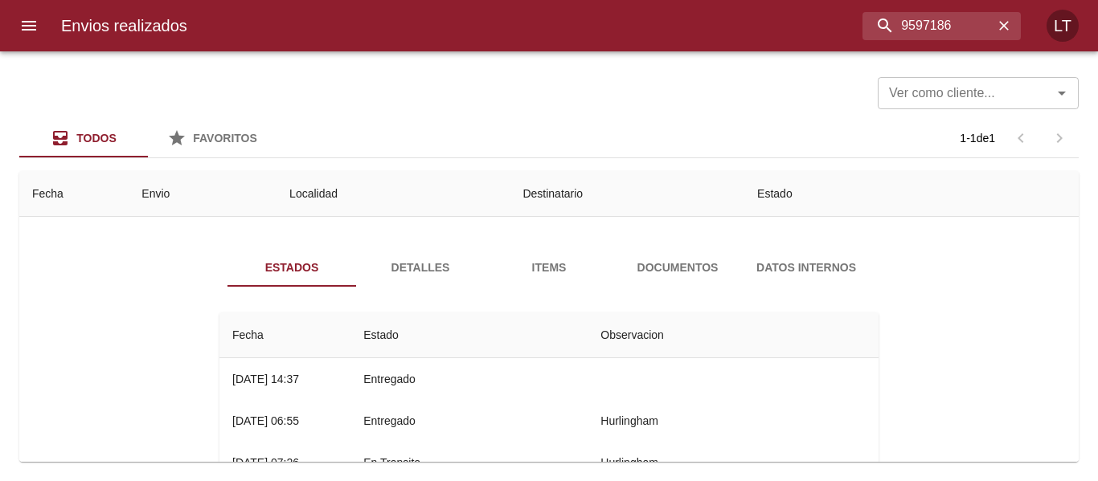
scroll to position [80, 0]
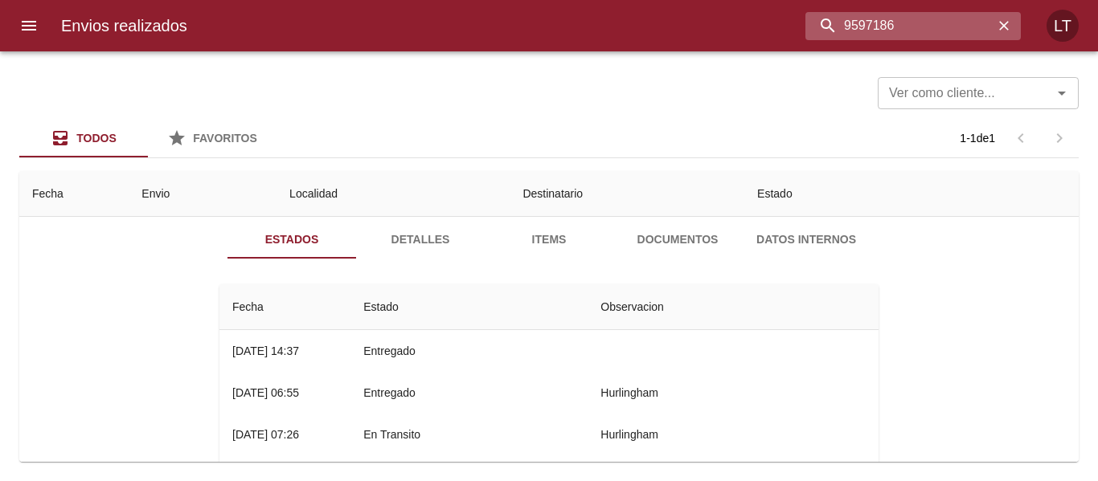
click at [932, 27] on input "9597186" at bounding box center [899, 26] width 188 height 28
paste input "91"
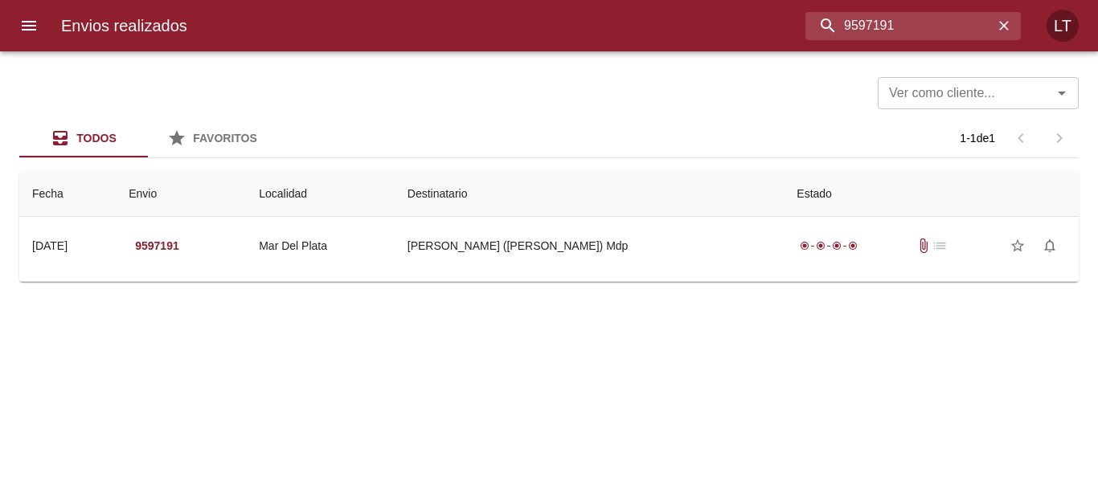
scroll to position [0, 0]
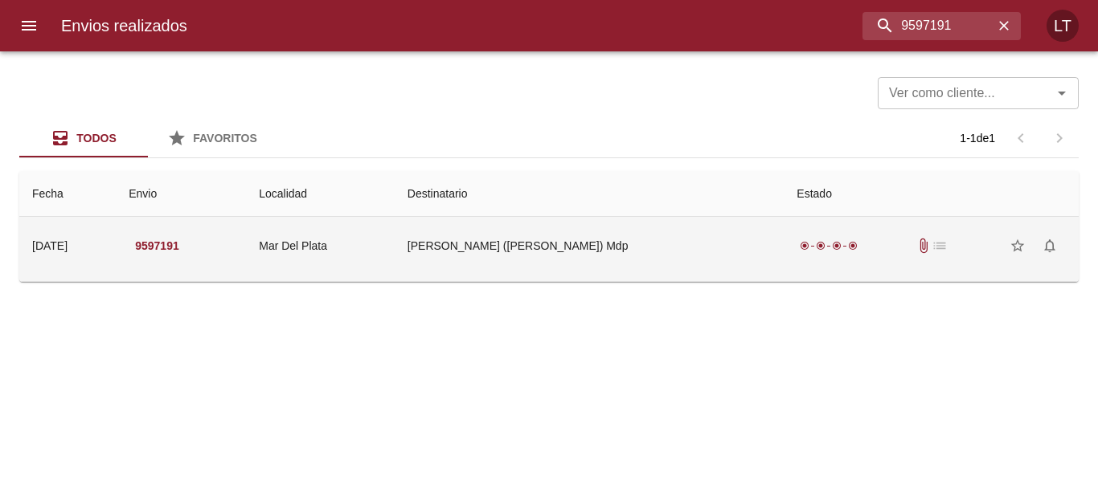
click at [539, 234] on td "Muñiz Hnos Srl (solis) Mdp" at bounding box center [590, 246] width 390 height 58
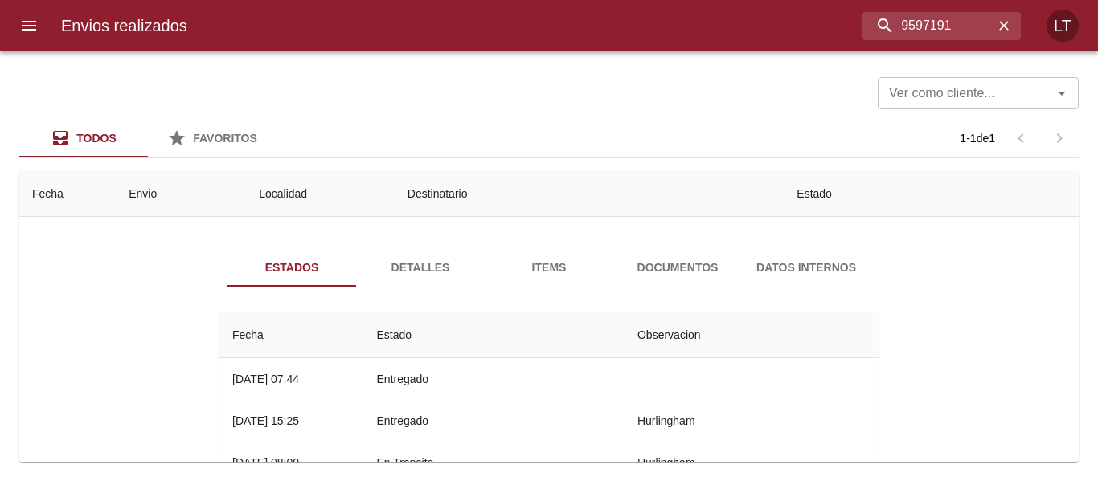
scroll to position [80, 0]
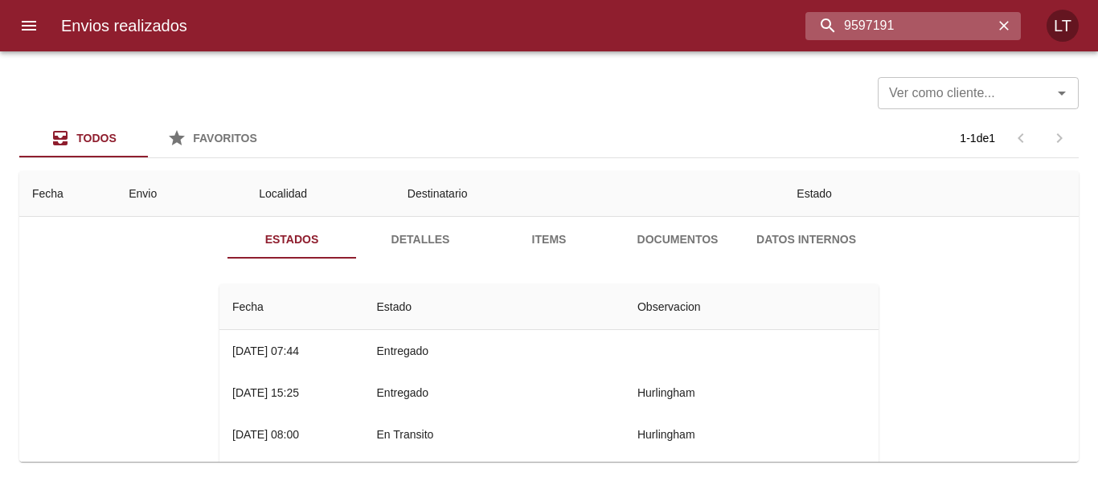
click at [930, 30] on input "9597191" at bounding box center [899, 26] width 188 height 28
paste input "203"
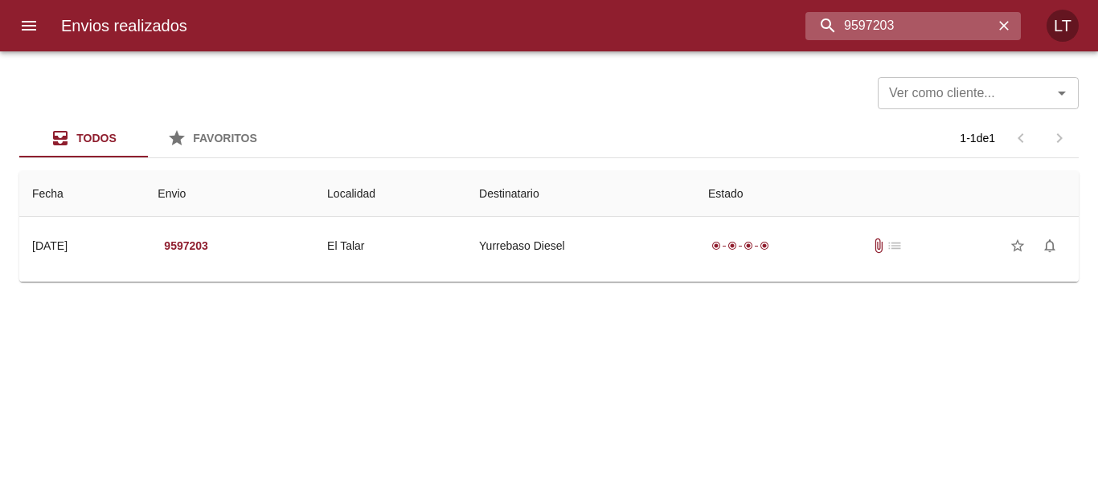
scroll to position [0, 0]
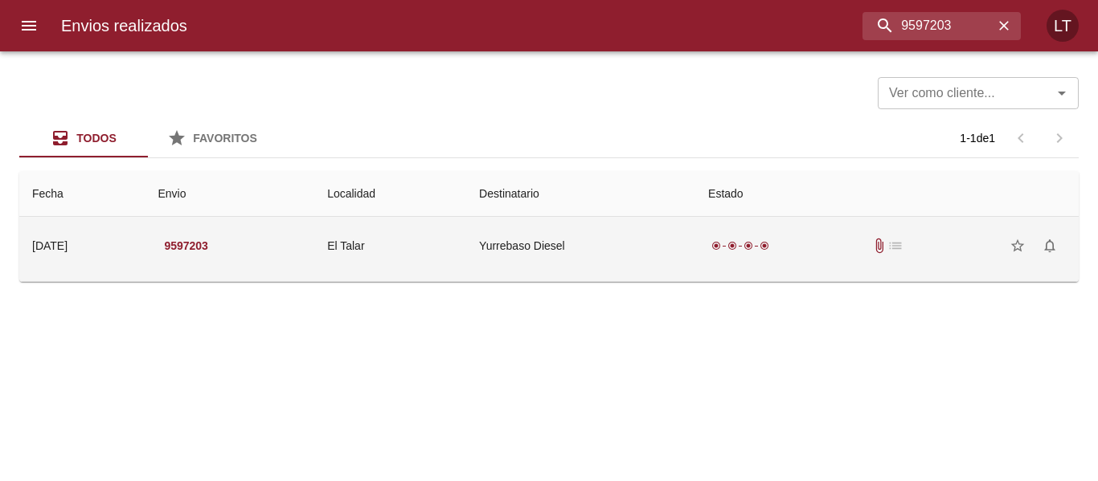
click at [677, 256] on td "Yurrebaso Diesel" at bounding box center [580, 246] width 229 height 58
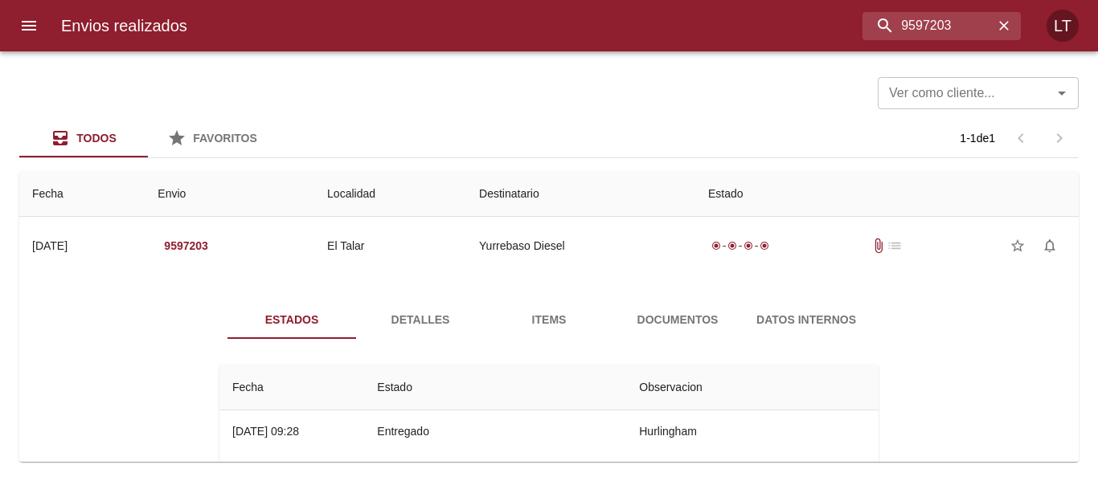
scroll to position [80, 0]
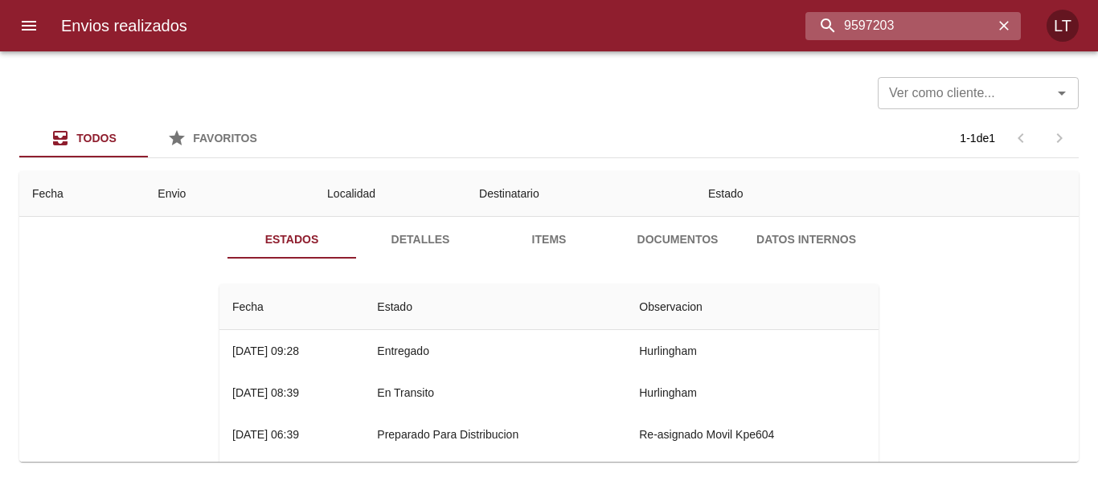
click at [942, 37] on input "9597203" at bounding box center [899, 26] width 188 height 28
paste input "1"
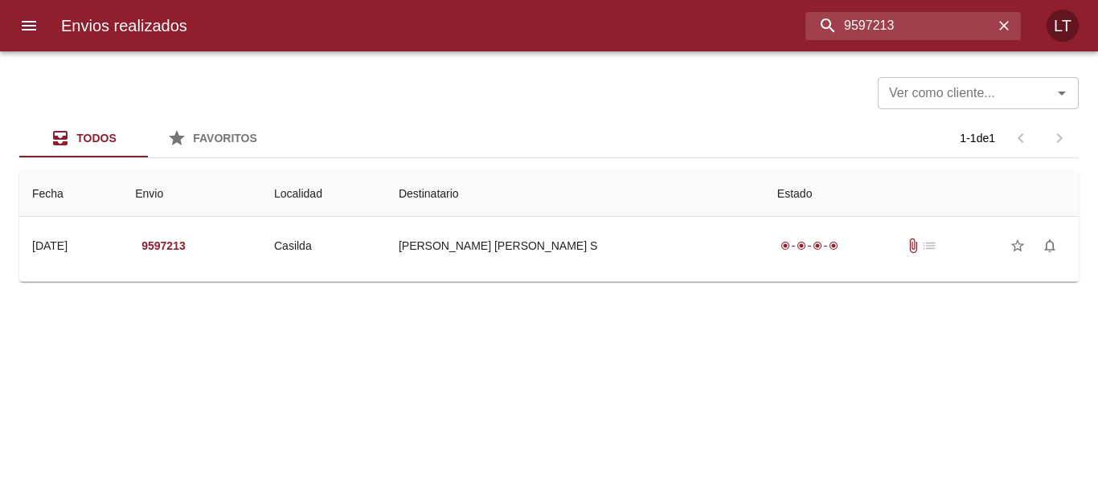
scroll to position [0, 0]
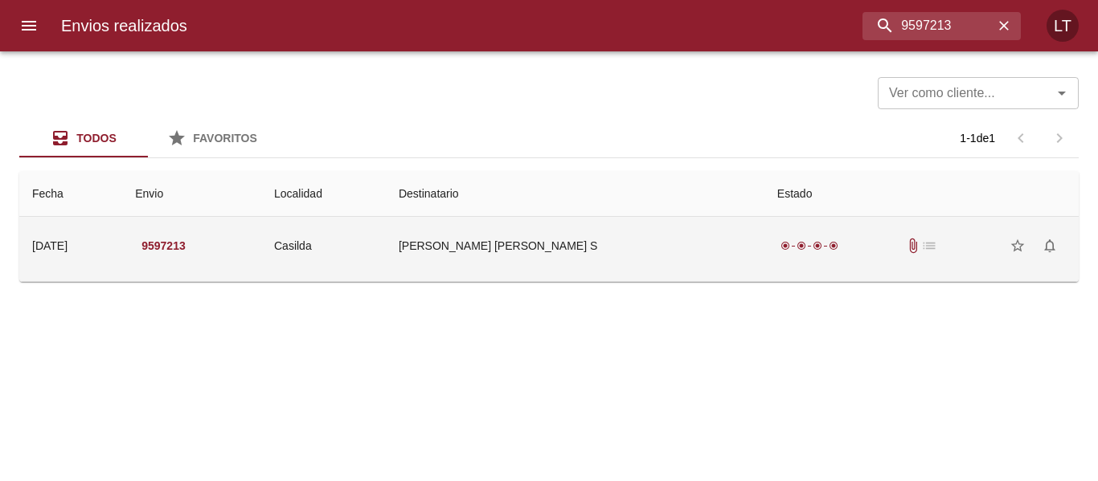
click at [567, 269] on td "Benedetti Ivan A Y Benedetti S" at bounding box center [575, 246] width 379 height 58
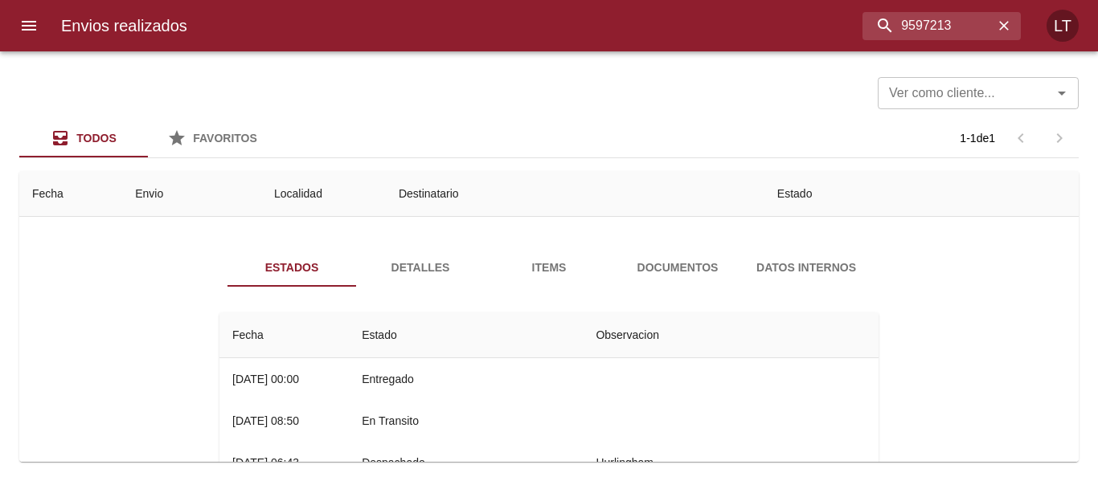
scroll to position [80, 0]
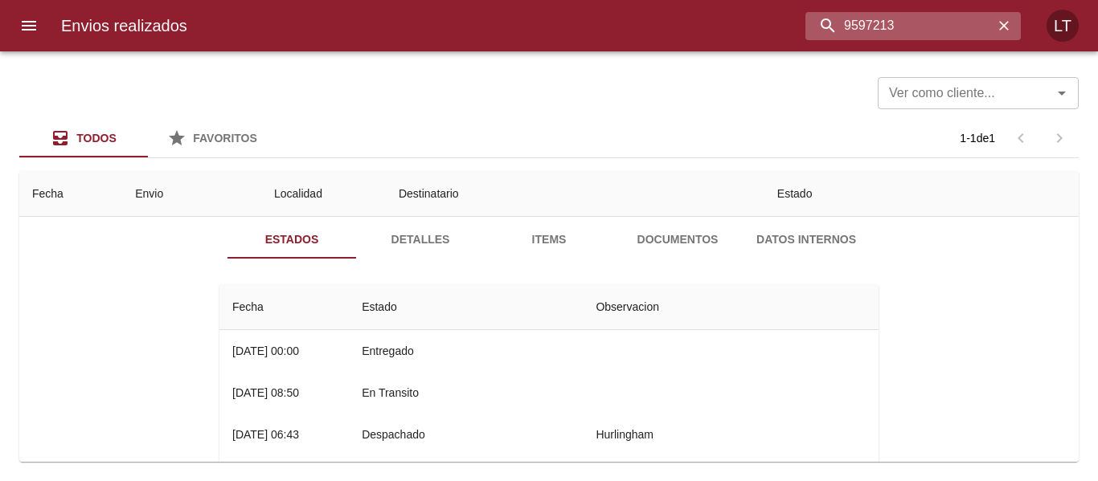
click at [926, 23] on input "9597213" at bounding box center [899, 26] width 188 height 28
paste input "9597227"
click at [926, 23] on input "9597295972273" at bounding box center [899, 26] width 188 height 28
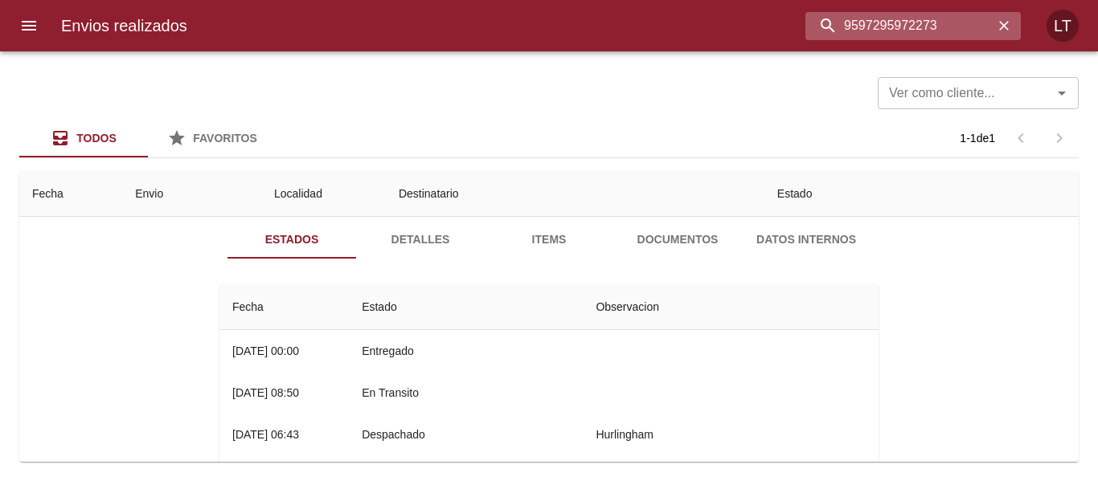
paste input "27"
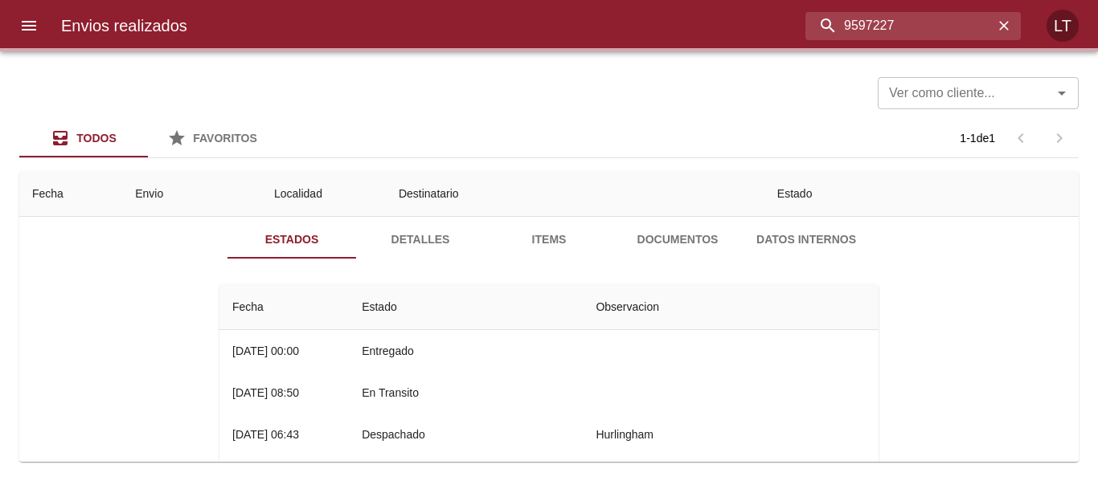
scroll to position [0, 0]
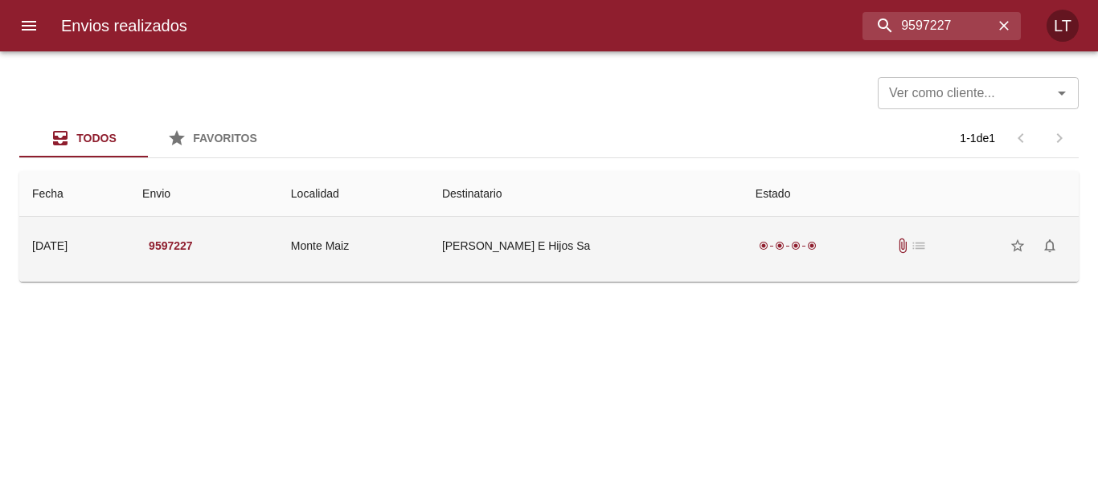
click at [594, 227] on td "Miguel Monsalvo E Hijos Sa" at bounding box center [585, 246] width 313 height 58
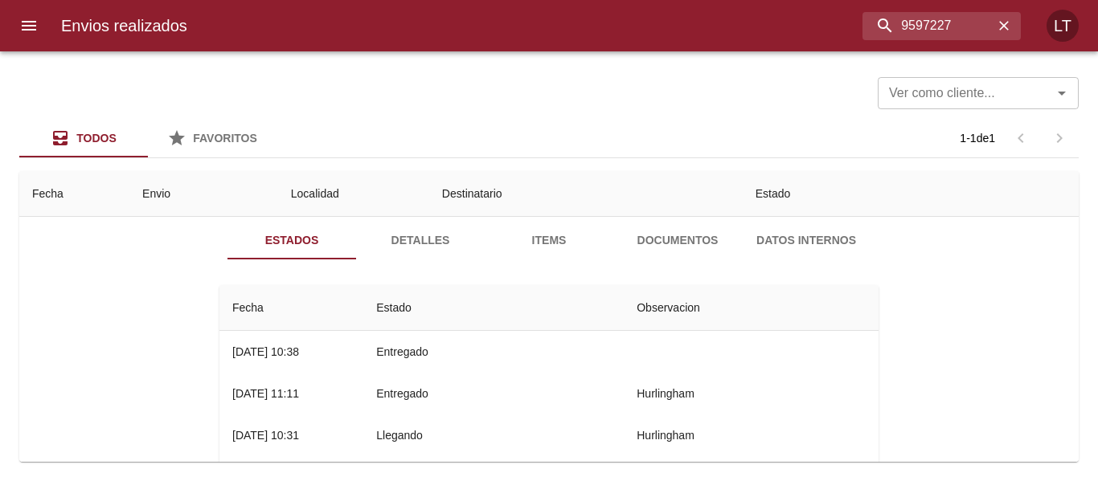
scroll to position [80, 0]
click at [918, 23] on input "9597227" at bounding box center [899, 26] width 188 height 28
paste input "34"
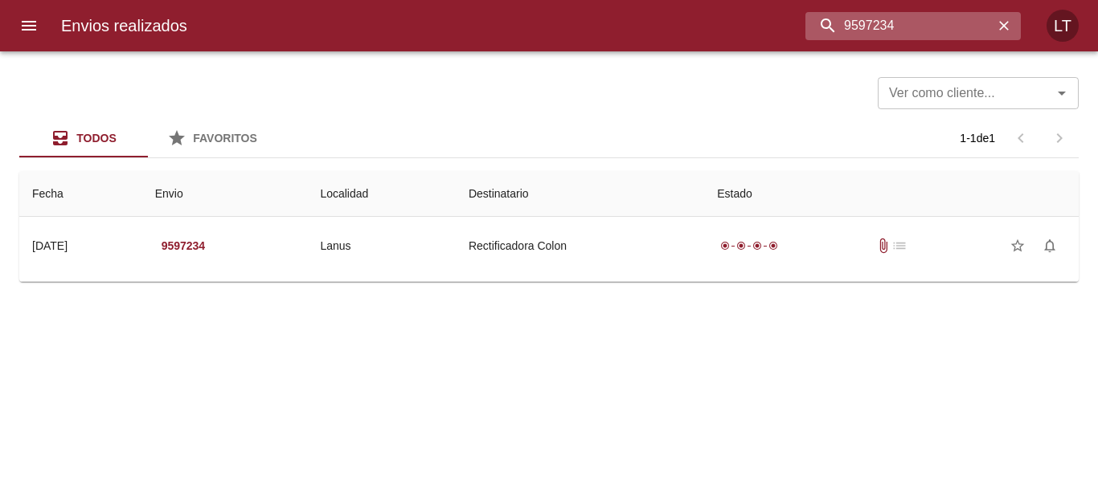
scroll to position [0, 0]
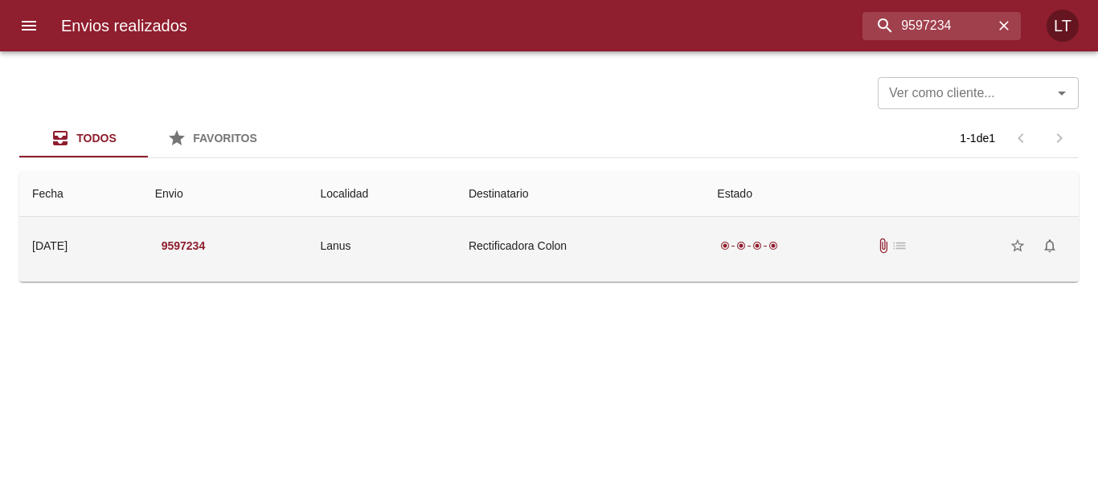
click at [456, 253] on td "Lanus" at bounding box center [381, 246] width 149 height 58
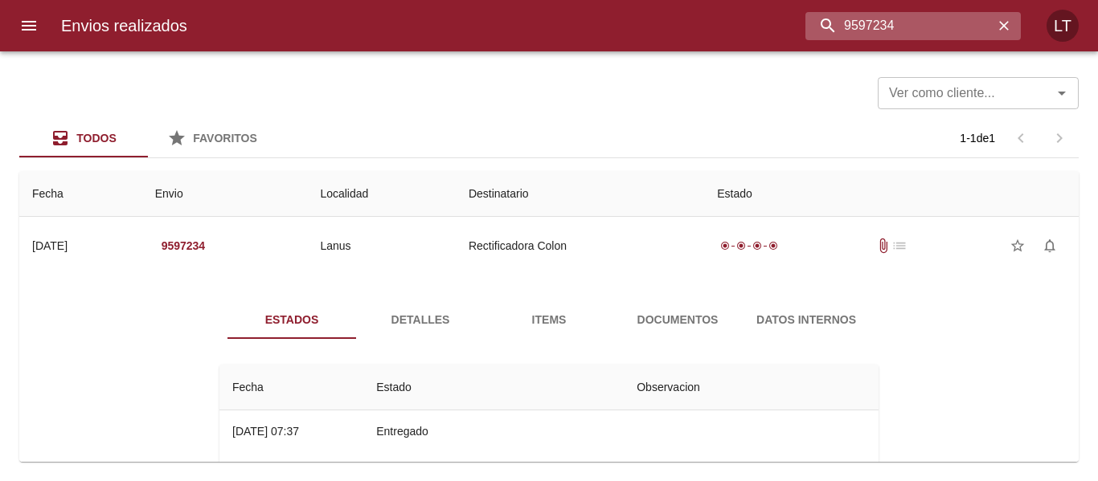
click at [932, 20] on input "9597234" at bounding box center [899, 26] width 188 height 28
paste input "620747"
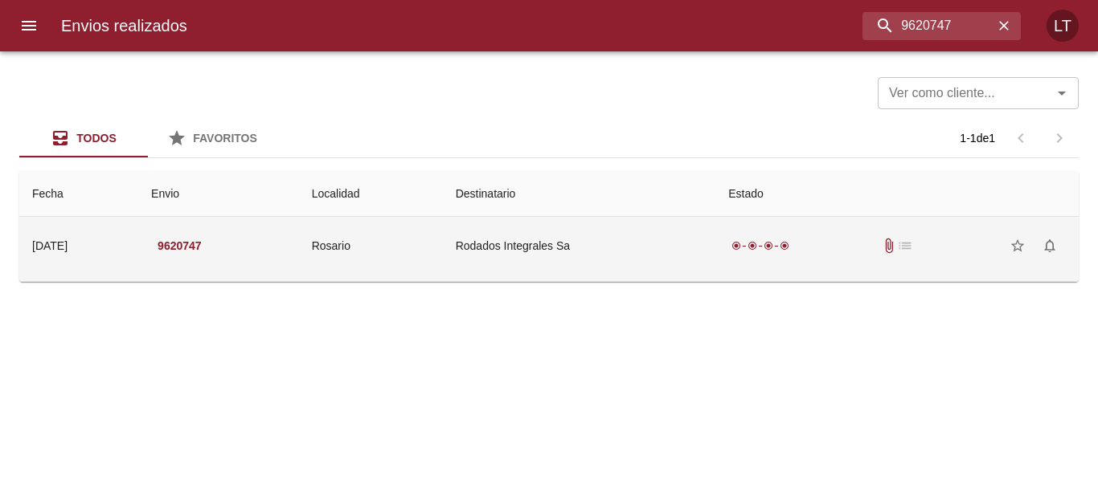
click at [526, 259] on td "Rodados Integrales Sa" at bounding box center [579, 246] width 273 height 58
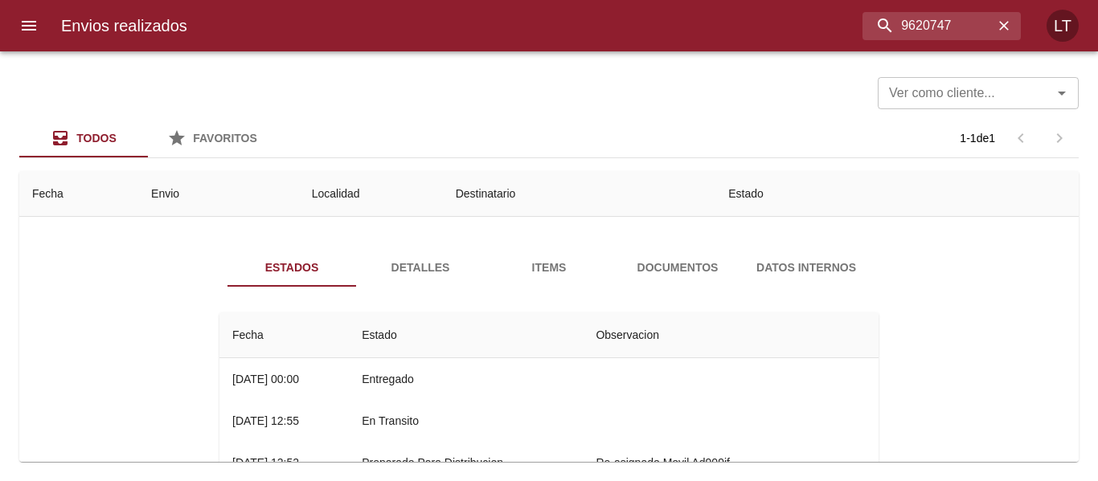
scroll to position [80, 0]
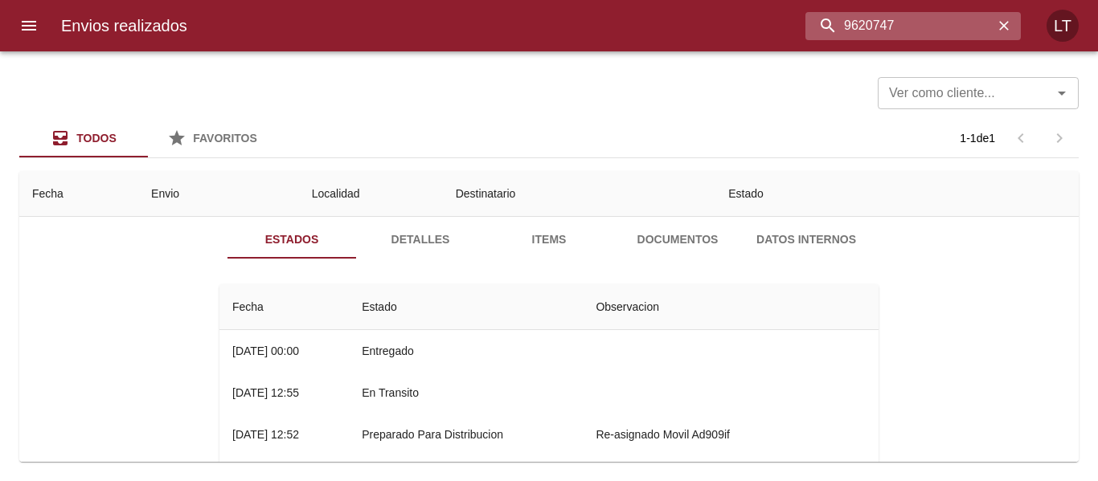
click at [919, 27] on input "9620747" at bounding box center [899, 26] width 188 height 28
paste input "53"
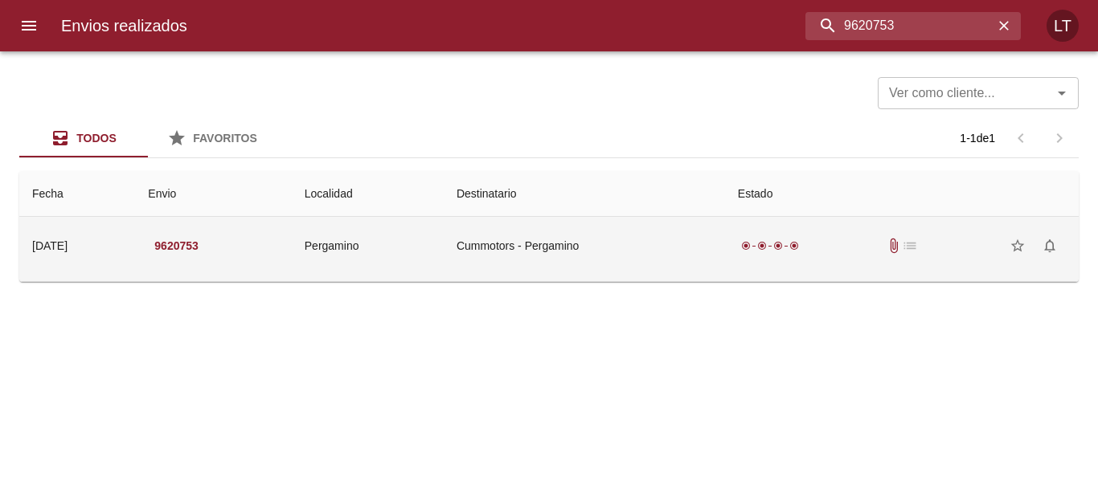
scroll to position [0, 0]
click at [291, 268] on td "9620753" at bounding box center [213, 246] width 156 height 58
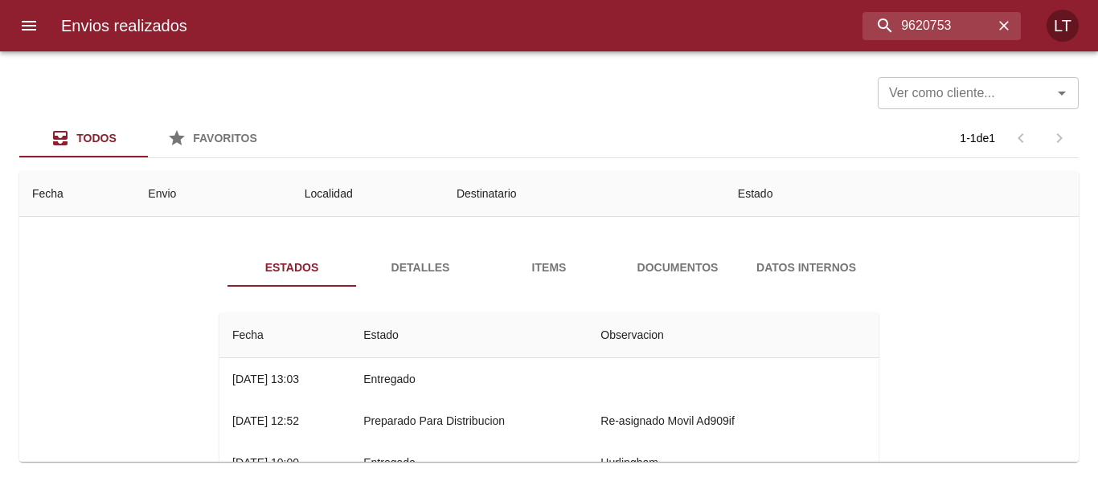
scroll to position [80, 0]
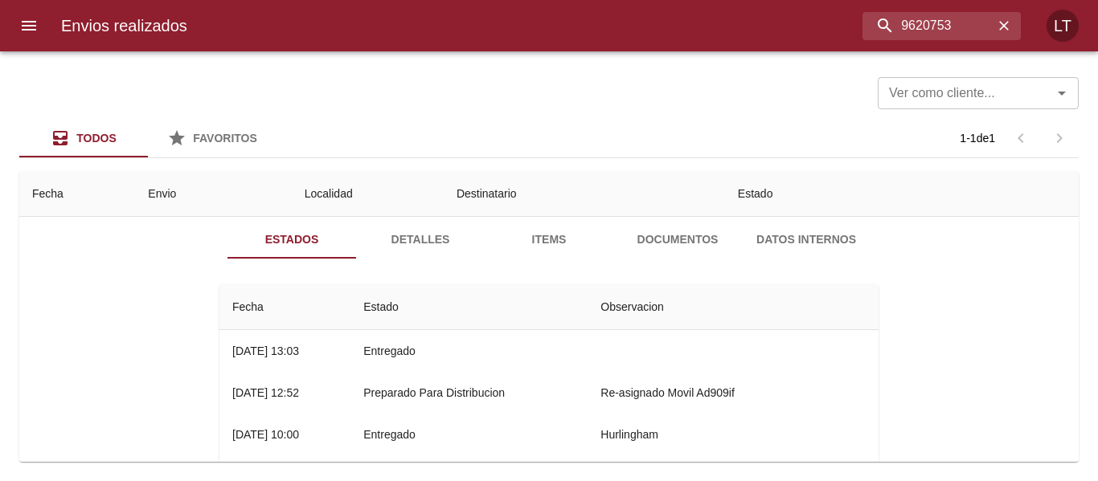
click at [923, 45] on div "Envios realizados 9620753 LT" at bounding box center [549, 25] width 1098 height 51
click at [917, 28] on input "9620753" at bounding box center [899, 26] width 188 height 28
paste input "722"
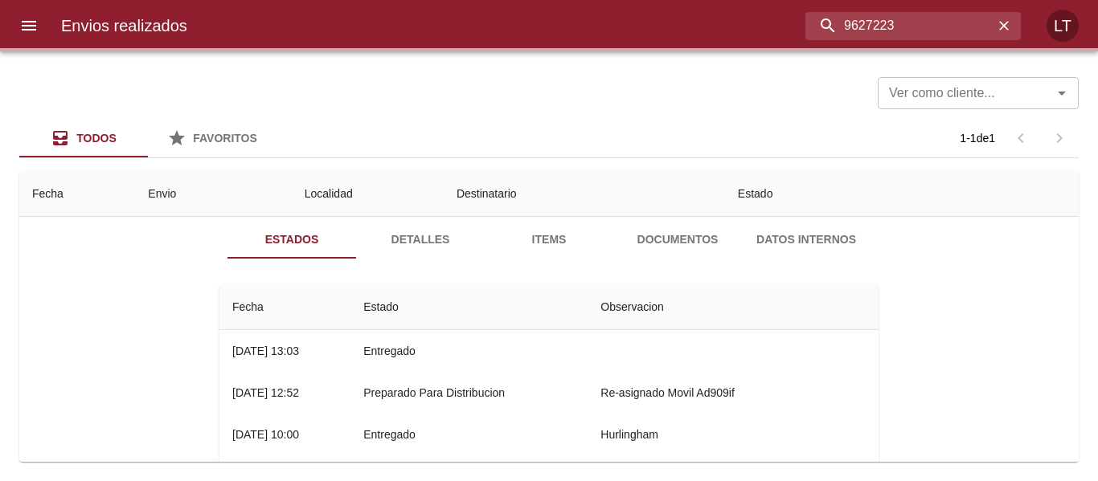
scroll to position [0, 0]
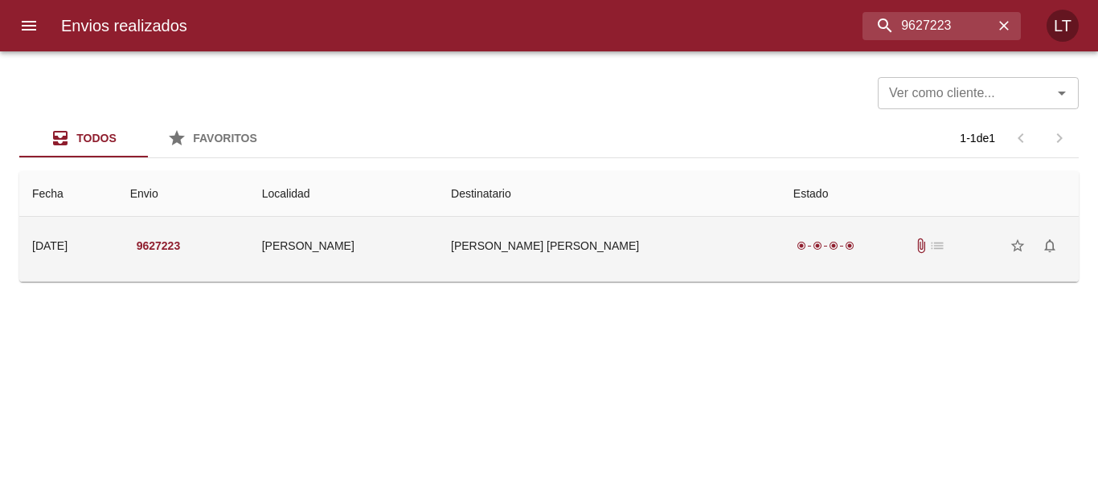
click at [599, 240] on td "Cingolani Horacio Omar" at bounding box center [609, 246] width 342 height 58
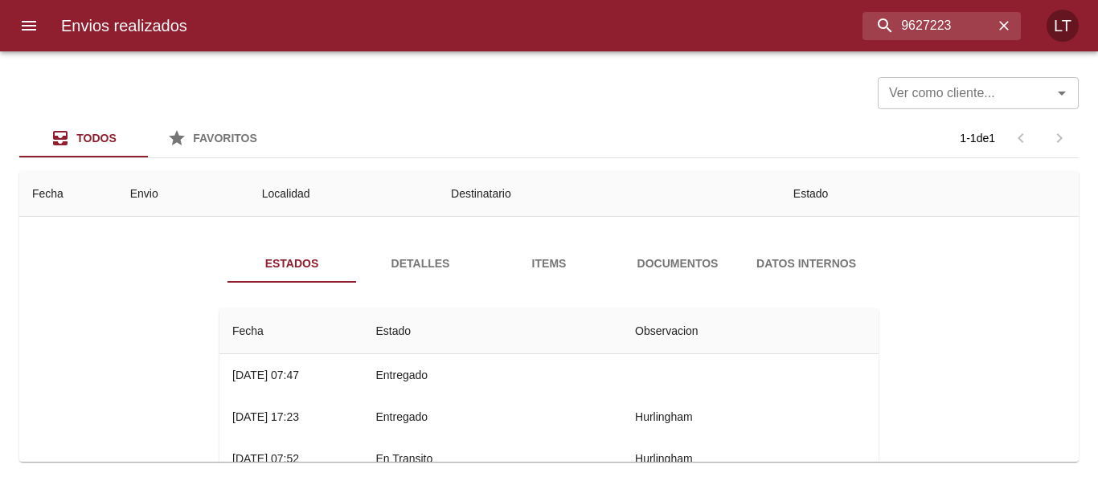
scroll to position [80, 0]
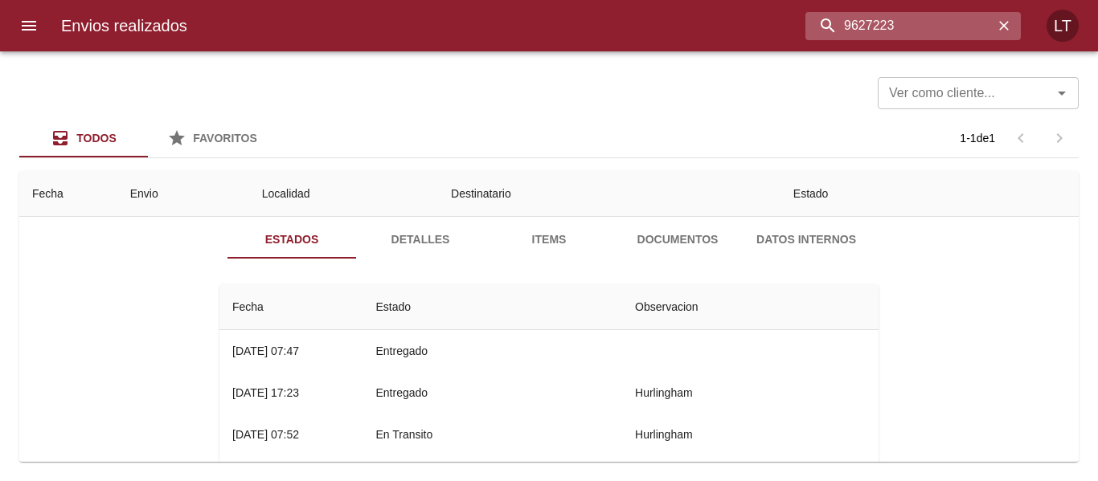
click at [914, 31] on input "9627223" at bounding box center [899, 26] width 188 height 28
paste input "189"
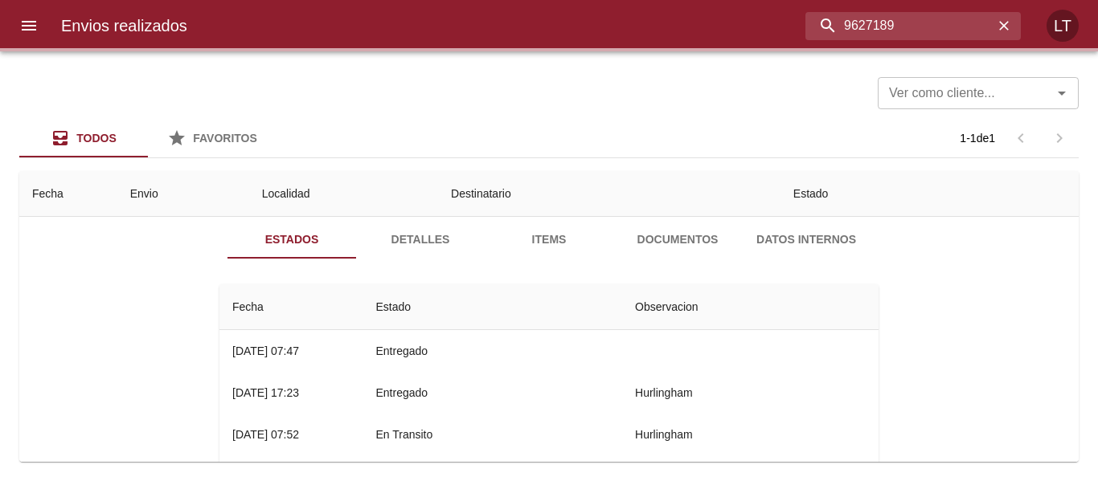
scroll to position [0, 0]
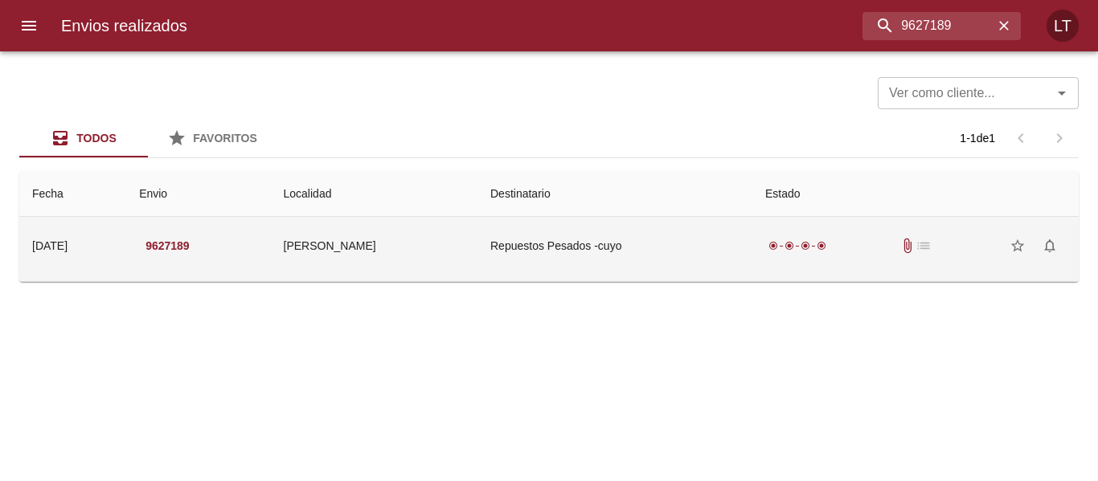
click at [649, 231] on td "Repuestos Pesados -cuyo" at bounding box center [614, 246] width 275 height 58
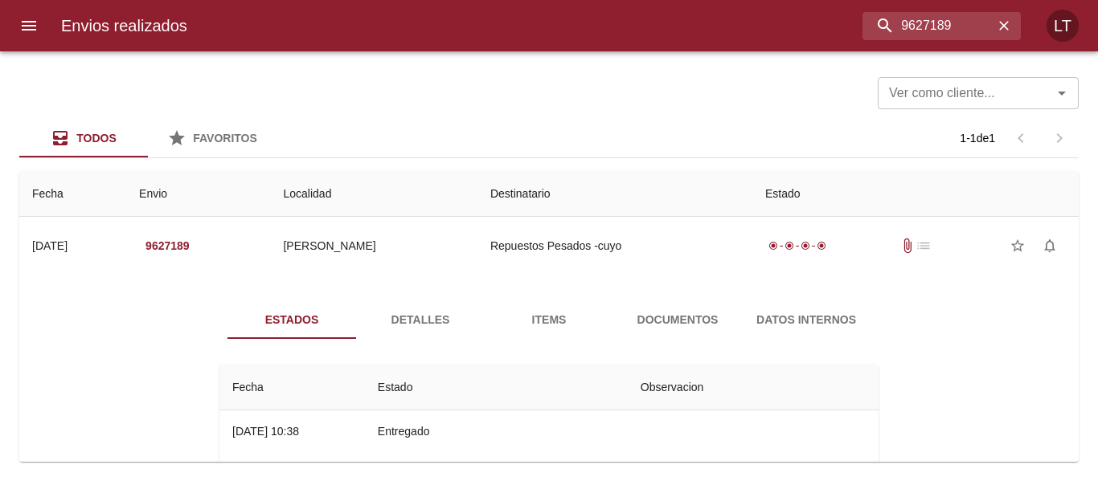
scroll to position [80, 0]
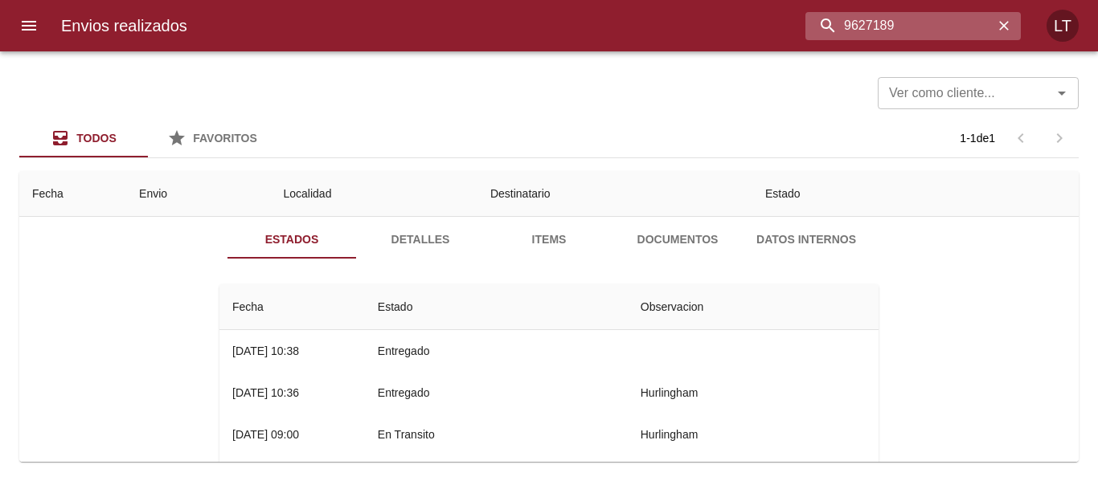
click at [931, 24] on input "9627189" at bounding box center [899, 26] width 188 height 28
paste input "51"
type input "9627151"
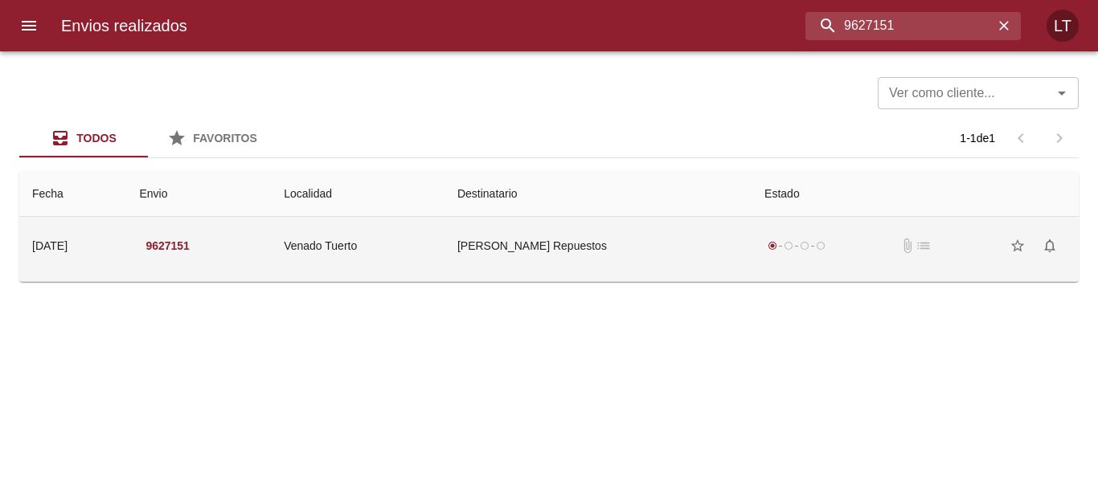
scroll to position [0, 0]
click at [535, 255] on td "Chiado Repuestos" at bounding box center [597, 246] width 307 height 58
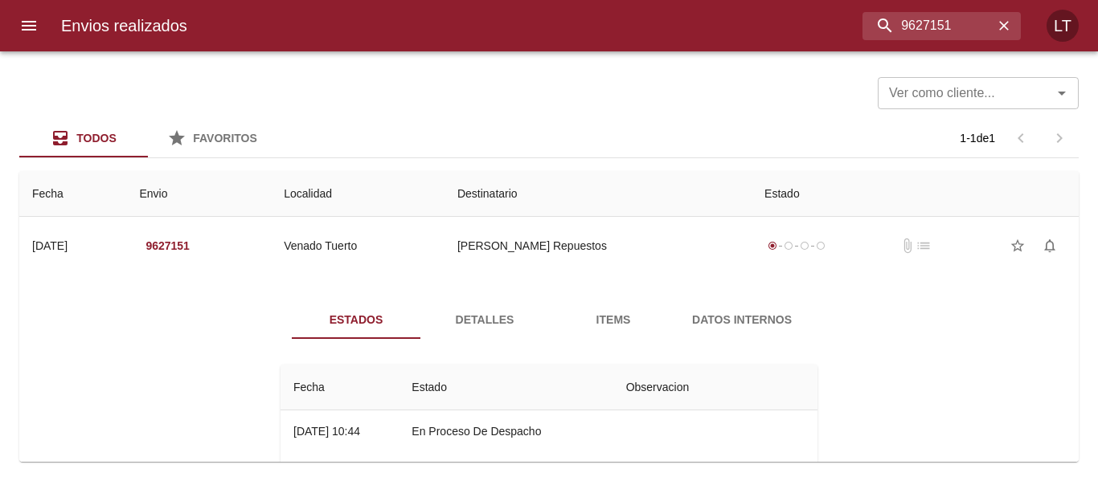
click at [452, 333] on button "Detalles" at bounding box center [484, 320] width 129 height 39
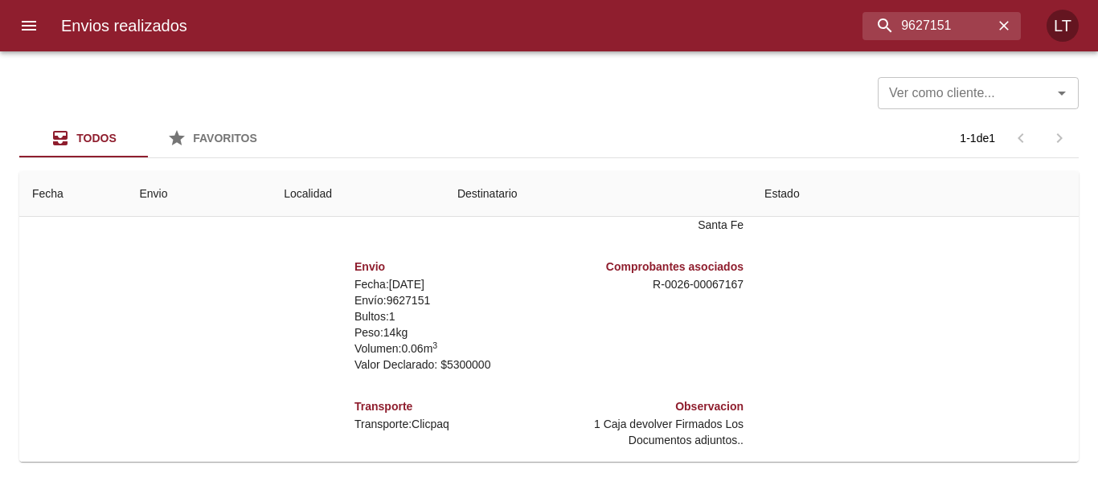
scroll to position [231, 0]
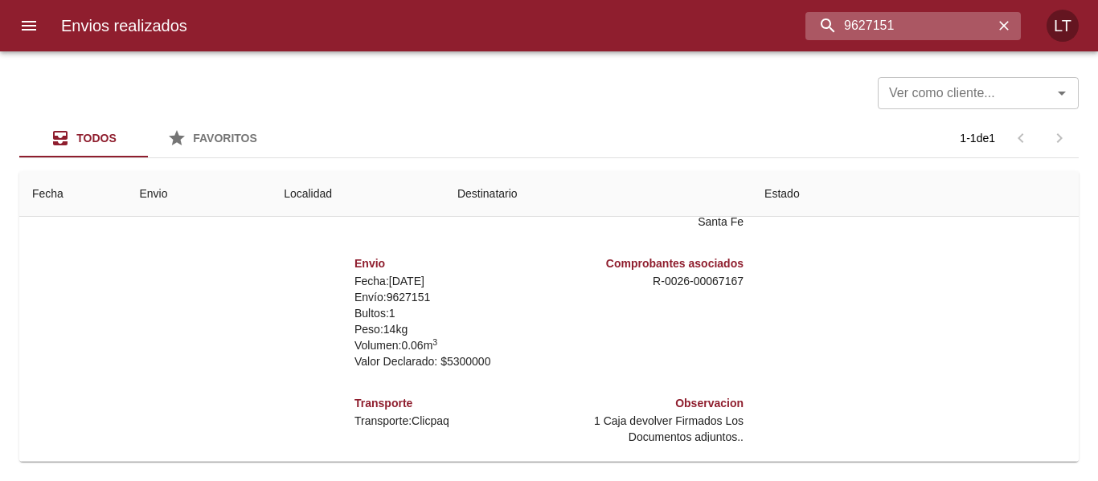
click at [985, 15] on input "9627151" at bounding box center [899, 26] width 188 height 28
paste input "97"
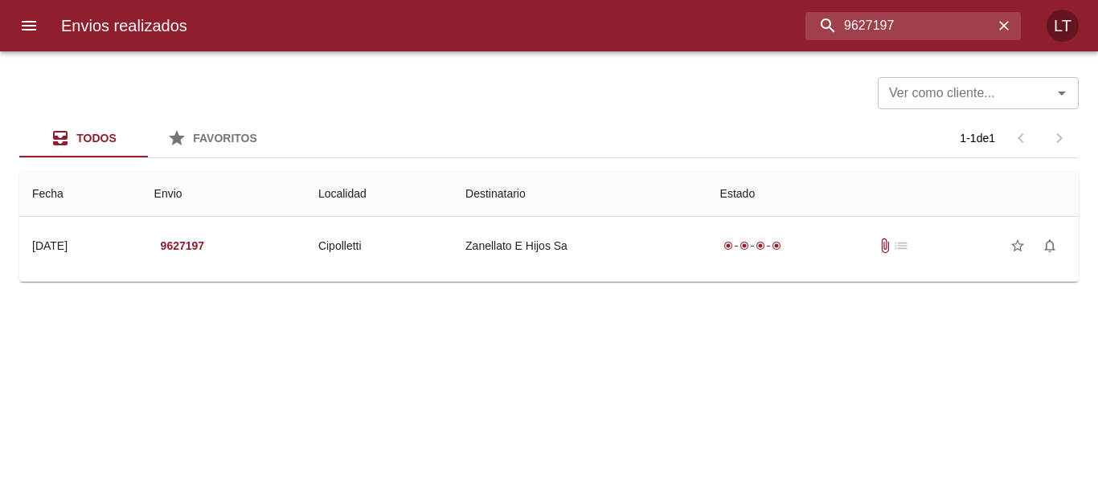
scroll to position [0, 0]
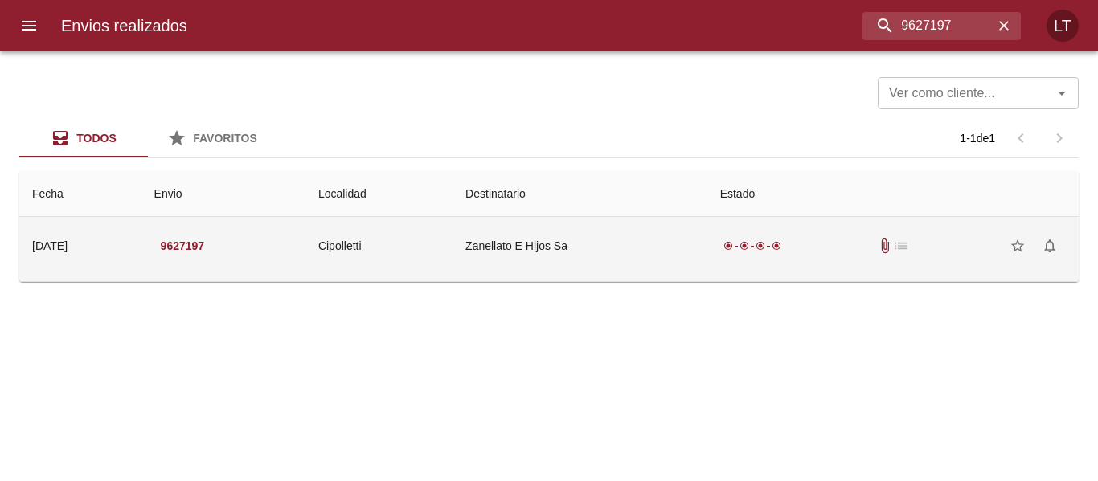
click at [626, 258] on td "Zanellato E Hijos Sa" at bounding box center [580, 246] width 255 height 58
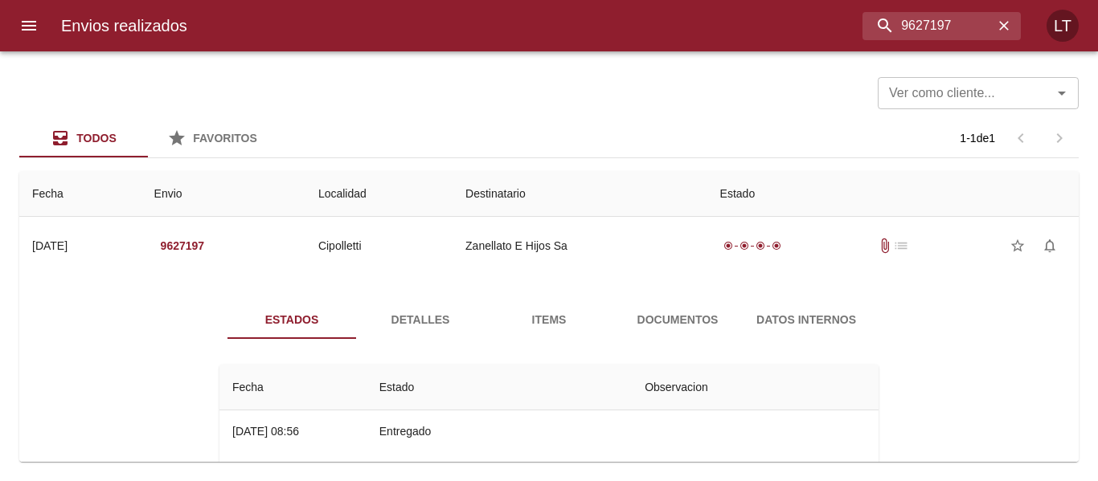
click at [907, 9] on div "Envios realizados 9627197 LT" at bounding box center [549, 25] width 1098 height 51
click at [907, 19] on input "9627197" at bounding box center [899, 26] width 188 height 28
paste input "212"
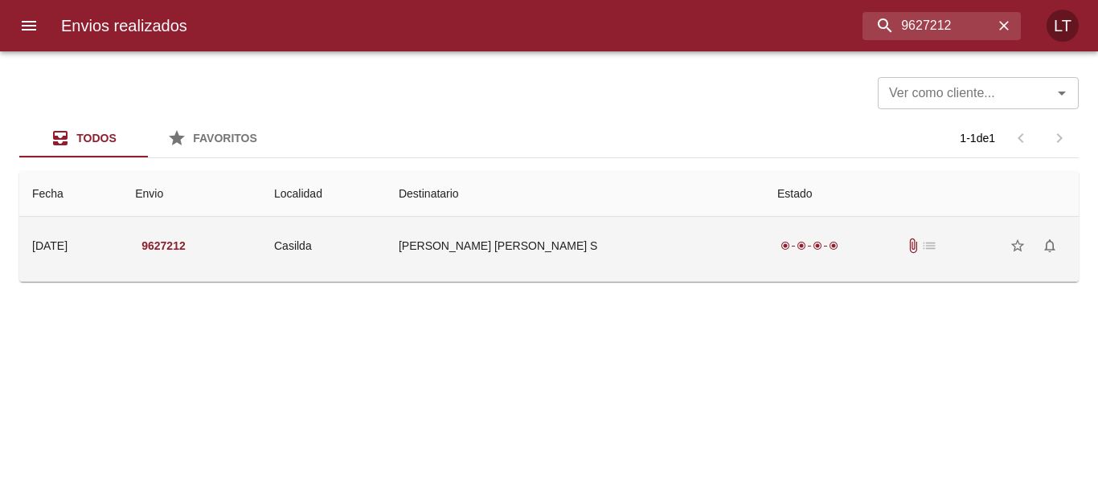
click at [493, 239] on td "Benedetti Ivan A Y Benedetti S" at bounding box center [575, 246] width 379 height 58
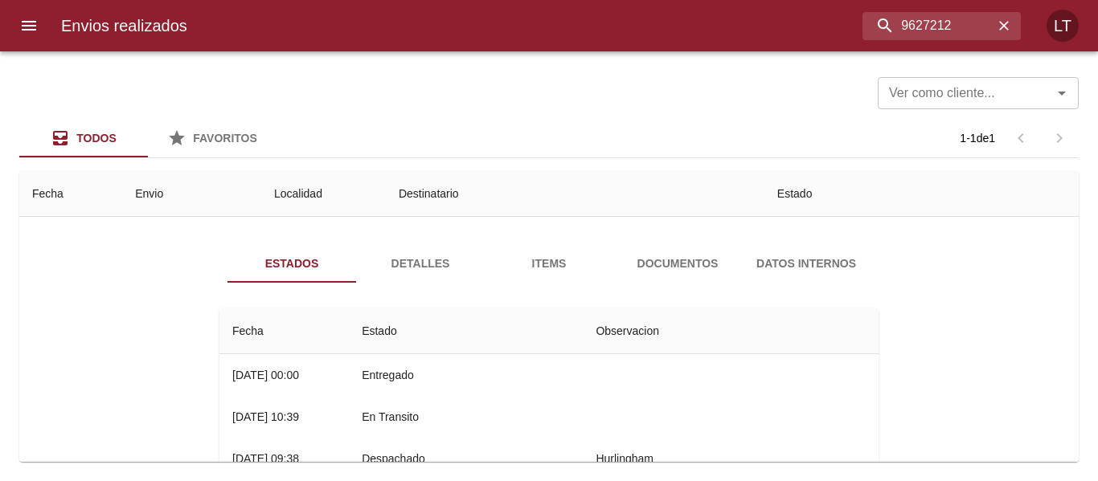
scroll to position [80, 0]
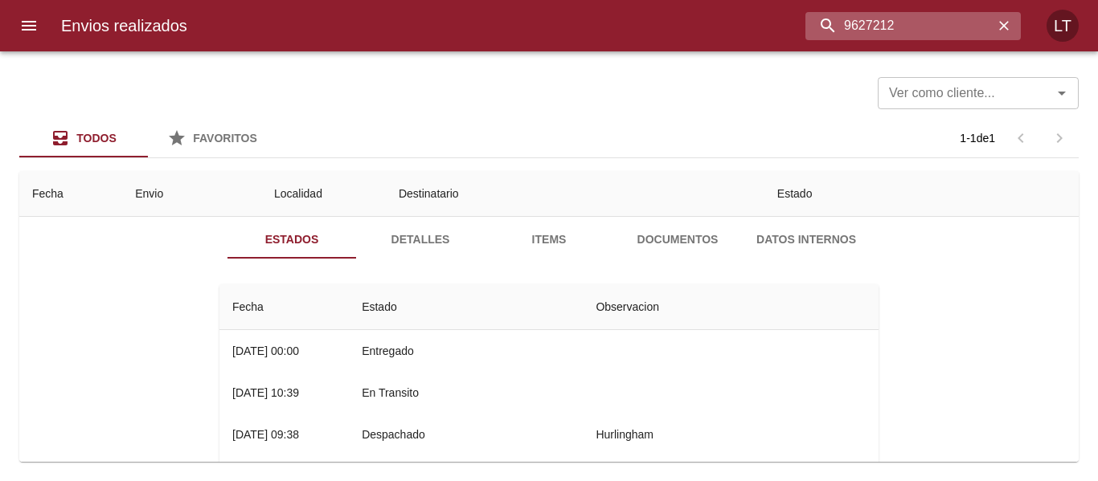
click at [967, 26] on input "9627212" at bounding box center [899, 26] width 188 height 28
paste input "05"
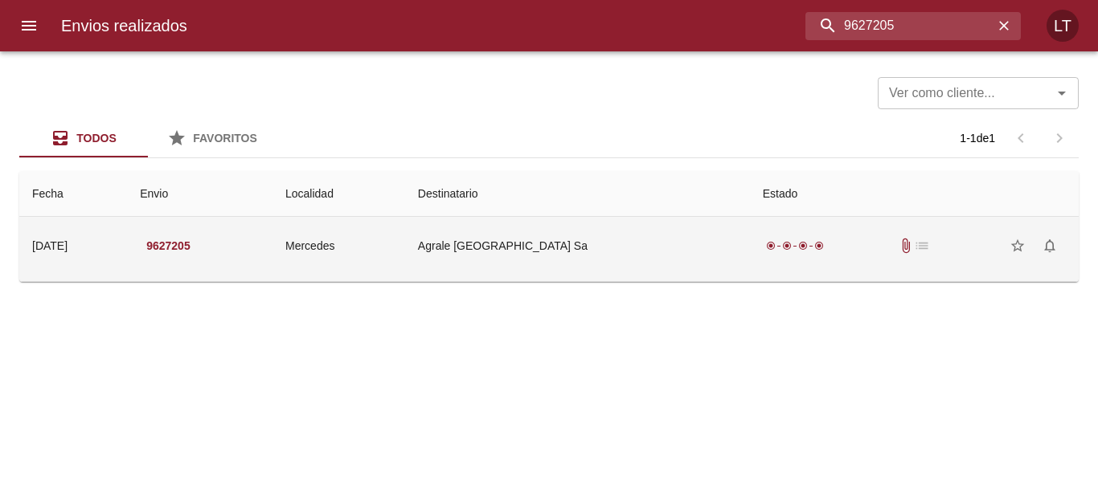
scroll to position [0, 0]
click at [405, 226] on td "Mercedes" at bounding box center [338, 246] width 133 height 58
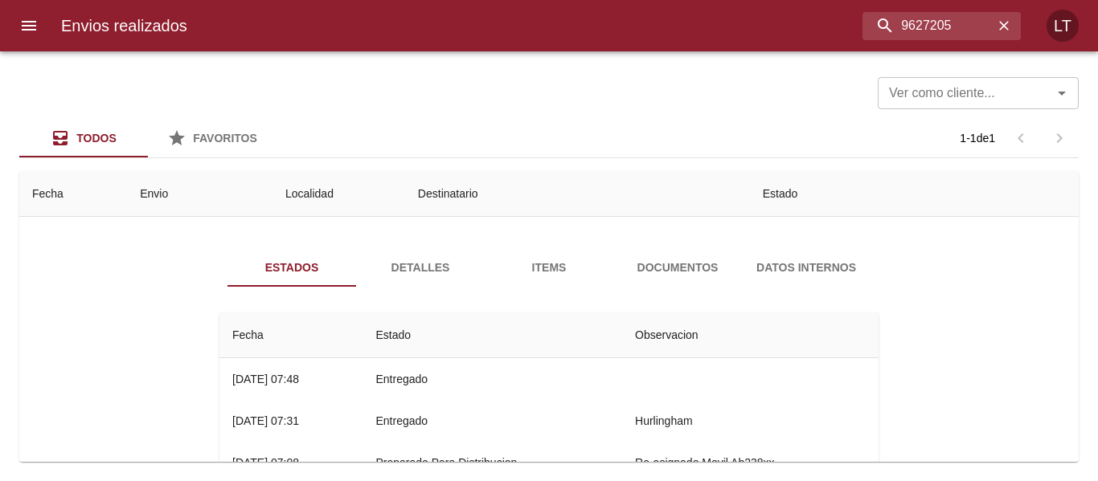
scroll to position [80, 0]
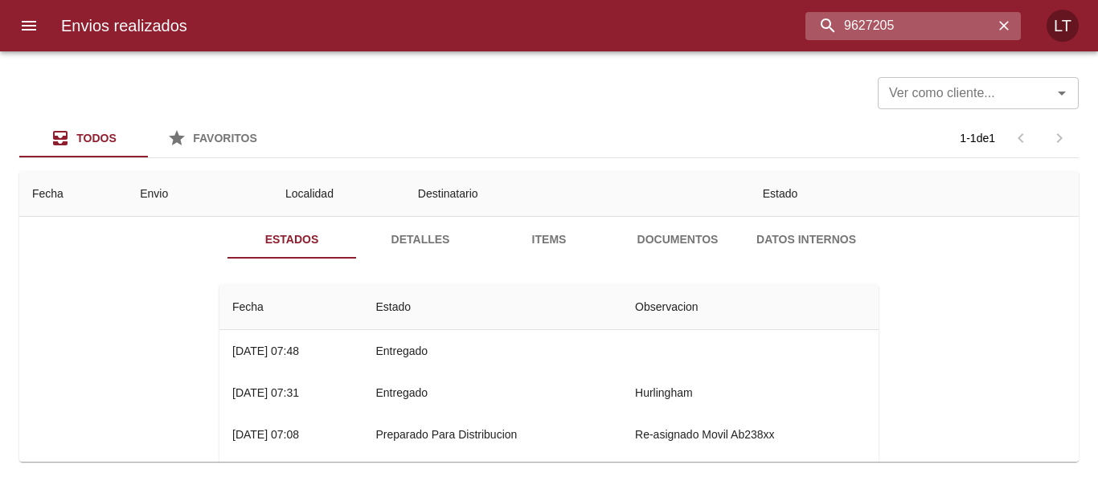
click at [961, 13] on input "9627205" at bounding box center [899, 26] width 188 height 28
paste input "32"
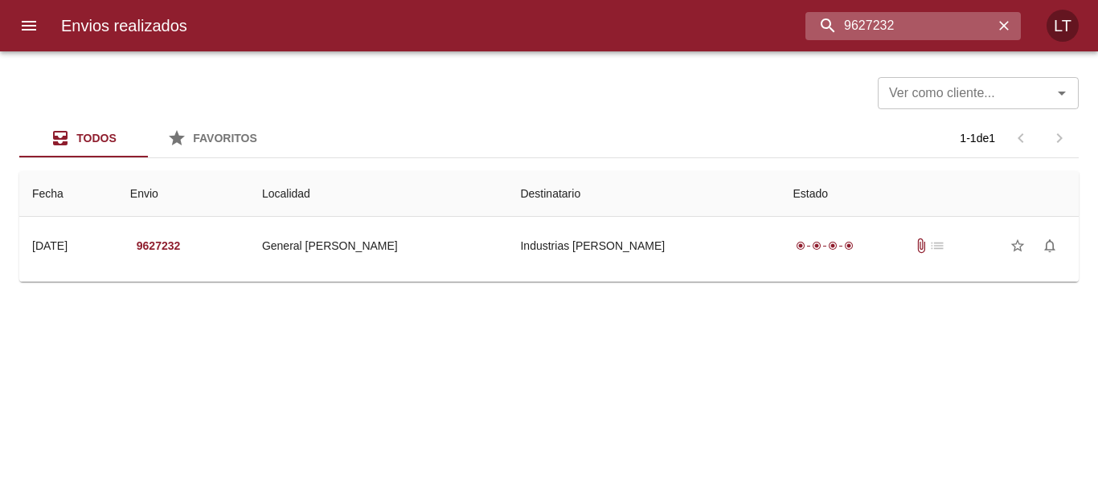
scroll to position [0, 0]
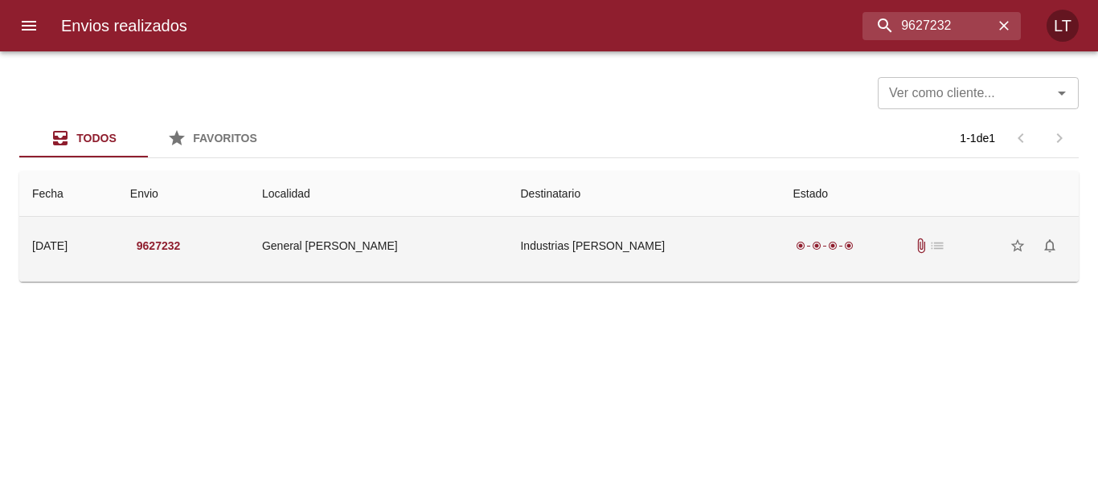
click at [577, 260] on td "Industrias Juan F Secco" at bounding box center [643, 246] width 272 height 58
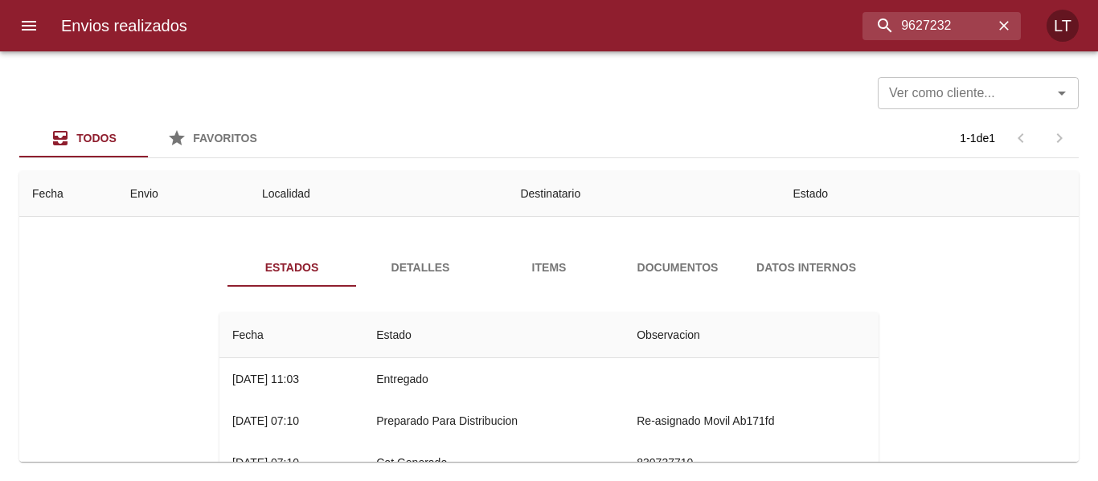
scroll to position [80, 0]
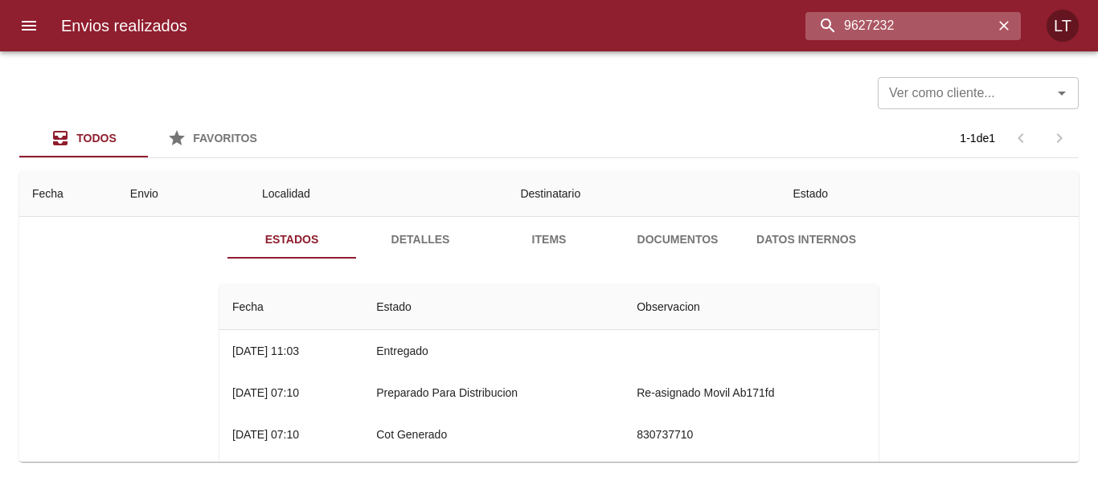
click at [906, 26] on input "9627232" at bounding box center [899, 26] width 188 height 28
click at [907, 27] on input "9627232" at bounding box center [899, 26] width 188 height 28
paste input "145"
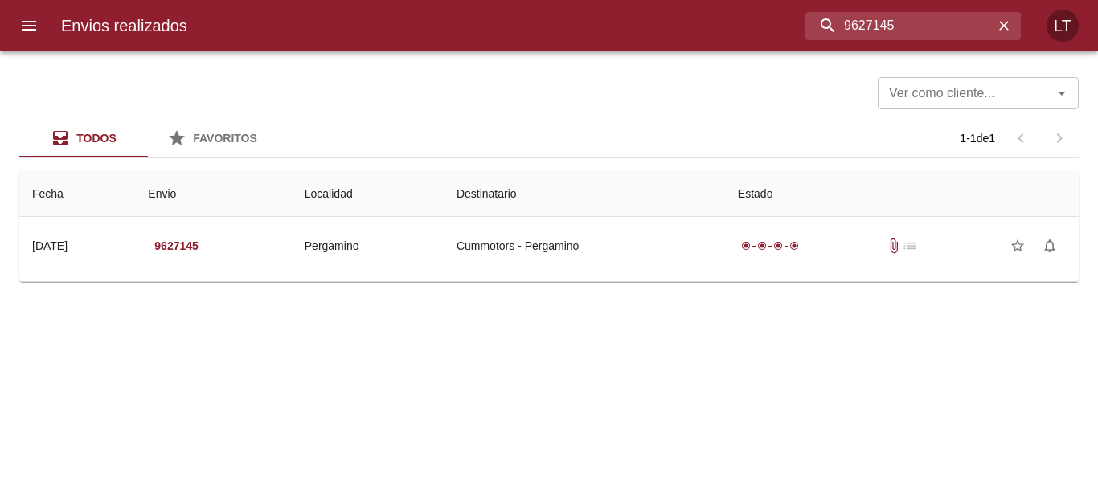
scroll to position [0, 0]
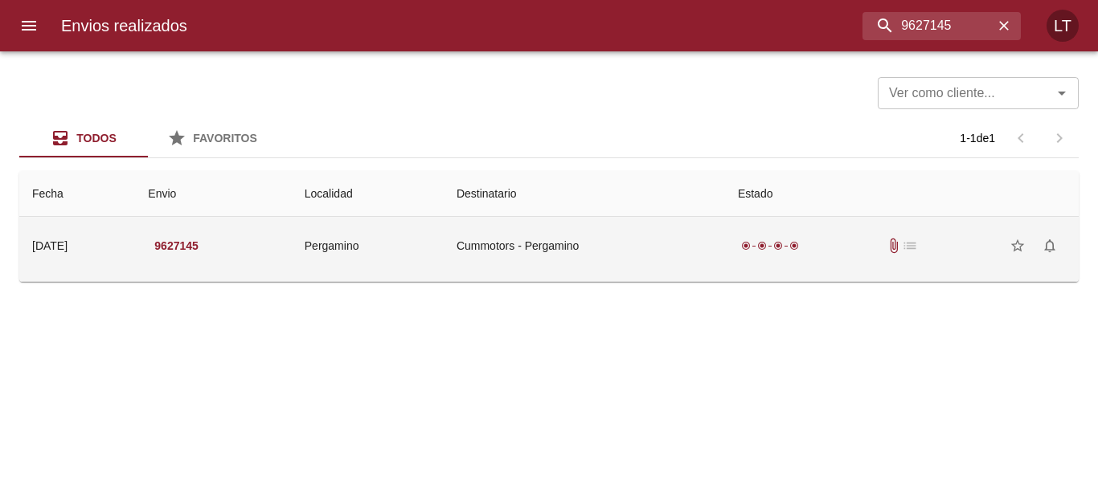
click at [442, 263] on td "Pergamino" at bounding box center [368, 246] width 152 height 58
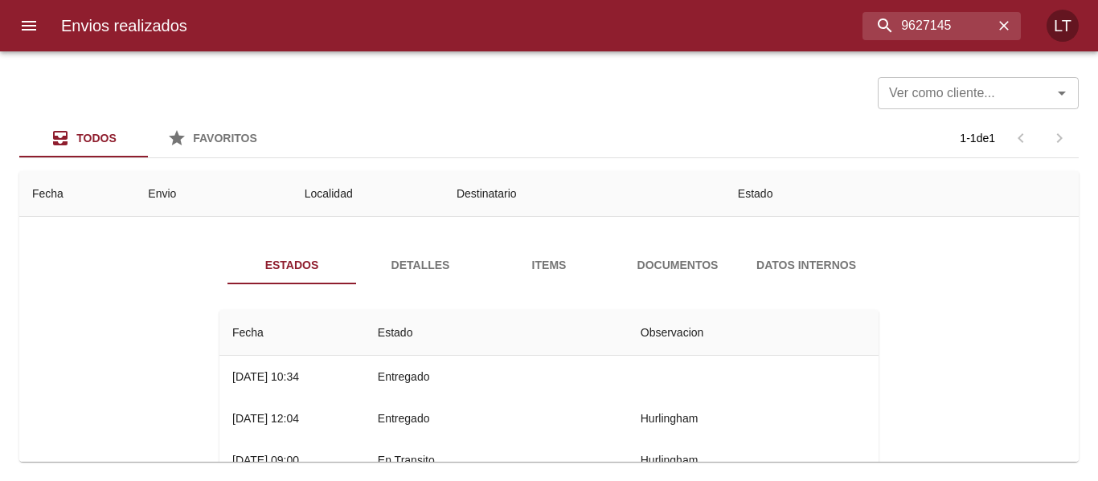
scroll to position [80, 0]
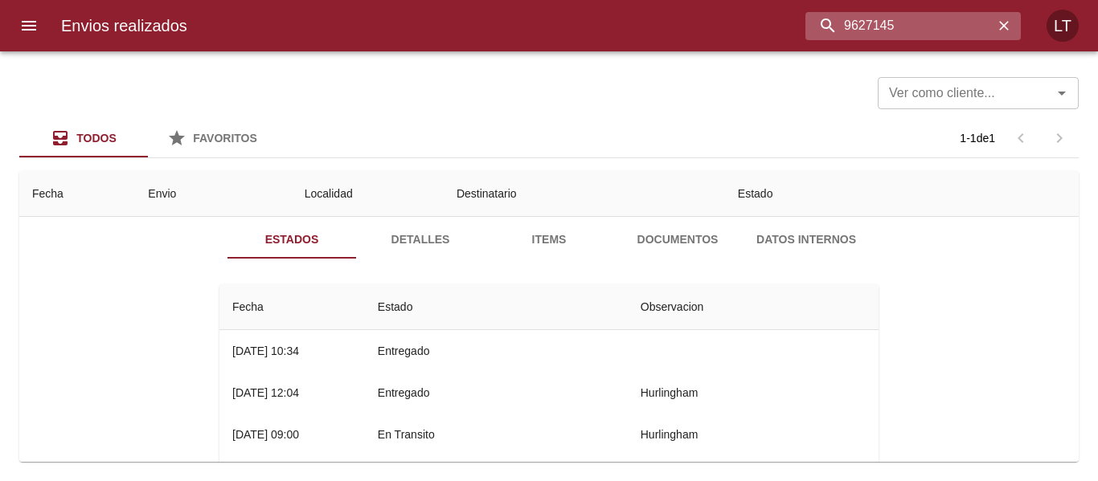
click at [910, 31] on input "9627145" at bounding box center [899, 26] width 188 height 28
paste input "2"
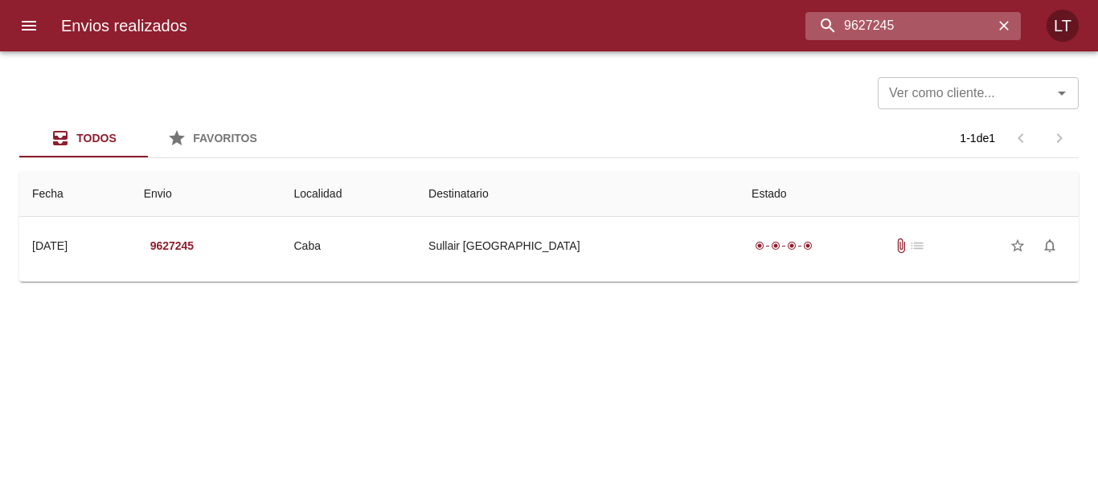
scroll to position [0, 0]
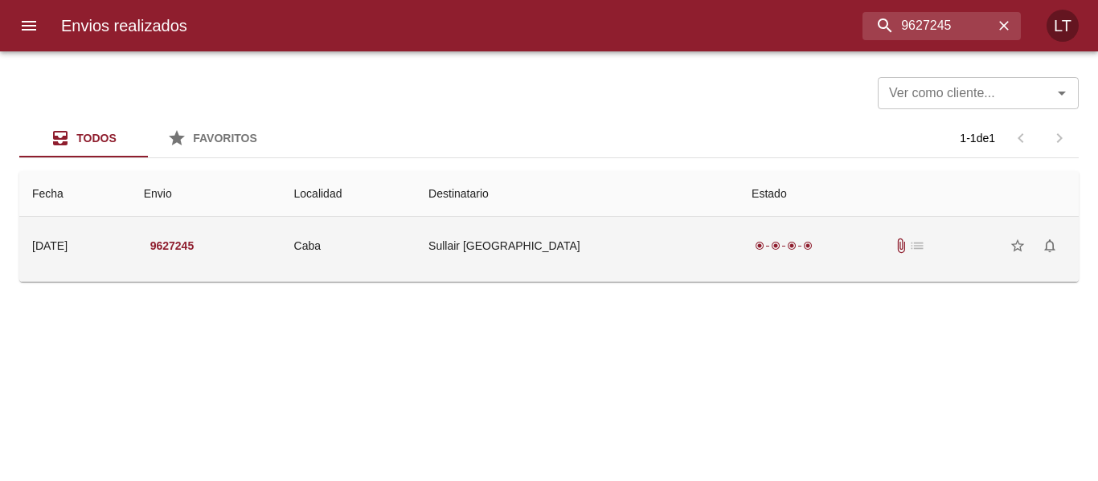
click at [416, 225] on td "Caba" at bounding box center [348, 246] width 135 height 58
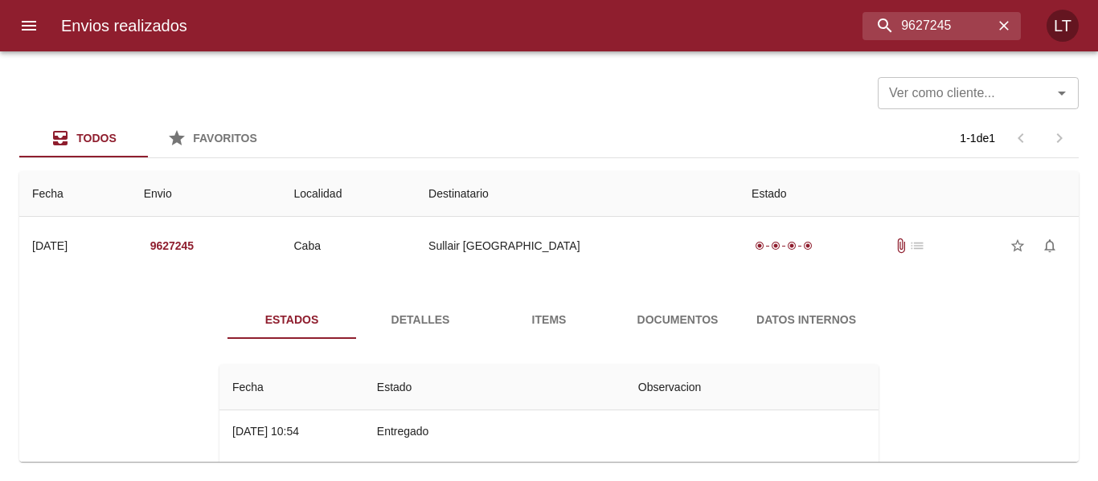
scroll to position [80, 0]
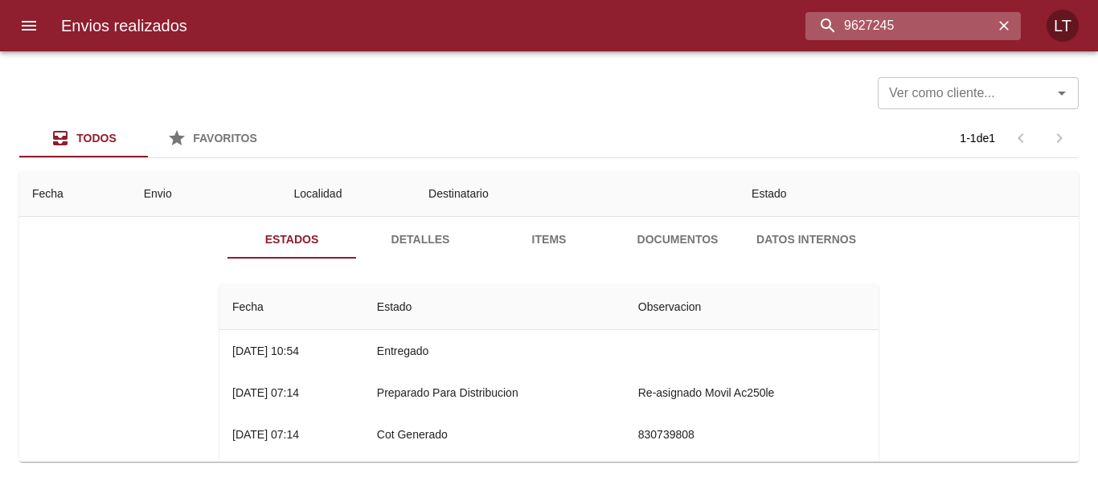
click at [924, 39] on input "9627245" at bounding box center [899, 26] width 188 height 28
paste input "66"
type input "9627266"
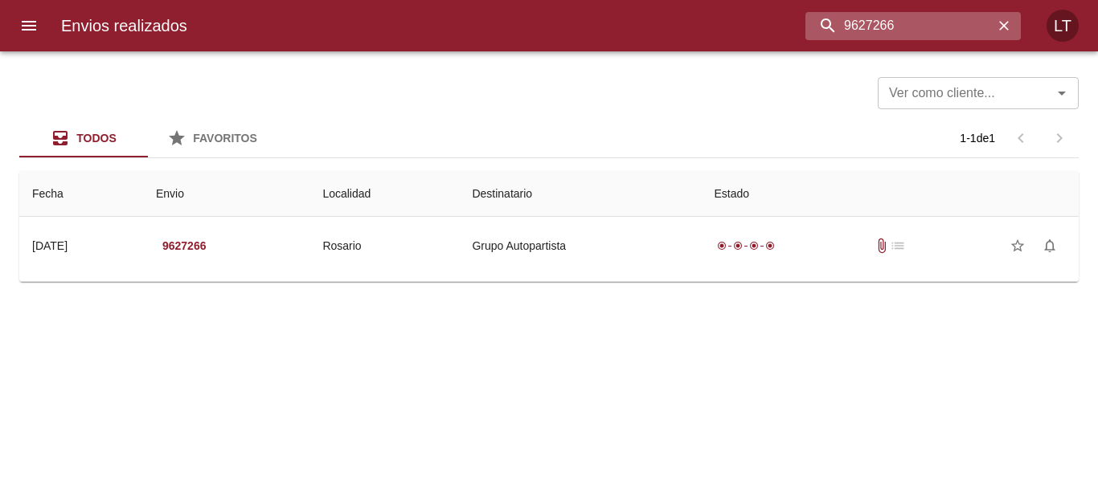
scroll to position [0, 0]
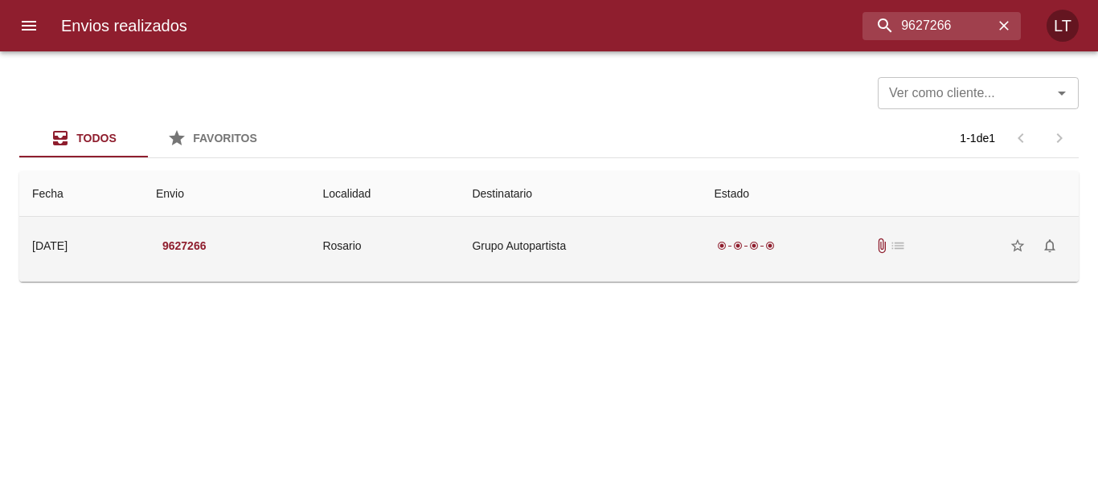
click at [620, 272] on td "Grupo Autopartista" at bounding box center [580, 246] width 242 height 58
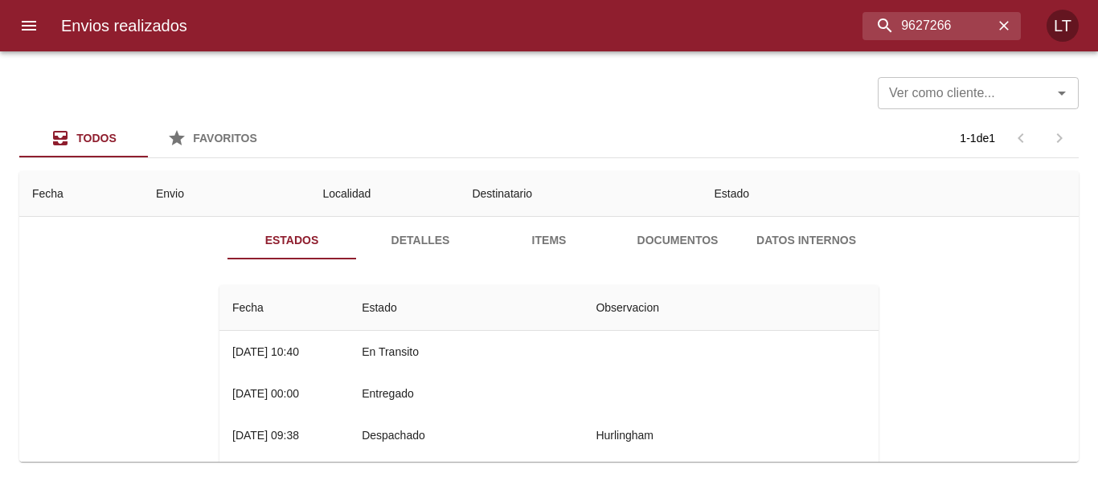
scroll to position [80, 0]
click at [380, 235] on span "Detalles" at bounding box center [420, 240] width 109 height 20
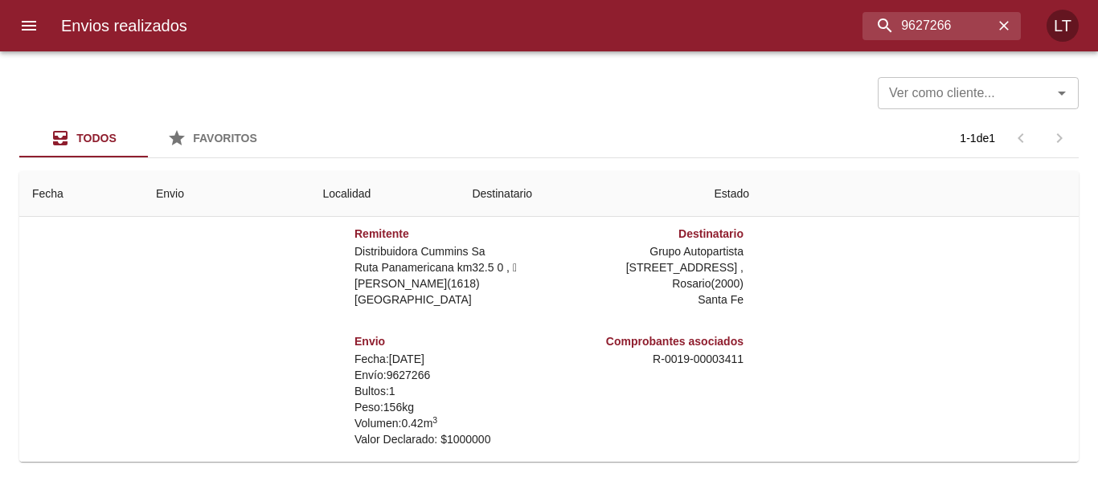
scroll to position [0, 0]
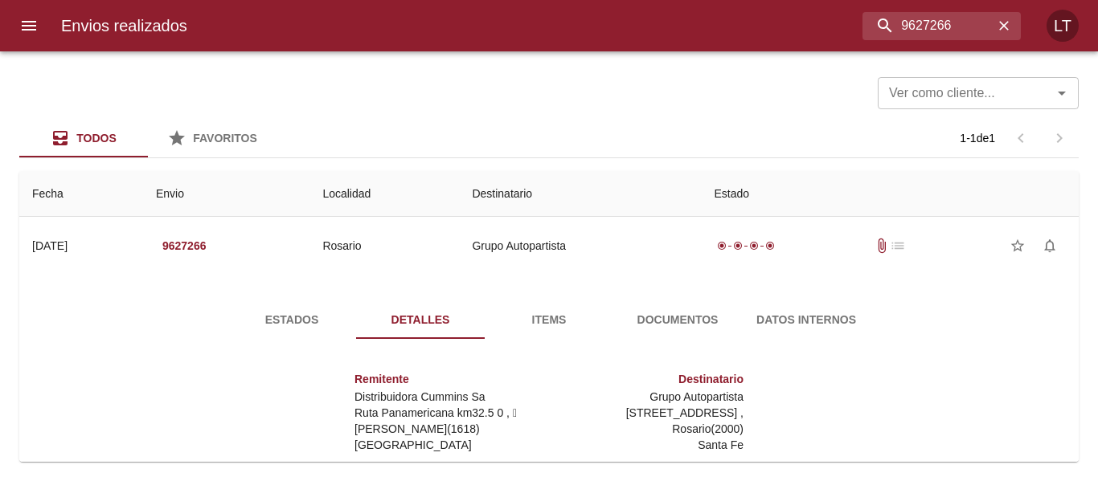
click at [281, 321] on span "Estados" at bounding box center [291, 320] width 109 height 20
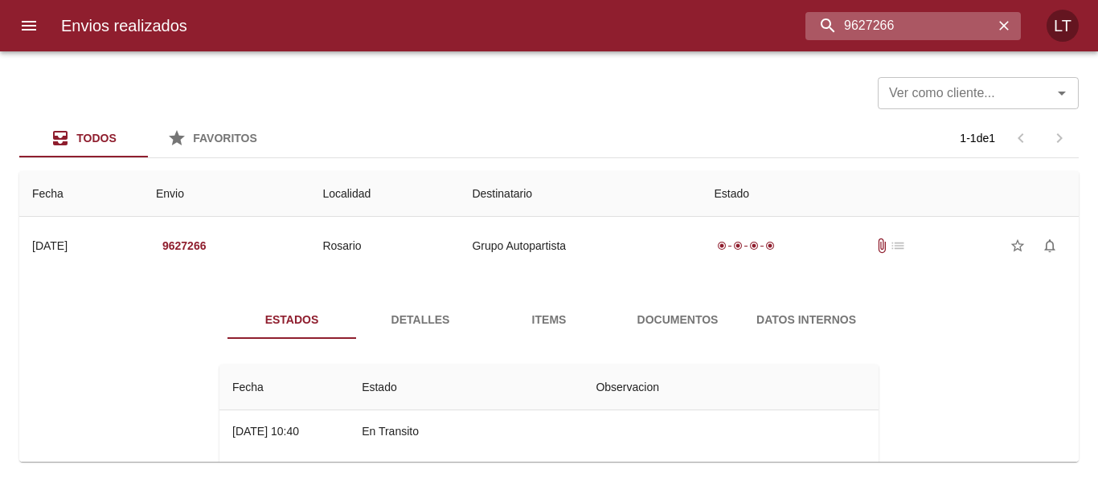
click at [896, 25] on input "9627266" at bounding box center [899, 26] width 188 height 28
paste input "59"
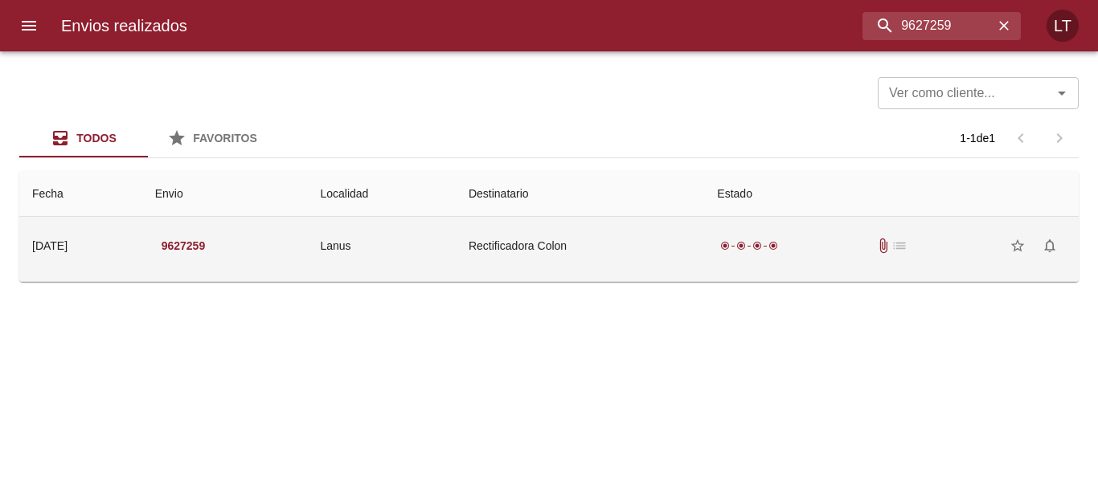
click at [456, 266] on td "Lanus" at bounding box center [381, 246] width 149 height 58
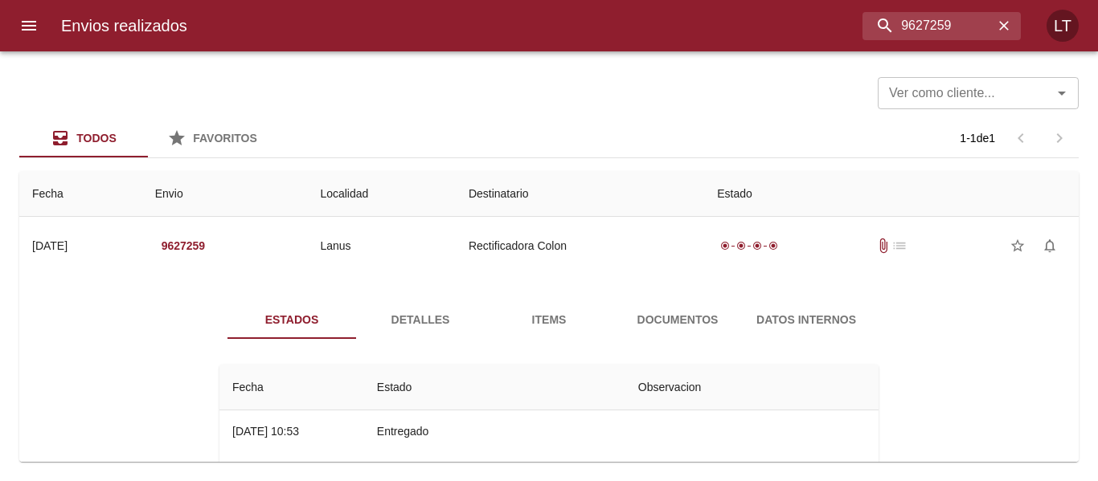
scroll to position [80, 0]
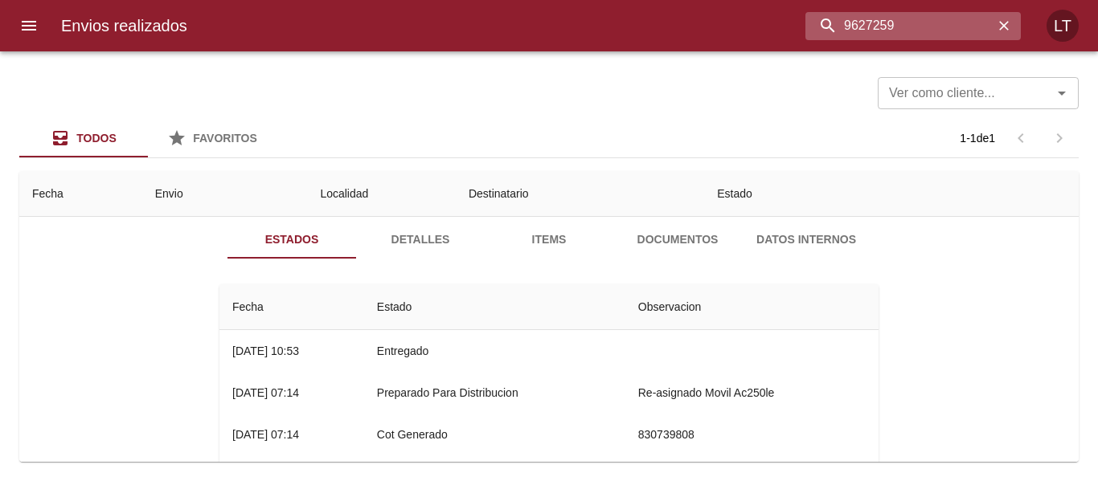
click at [907, 33] on input "9627259" at bounding box center [899, 26] width 188 height 28
paste input "161"
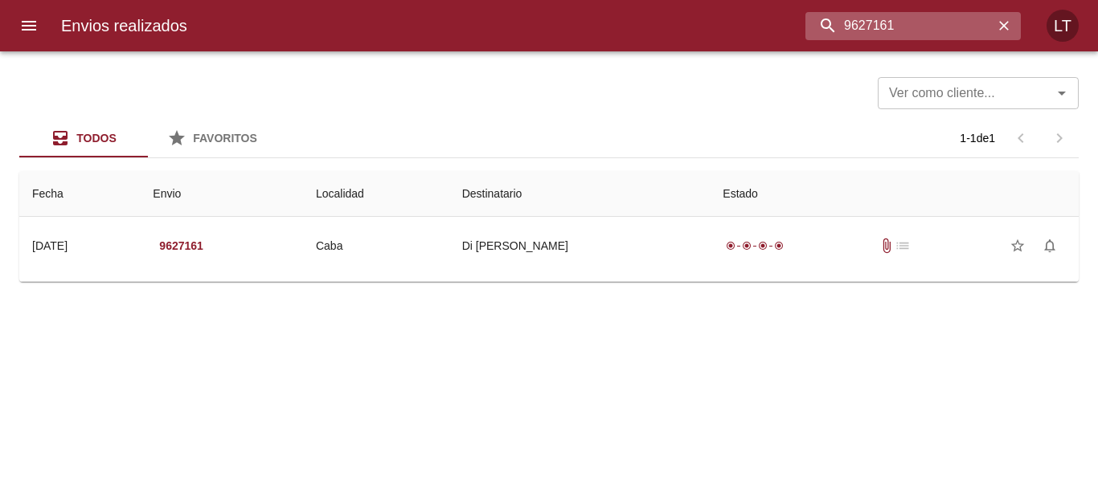
scroll to position [0, 0]
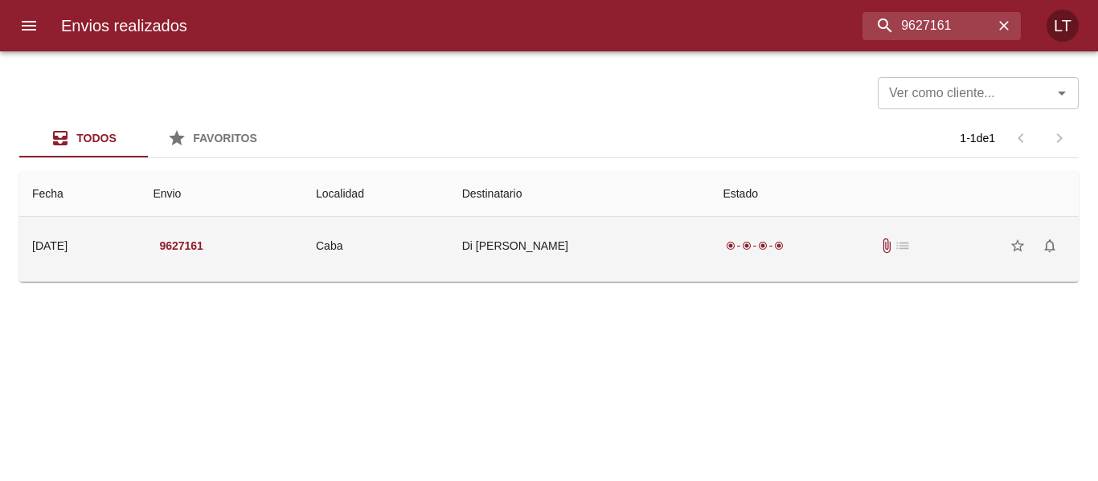
click at [588, 244] on td "Di Chiara Nicolas" at bounding box center [579, 246] width 261 height 58
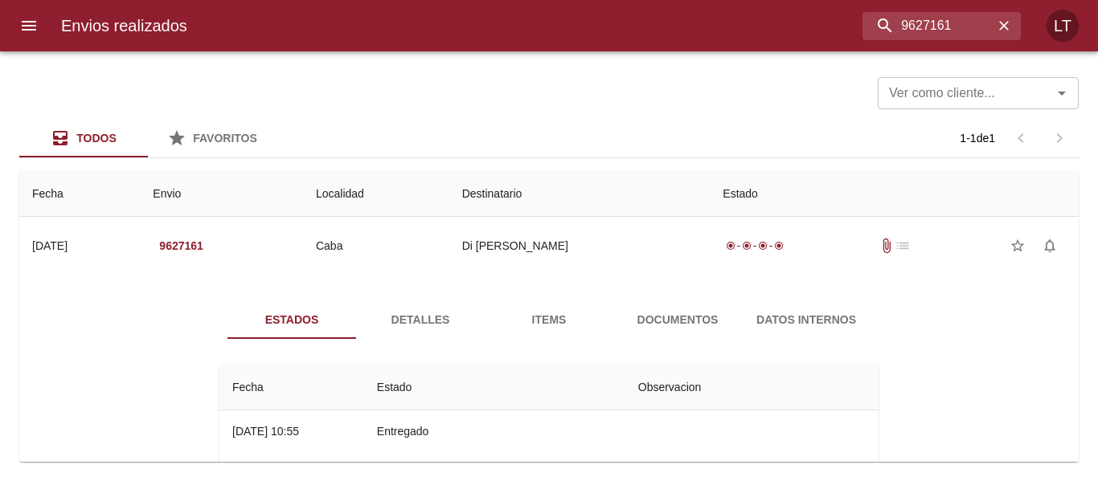
scroll to position [80, 0]
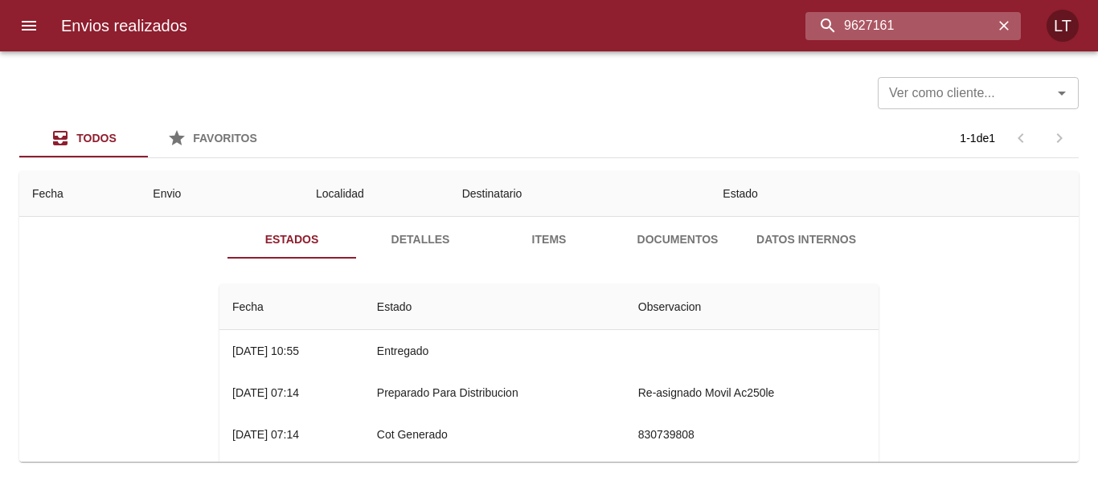
click at [905, 25] on input "9627161" at bounding box center [899, 26] width 188 height 28
paste input "73"
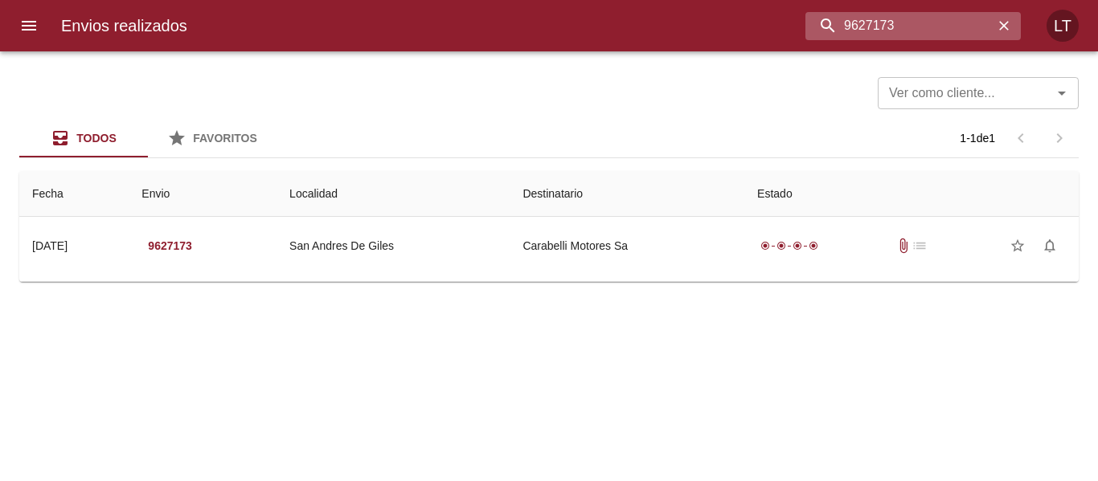
scroll to position [0, 0]
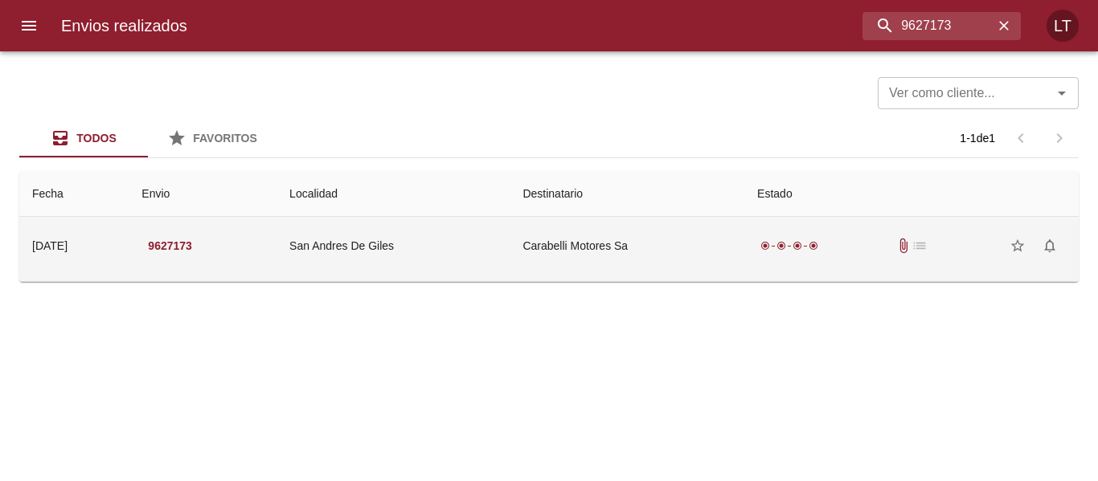
click at [615, 259] on td "Carabelli Motores Sa" at bounding box center [627, 246] width 235 height 58
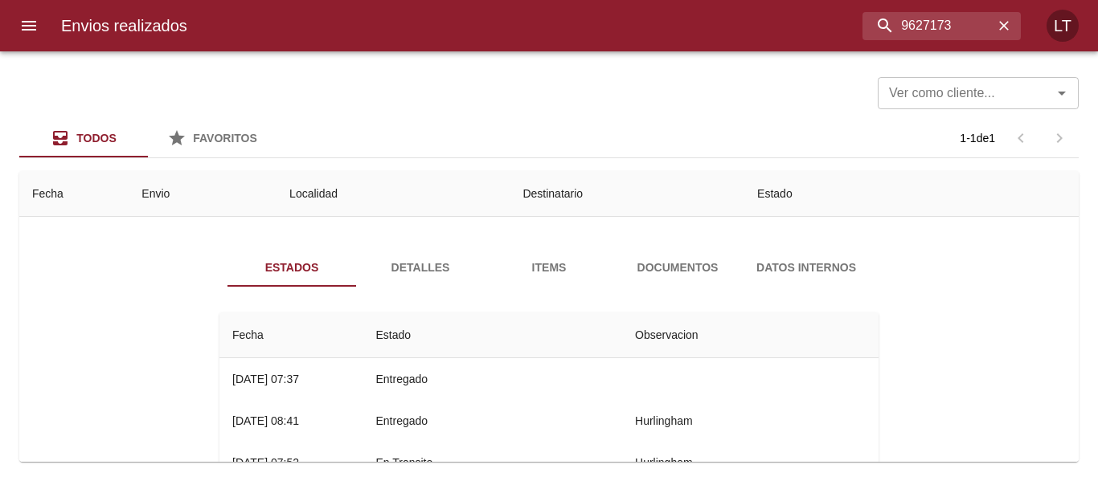
scroll to position [80, 0]
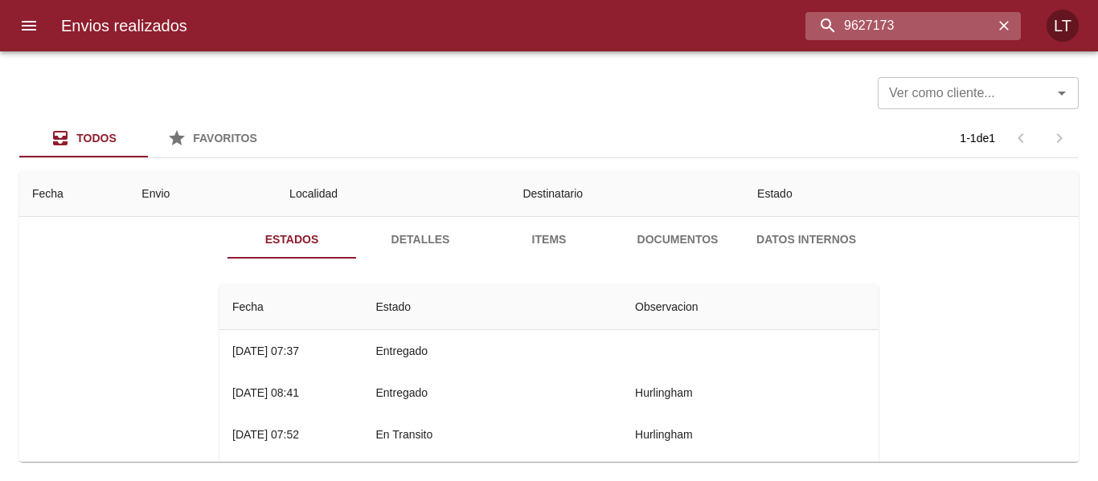
click at [915, 14] on input "9627173" at bounding box center [899, 26] width 188 height 28
paste input "9514"
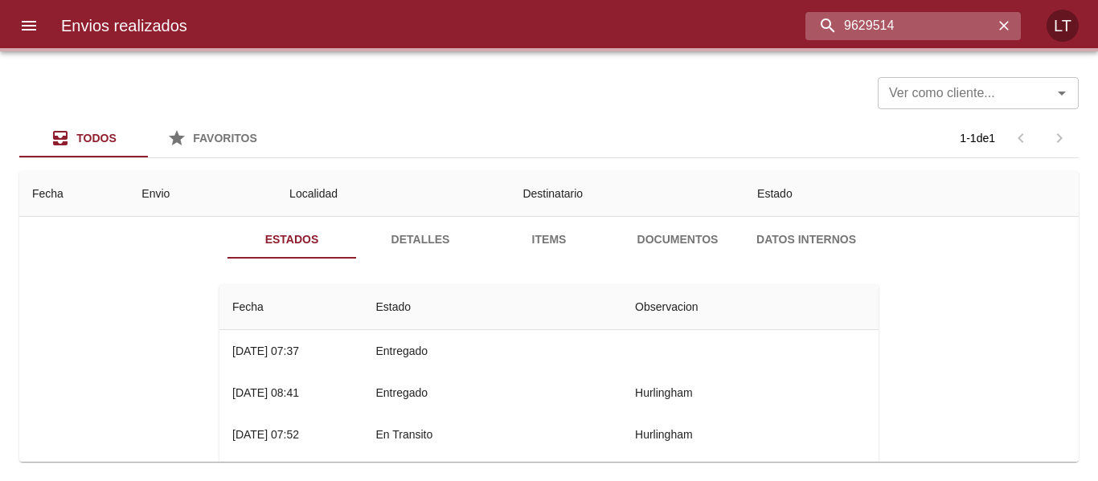
scroll to position [0, 0]
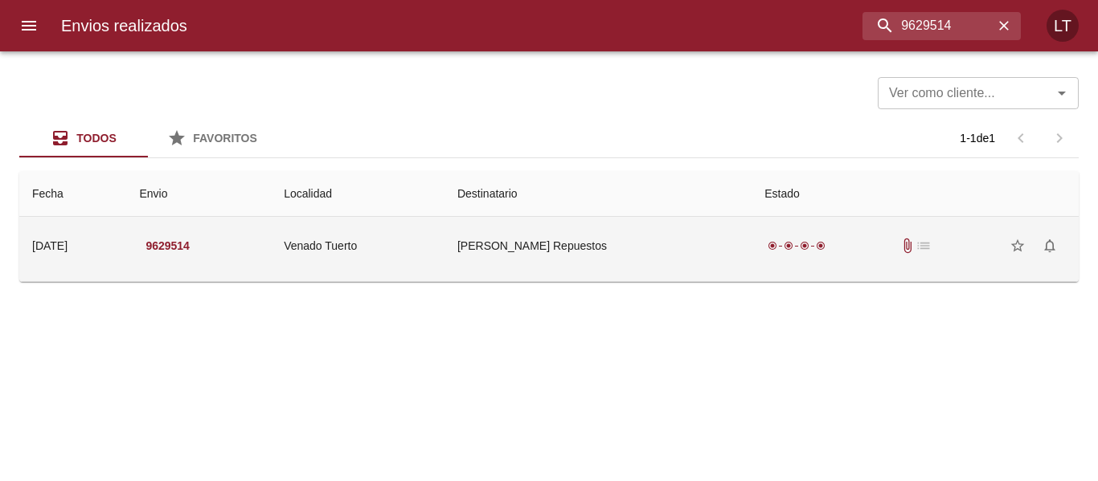
click at [623, 239] on td "Chiado Repuestos" at bounding box center [597, 246] width 307 height 58
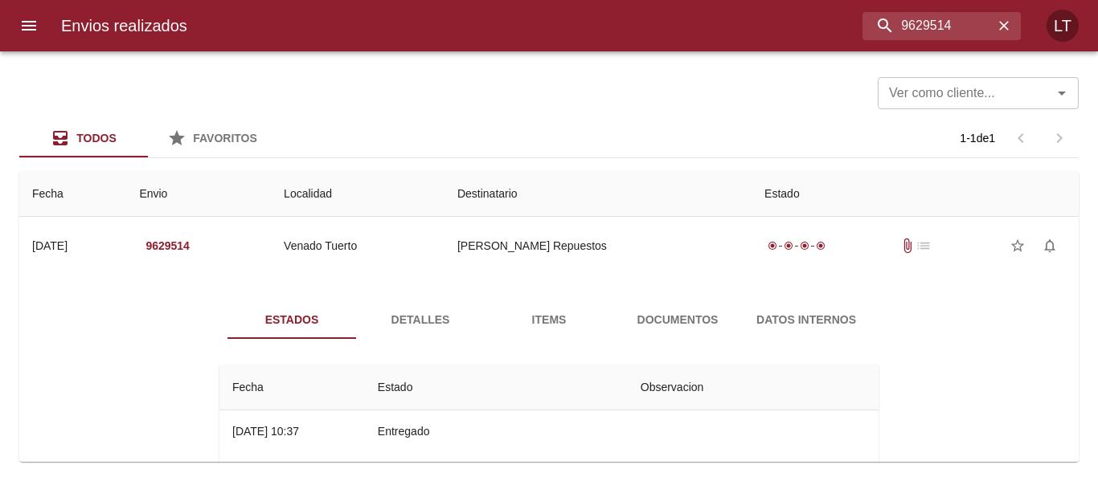
scroll to position [80, 0]
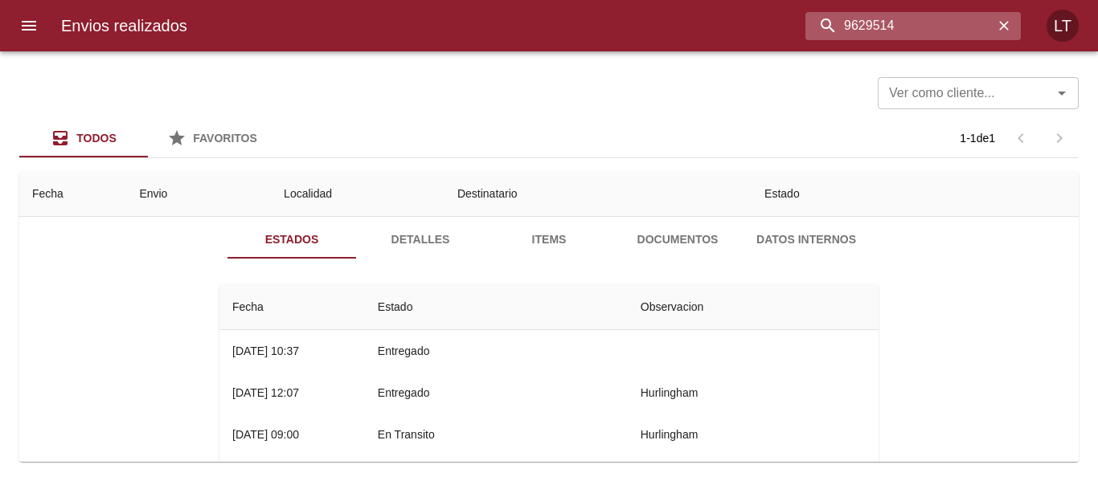
click at [887, 26] on input "9629514" at bounding box center [899, 26] width 188 height 28
paste input "31007"
type input "9631007"
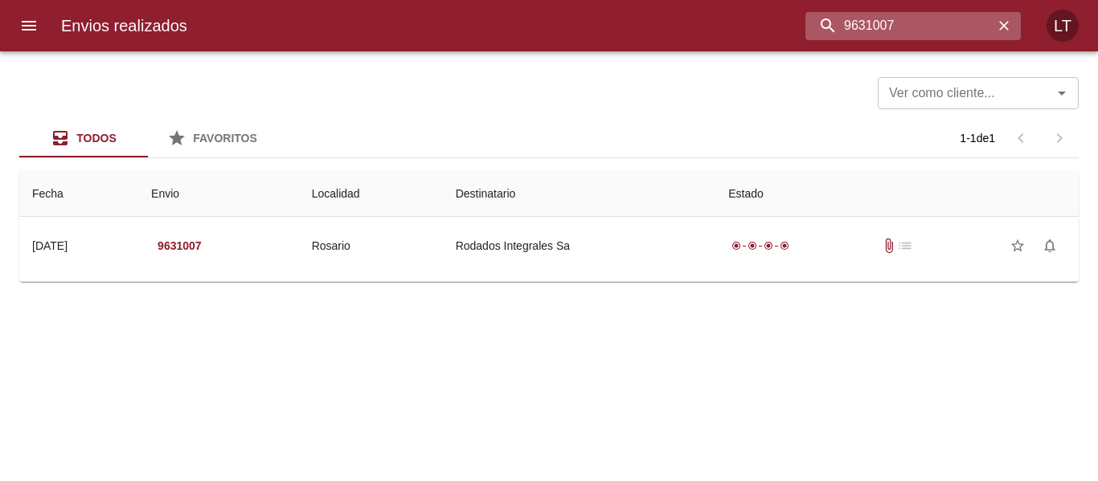
scroll to position [0, 0]
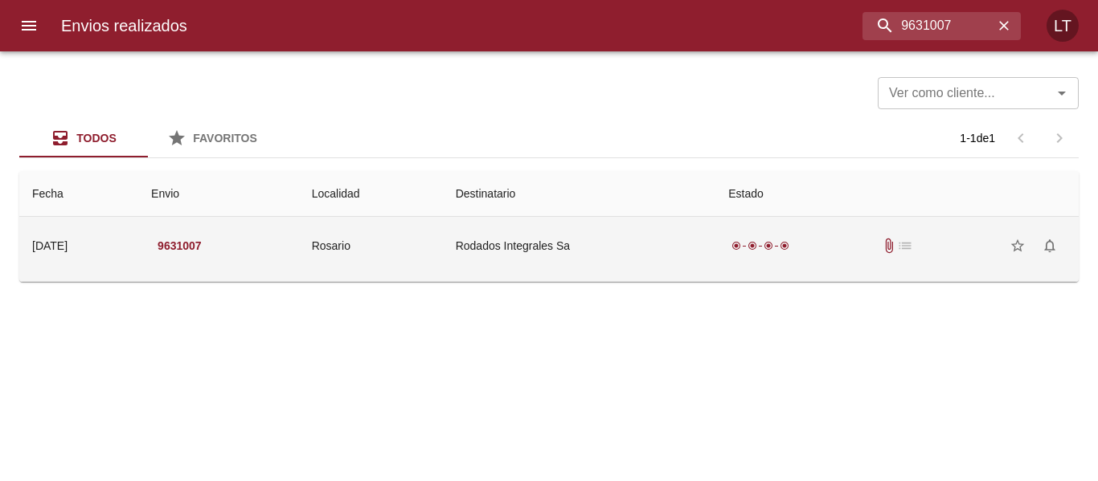
click at [518, 235] on td "Rodados Integrales Sa" at bounding box center [579, 246] width 273 height 58
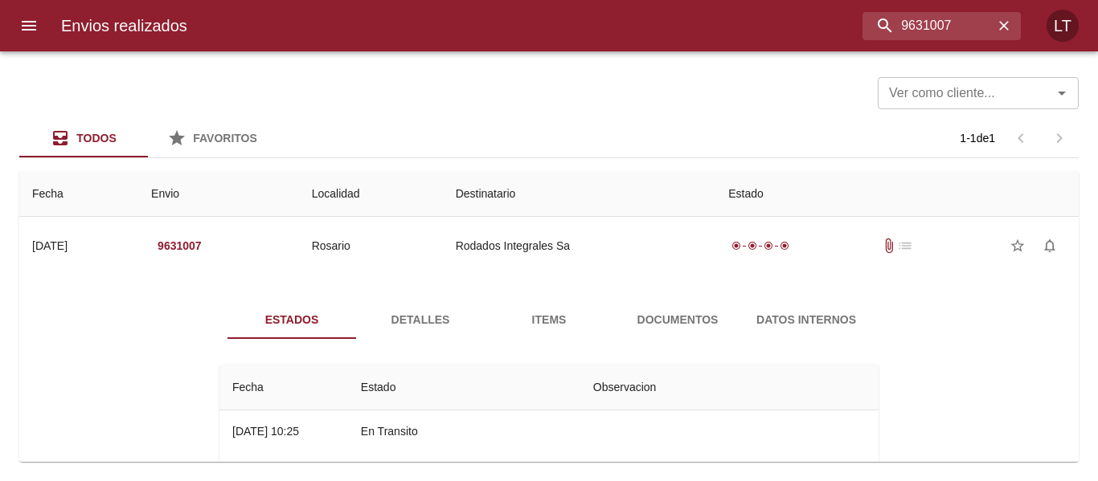
scroll to position [80, 0]
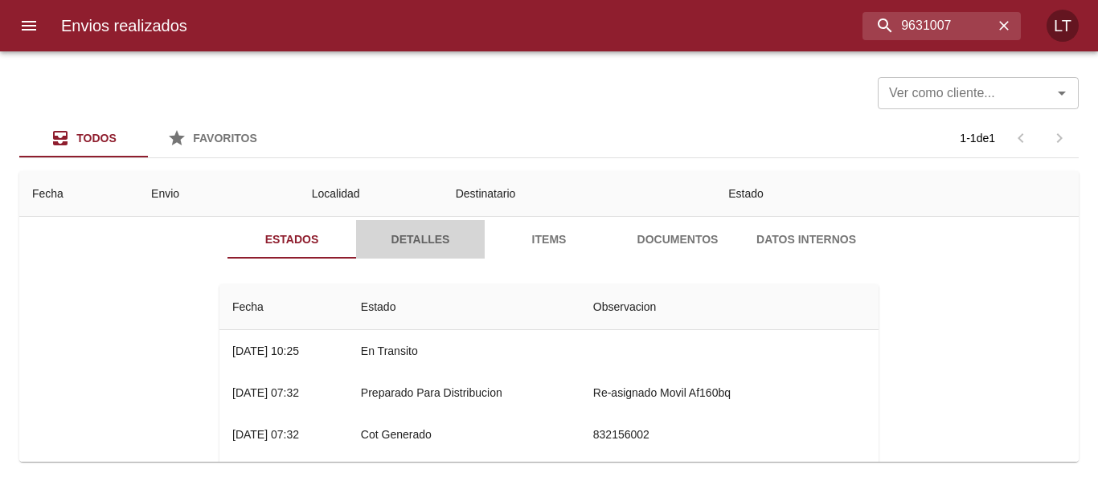
click at [399, 248] on span "Detalles" at bounding box center [420, 240] width 109 height 20
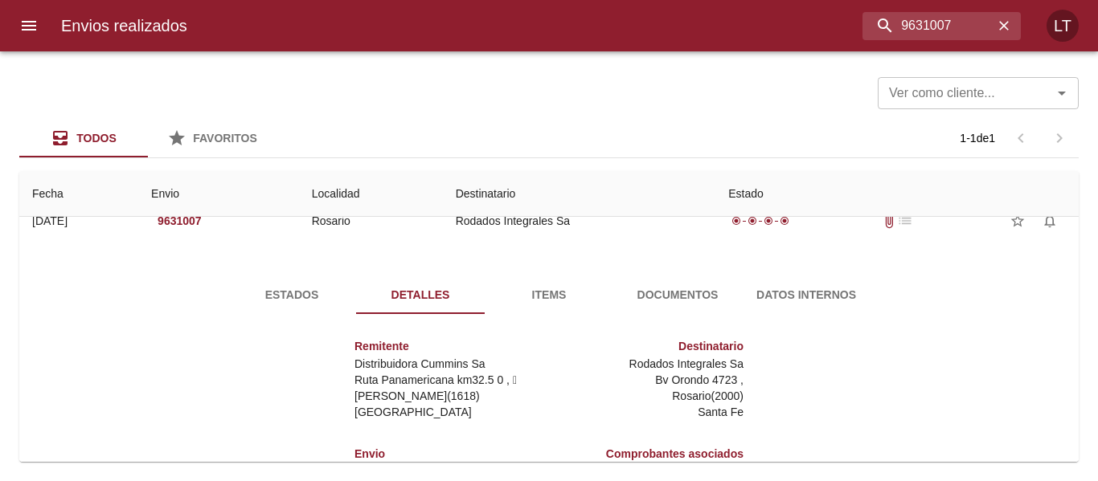
scroll to position [0, 0]
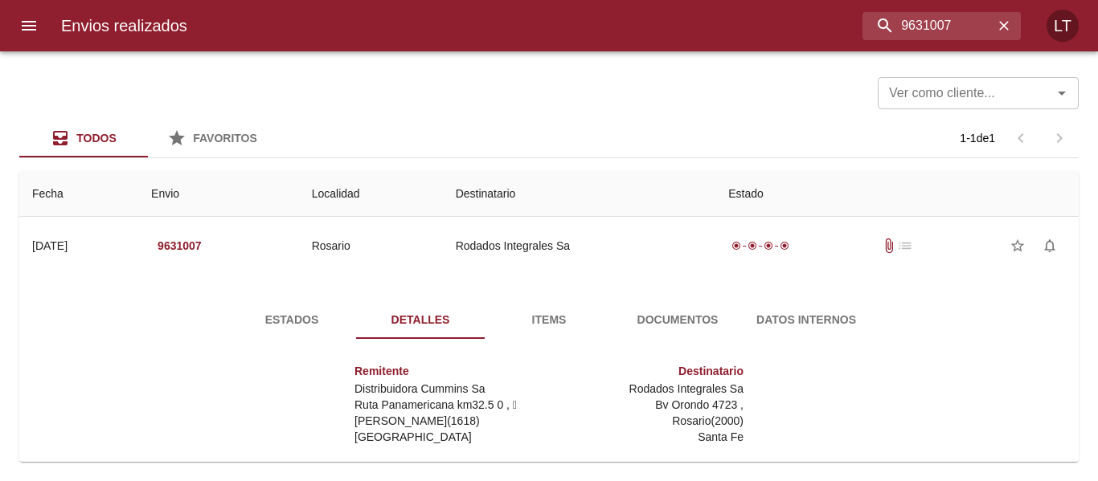
click at [304, 324] on span "Estados" at bounding box center [291, 320] width 109 height 20
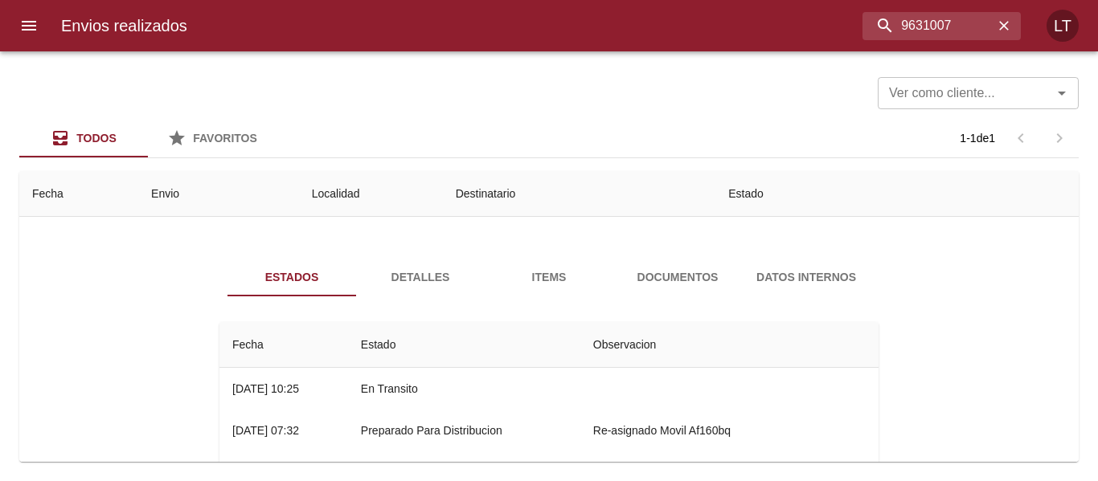
scroll to position [80, 0]
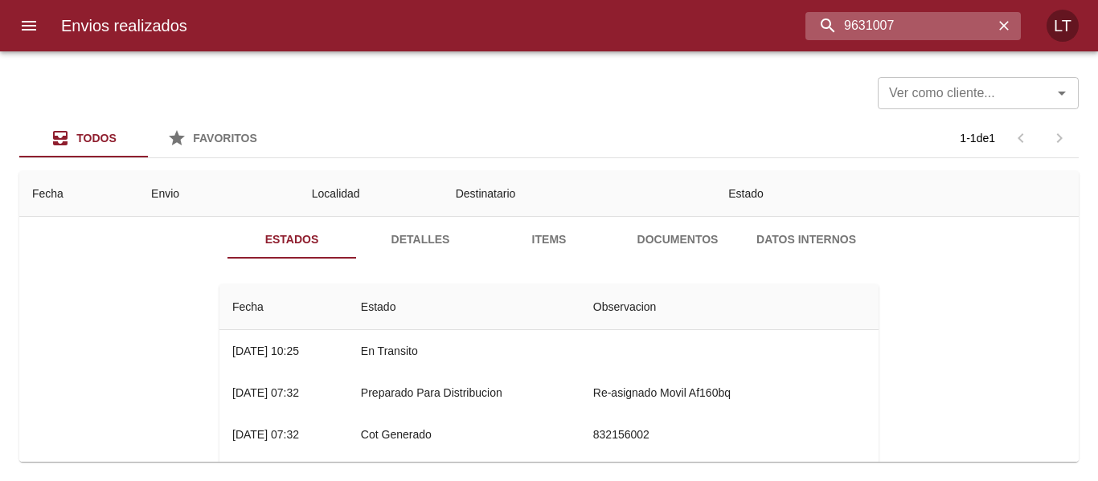
click at [909, 24] on input "9631007" at bounding box center [899, 26] width 188 height 28
paste input "0968"
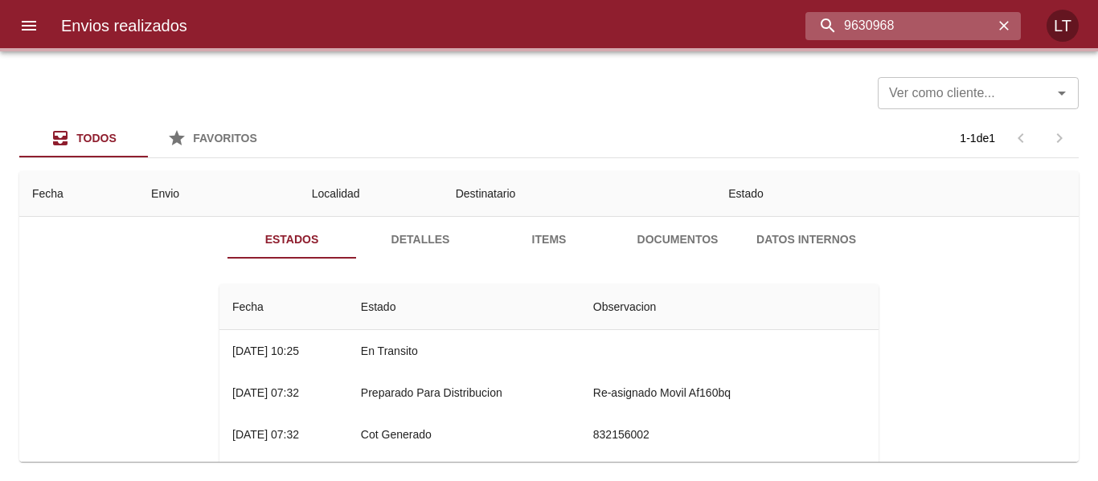
scroll to position [0, 0]
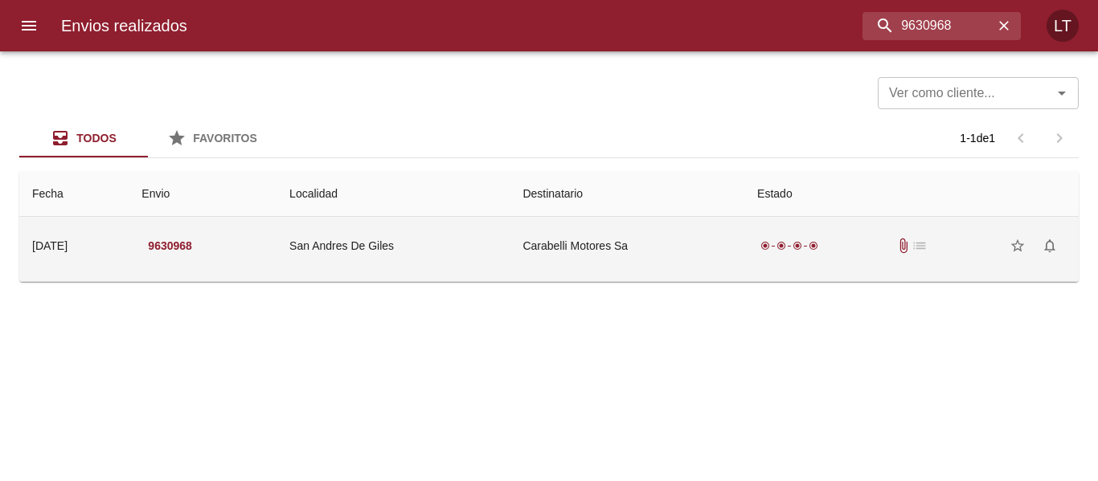
click at [597, 225] on td "Carabelli Motores Sa" at bounding box center [627, 246] width 235 height 58
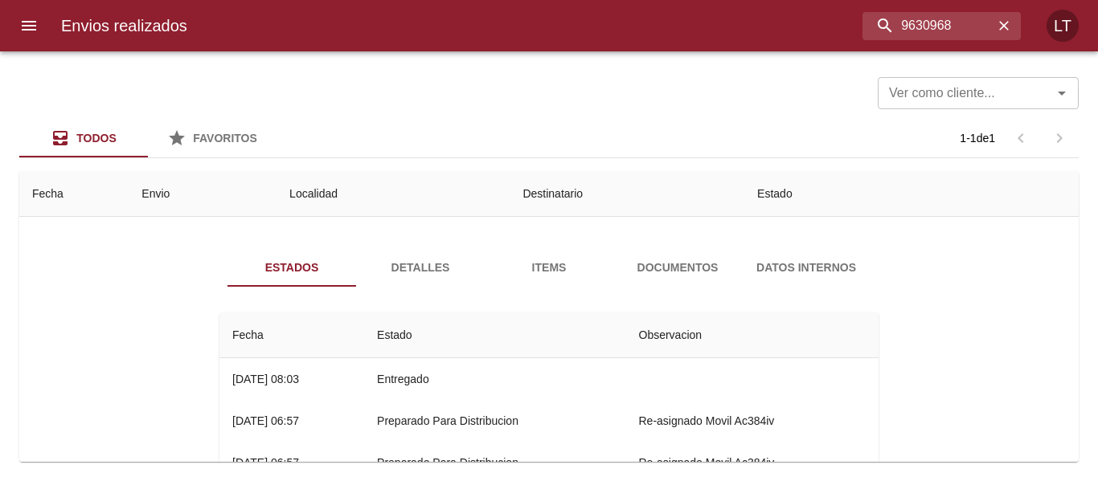
scroll to position [80, 0]
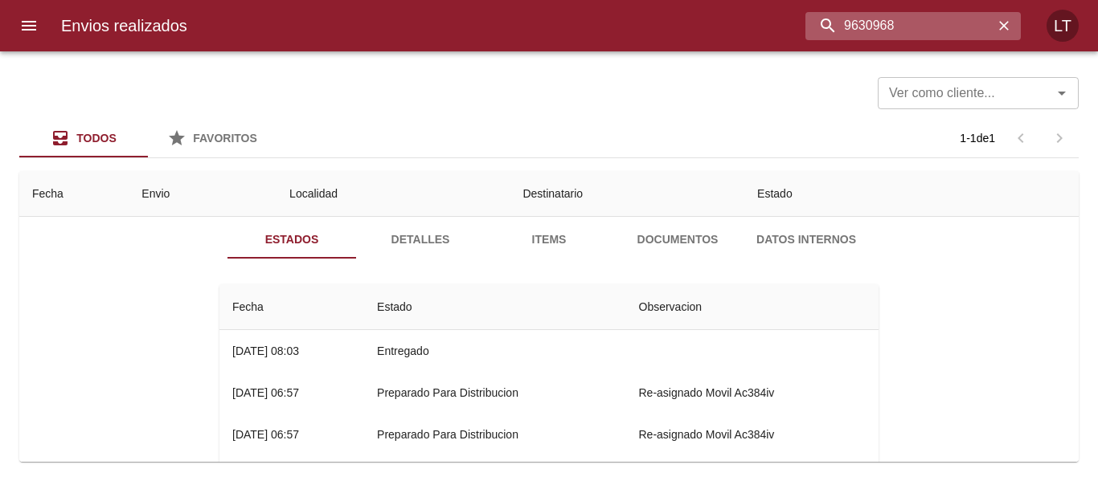
click at [900, 33] on input "9630968" at bounding box center [899, 26] width 188 height 28
paste input "9"
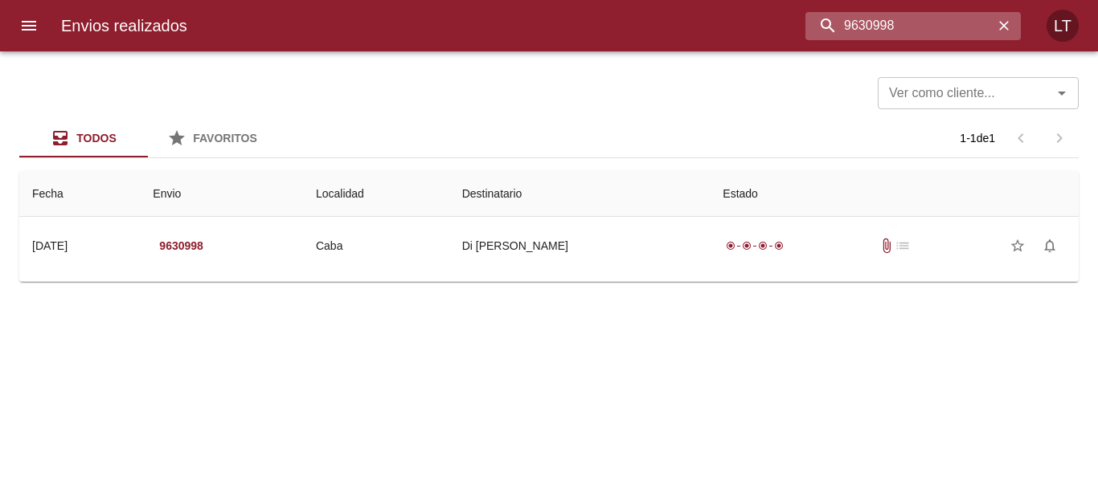
scroll to position [0, 0]
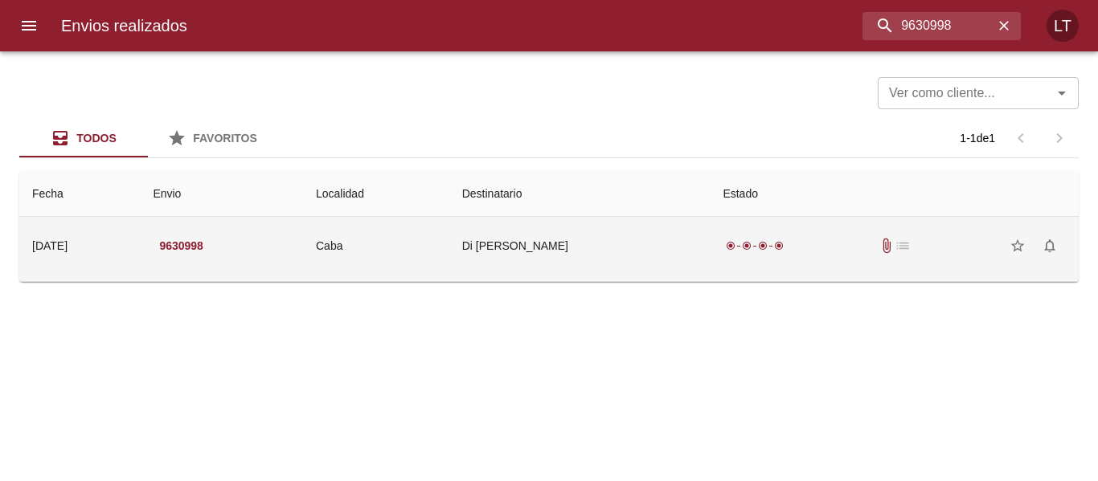
click at [526, 238] on td "Di Chiara Nicolas" at bounding box center [579, 246] width 261 height 58
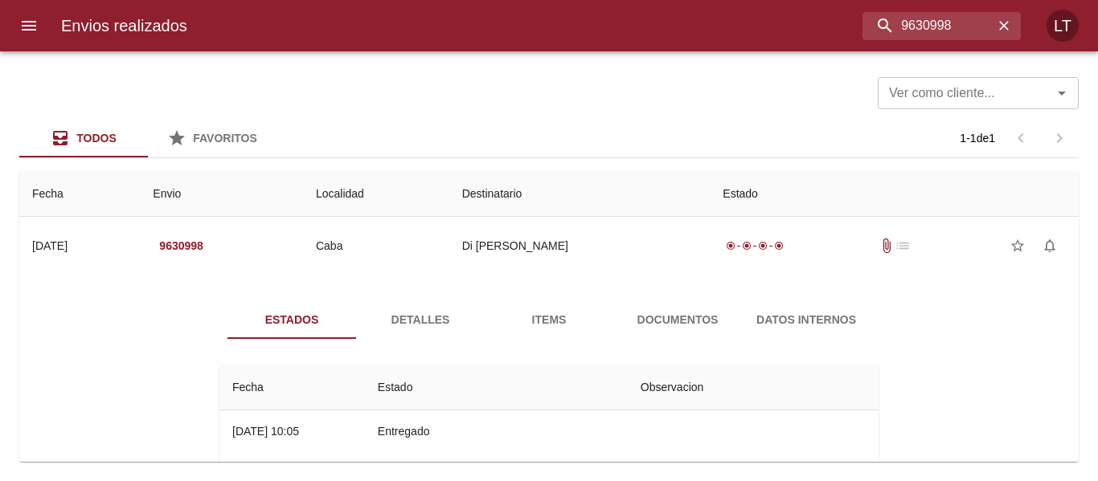
scroll to position [80, 0]
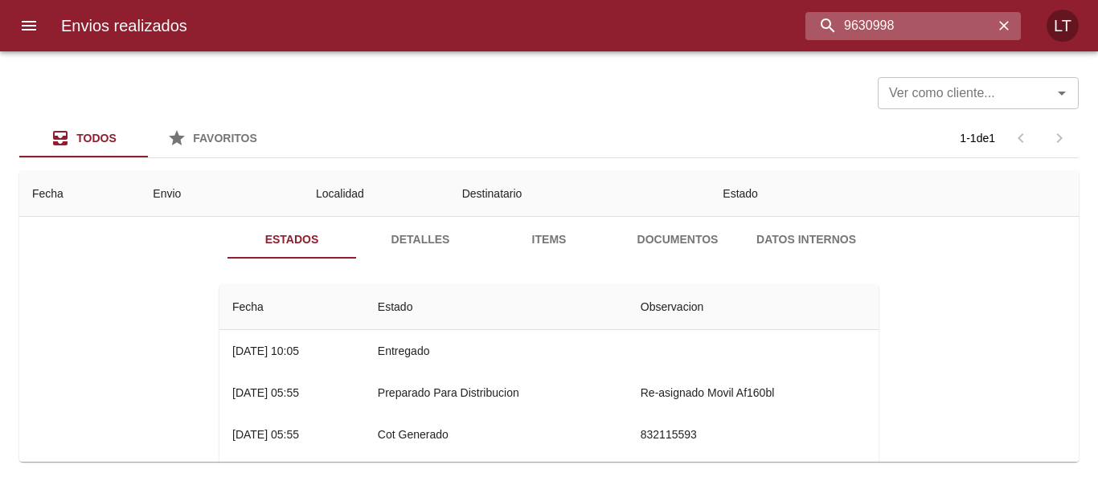
click at [891, 21] on input "9630998" at bounding box center [899, 26] width 188 height 28
paste input "89"
type input "9630989"
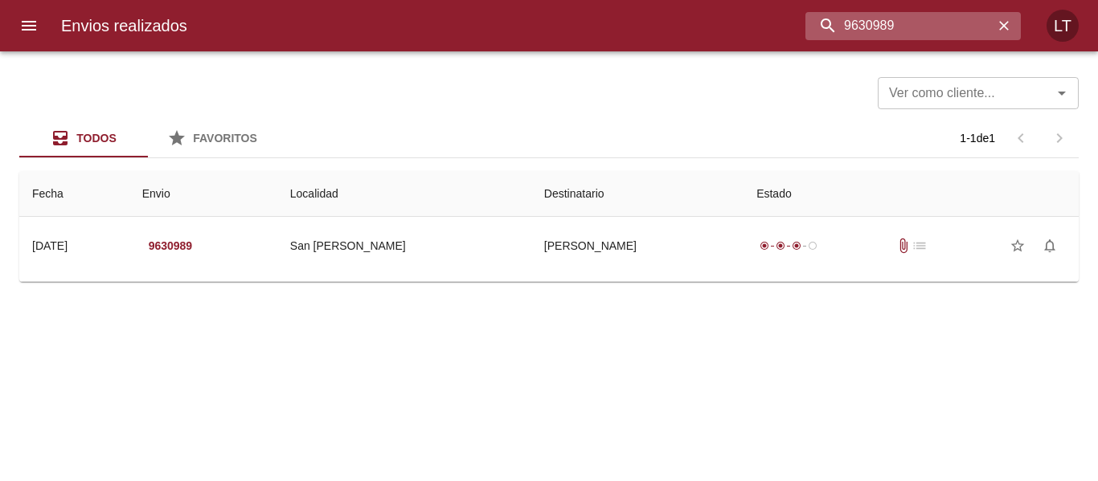
scroll to position [0, 0]
click at [377, 276] on td "Guia : 9630989" at bounding box center [548, 278] width 1059 height 6
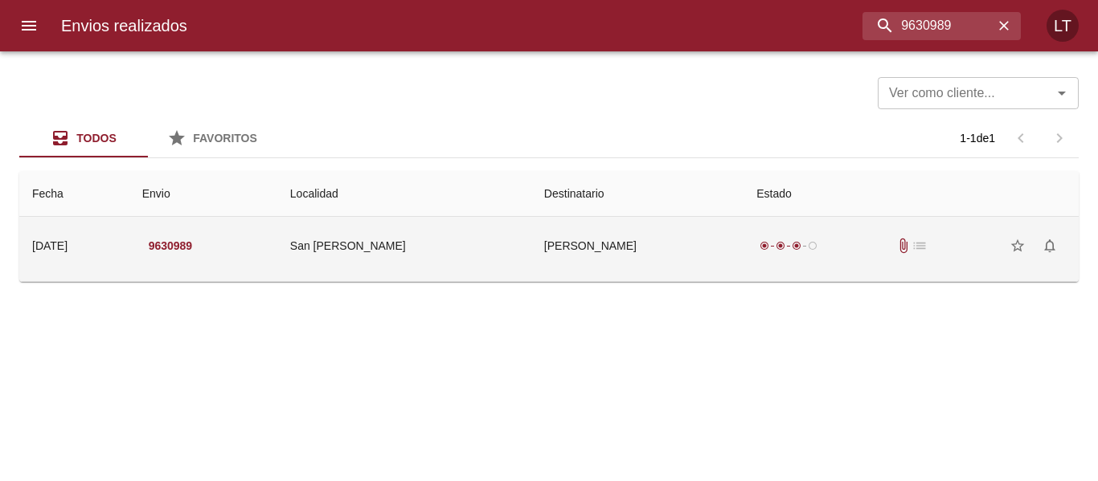
click at [372, 267] on td "San Juan" at bounding box center [404, 246] width 254 height 58
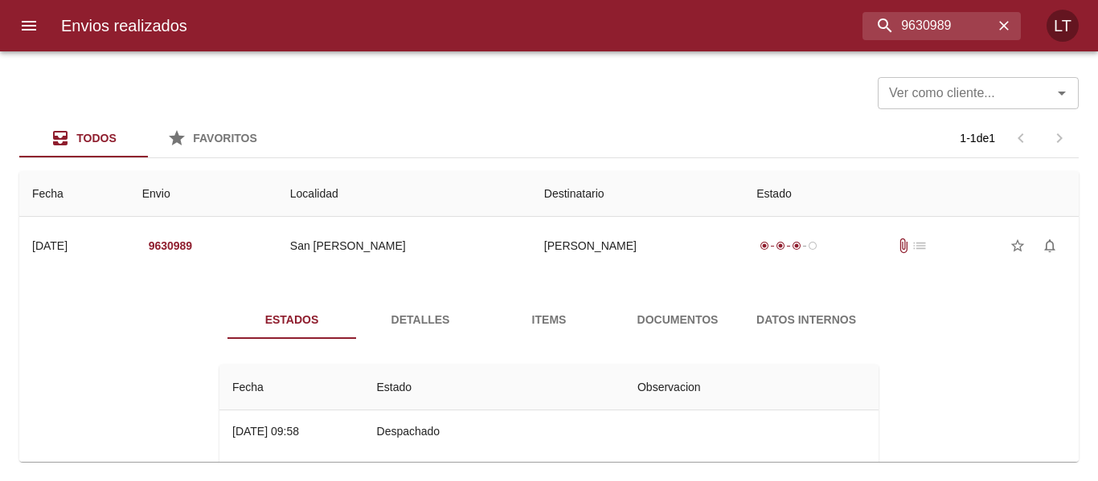
scroll to position [80, 0]
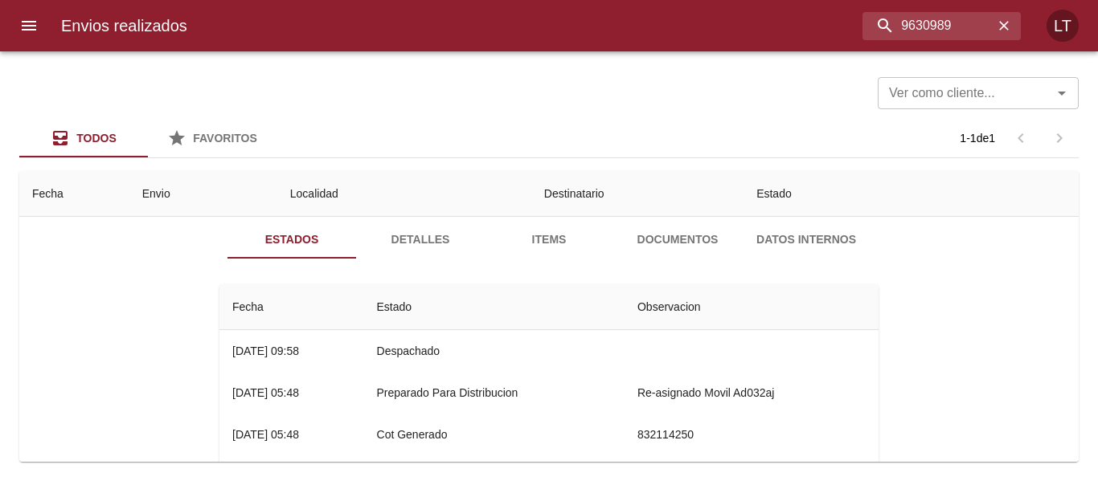
click at [423, 231] on span "Detalles" at bounding box center [420, 240] width 109 height 20
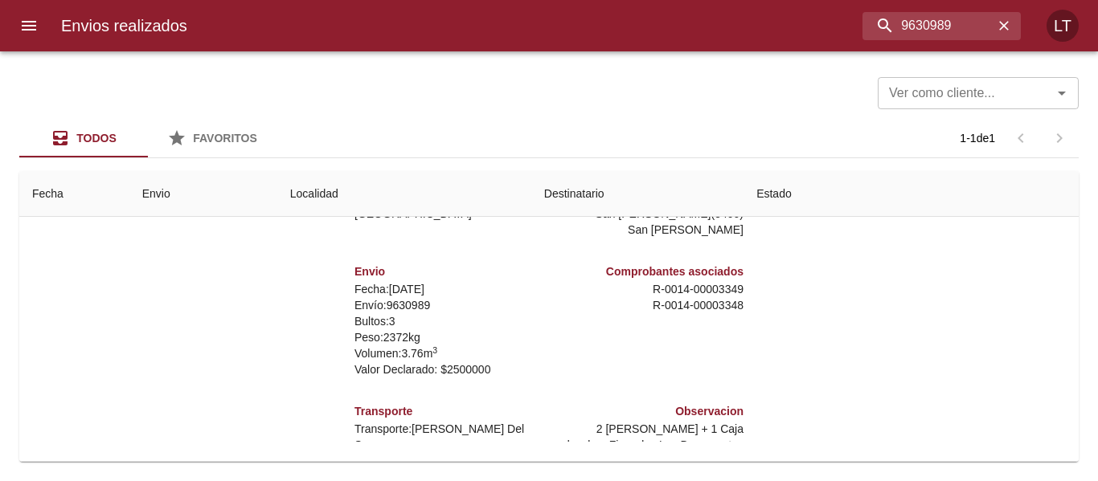
scroll to position [0, 0]
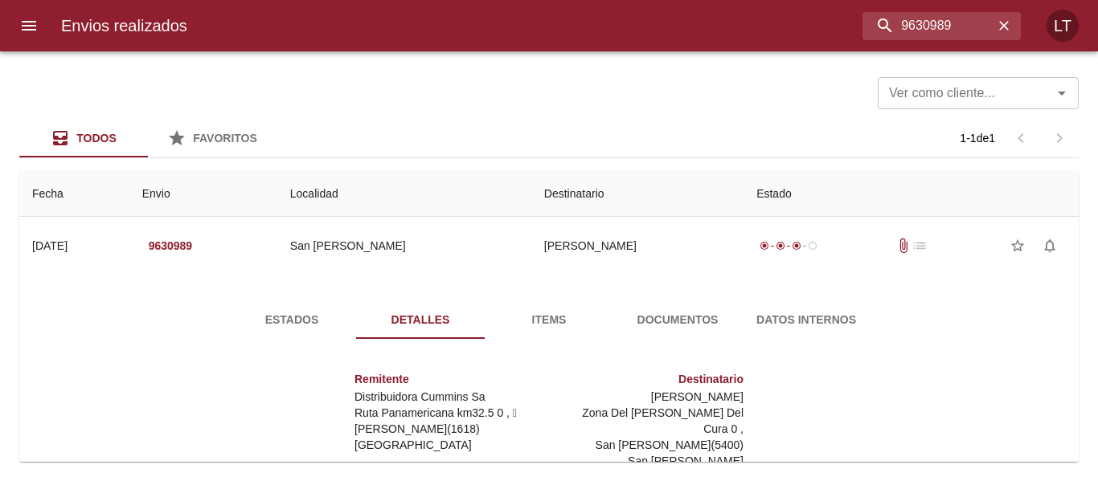
click at [272, 327] on span "Estados" at bounding box center [291, 320] width 109 height 20
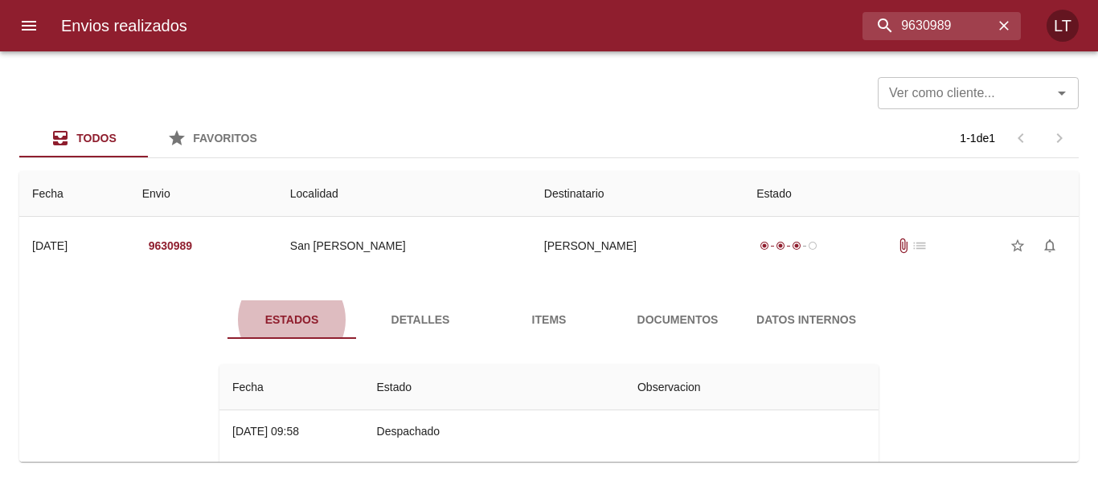
click at [227, 301] on button "Estados" at bounding box center [291, 320] width 129 height 39
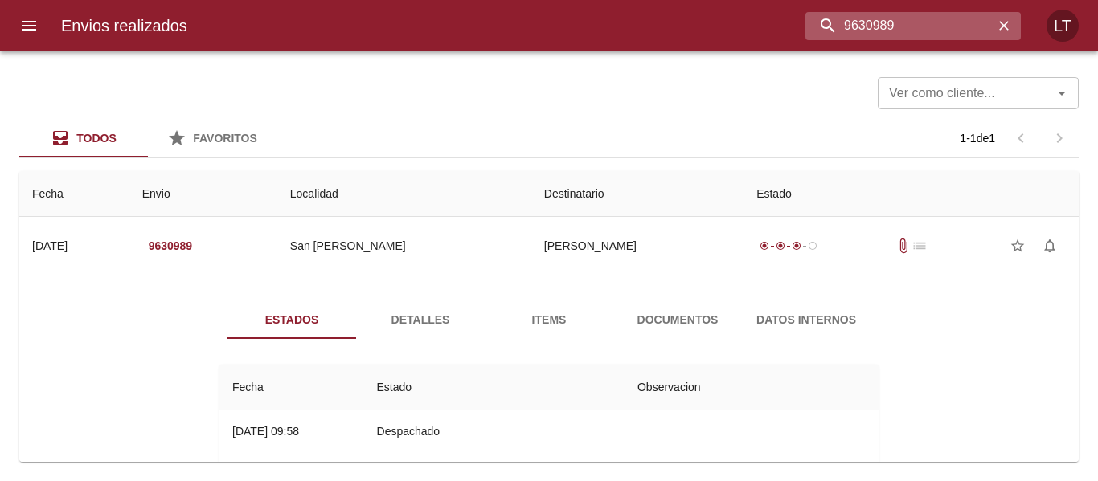
click at [899, 28] on input "9630989" at bounding box center [899, 26] width 188 height 28
type input "9649420"
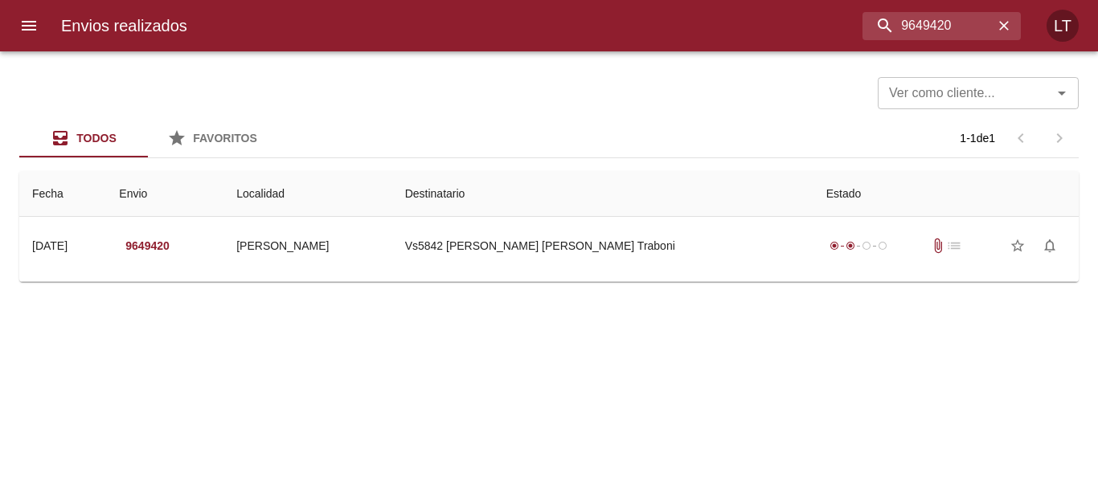
click at [858, 40] on div "Envios realizados 9649420 LT" at bounding box center [549, 25] width 1098 height 51
click at [857, 38] on input "9649420" at bounding box center [899, 26] width 188 height 28
click at [857, 39] on input "9649420" at bounding box center [899, 26] width 188 height 28
click at [25, 28] on icon "menu" at bounding box center [28, 25] width 19 height 19
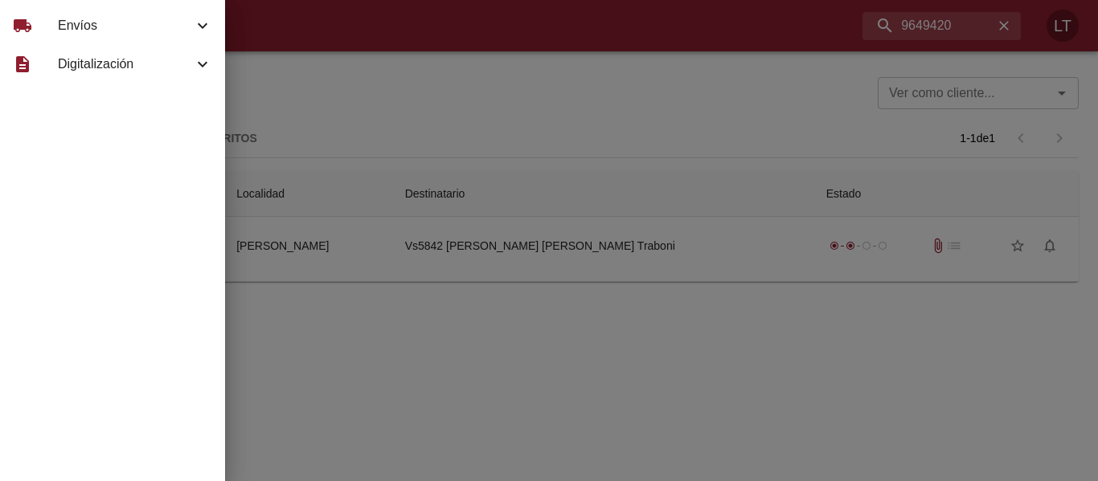
click at [36, 23] on div "local_shipping" at bounding box center [35, 25] width 45 height 19
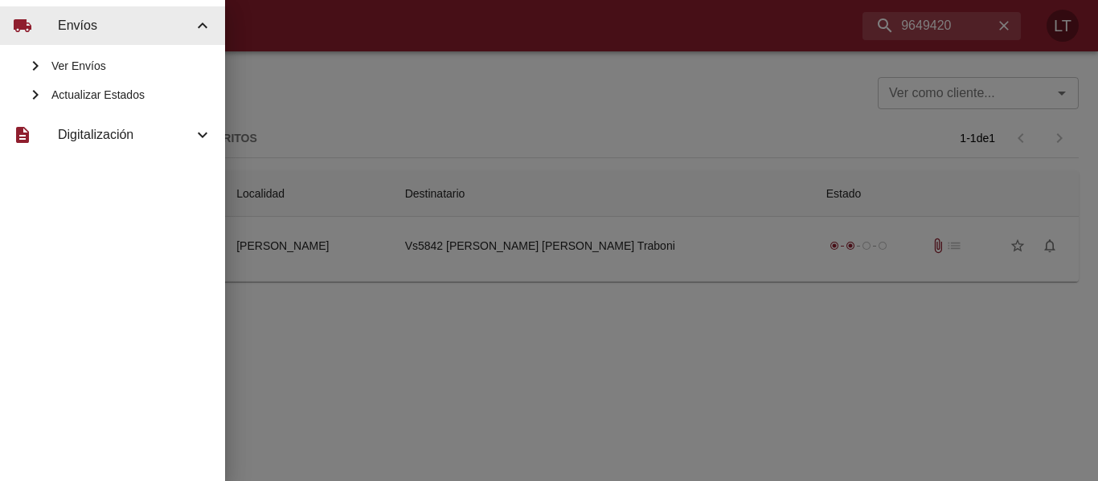
click at [88, 92] on span "Actualizar Estados" at bounding box center [131, 95] width 161 height 16
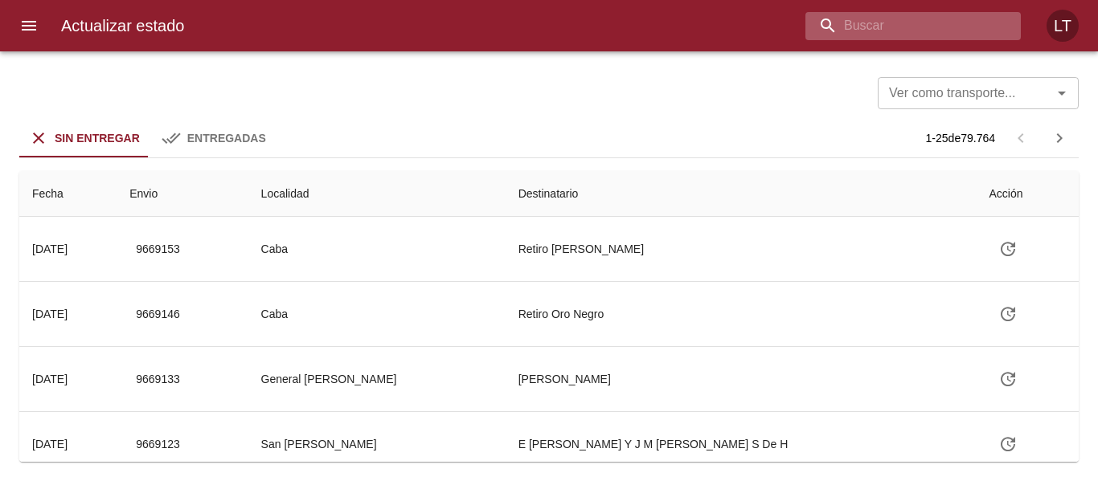
click at [923, 29] on input "buscar" at bounding box center [899, 26] width 188 height 28
paste input "9649420"
type input "9649420"
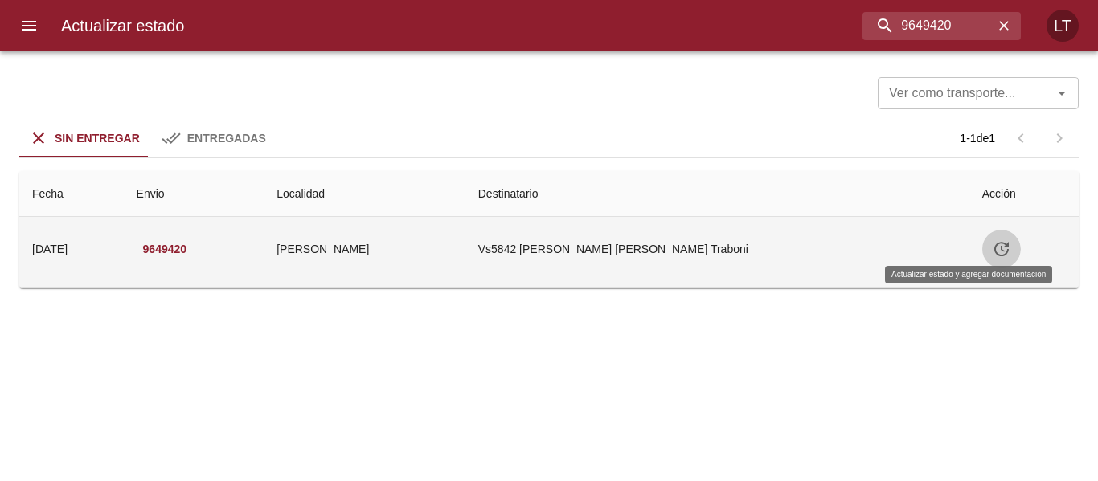
click at [982, 244] on button "Tabla de envíos del cliente" at bounding box center [1001, 249] width 39 height 39
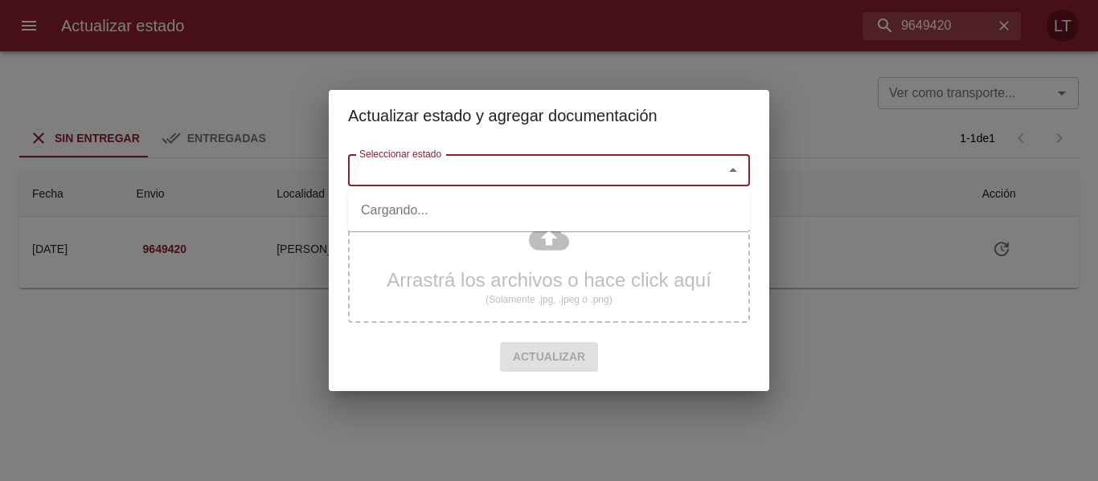
click at [546, 163] on input "Seleccionar estado" at bounding box center [525, 170] width 345 height 23
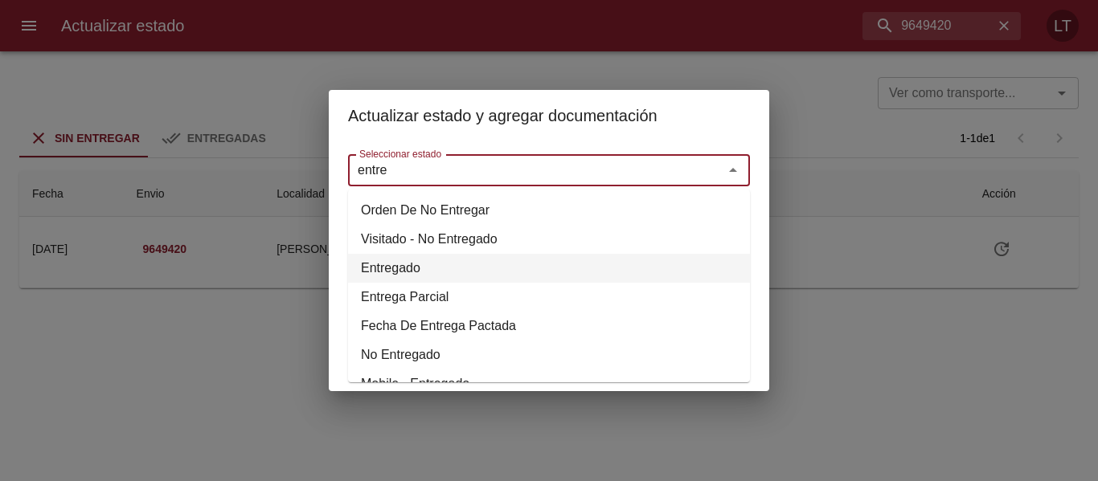
click at [395, 278] on li "Entregado" at bounding box center [549, 268] width 402 height 29
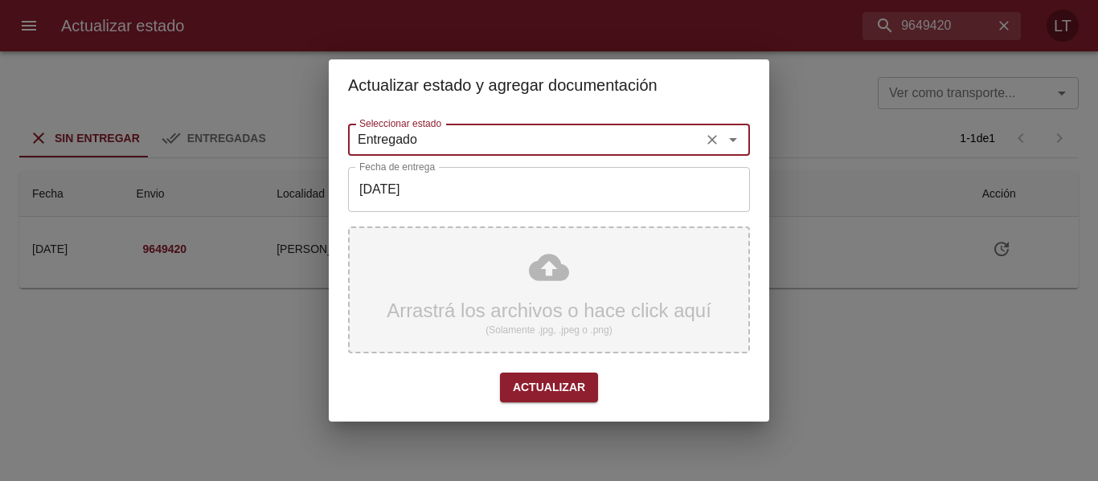
type input "Entregado"
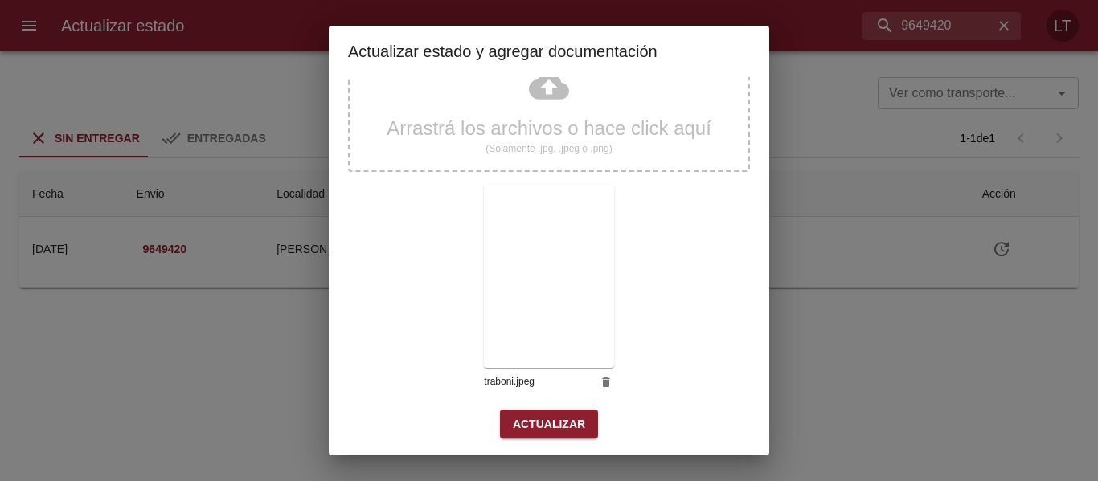
scroll to position [150, 0]
click at [566, 405] on div "Arrastrá los archivos o hace click aquí (Solamente .jpg, .jpeg o .png) traboni.…" at bounding box center [549, 221] width 402 height 371
click at [568, 419] on span "Actualizar" at bounding box center [549, 422] width 72 height 20
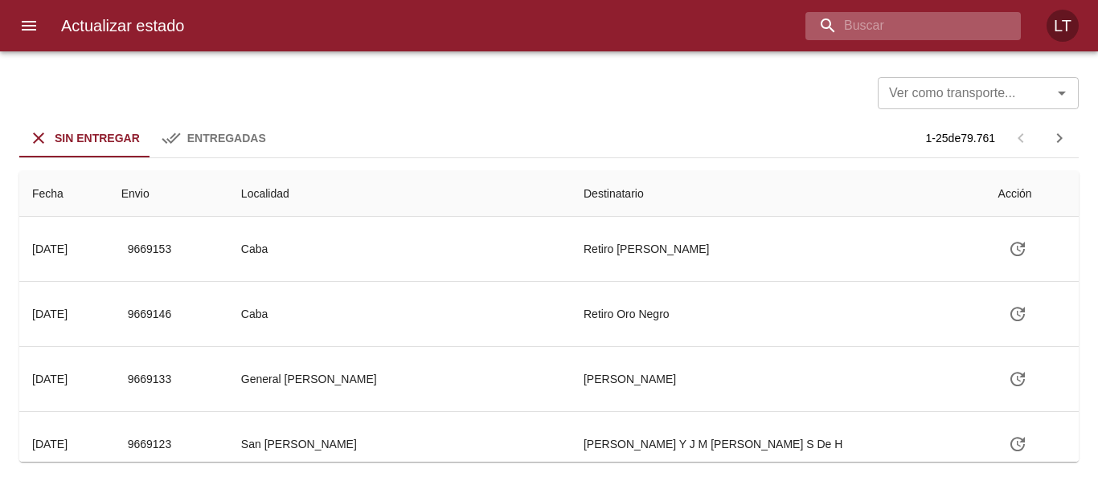
click at [913, 34] on input "buscar" at bounding box center [899, 26] width 188 height 28
paste input "9561186"
type input "9561186"
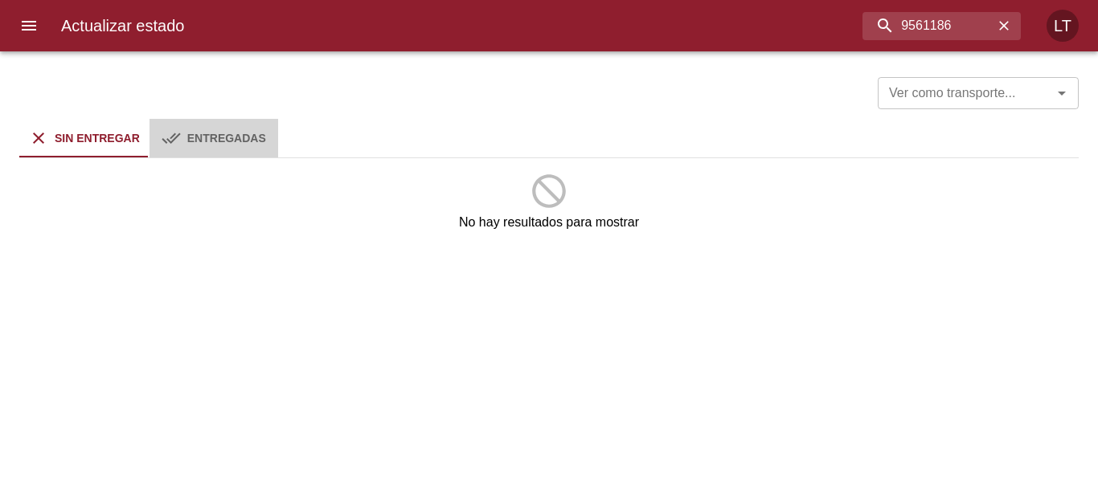
click at [227, 119] on button "Entregadas" at bounding box center [213, 138] width 129 height 39
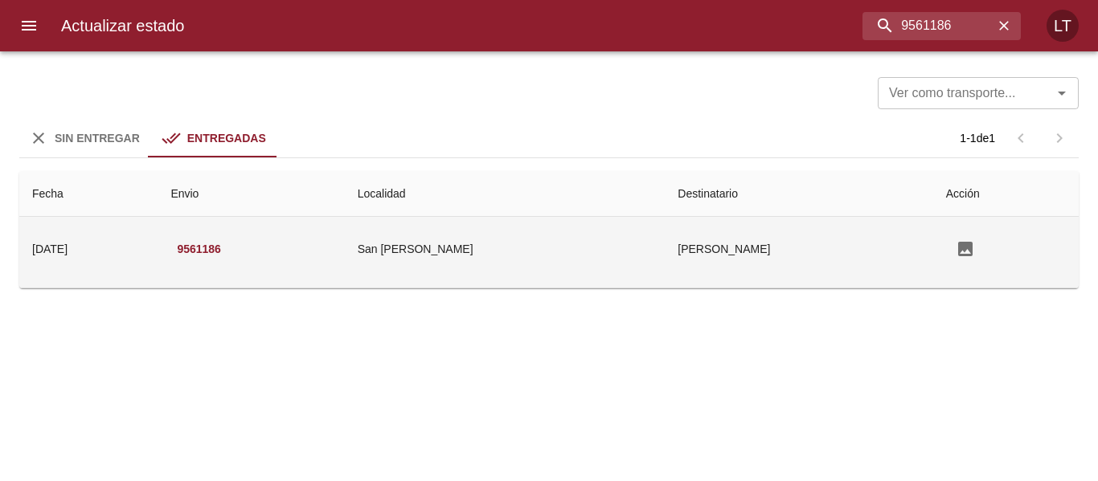
click at [480, 239] on td "San [PERSON_NAME]" at bounding box center [505, 249] width 321 height 64
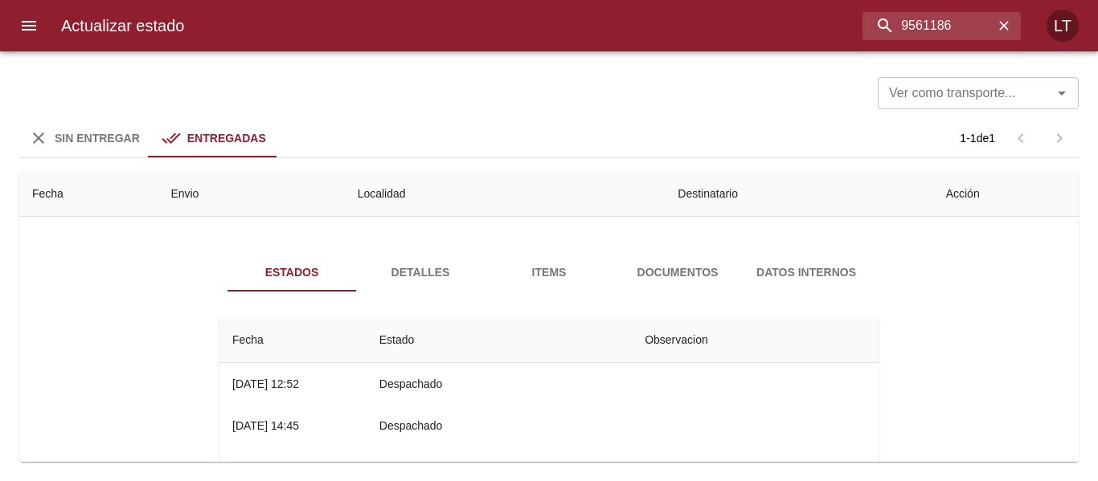
scroll to position [80, 0]
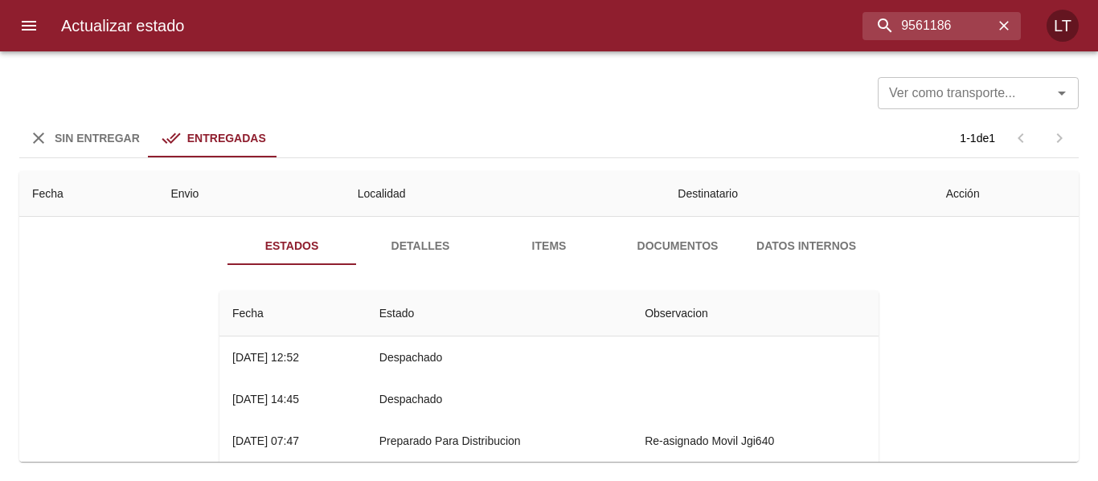
click at [657, 252] on span "Documentos" at bounding box center [677, 246] width 109 height 20
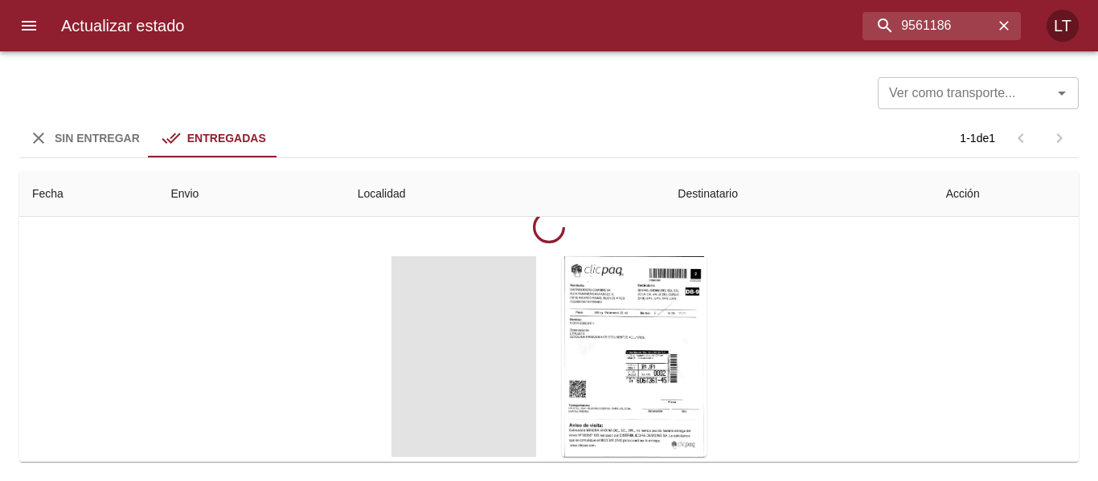
scroll to position [161, 0]
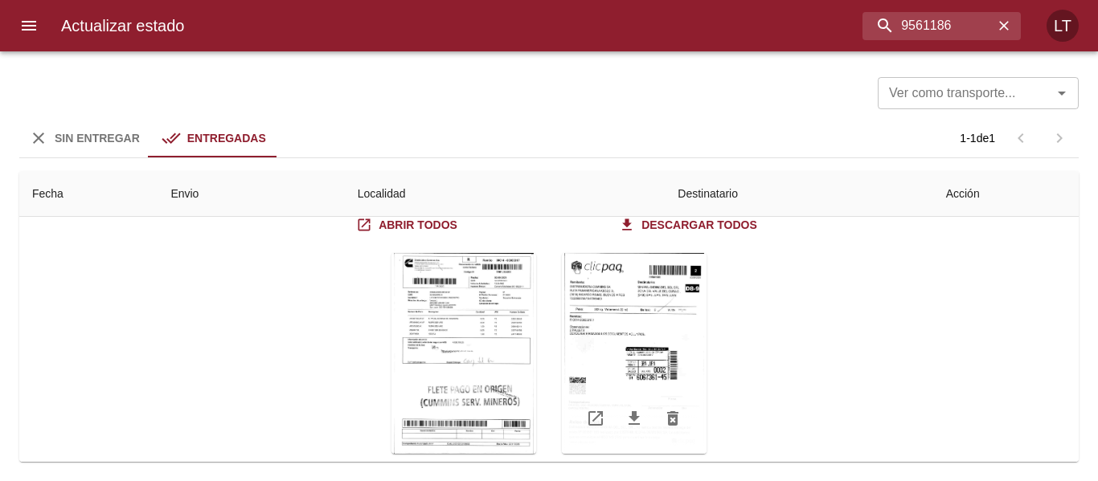
click at [673, 345] on div "Tabla de envíos del cliente" at bounding box center [634, 353] width 145 height 201
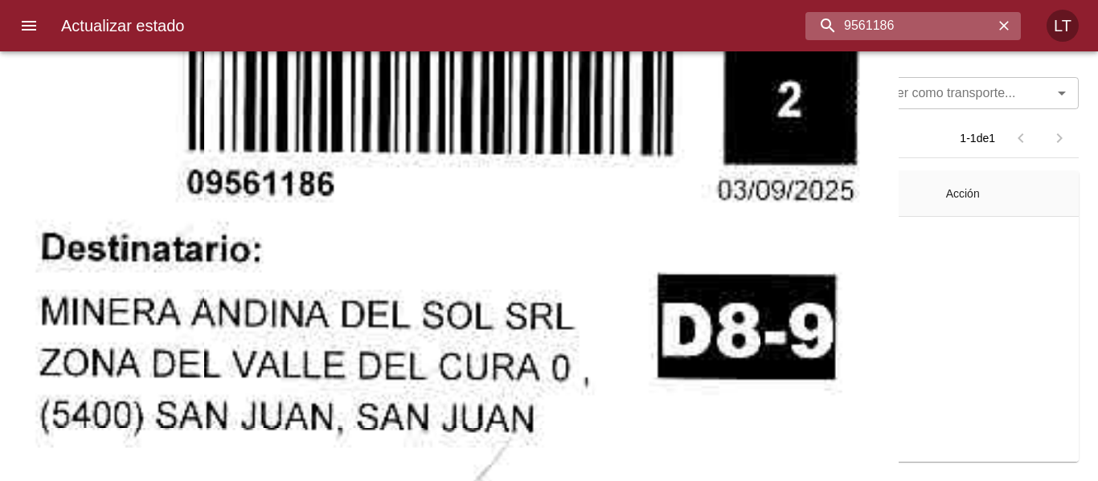
click at [928, 37] on input "9561186" at bounding box center [899, 26] width 188 height 28
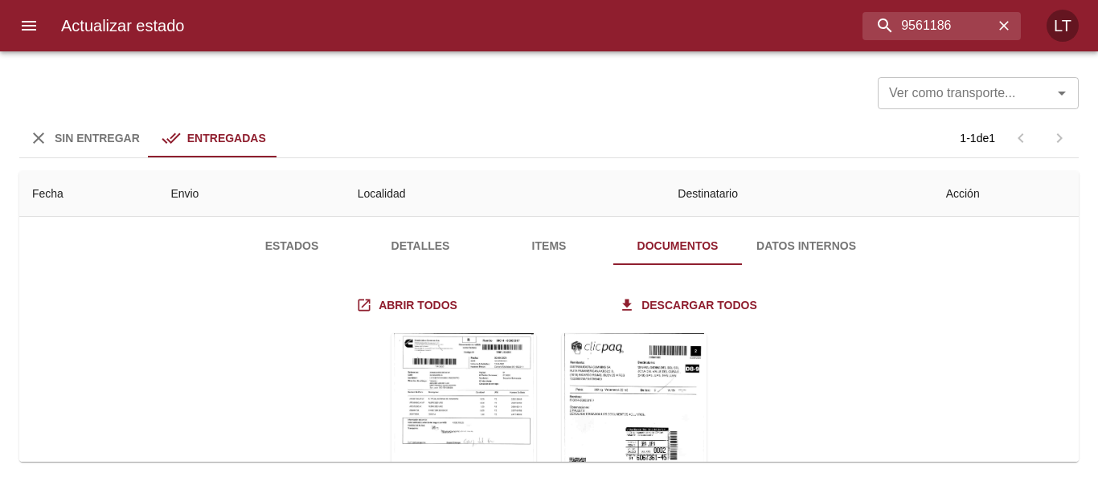
click at [296, 248] on span "Estados" at bounding box center [291, 246] width 109 height 20
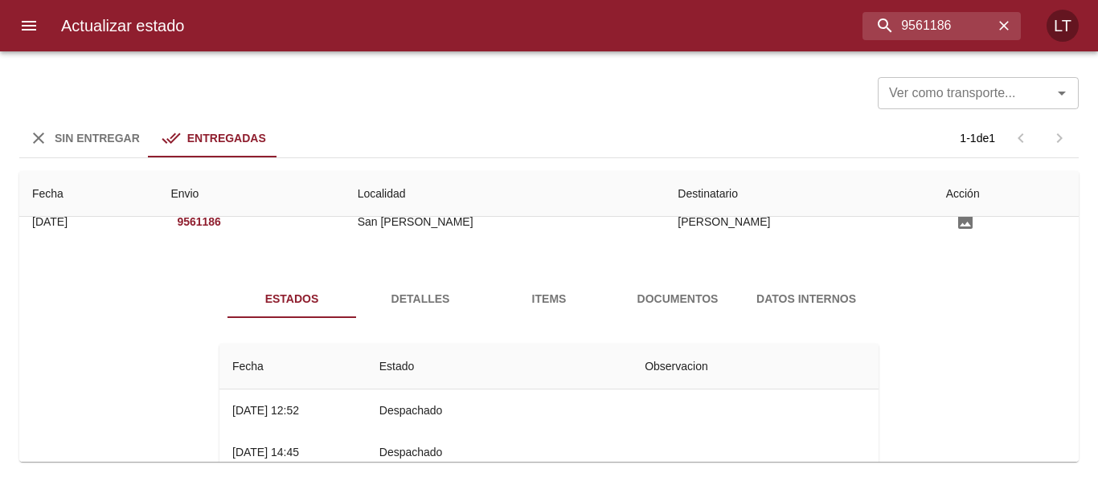
scroll to position [0, 0]
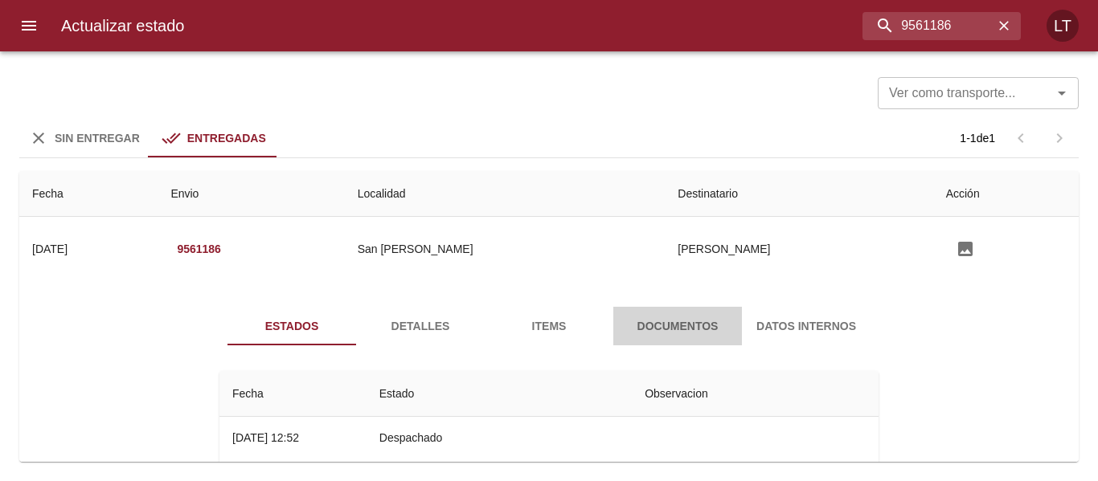
click at [623, 331] on span "Documentos" at bounding box center [677, 327] width 109 height 20
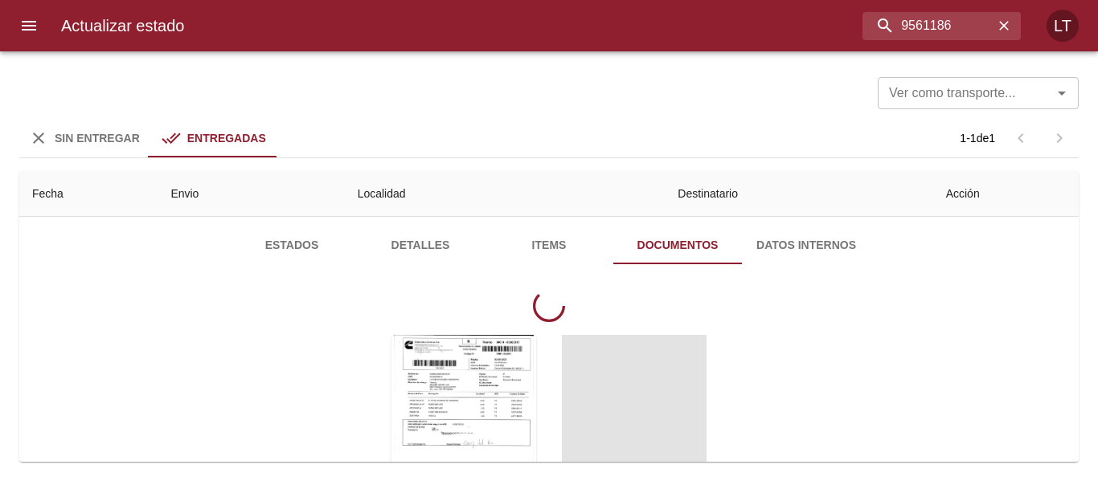
scroll to position [161, 0]
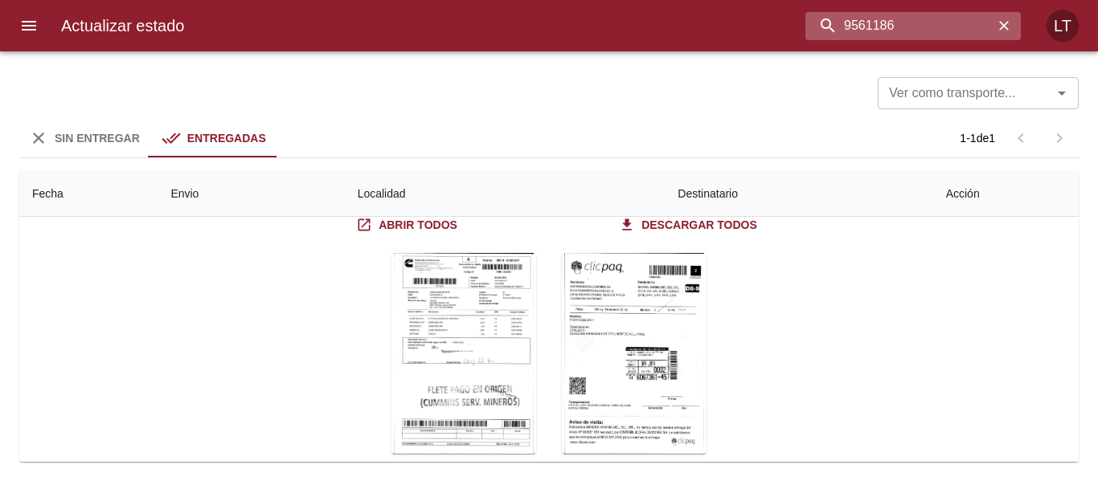
click at [956, 19] on input "9561186" at bounding box center [899, 26] width 188 height 28
paste input "9757"
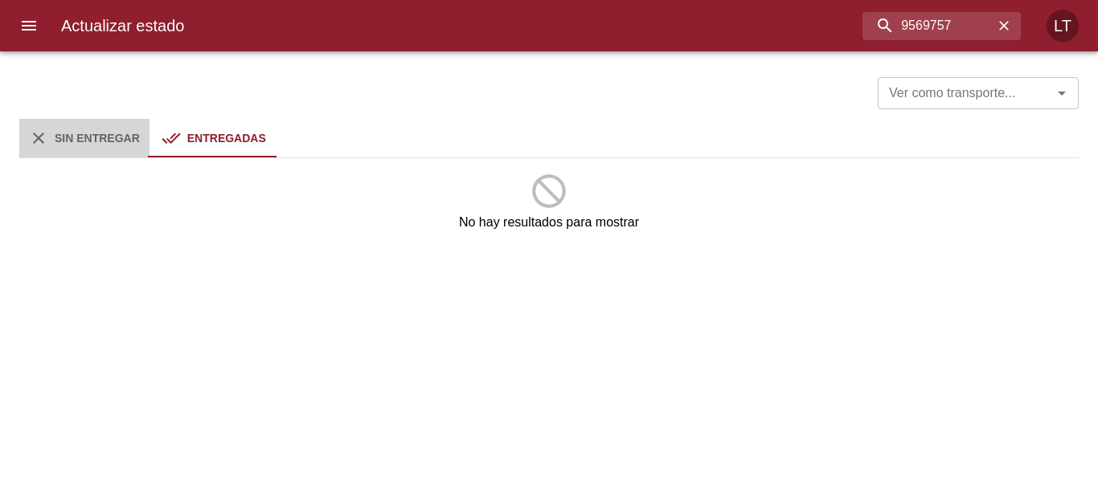
click at [124, 137] on span "Sin Entregar" at bounding box center [97, 138] width 85 height 13
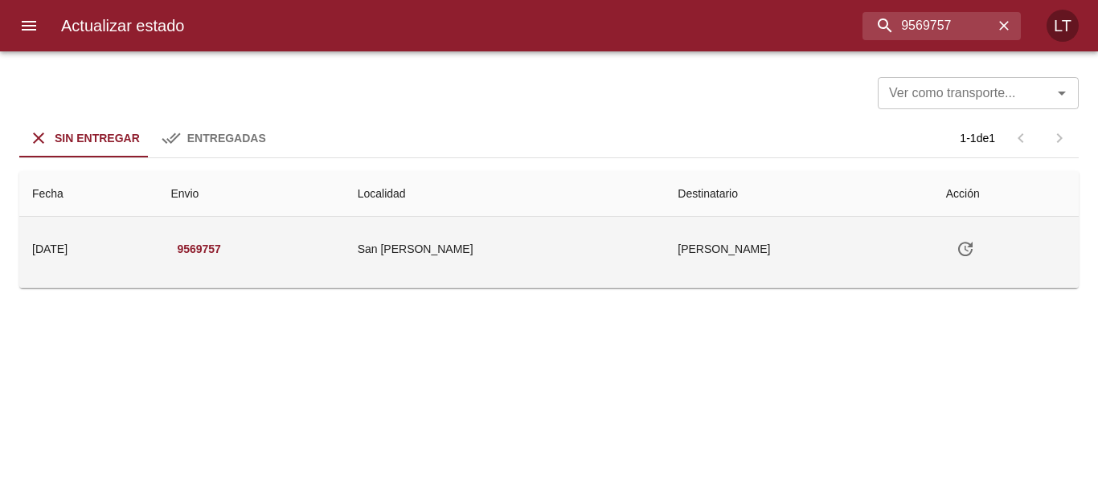
click at [551, 252] on td "San [PERSON_NAME]" at bounding box center [505, 249] width 321 height 64
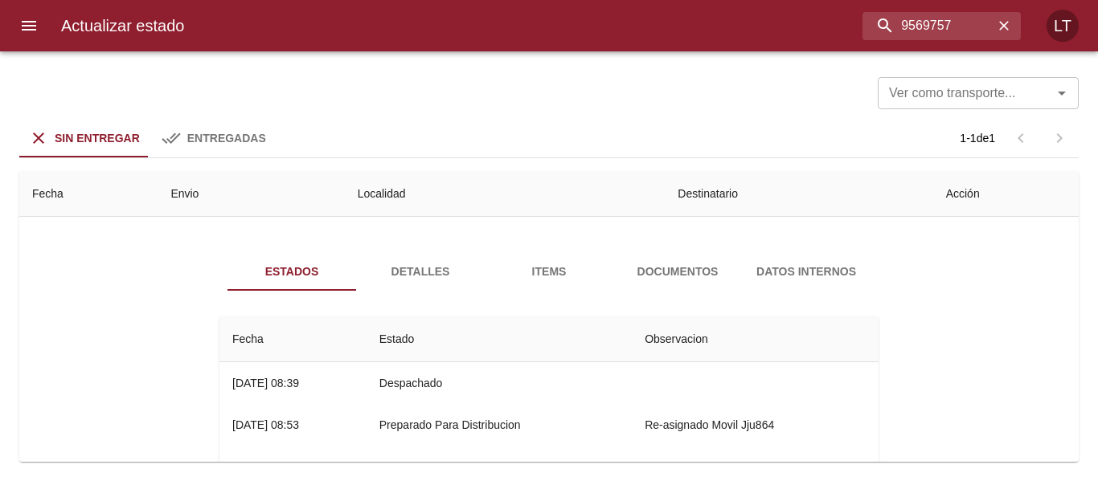
scroll to position [80, 0]
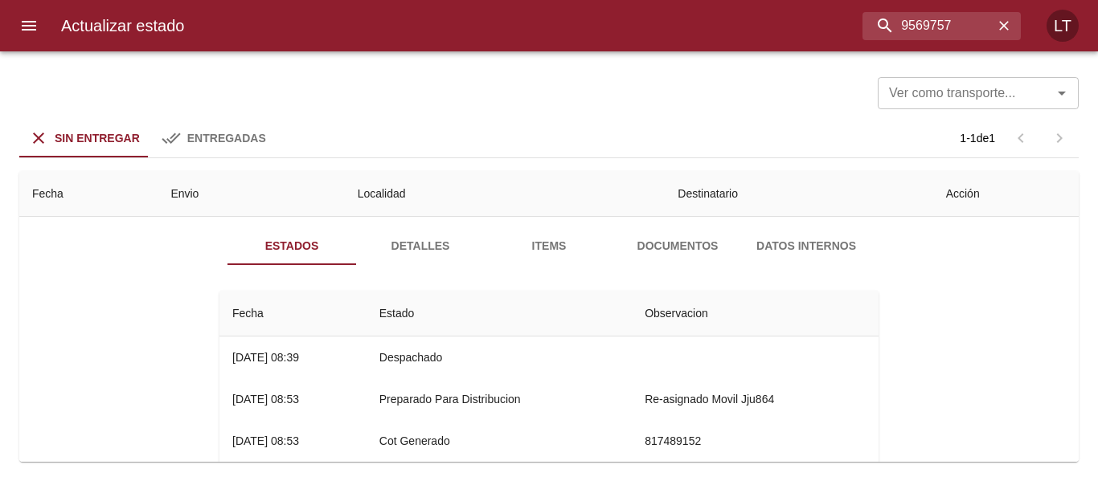
click at [666, 238] on span "Documentos" at bounding box center [677, 246] width 109 height 20
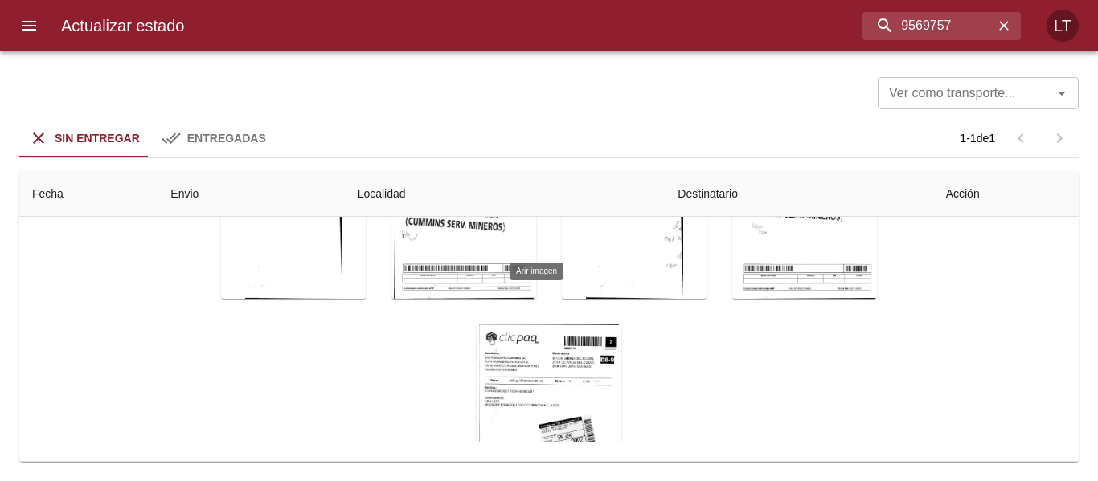
scroll to position [158, 0]
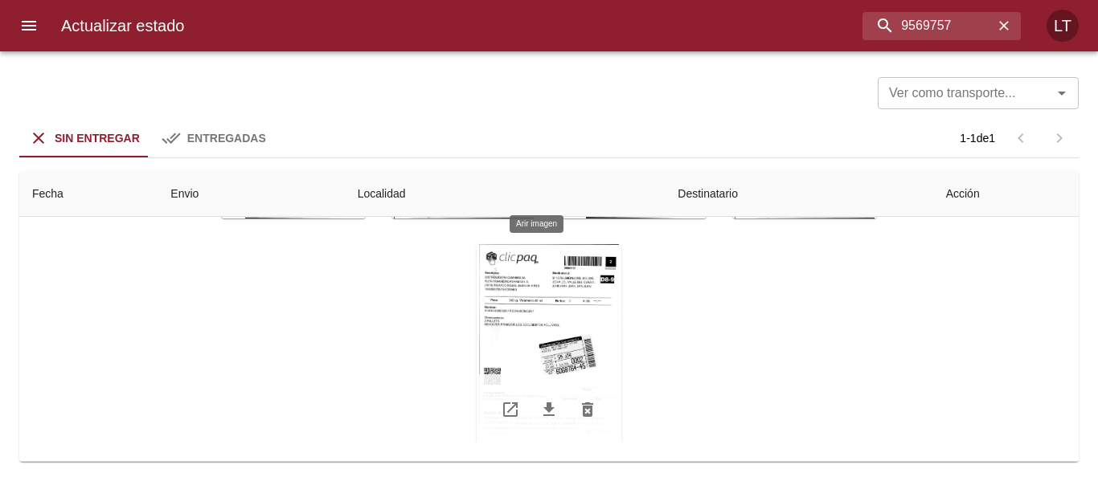
click at [544, 352] on div "Tabla de envíos del cliente" at bounding box center [549, 344] width 145 height 201
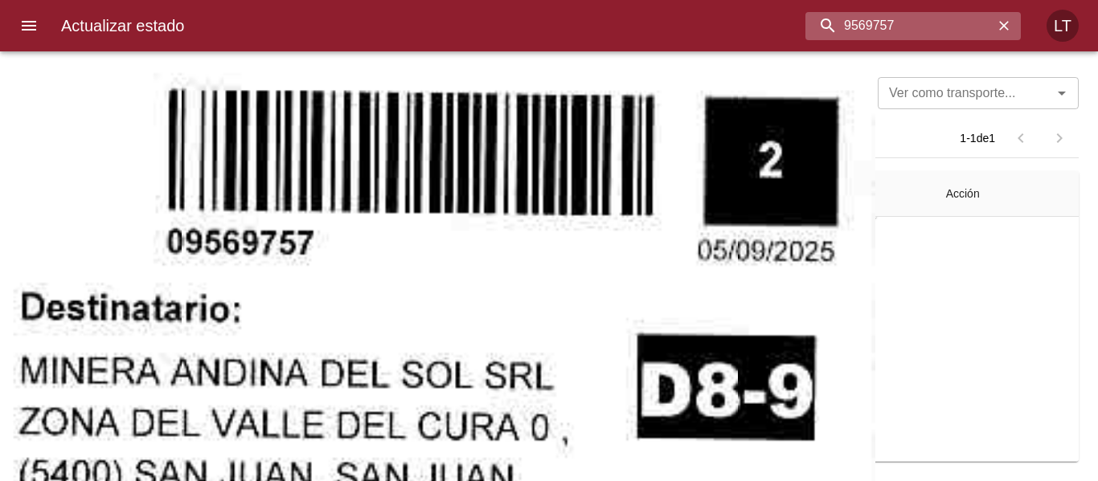
click at [956, 23] on input "9569757" at bounding box center [899, 26] width 188 height 28
click at [955, 23] on input "9569757" at bounding box center [899, 26] width 188 height 28
click at [952, 19] on input "606876445" at bounding box center [899, 26] width 188 height 28
paste input "9569757"
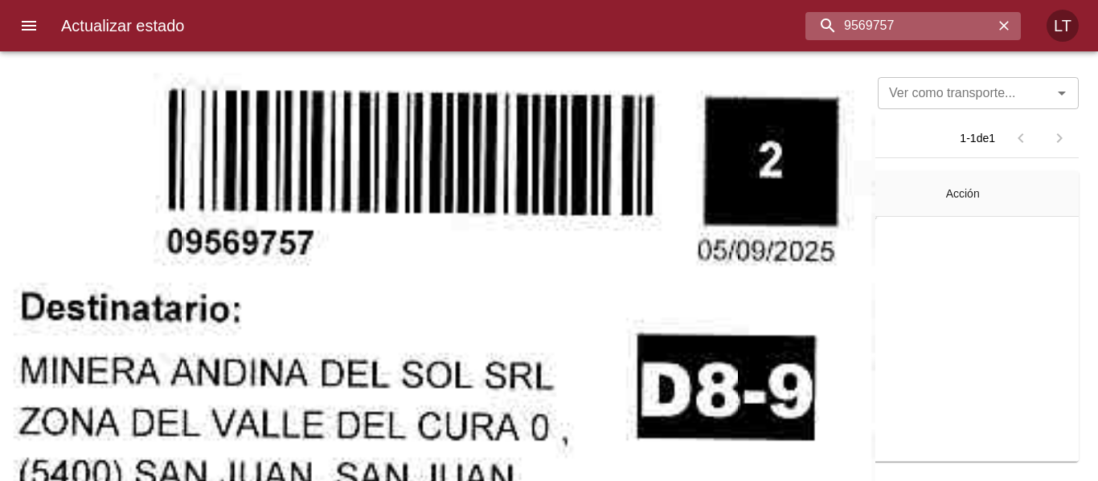
type input "9569757"
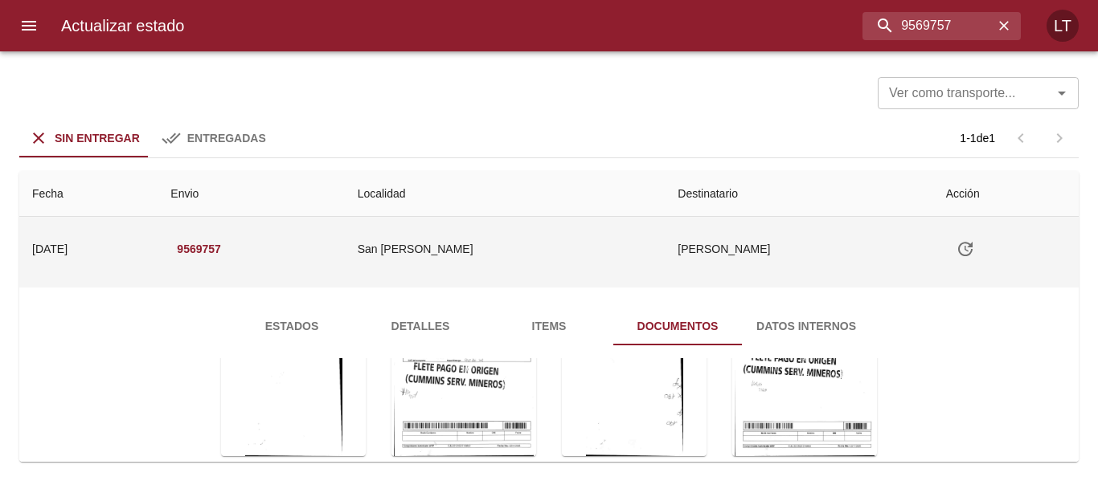
click at [958, 243] on icon "Tabla de envíos del cliente" at bounding box center [965, 249] width 14 height 14
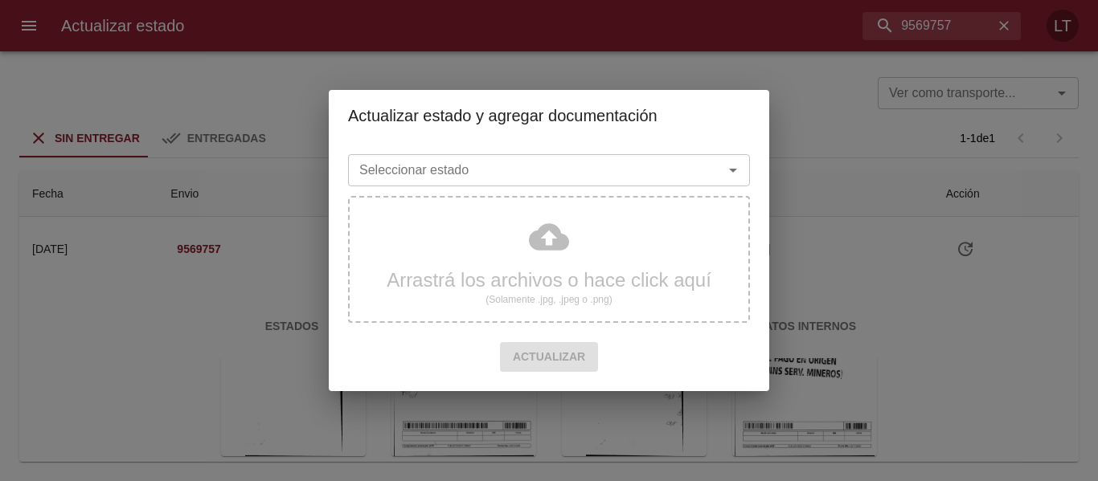
click at [524, 176] on input "Seleccionar estado" at bounding box center [525, 170] width 345 height 23
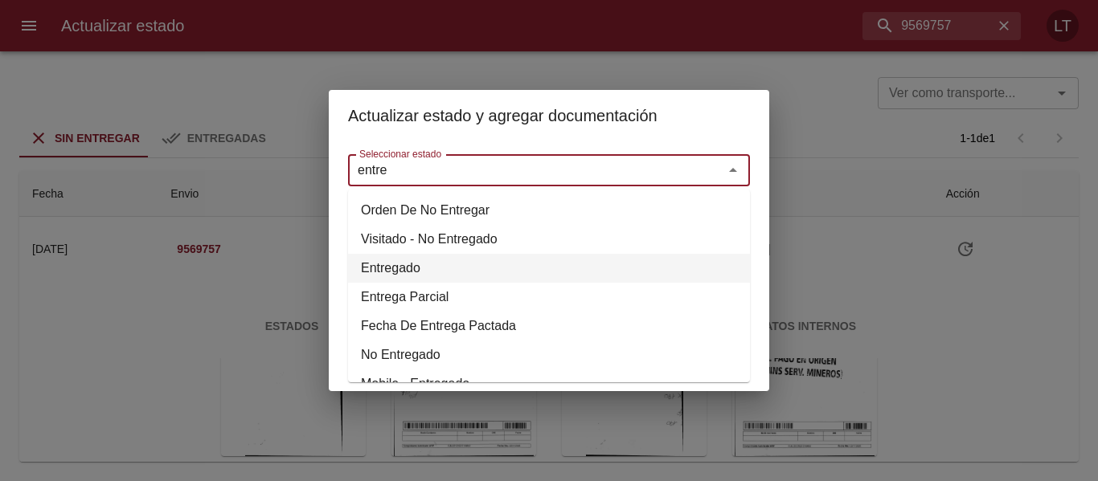
click at [418, 266] on li "Entregado" at bounding box center [549, 268] width 402 height 29
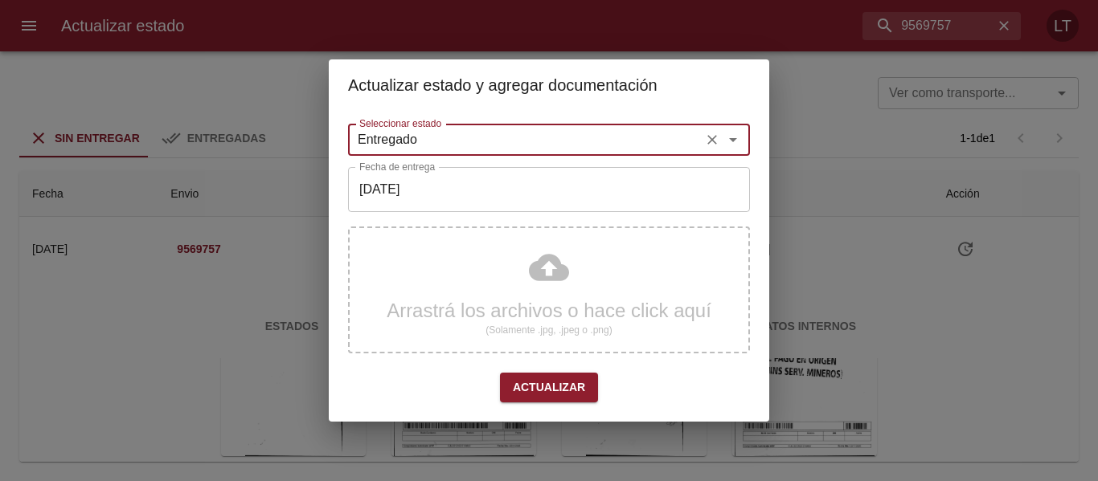
type input "Entregado"
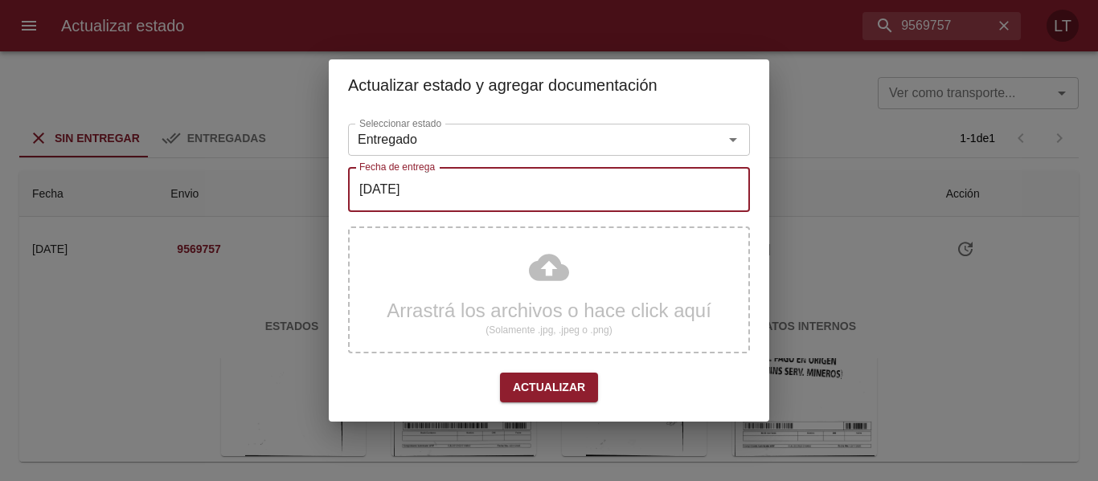
click at [394, 203] on input "[DATE]" at bounding box center [549, 189] width 402 height 45
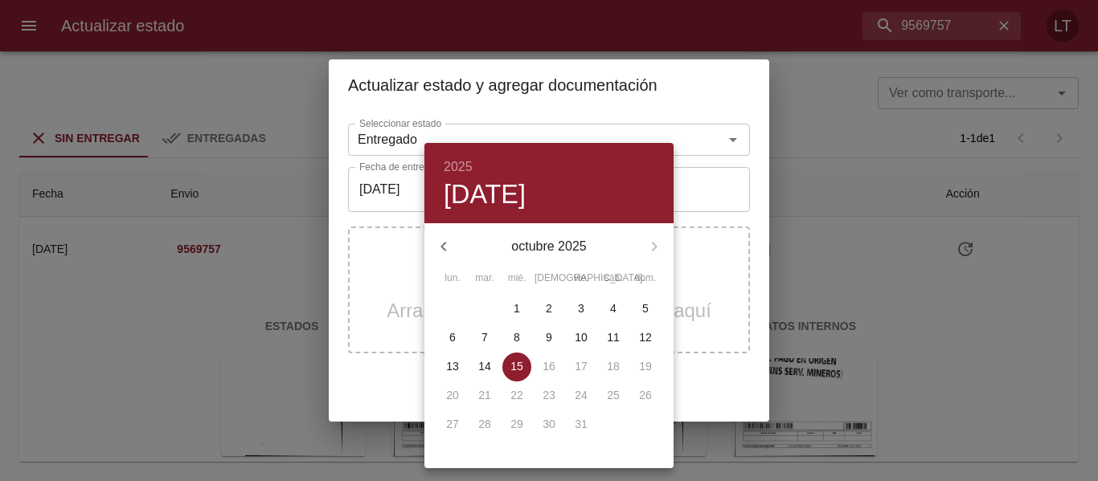
click at [453, 240] on icon "button" at bounding box center [443, 246] width 19 height 19
click at [606, 342] on span "13" at bounding box center [613, 338] width 29 height 16
type input "13/09/2025"
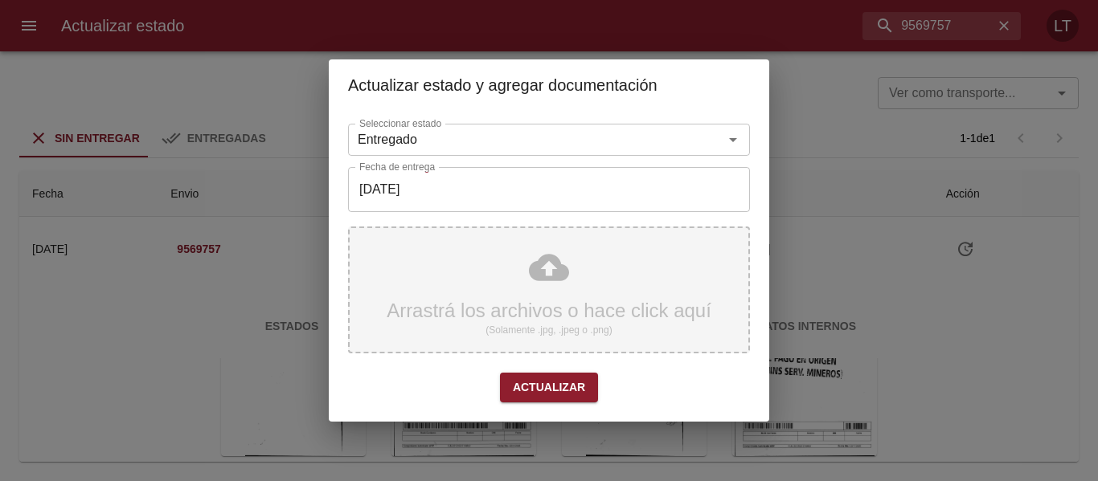
click at [542, 272] on div "Arrastrá los archivos o hace click aquí (Solamente .jpg, .jpeg o .png)" at bounding box center [549, 290] width 402 height 127
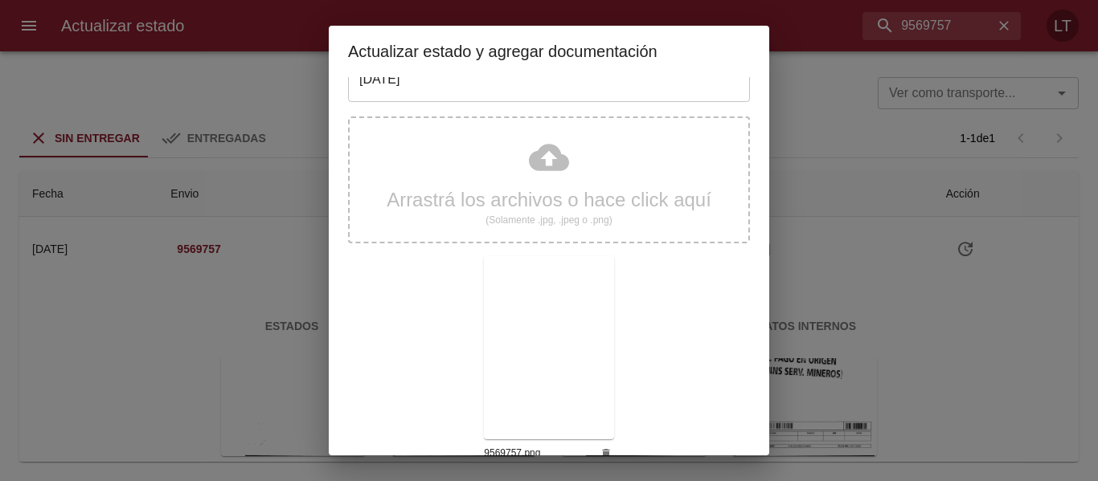
scroll to position [150, 0]
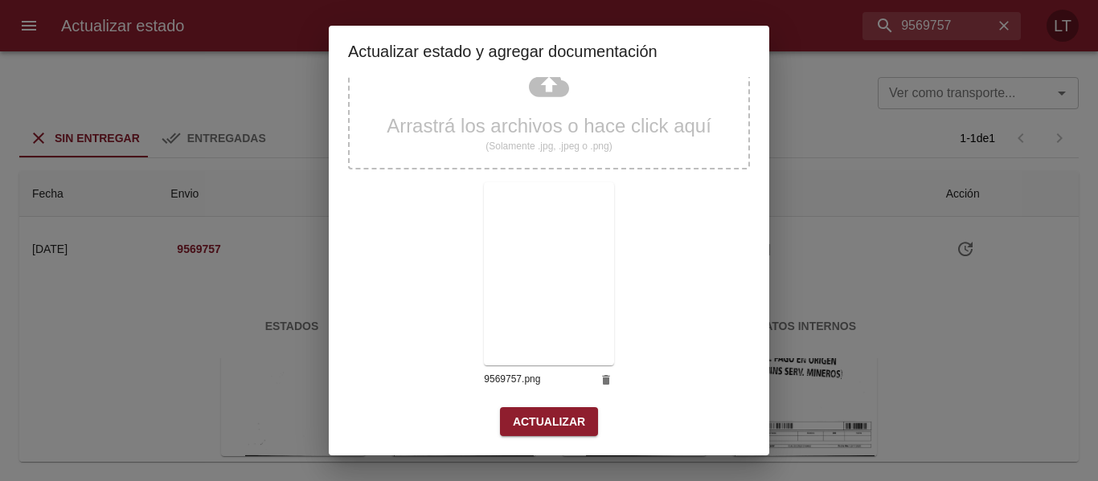
click at [547, 419] on span "Actualizar" at bounding box center [549, 422] width 72 height 20
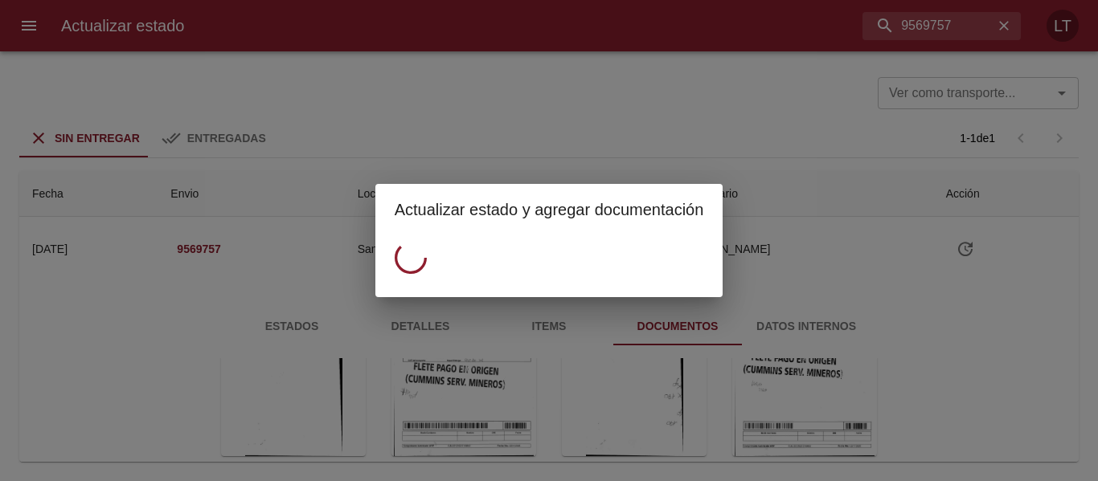
scroll to position [0, 0]
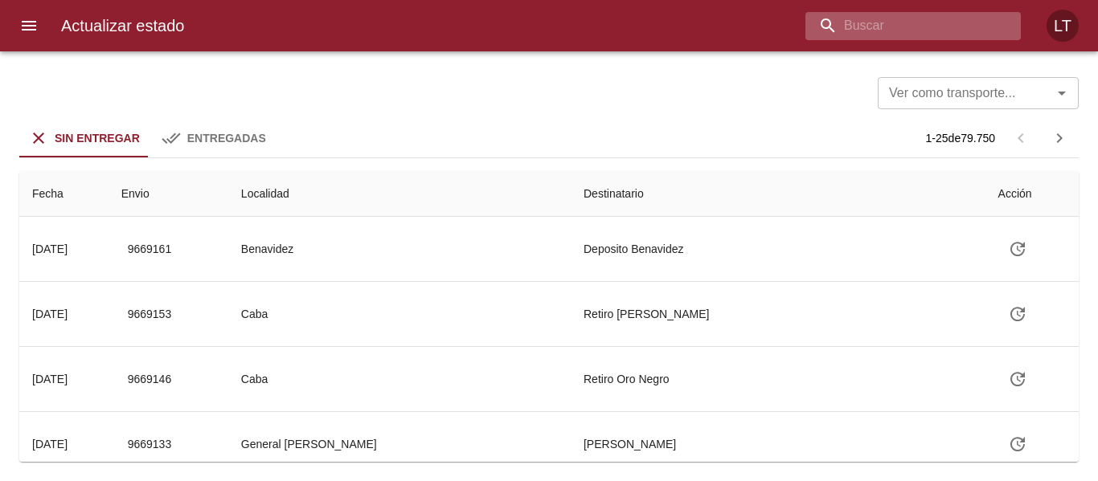
click at [911, 25] on input "buscar" at bounding box center [899, 26] width 188 height 28
paste input "9597158"
type input "9597158"
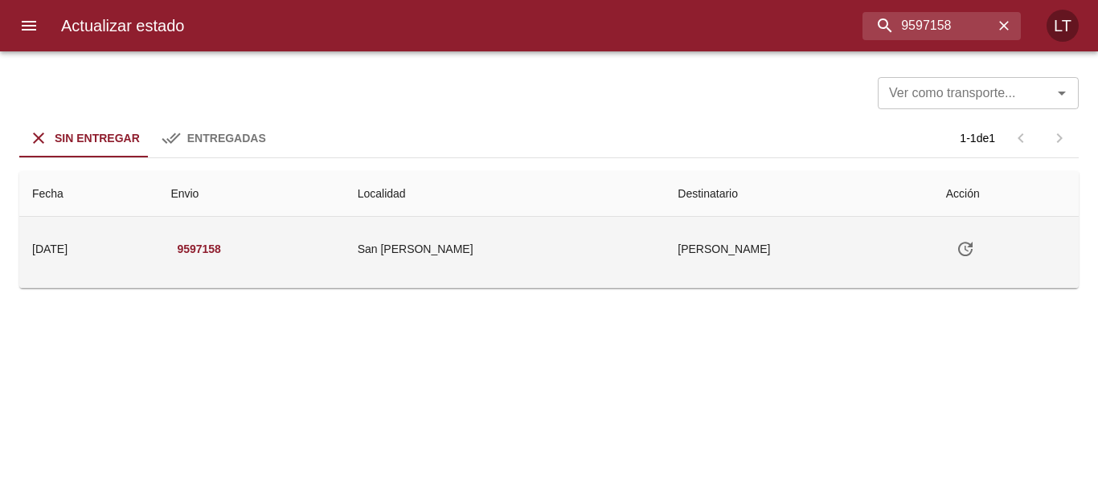
click at [665, 236] on td "[PERSON_NAME]" at bounding box center [799, 249] width 268 height 64
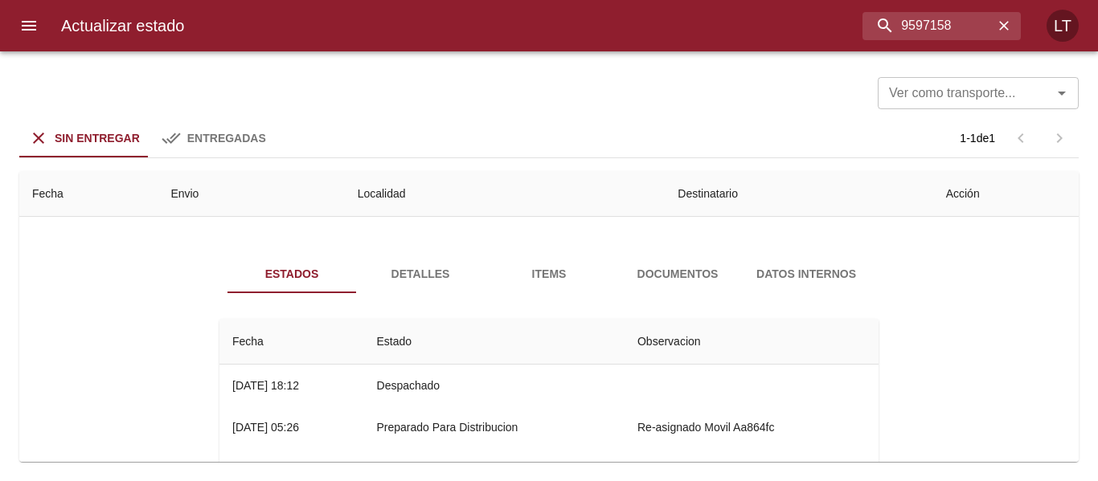
scroll to position [80, 0]
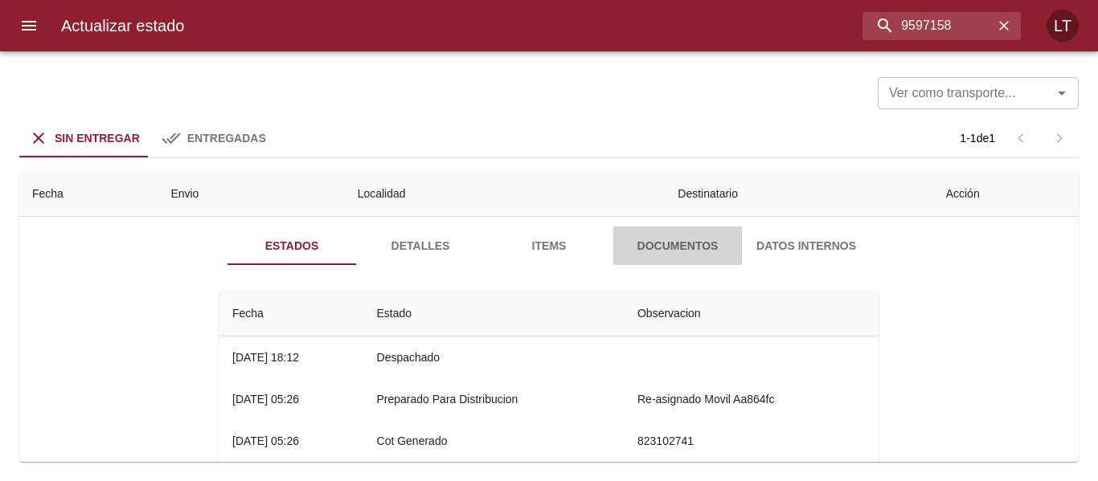
click at [694, 240] on span "Documentos" at bounding box center [677, 246] width 109 height 20
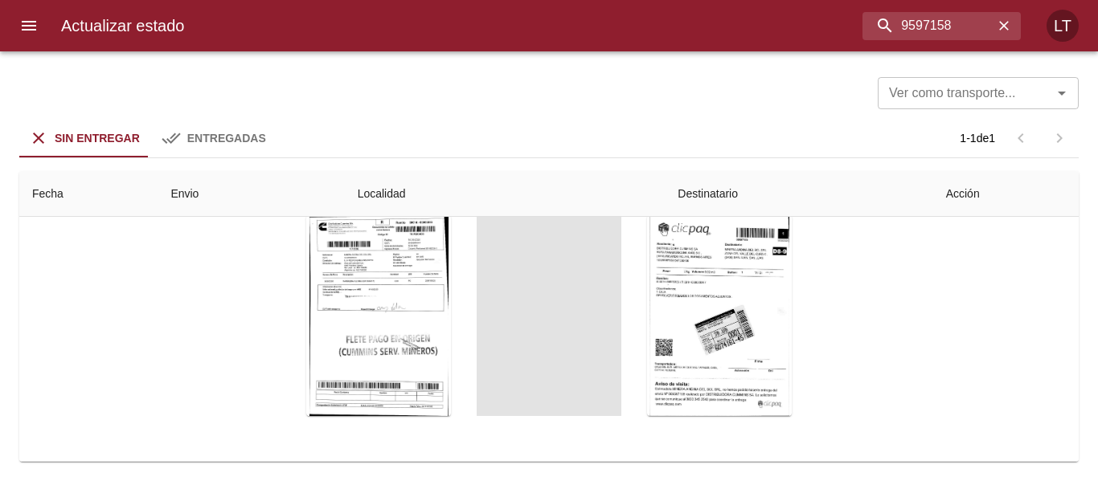
scroll to position [199, 0]
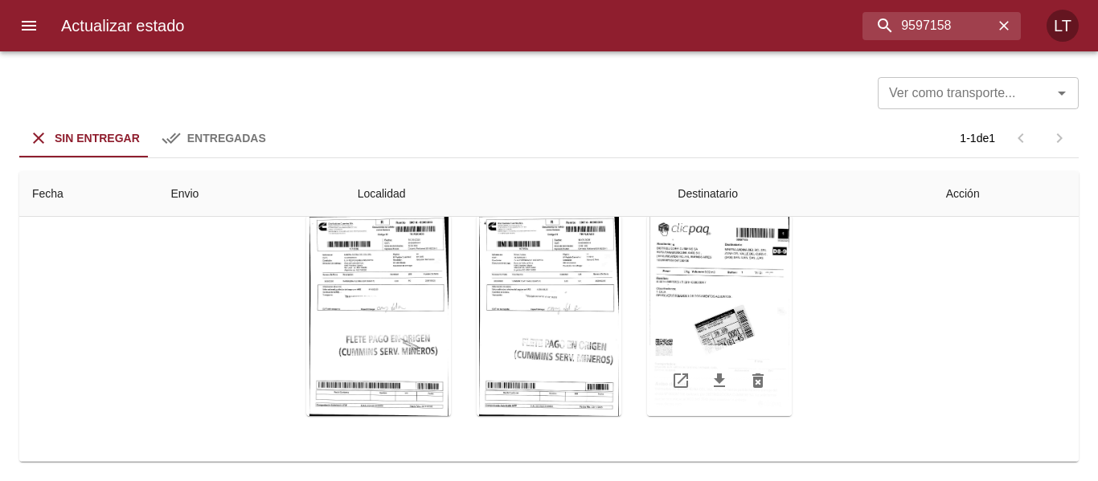
click at [754, 315] on div "Tabla de envíos del cliente" at bounding box center [719, 315] width 145 height 201
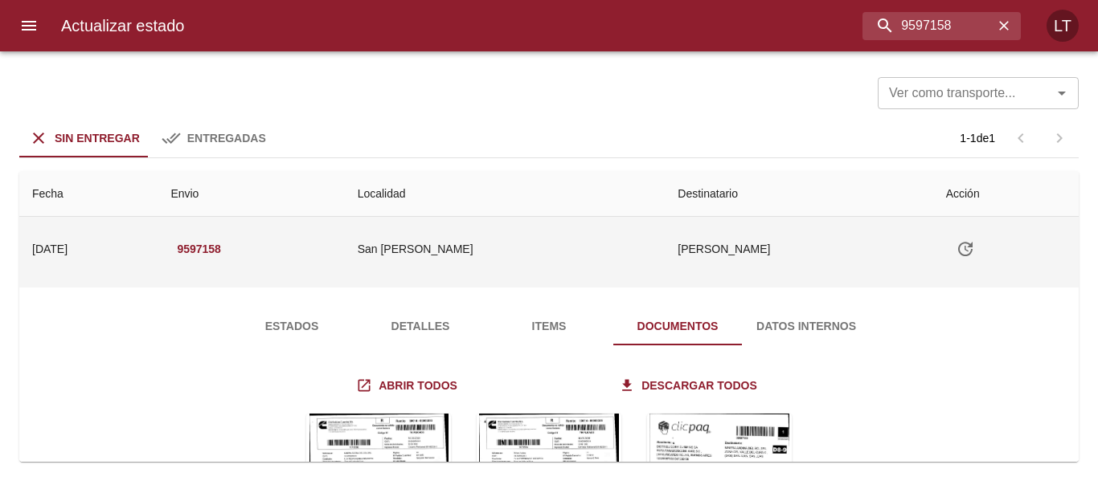
click at [956, 252] on icon "Tabla de envíos del cliente" at bounding box center [965, 249] width 19 height 19
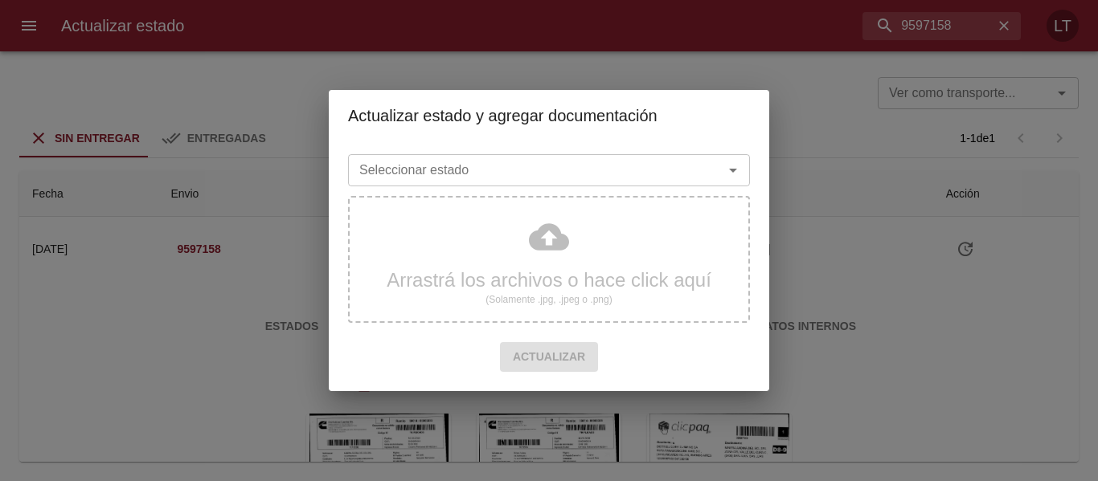
click at [540, 183] on div "Seleccionar estado" at bounding box center [549, 170] width 402 height 32
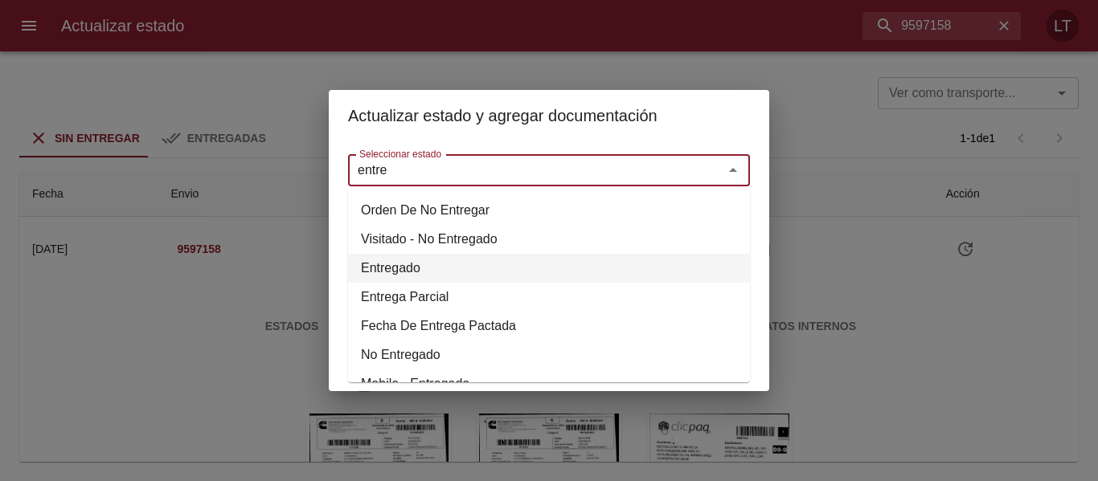
click at [385, 264] on li "Entregado" at bounding box center [549, 268] width 402 height 29
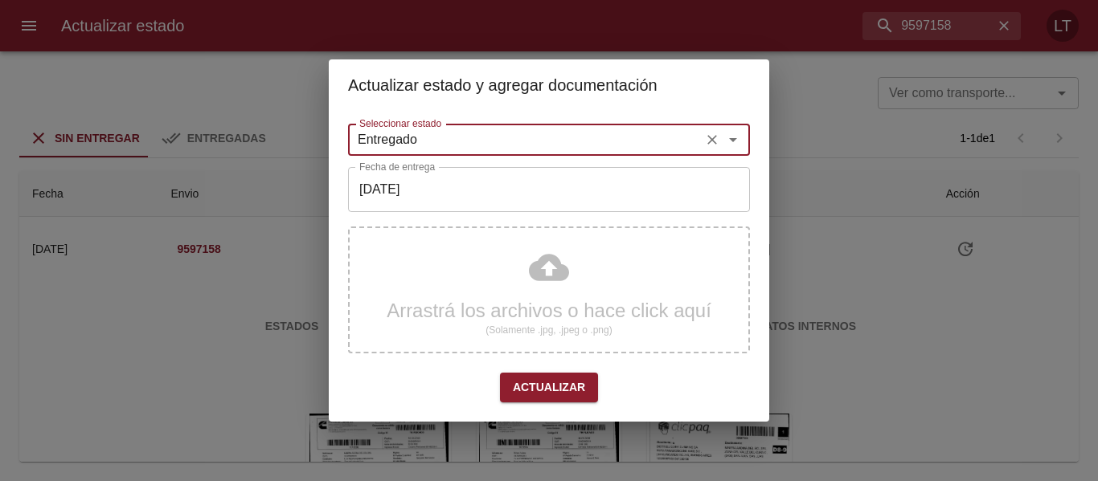
type input "Entregado"
click at [419, 184] on input "[DATE]" at bounding box center [549, 189] width 402 height 45
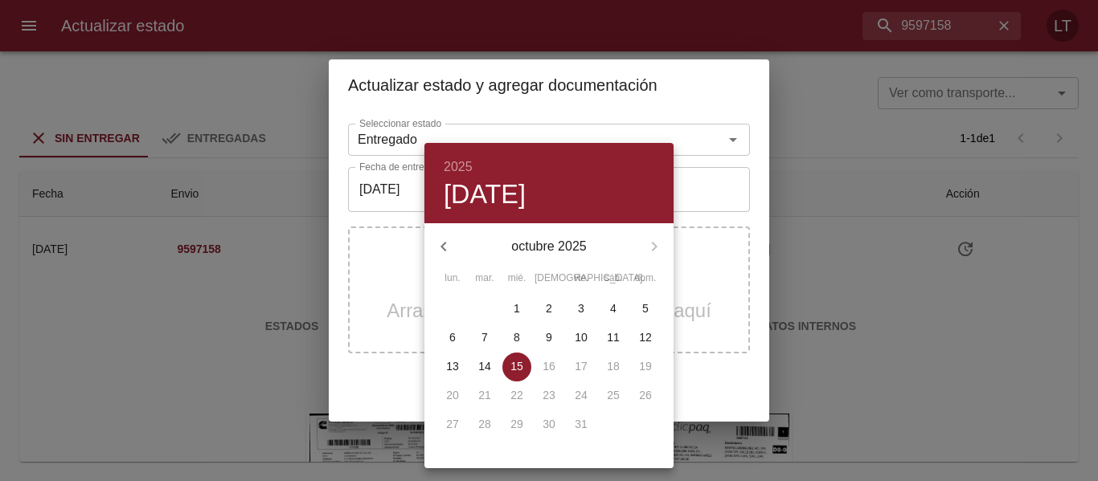
click at [447, 238] on icon "button" at bounding box center [443, 246] width 19 height 19
click at [453, 390] on p "22" at bounding box center [452, 395] width 13 height 16
type input "[DATE]"
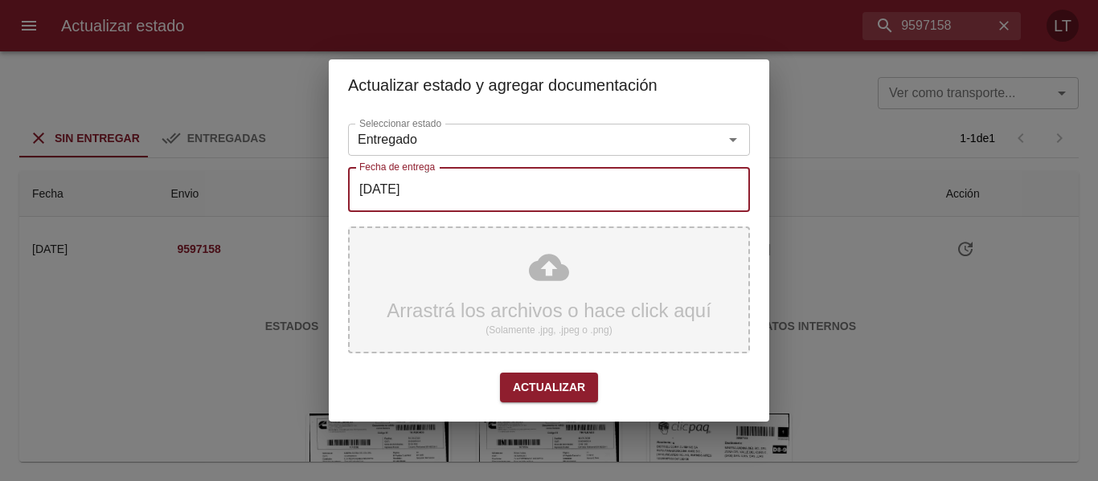
click at [510, 251] on div "Arrastrá los archivos o hace click aquí (Solamente .jpg, .jpeg o .png)" at bounding box center [549, 290] width 402 height 127
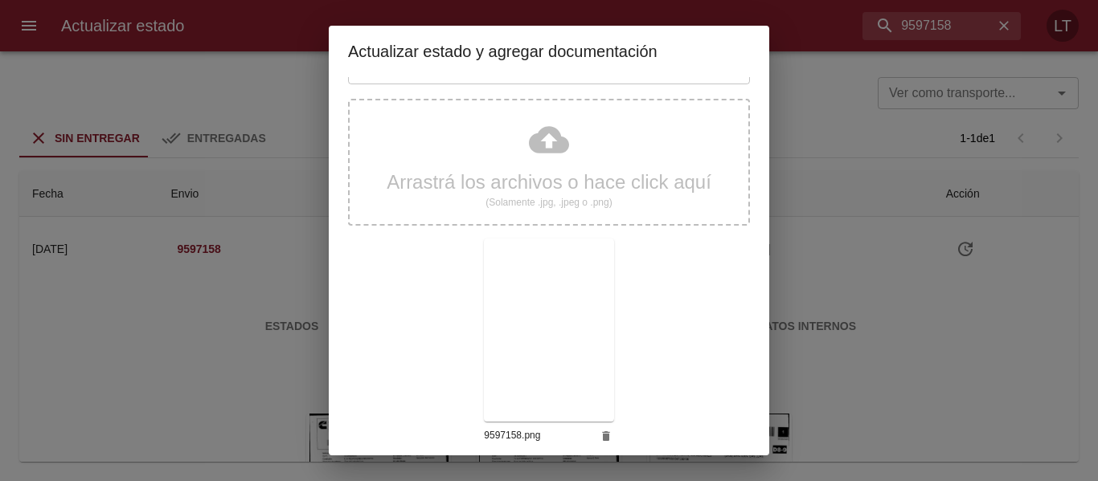
scroll to position [150, 0]
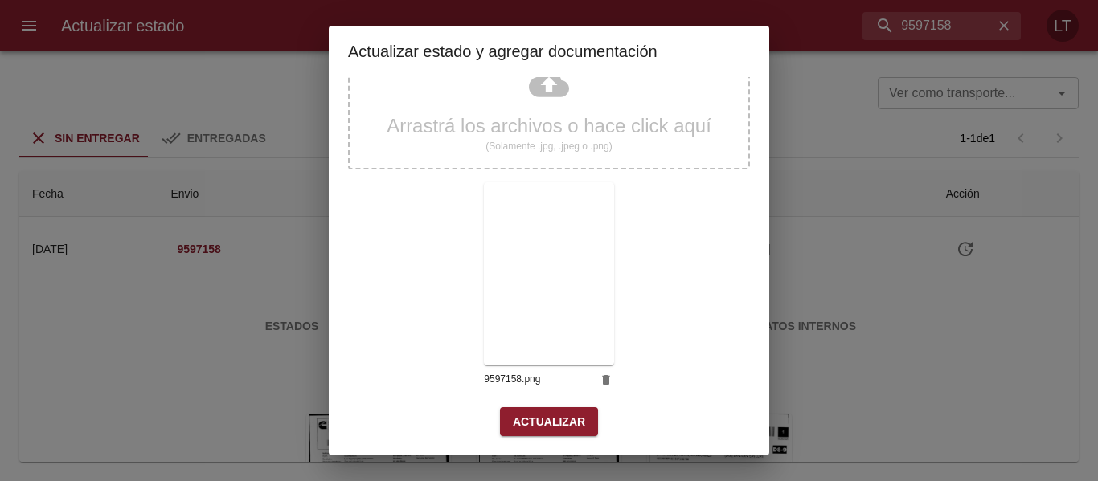
click at [559, 420] on span "Actualizar" at bounding box center [549, 422] width 72 height 20
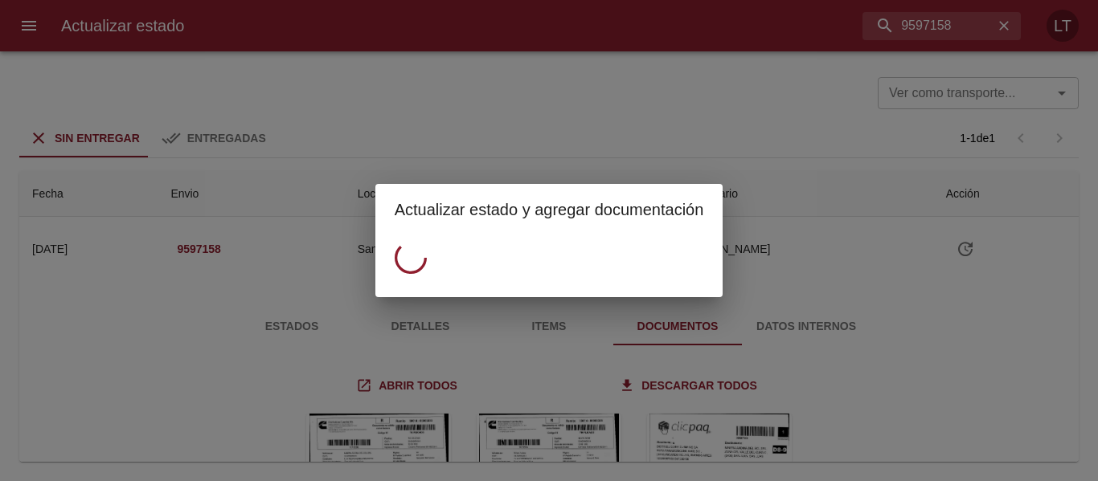
scroll to position [0, 0]
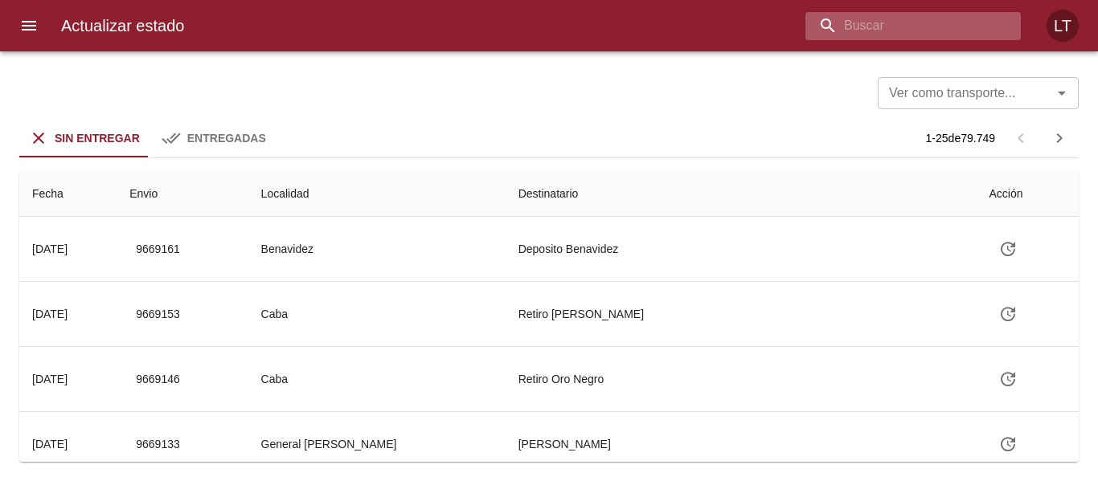
click at [958, 31] on input "buscar" at bounding box center [899, 26] width 188 height 28
type input "e"
paste input "9627266"
type input "9627266"
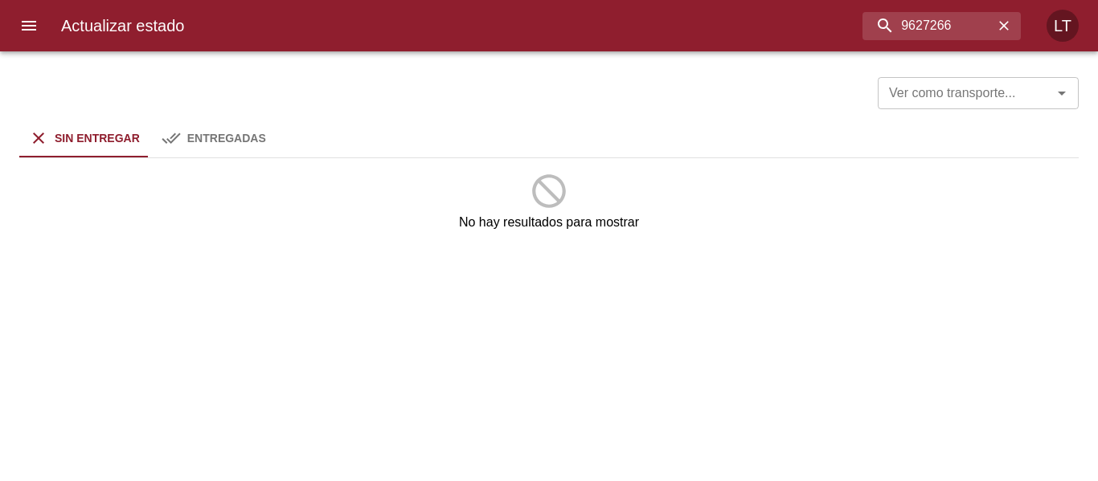
click at [215, 141] on span "Entregadas" at bounding box center [226, 138] width 79 height 13
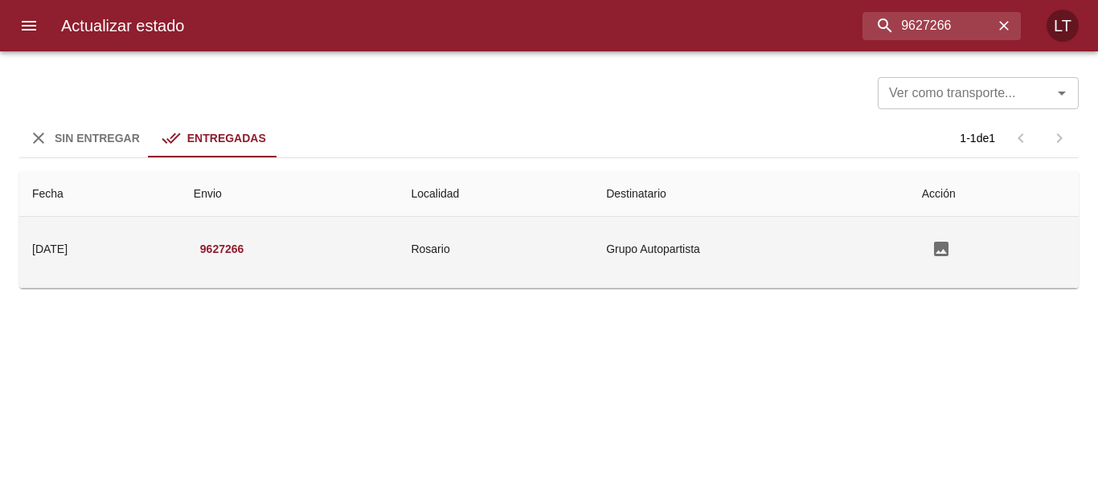
click at [559, 223] on td "Rosario" at bounding box center [495, 249] width 195 height 64
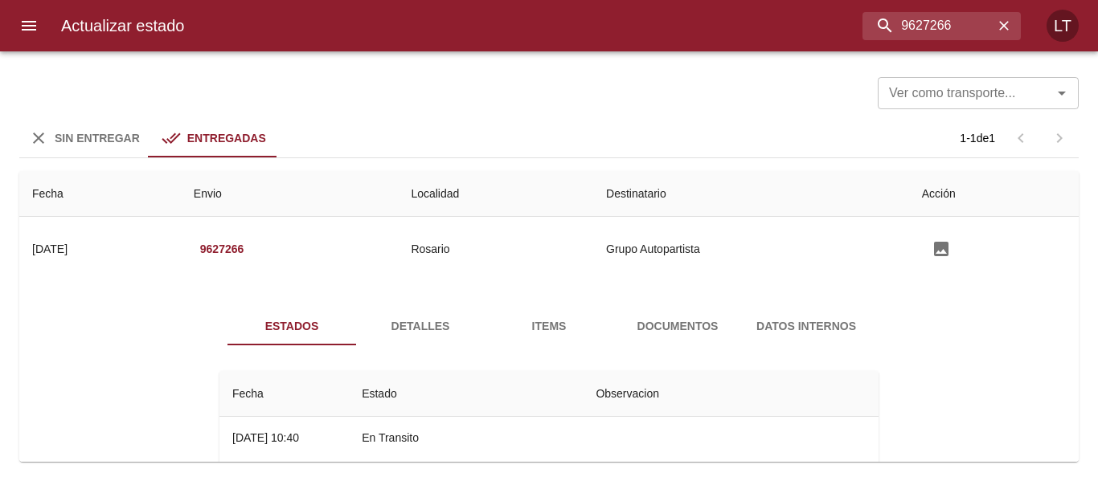
click at [682, 334] on span "Documentos" at bounding box center [677, 327] width 109 height 20
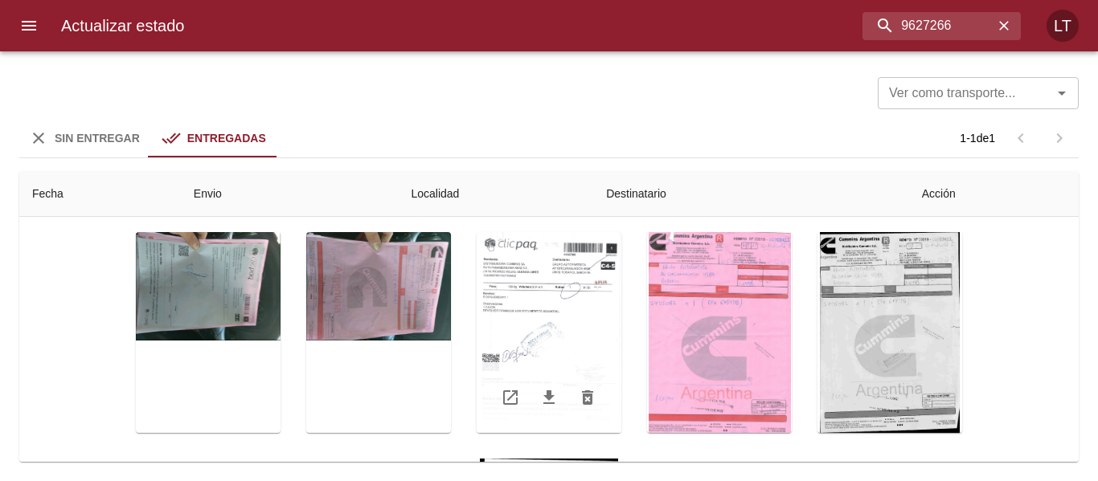
scroll to position [80, 0]
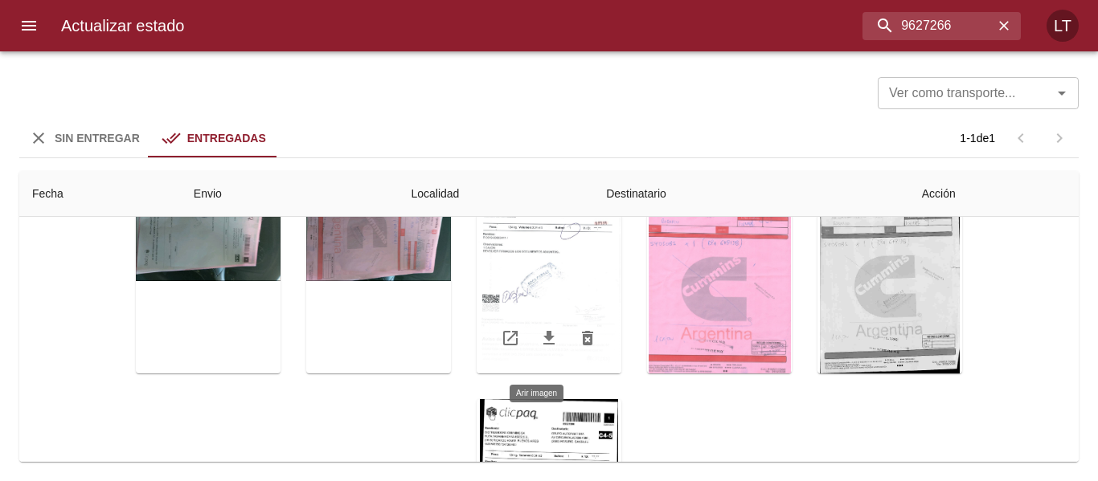
click at [560, 282] on div "Tabla de envíos del cliente" at bounding box center [549, 273] width 145 height 201
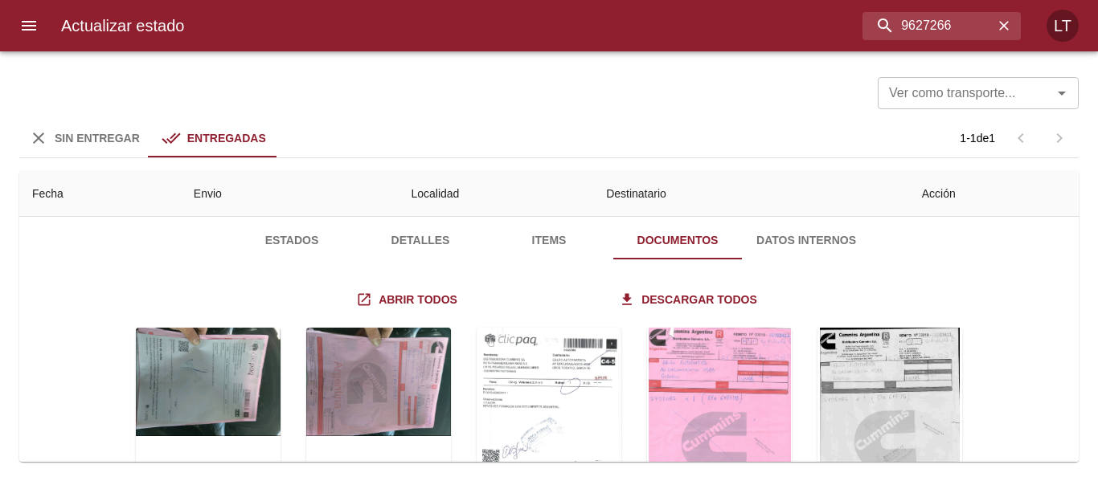
scroll to position [0, 0]
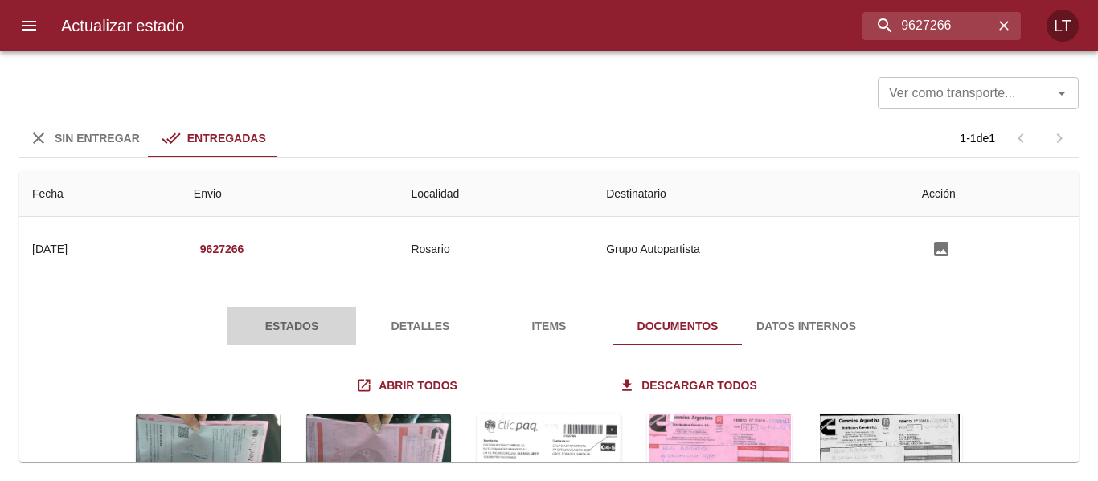
click at [298, 331] on span "Estados" at bounding box center [291, 327] width 109 height 20
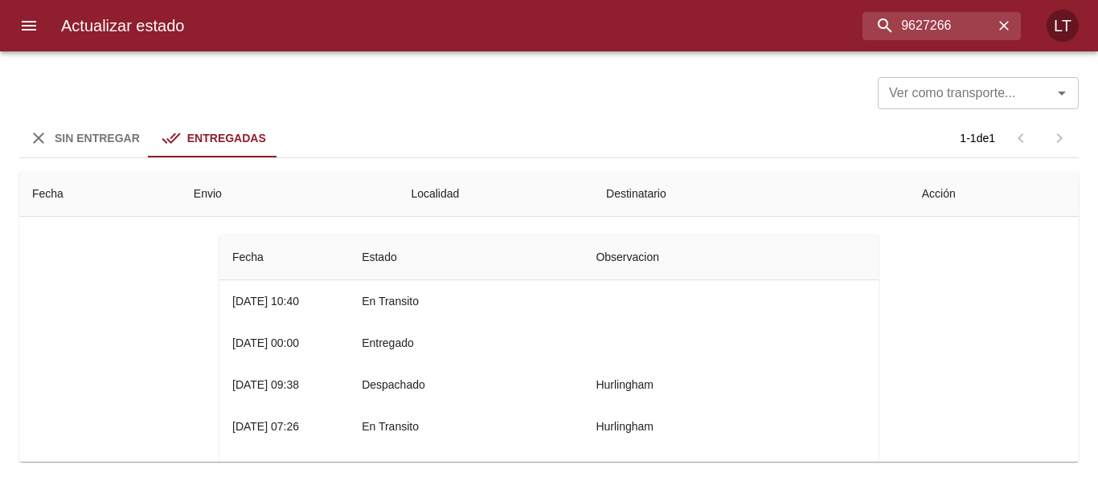
scroll to position [161, 0]
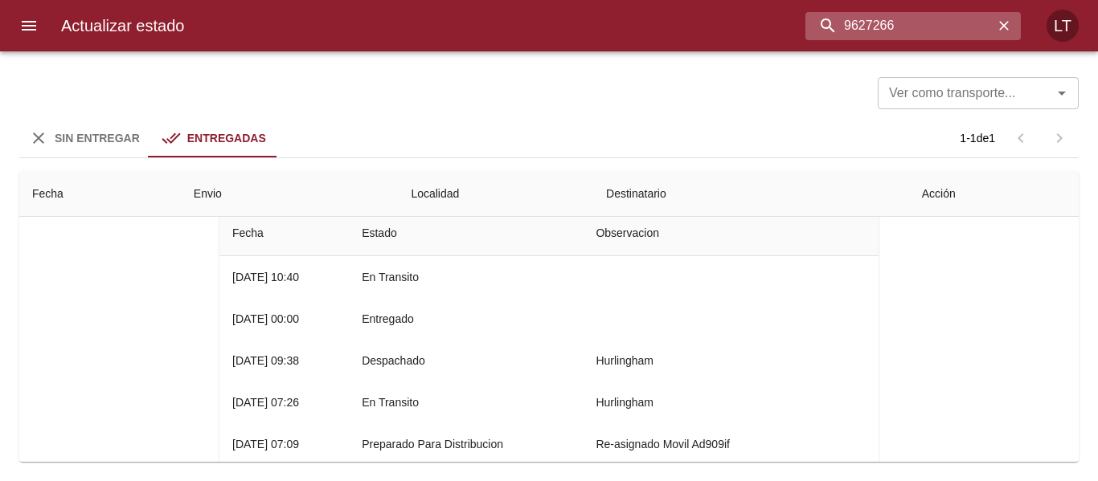
click at [928, 22] on input "9627266" at bounding box center [899, 26] width 188 height 28
paste input "31007"
type input "9631007"
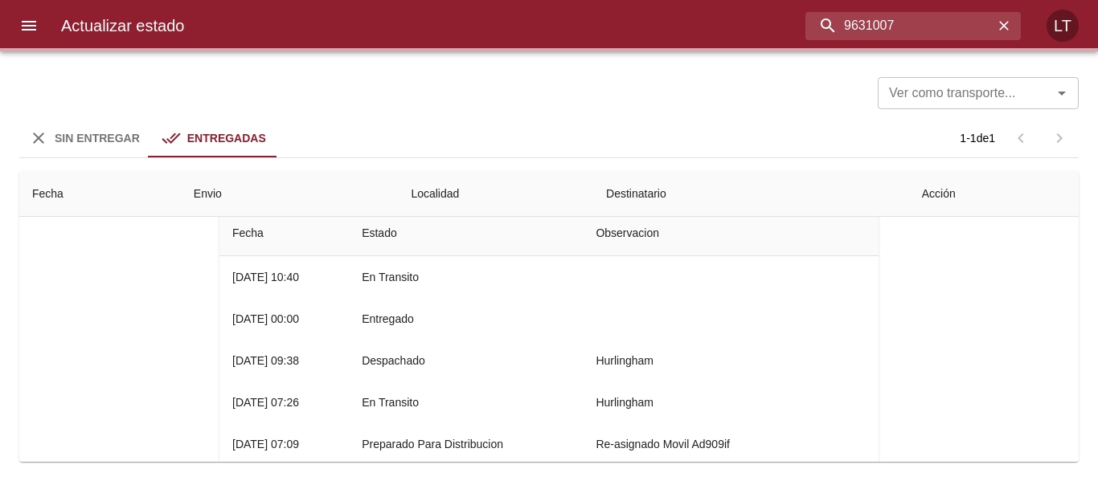
scroll to position [0, 0]
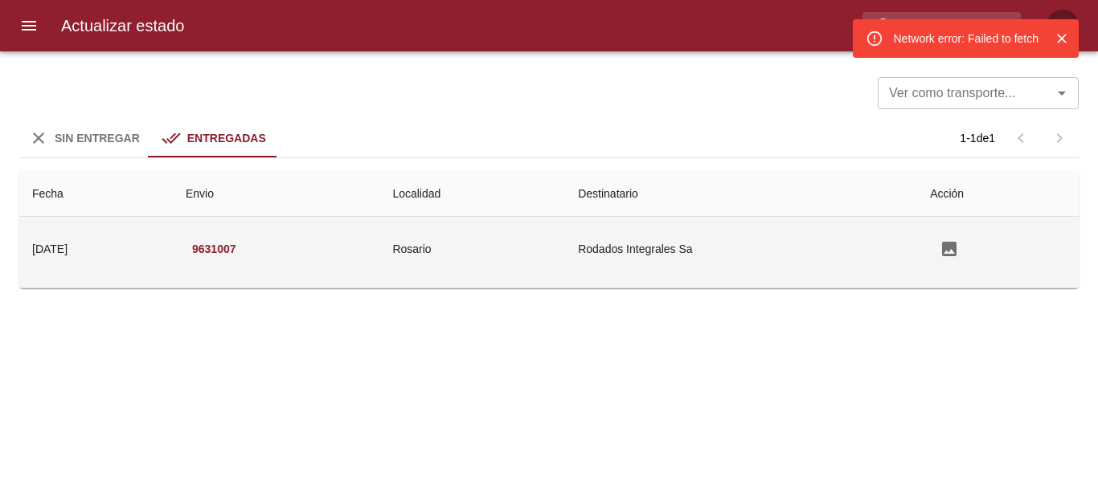
click at [565, 276] on td "Rosario" at bounding box center [472, 249] width 186 height 64
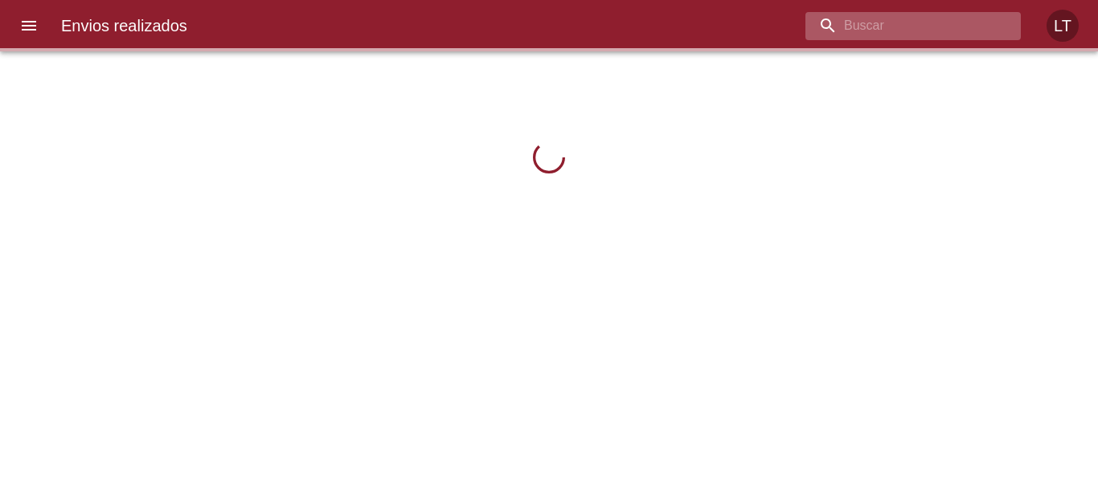
click at [895, 23] on input "buscar" at bounding box center [899, 26] width 188 height 28
paste input "9631007"
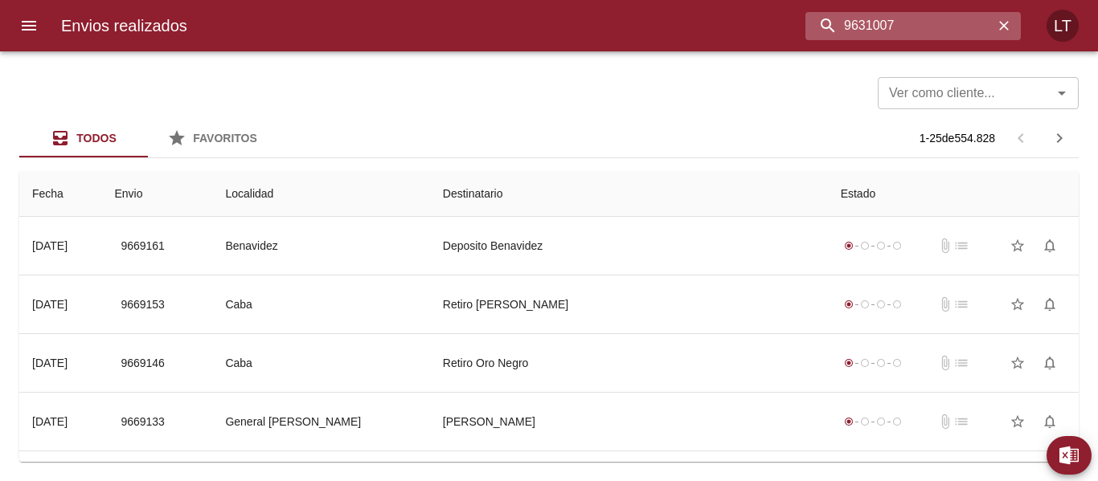
type input "9631007"
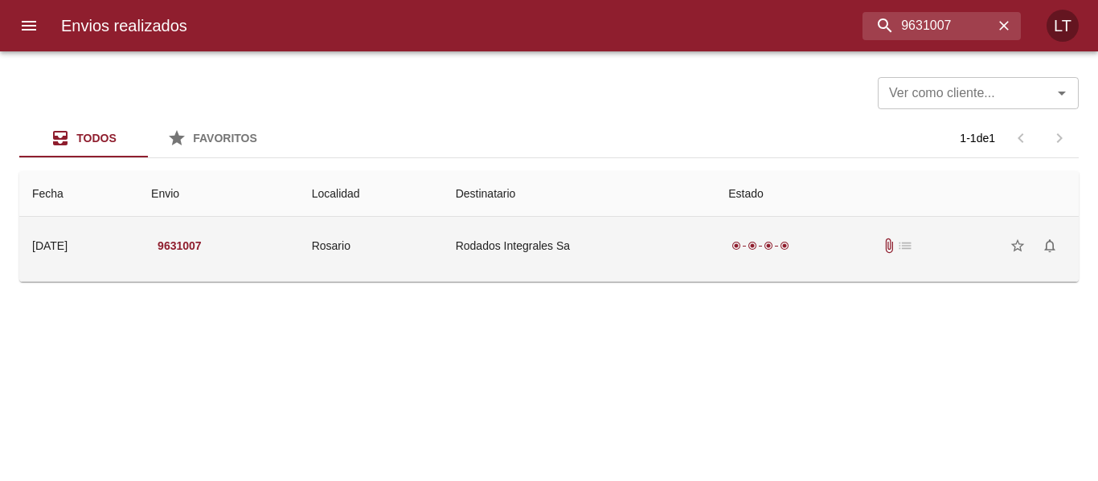
click at [661, 268] on td "Rodados Integrales Sa" at bounding box center [579, 246] width 273 height 58
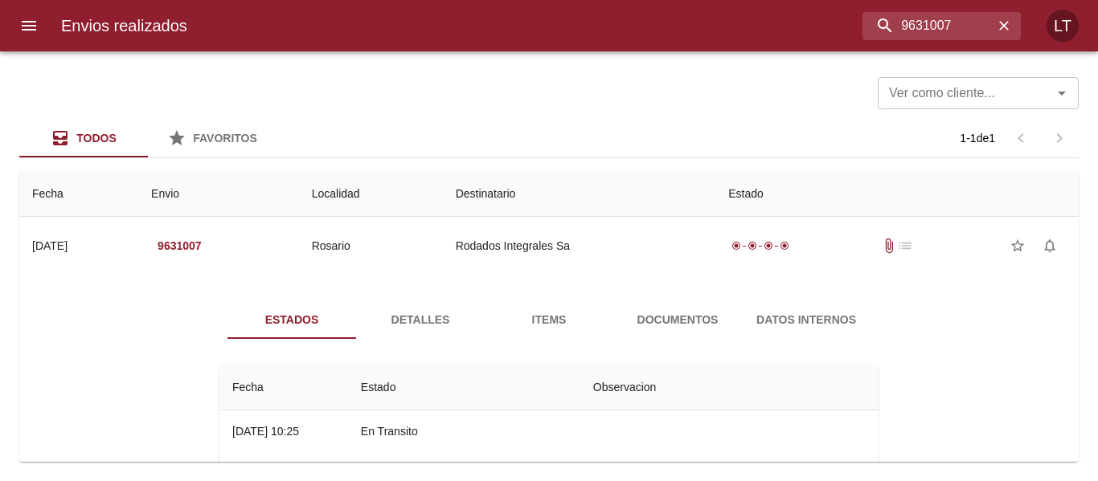
click at [31, 27] on icon "menu" at bounding box center [28, 25] width 19 height 19
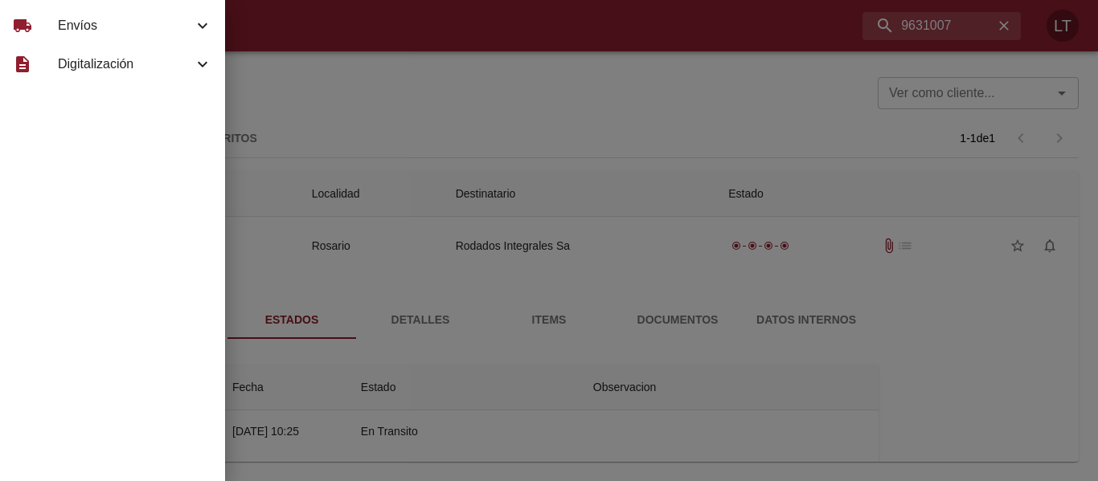
click at [58, 27] on span "Envíos" at bounding box center [125, 25] width 135 height 19
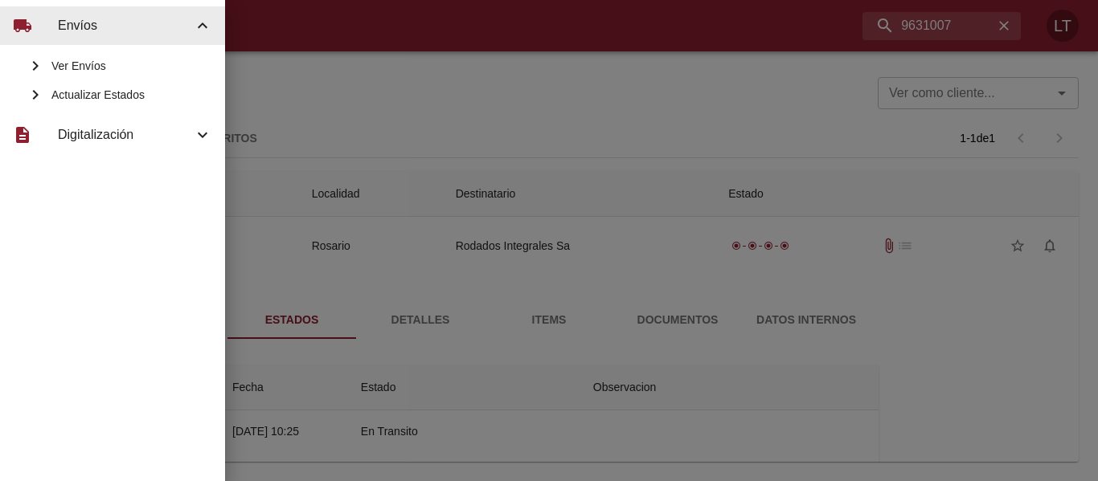
click at [92, 96] on span "Actualizar Estados" at bounding box center [131, 95] width 161 height 16
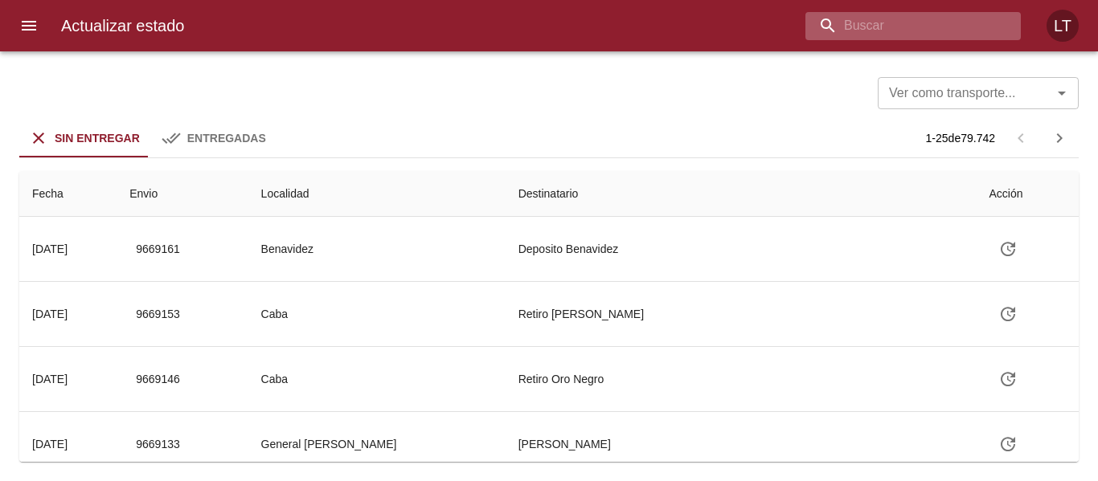
click at [931, 35] on input "buscar" at bounding box center [899, 26] width 188 height 28
paste input "9631007"
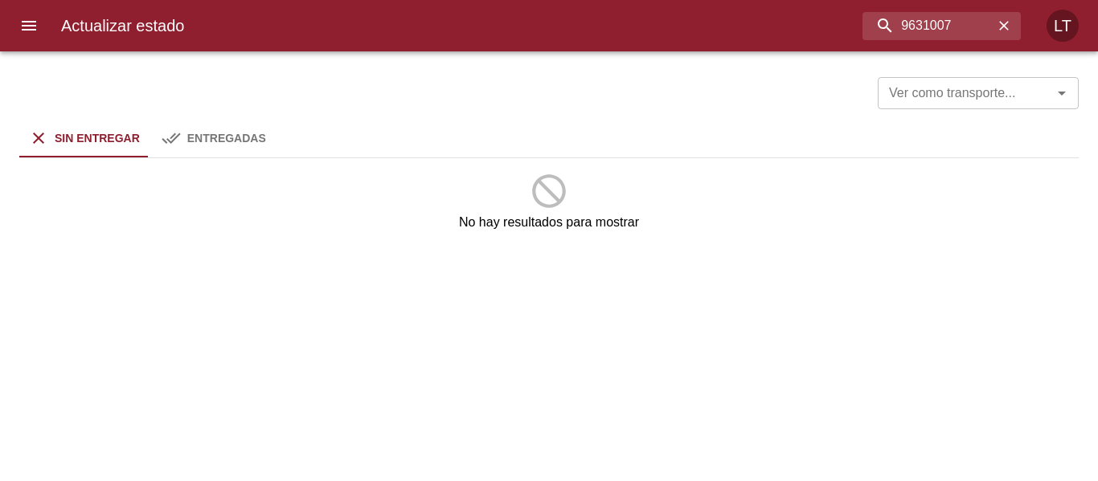
click at [252, 125] on button "Entregadas" at bounding box center [213, 138] width 129 height 39
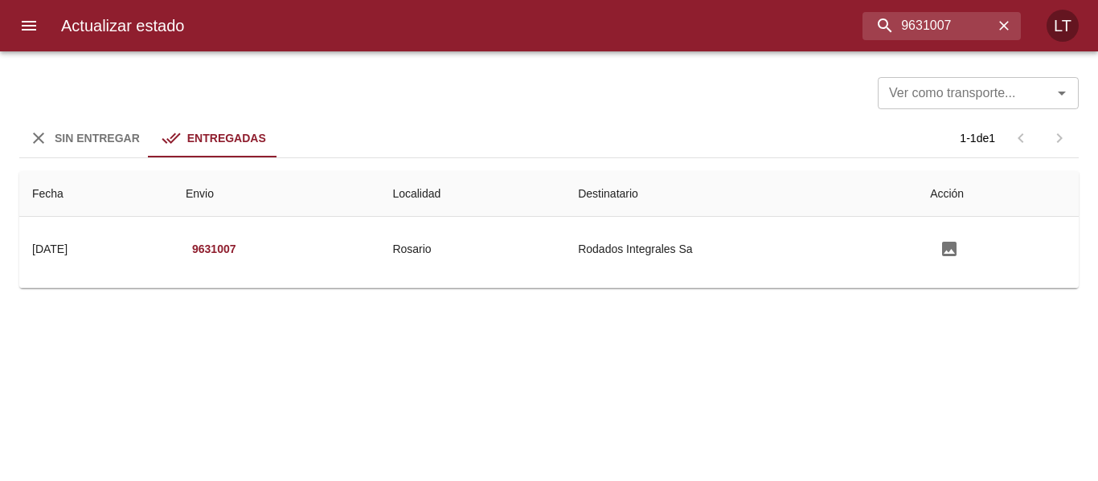
click at [644, 481] on div "Ver como transporte... Ver como transporte... Sin Entregar Entregadas 1 - 1 de …" at bounding box center [549, 266] width 1098 height 430
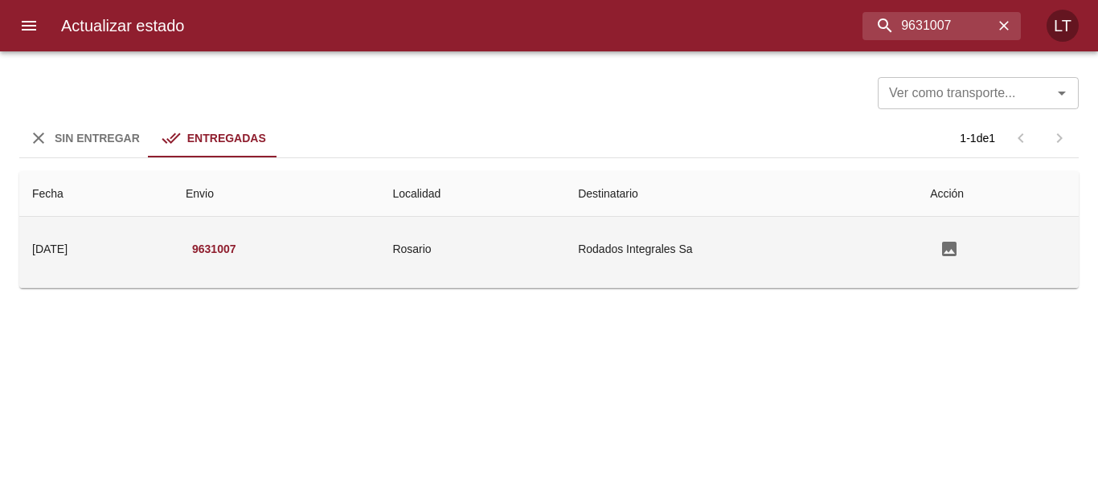
click at [361, 254] on td "9631007" at bounding box center [276, 249] width 207 height 64
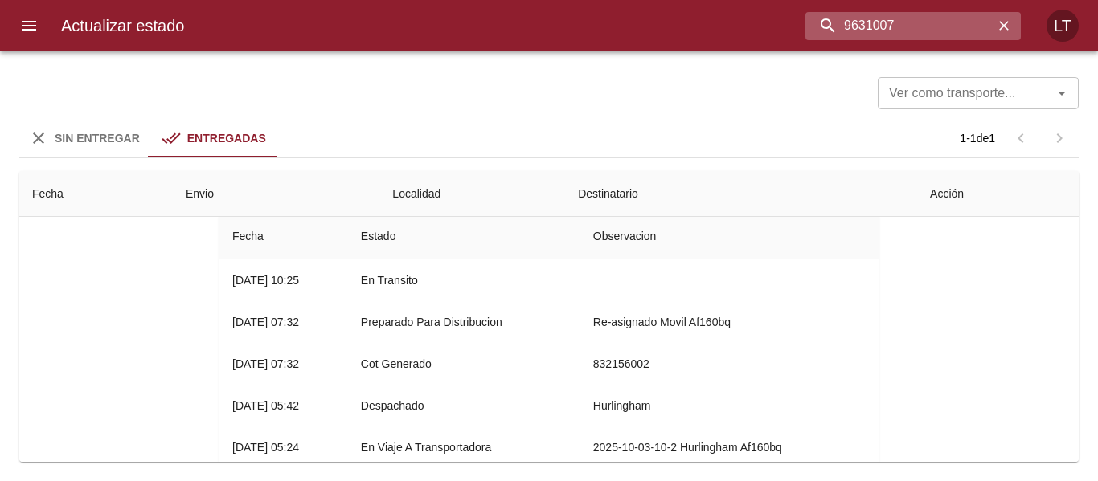
click at [919, 23] on input "9631007" at bounding box center [899, 26] width 188 height 28
paste input "0989"
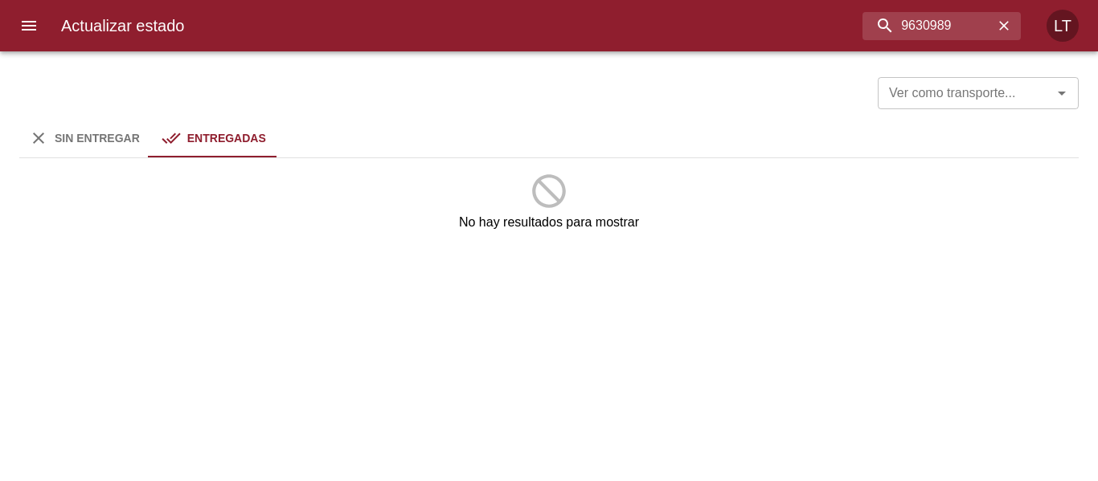
click at [113, 132] on span "Sin Entregar" at bounding box center [97, 138] width 85 height 13
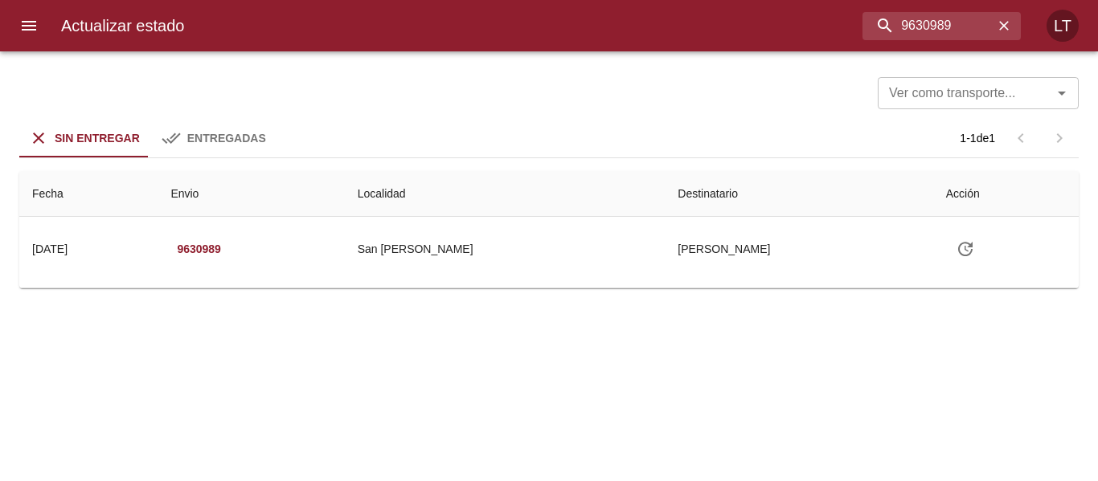
click at [576, 250] on td "San Juan" at bounding box center [505, 249] width 321 height 64
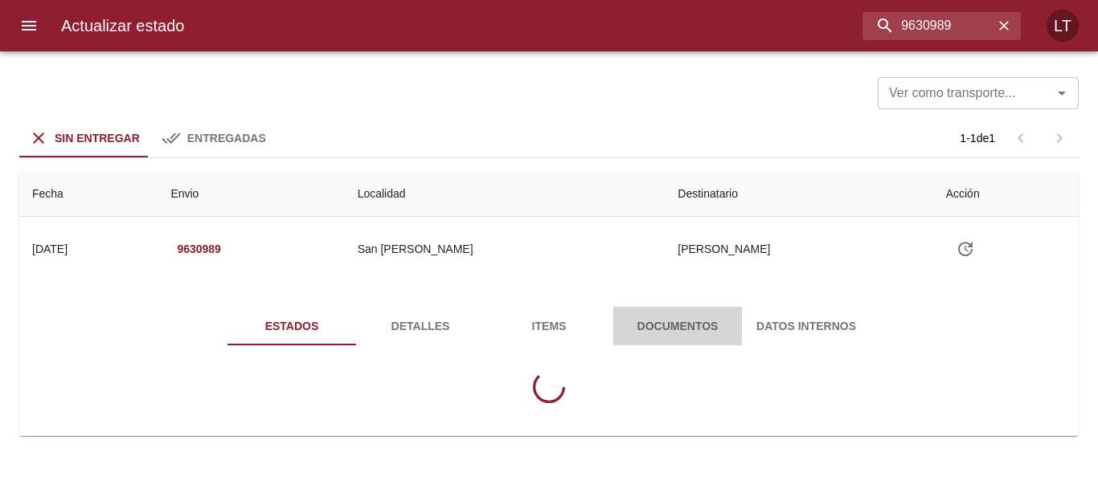
click at [649, 328] on span "Documentos" at bounding box center [677, 327] width 109 height 20
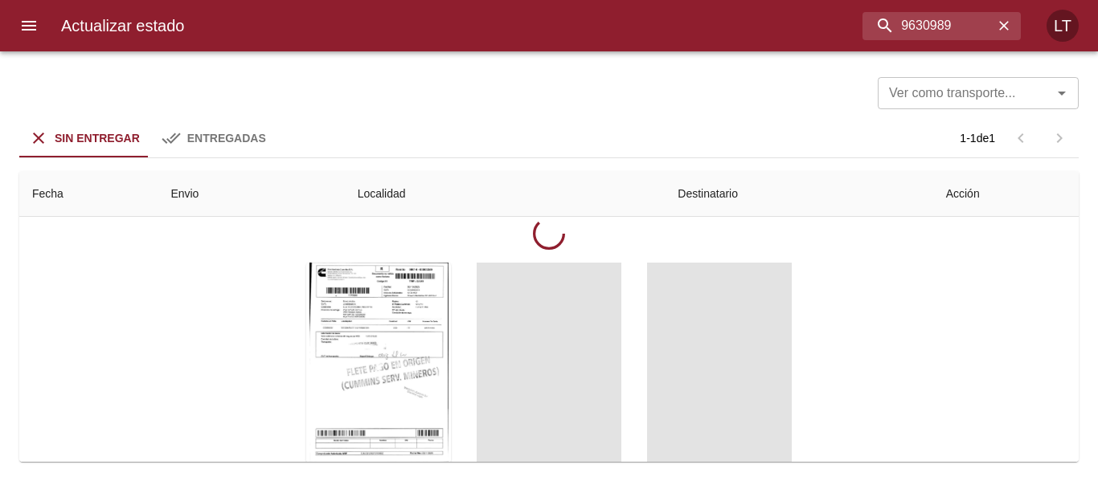
scroll to position [161, 0]
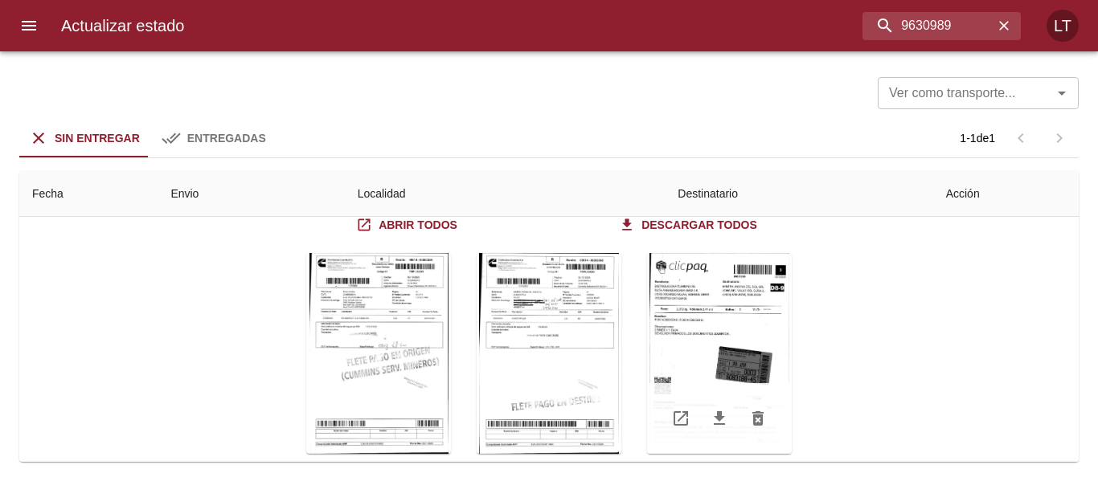
click at [751, 363] on div "Tabla de envíos del cliente" at bounding box center [719, 353] width 145 height 201
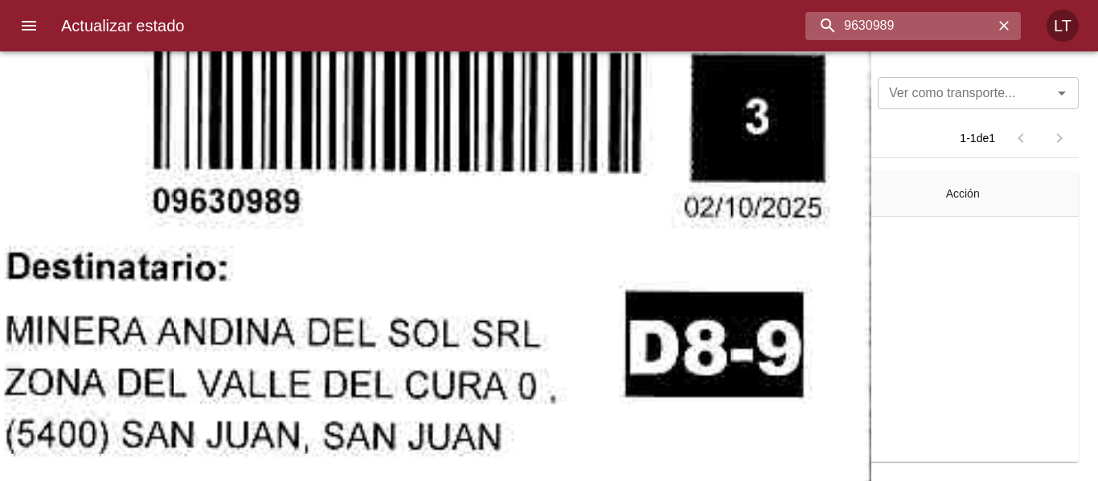
click at [944, 34] on input "9630989" at bounding box center [899, 26] width 188 height 28
paste input "594162"
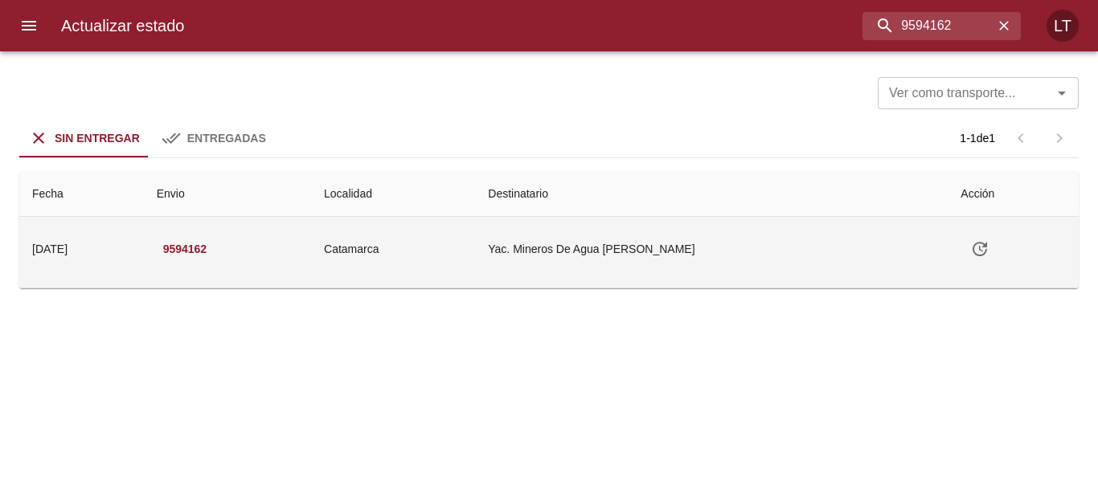
click at [573, 254] on td "Yac. Mineros De Agua [PERSON_NAME]" at bounding box center [711, 249] width 473 height 64
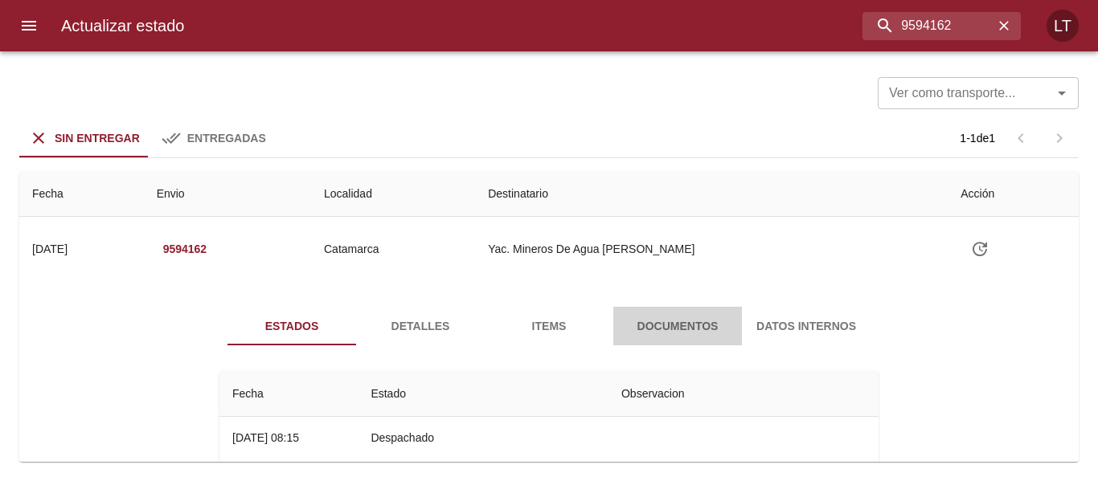
click at [703, 332] on span "Documentos" at bounding box center [677, 327] width 109 height 20
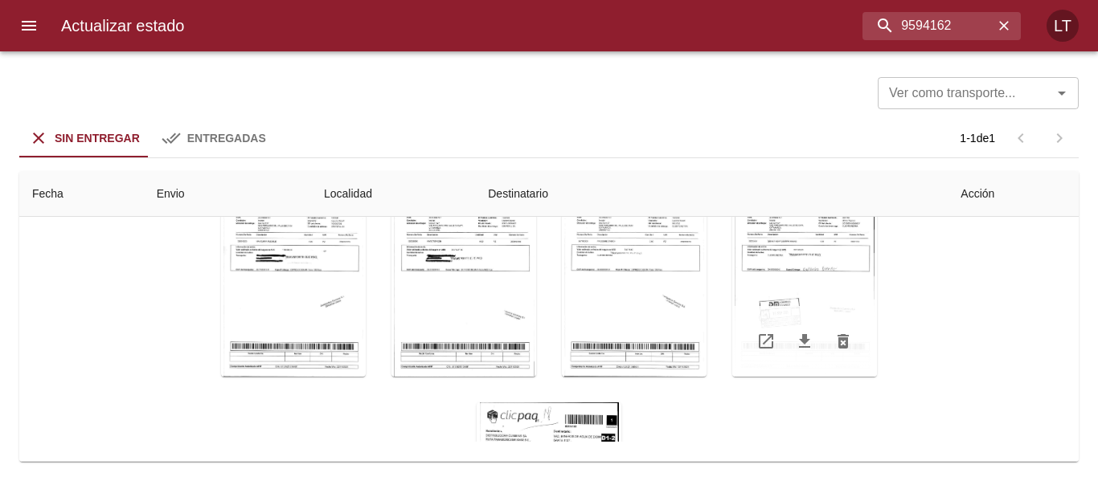
scroll to position [158, 0]
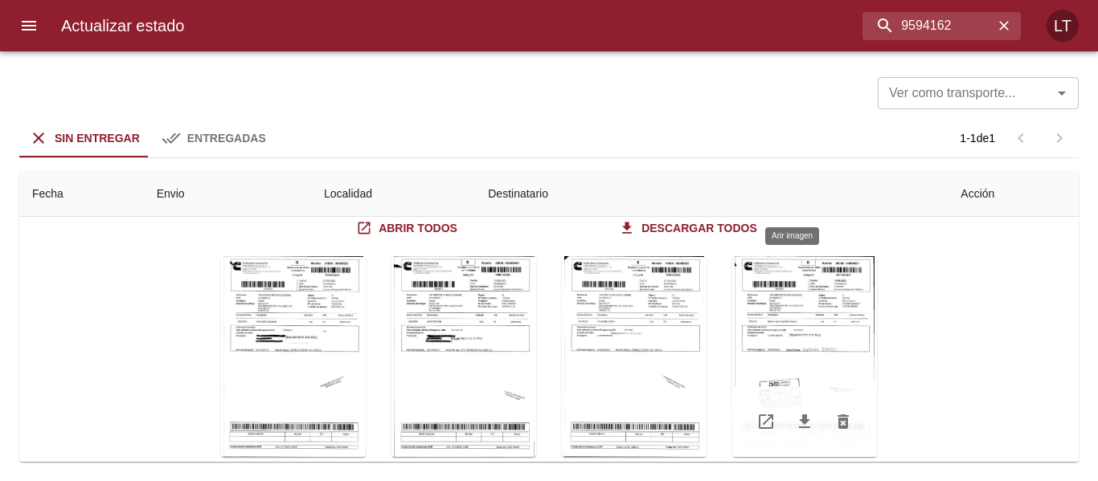
click at [805, 347] on div "Tabla de envíos del cliente" at bounding box center [804, 356] width 145 height 201
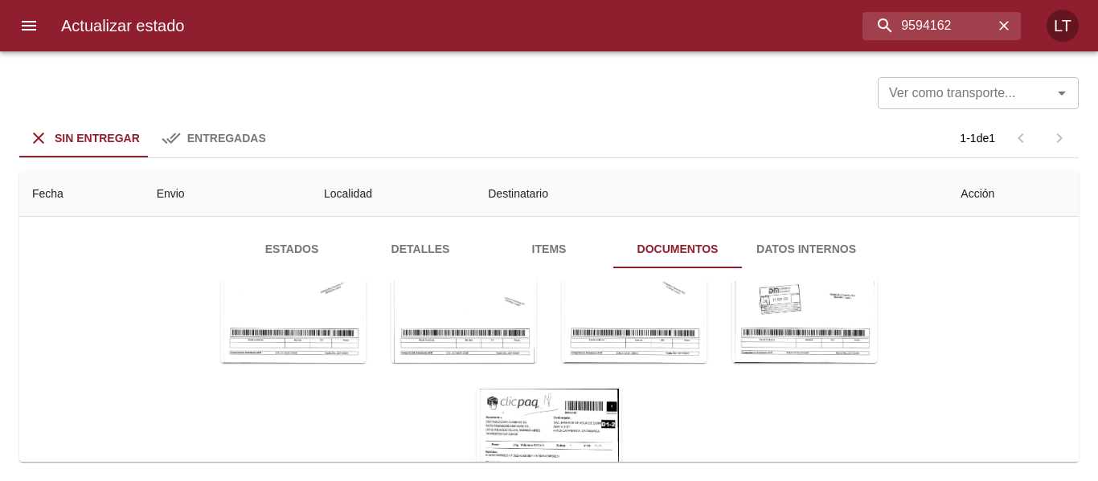
scroll to position [238, 0]
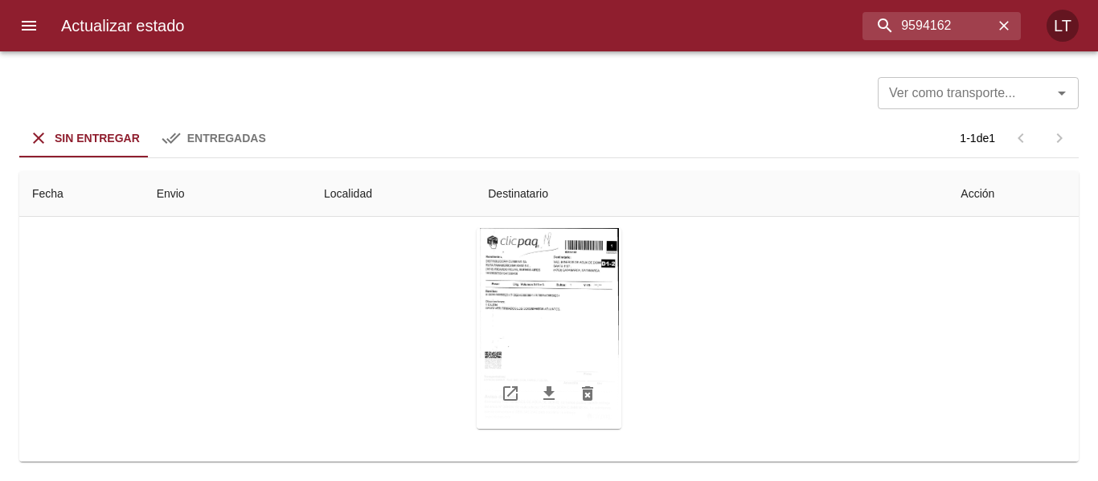
click at [569, 315] on div "Tabla de envíos del cliente" at bounding box center [549, 328] width 145 height 201
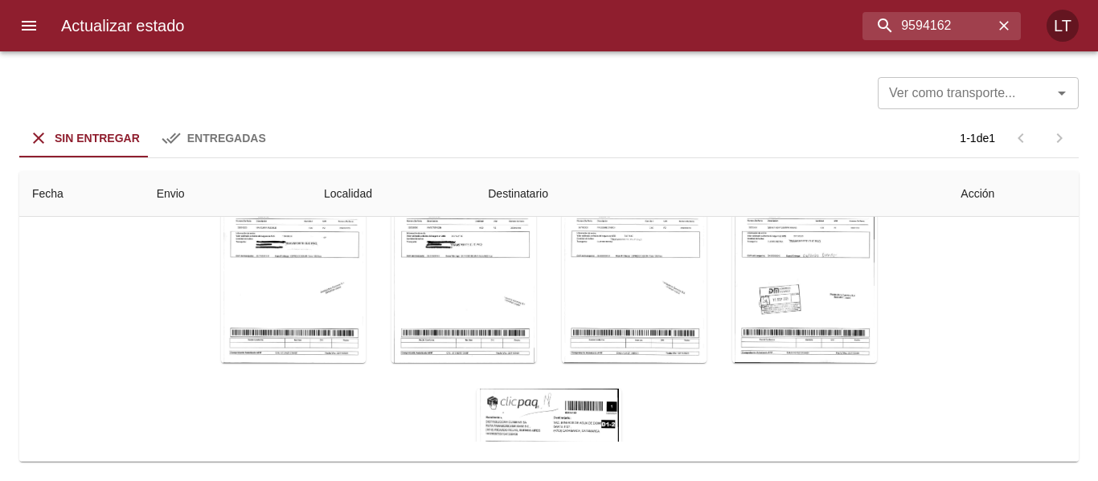
scroll to position [0, 0]
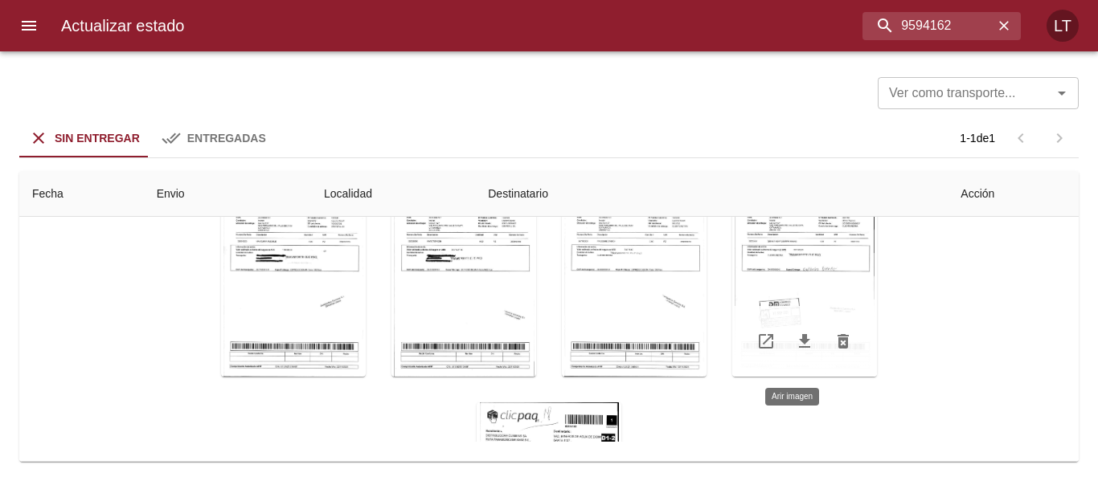
click at [805, 274] on div "Tabla de envíos del cliente" at bounding box center [804, 276] width 145 height 201
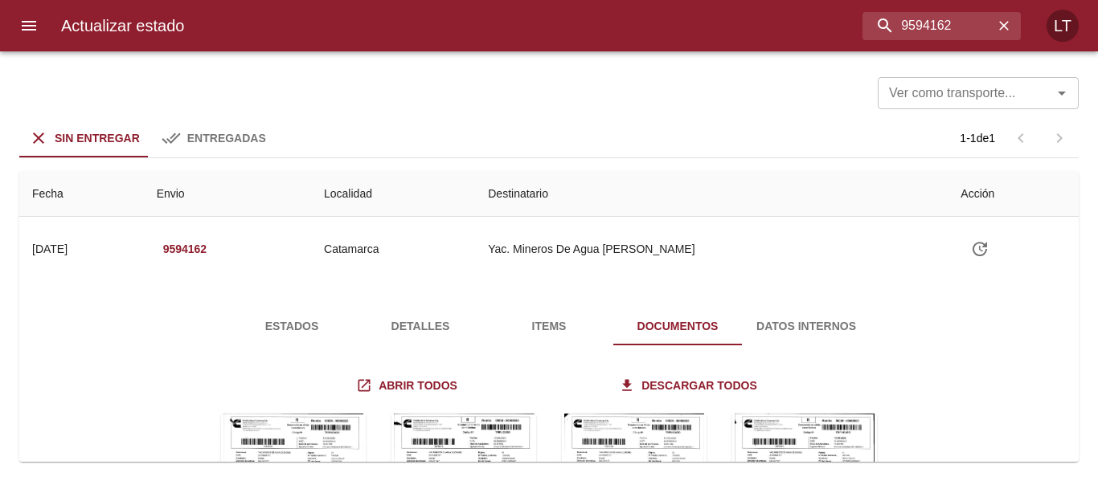
click at [295, 329] on span "Estados" at bounding box center [291, 327] width 109 height 20
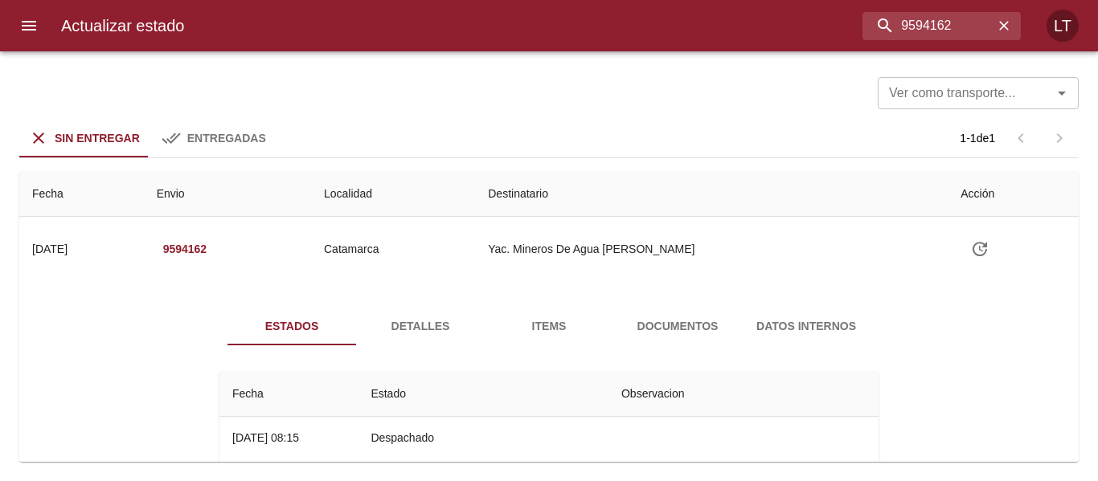
click at [427, 331] on span "Detalles" at bounding box center [420, 327] width 109 height 20
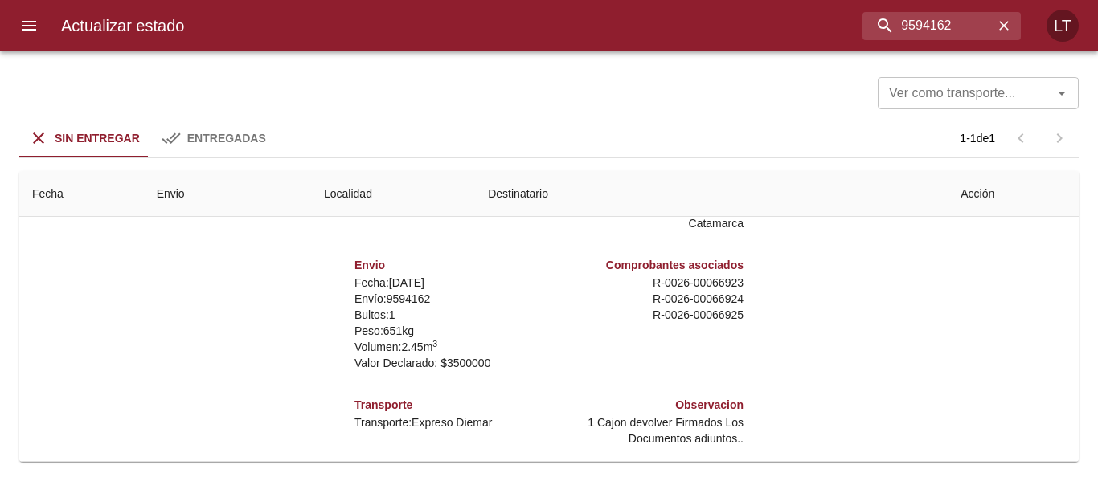
scroll to position [8, 0]
drag, startPoint x: 477, startPoint y: 406, endPoint x: 402, endPoint y: 396, distance: 76.2
click at [402, 396] on div "Transporte Transporte: Expreso Diemar" at bounding box center [448, 412] width 188 height 47
copy div "Transporte: Expreso Diemar"
drag, startPoint x: 700, startPoint y: 265, endPoint x: 734, endPoint y: 260, distance: 34.1
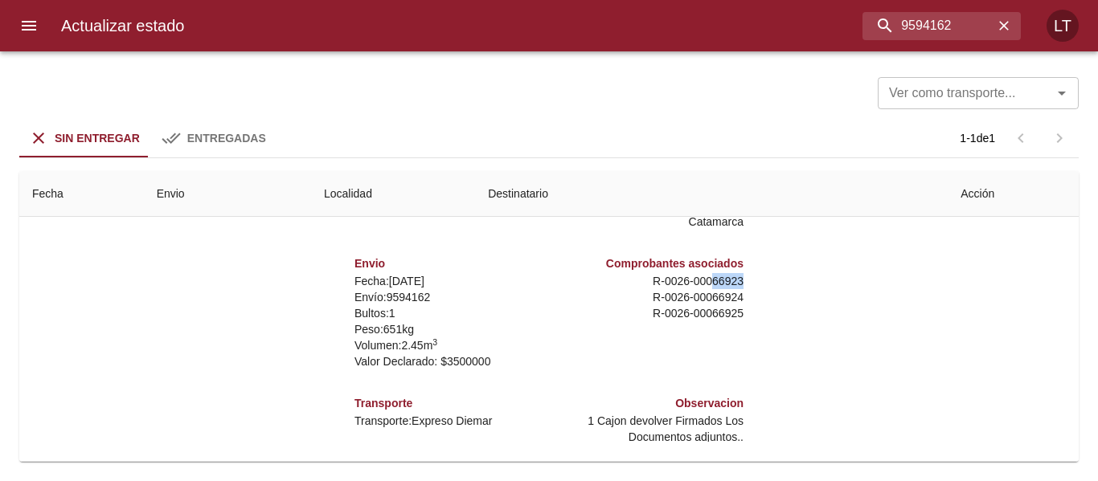
click at [734, 260] on div "Comprobantes asociados R - 0026 - 00066923 R - 0026 - 00066924 R - 0026 - 00066…" at bounding box center [649, 313] width 201 height 140
copy p "66923"
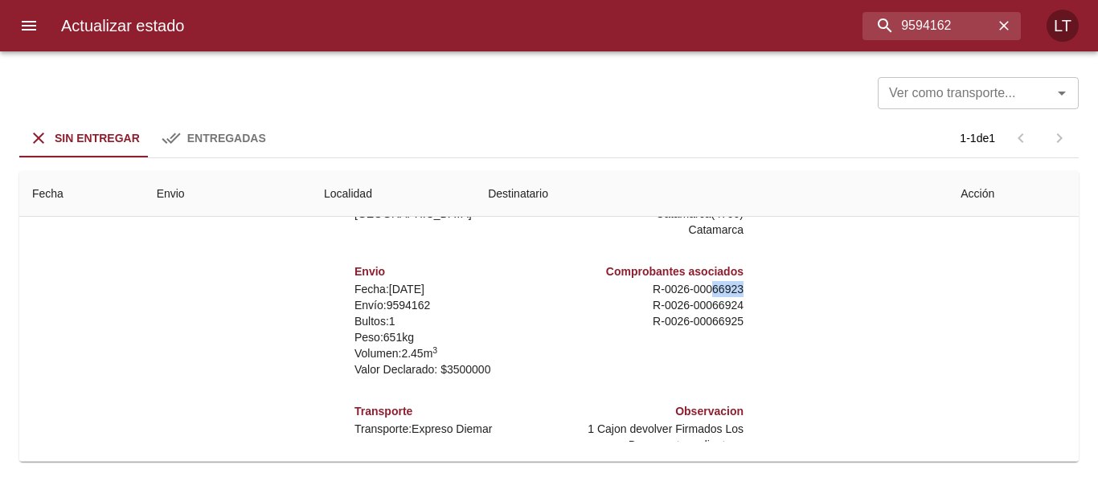
scroll to position [0, 0]
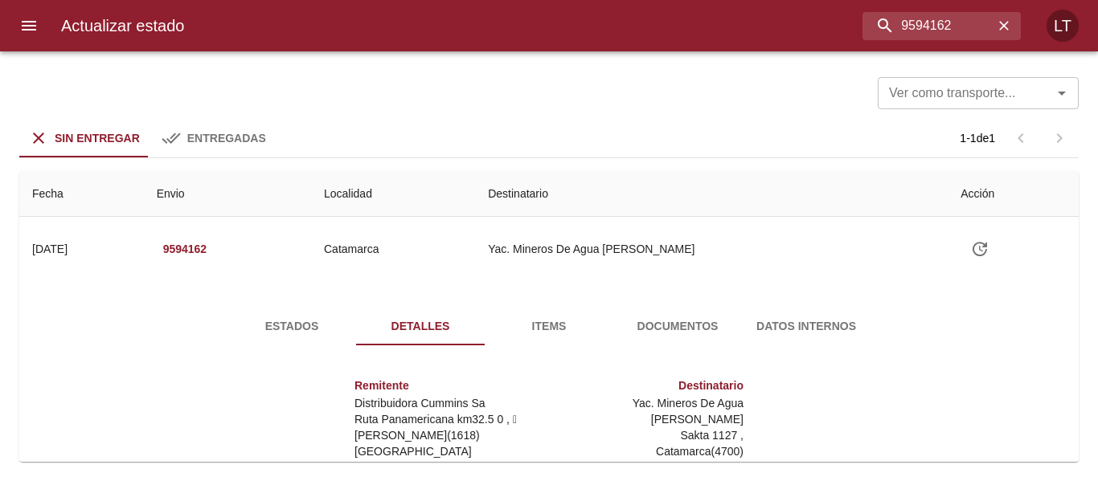
click at [667, 325] on span "Documentos" at bounding box center [677, 327] width 109 height 20
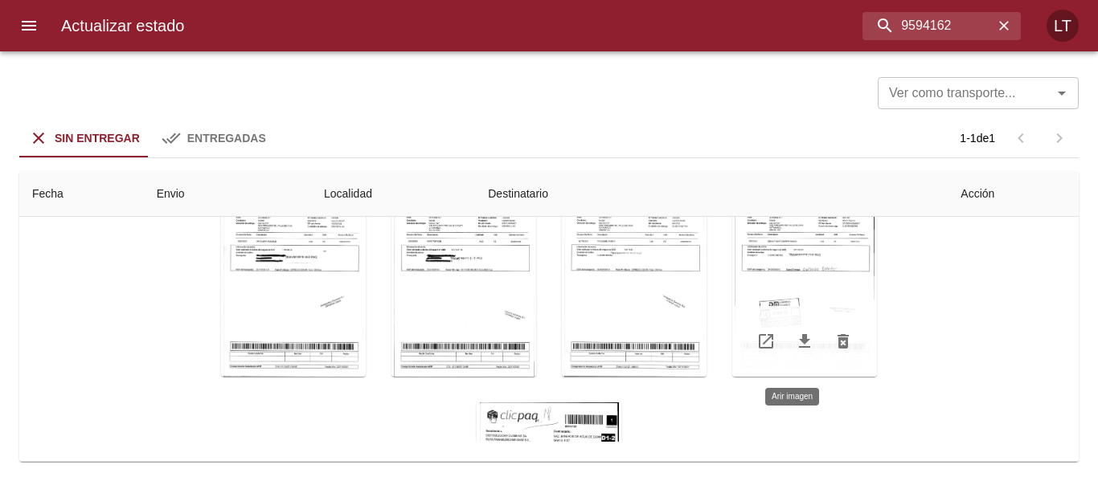
click at [809, 262] on div "Tabla de envíos del cliente" at bounding box center [804, 276] width 145 height 201
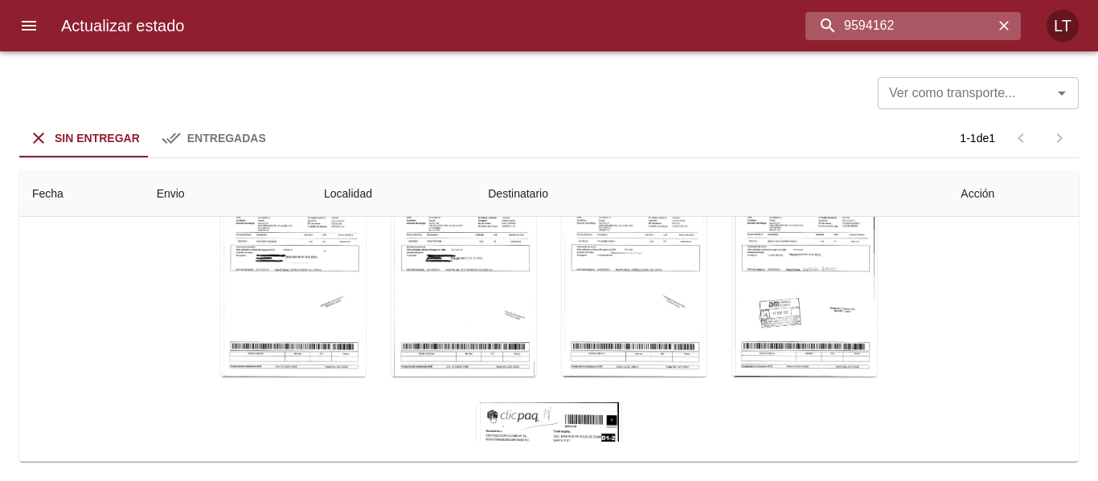
click at [949, 18] on input "9594162" at bounding box center [899, 26] width 188 height 28
paste input "627151"
type input "9627151"
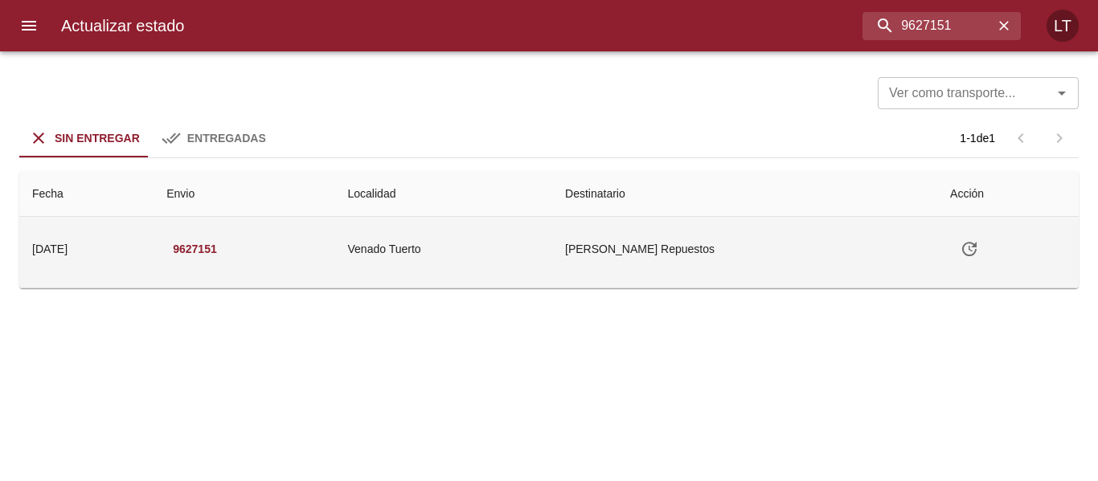
click at [553, 245] on td "Venado Tuerto" at bounding box center [444, 249] width 218 height 64
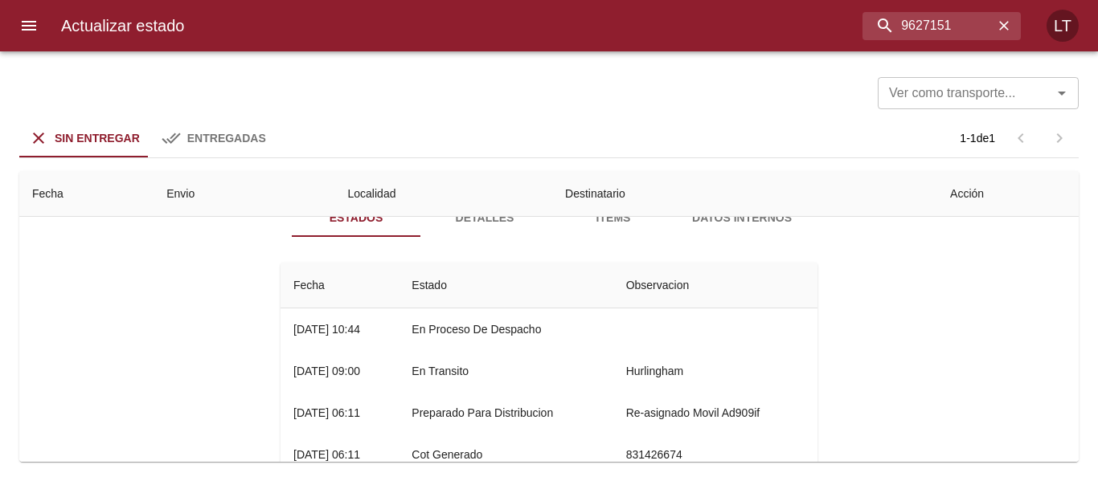
scroll to position [80, 0]
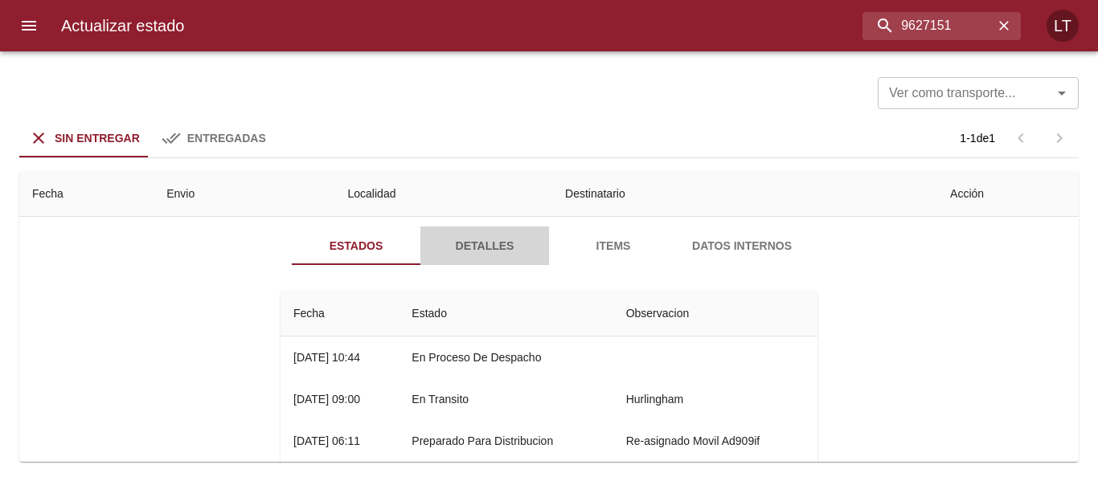
click at [457, 250] on span "Detalles" at bounding box center [484, 246] width 109 height 20
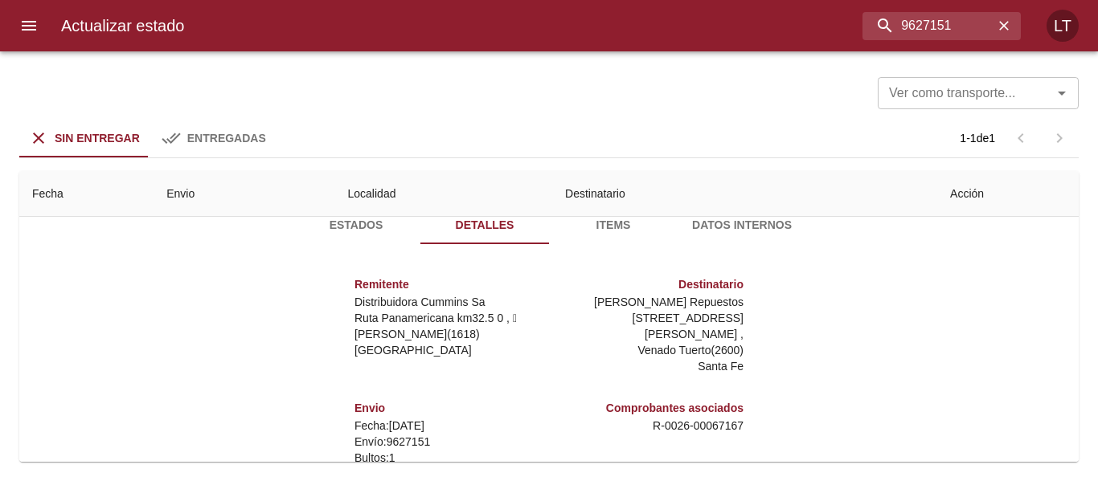
scroll to position [77, 0]
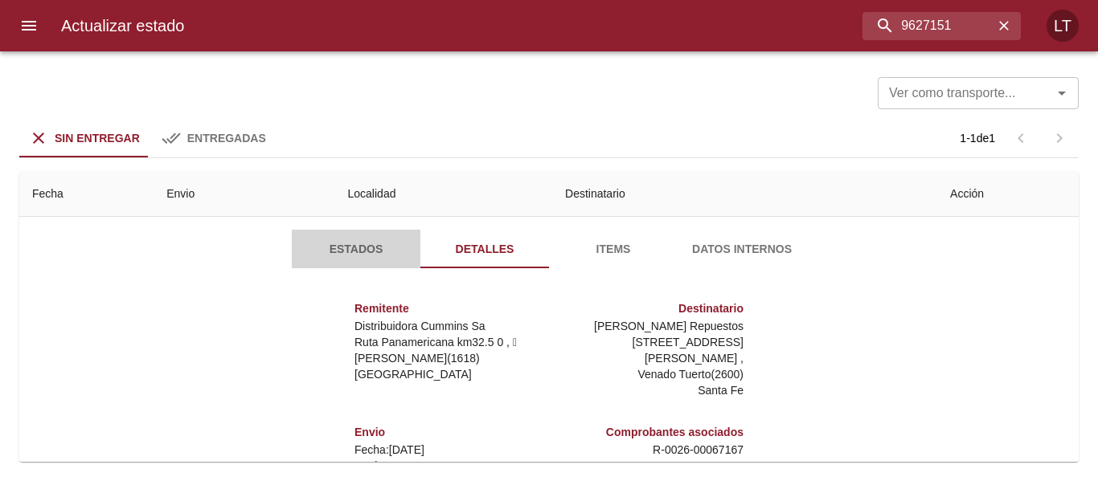
click at [374, 248] on span "Estados" at bounding box center [355, 250] width 109 height 20
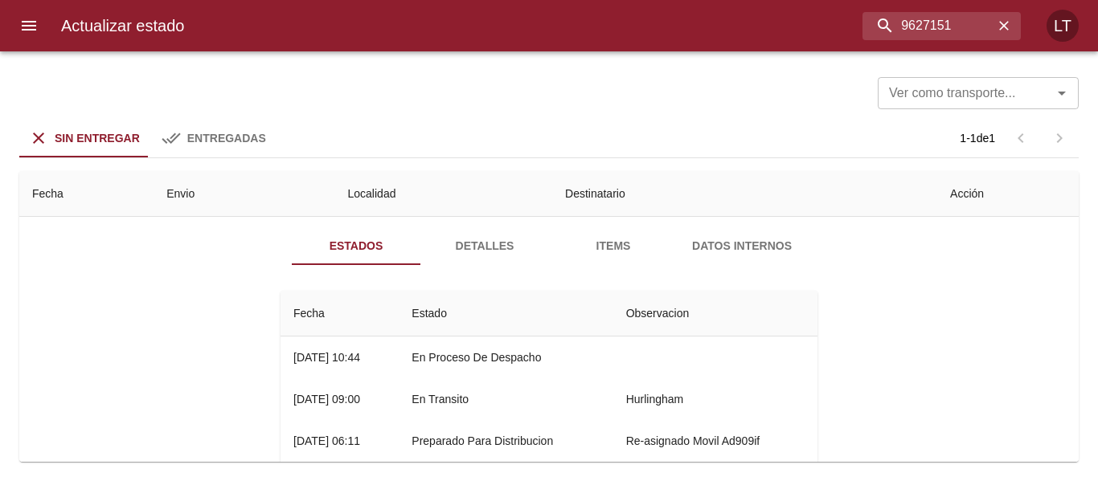
scroll to position [0, 0]
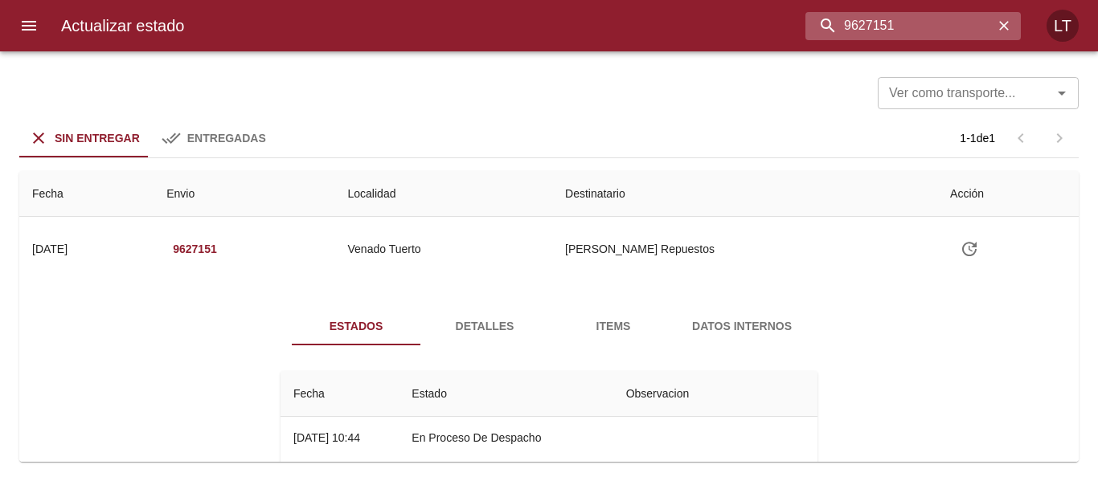
click at [899, 28] on input "9627151" at bounding box center [899, 26] width 188 height 28
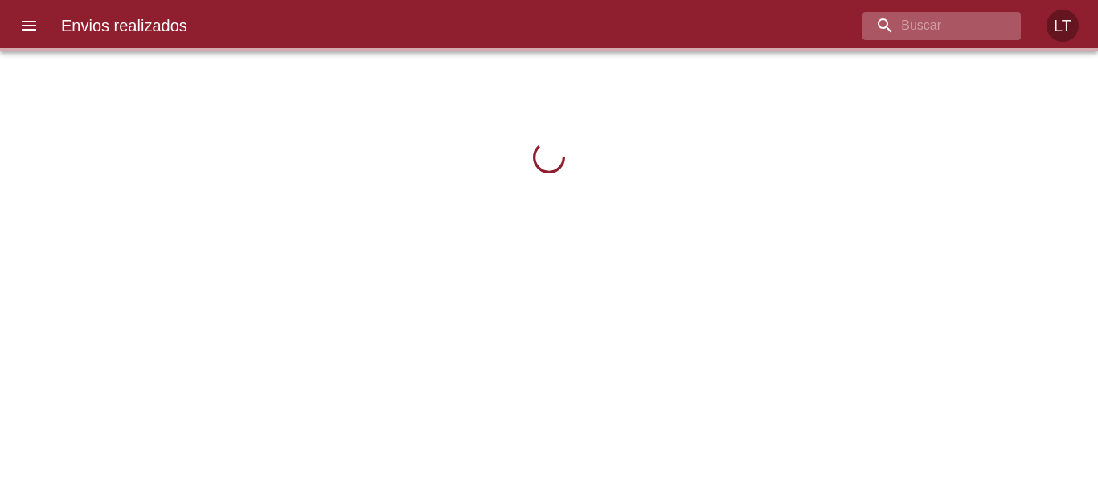
click at [995, 23] on div at bounding box center [941, 26] width 158 height 28
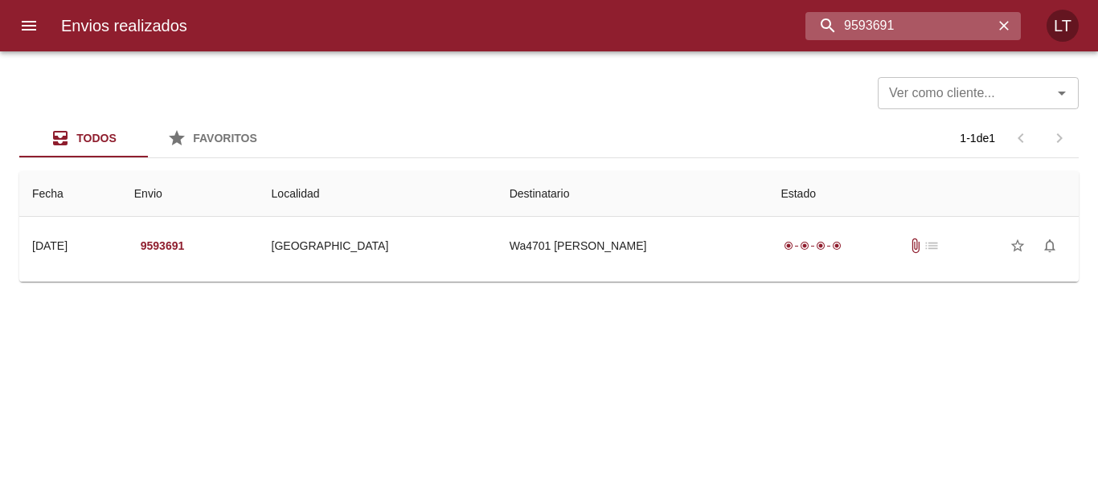
click at [862, 21] on input "9593691" at bounding box center [899, 26] width 188 height 28
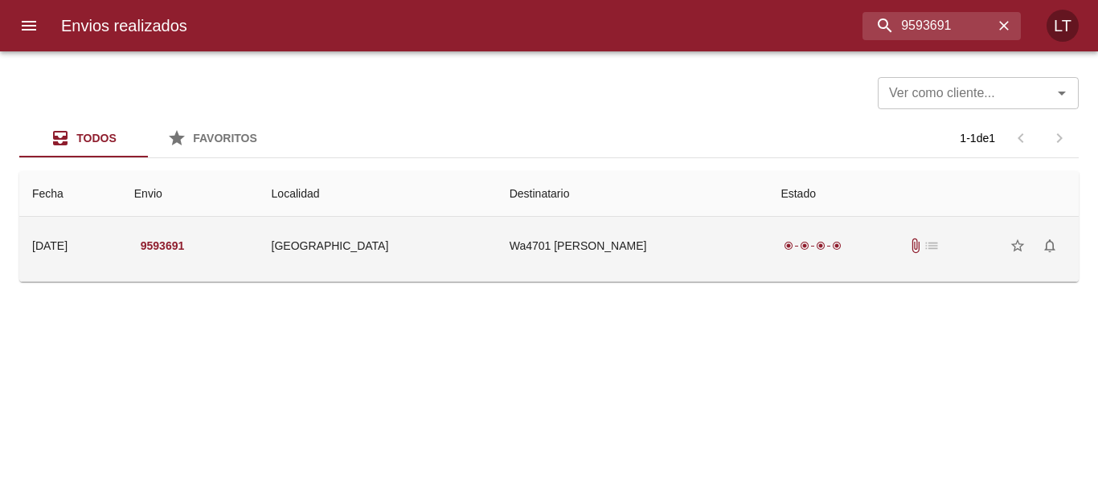
click at [702, 252] on td "Wa4701 [PERSON_NAME]" at bounding box center [633, 246] width 272 height 58
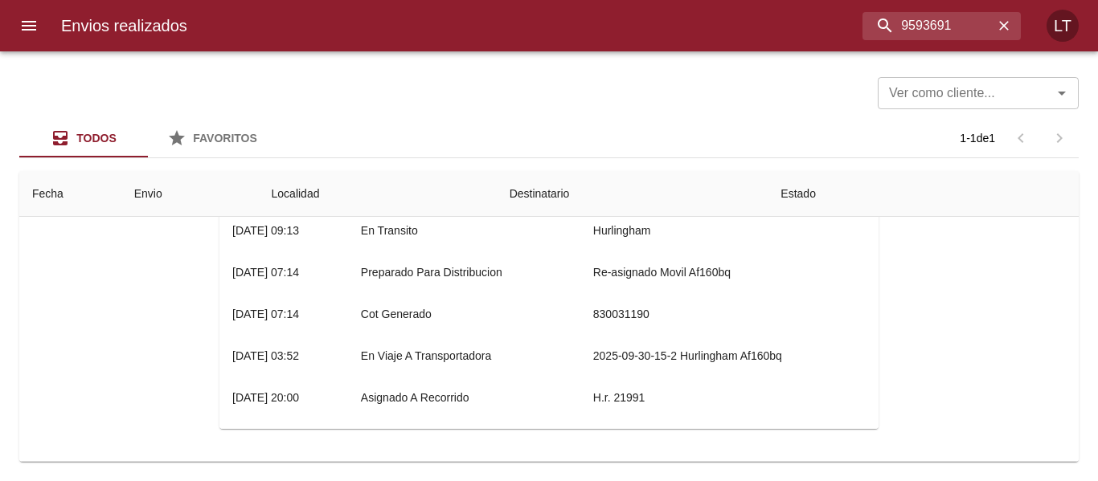
scroll to position [161, 0]
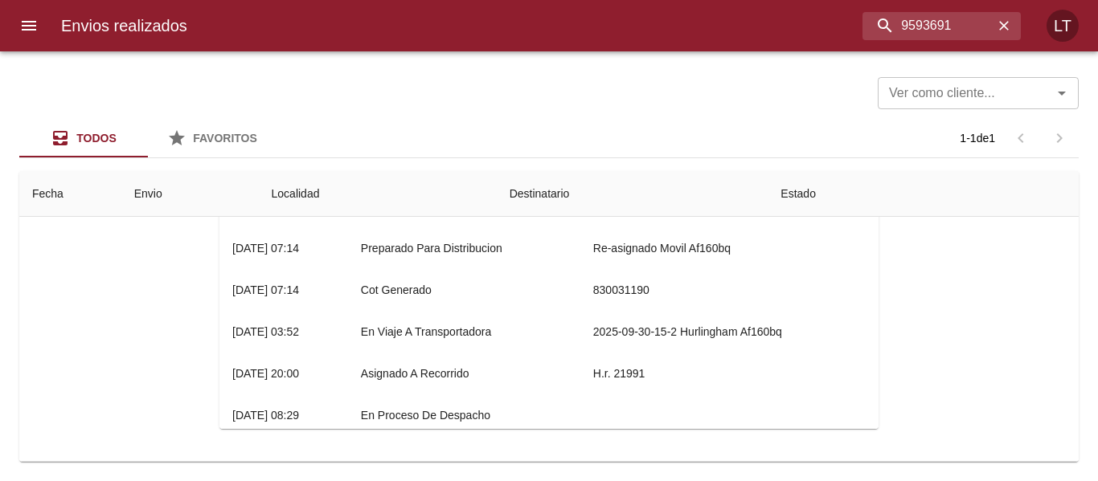
drag, startPoint x: 646, startPoint y: 375, endPoint x: 616, endPoint y: 373, distance: 30.6
click at [616, 373] on td "H.r. 21991" at bounding box center [729, 374] width 298 height 42
drag, startPoint x: 617, startPoint y: 375, endPoint x: 641, endPoint y: 375, distance: 23.3
click at [641, 375] on td "H.r. 21991" at bounding box center [729, 374] width 298 height 42
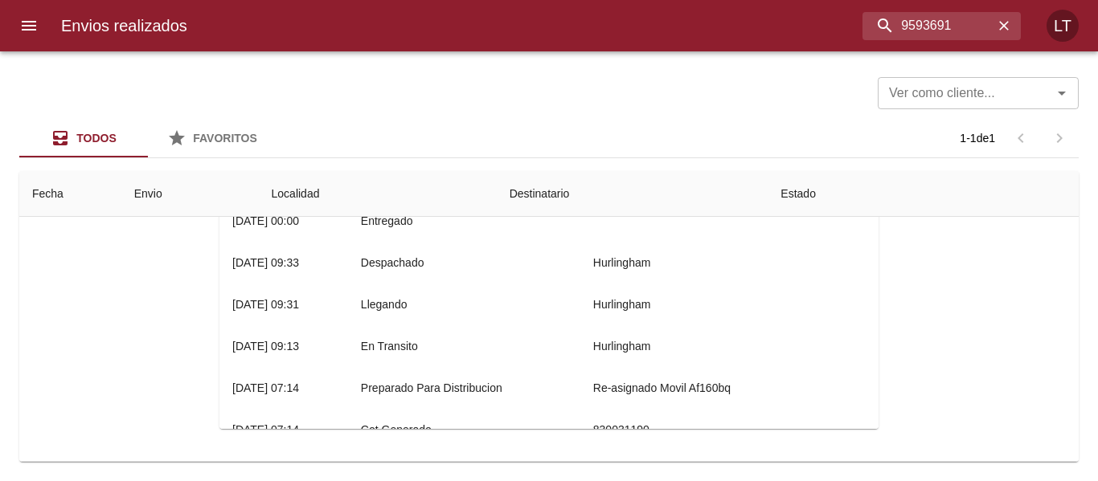
scroll to position [0, 0]
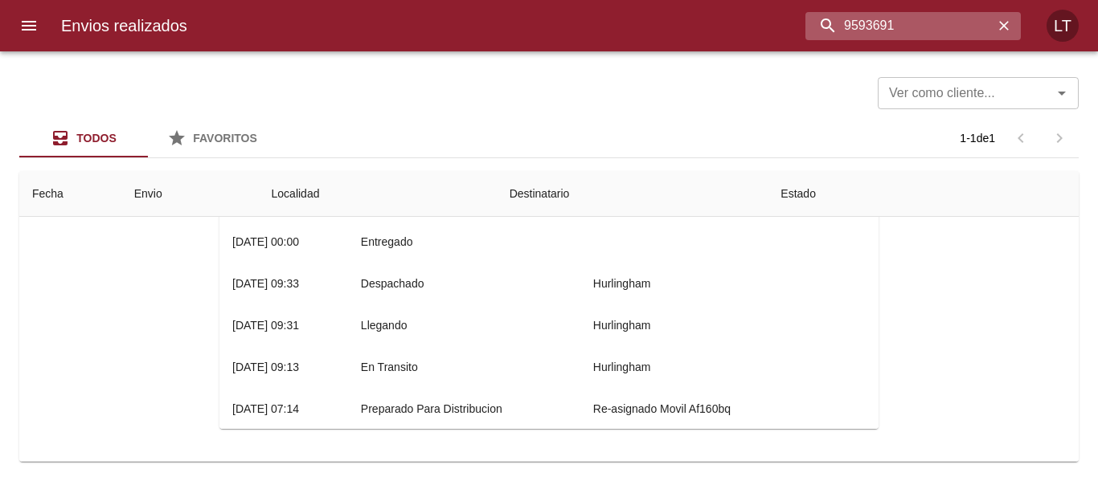
click at [913, 14] on input "9593691" at bounding box center [899, 26] width 188 height 28
paste input "4162"
type input "9594162"
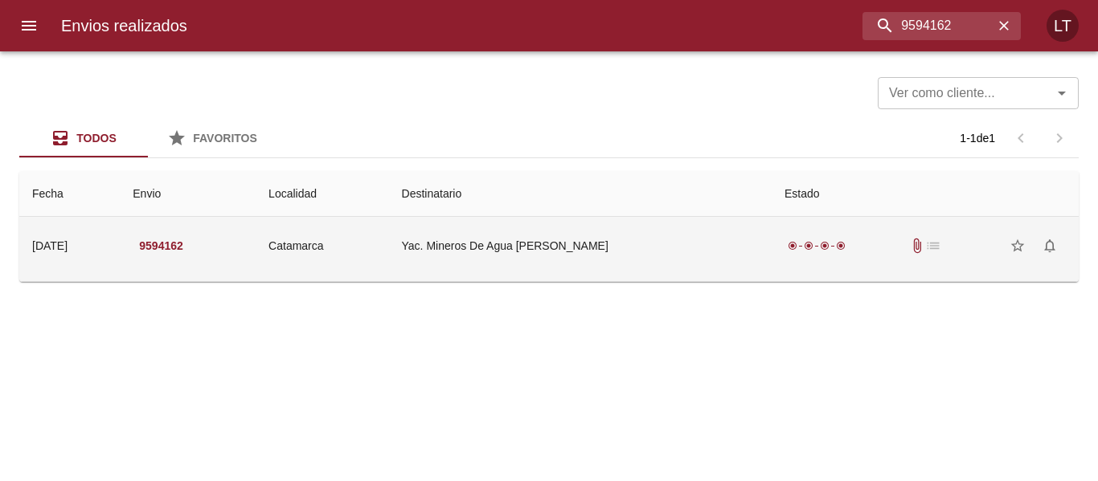
click at [348, 253] on td "Catamarca" at bounding box center [322, 246] width 133 height 58
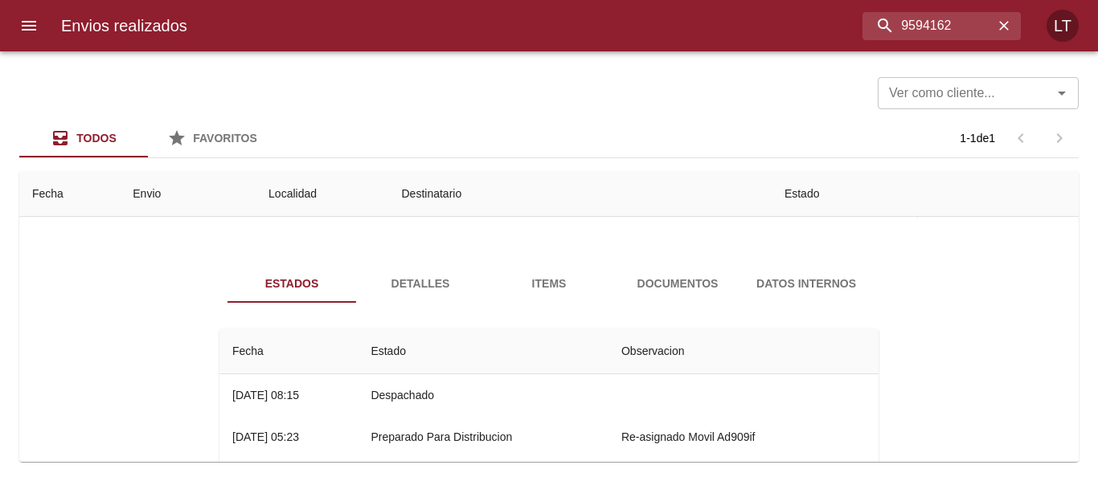
scroll to position [30, 0]
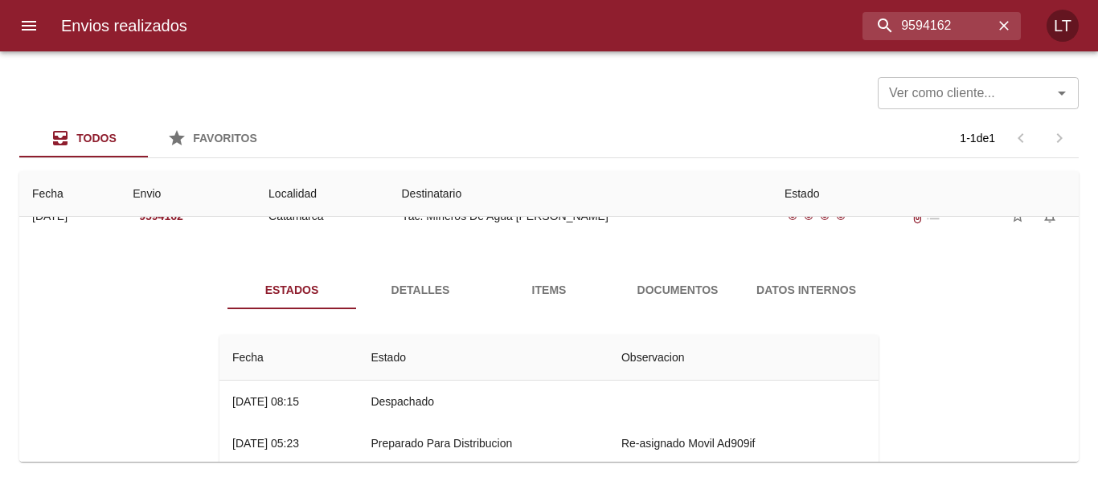
click at [661, 277] on button "Documentos" at bounding box center [677, 290] width 129 height 39
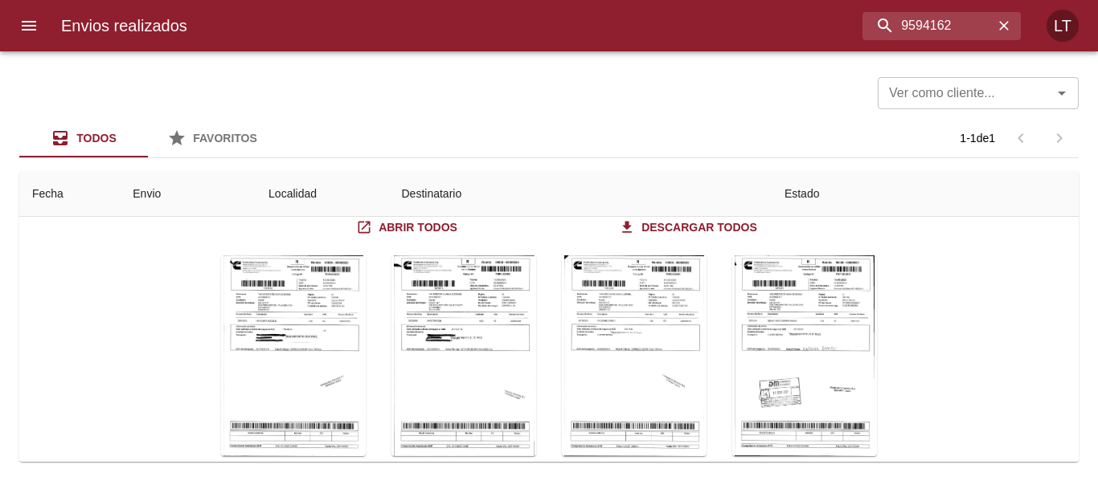
scroll to position [151, 0]
click at [1020, 314] on div "Estados Detalles Items Documentos Datos Internos Abrir todos Descargar todos" at bounding box center [549, 336] width 1034 height 412
